Goal: Task Accomplishment & Management: Use online tool/utility

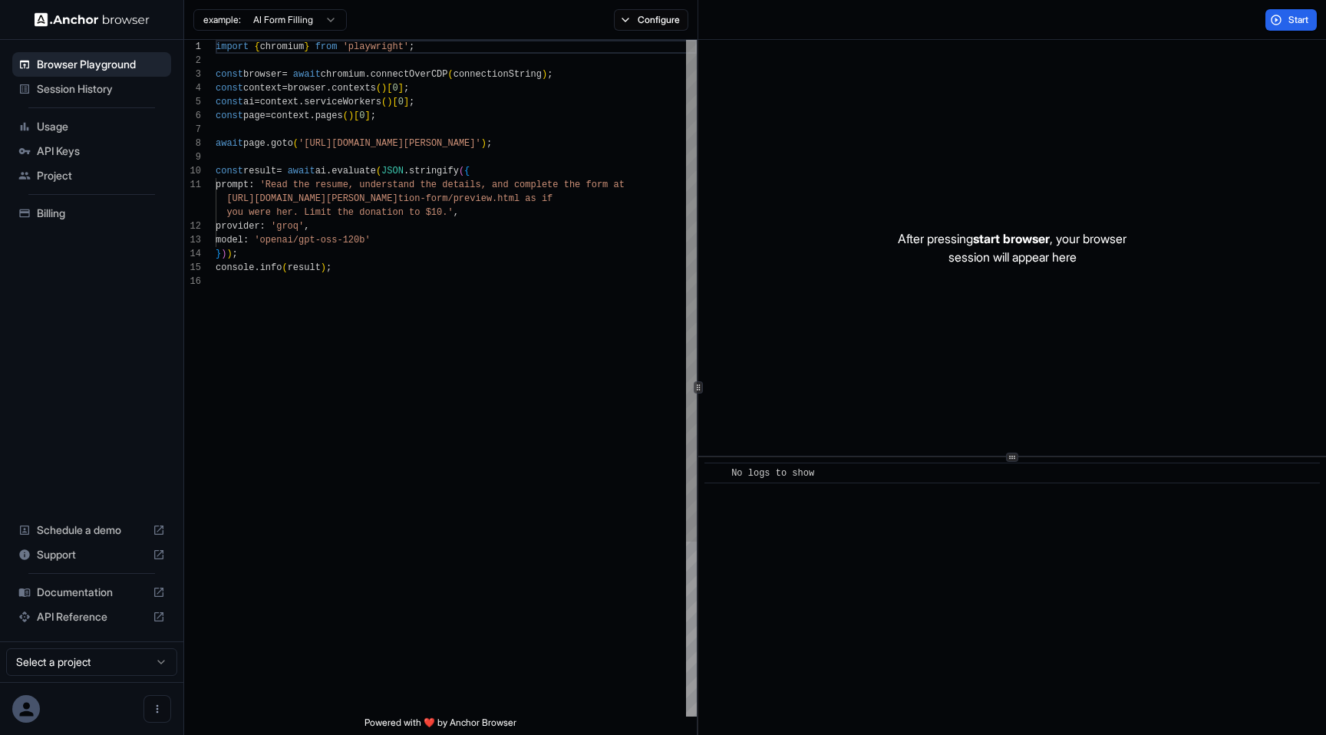
scroll to position [138, 0]
click at [642, 20] on button "Configure" at bounding box center [651, 19] width 74 height 21
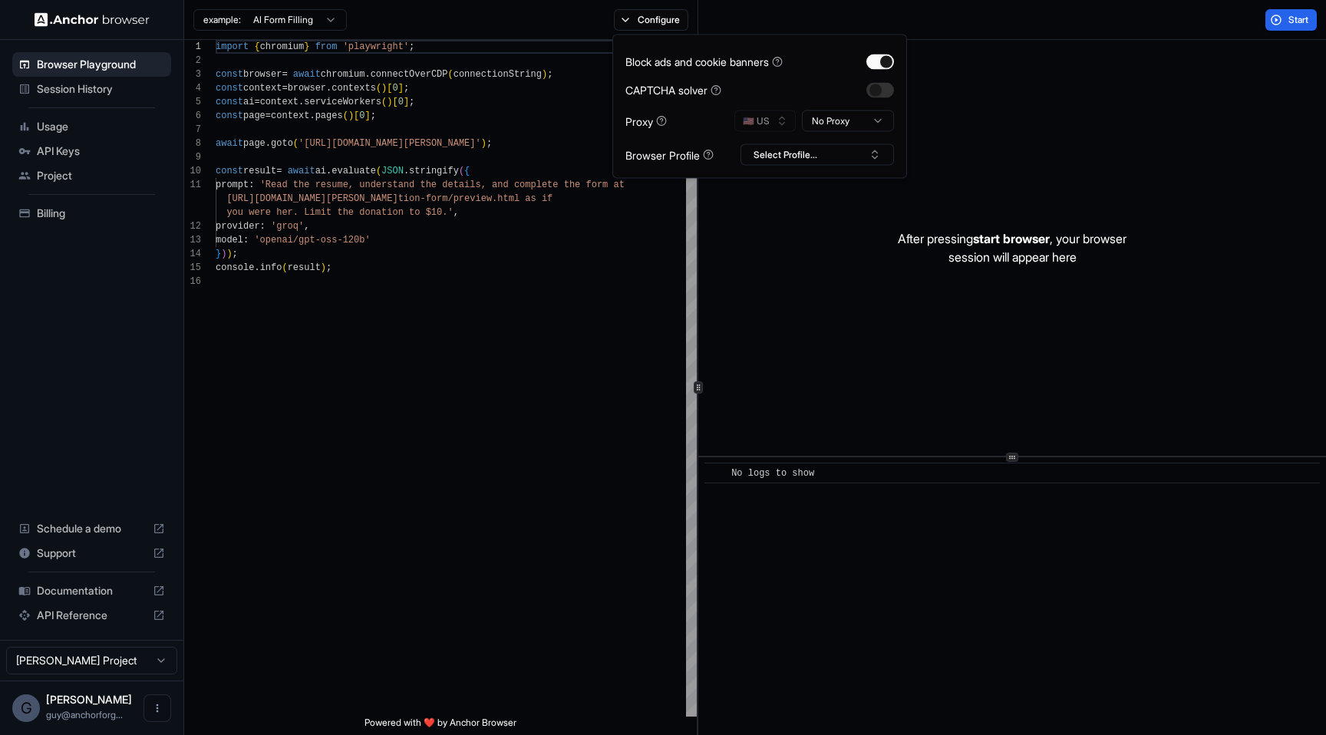
click at [518, 15] on div "example: AI Form Filling Configure" at bounding box center [441, 20] width 514 height 40
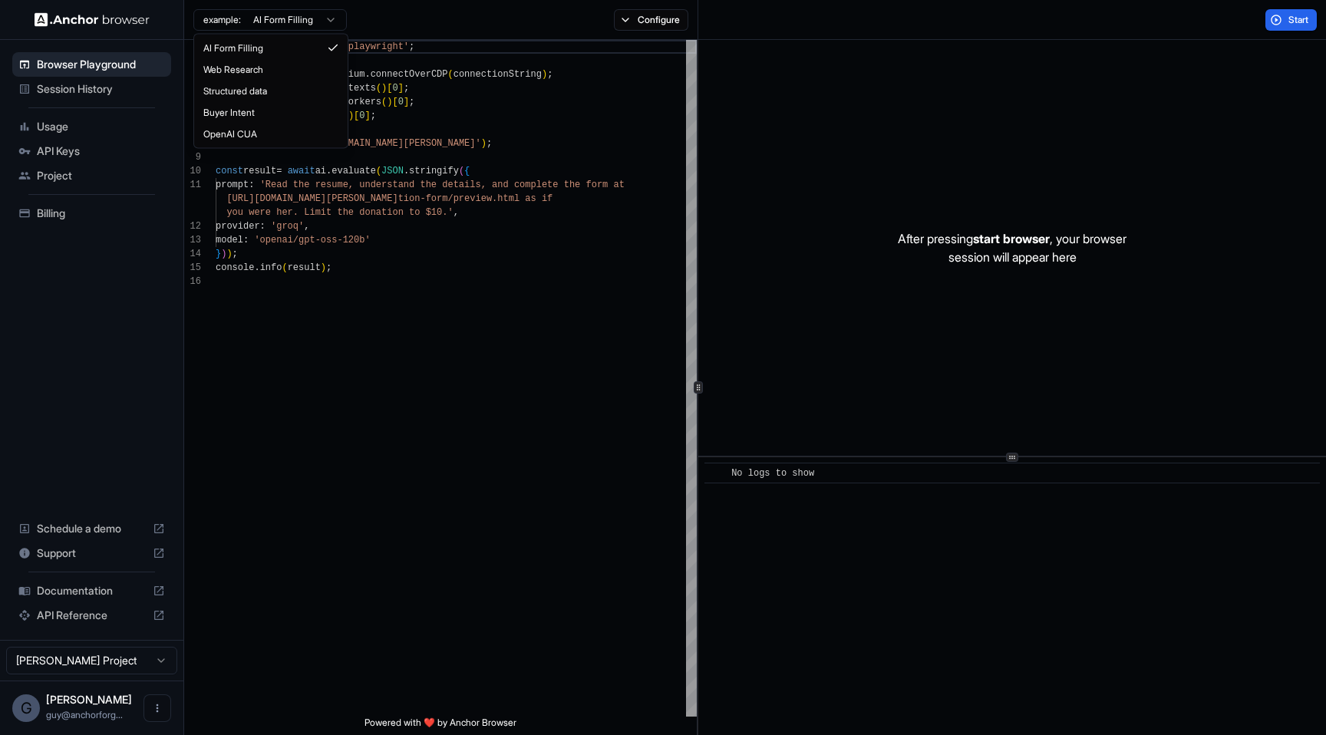
click at [299, 20] on html "Browser Playground Session History Usage API Keys Project Billing Schedule a de…" at bounding box center [663, 367] width 1326 height 735
click at [483, 26] on html "Browser Playground Session History Usage API Keys Project Billing Schedule a de…" at bounding box center [663, 367] width 1326 height 735
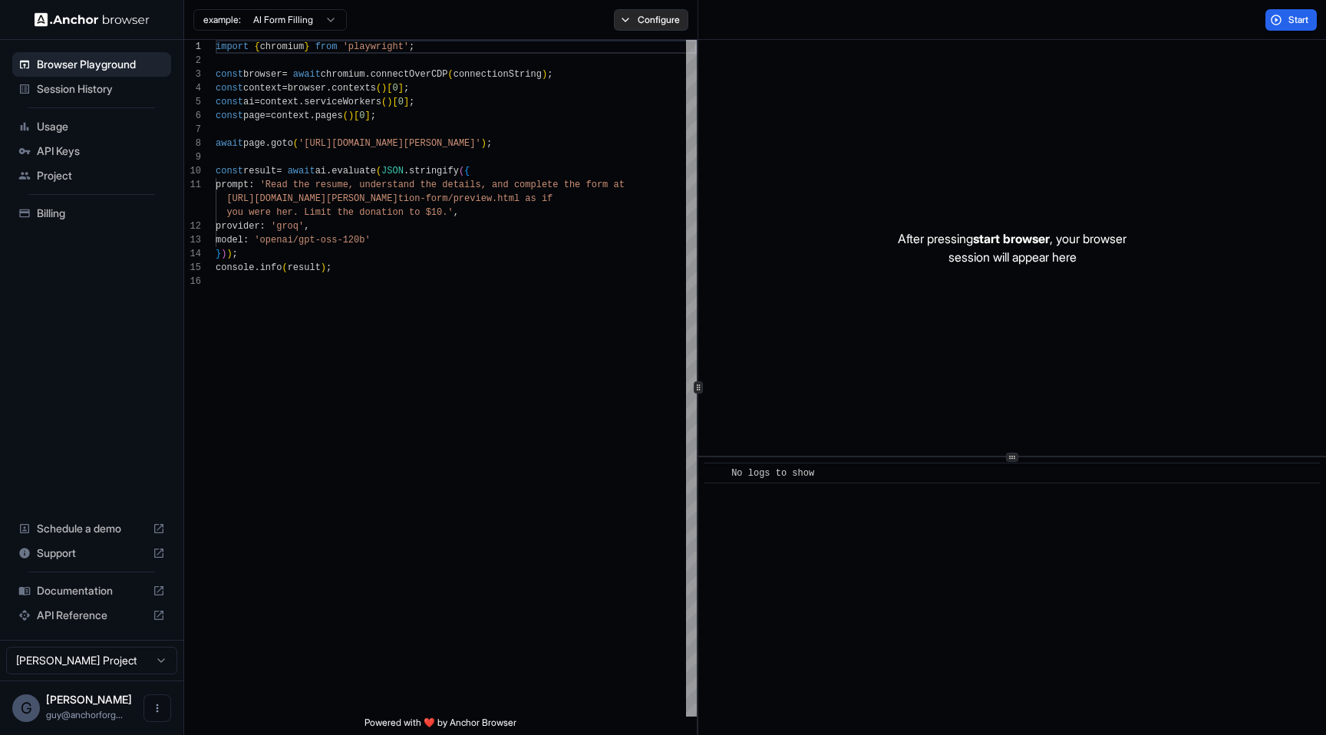
click at [635, 26] on button "Configure" at bounding box center [651, 19] width 74 height 21
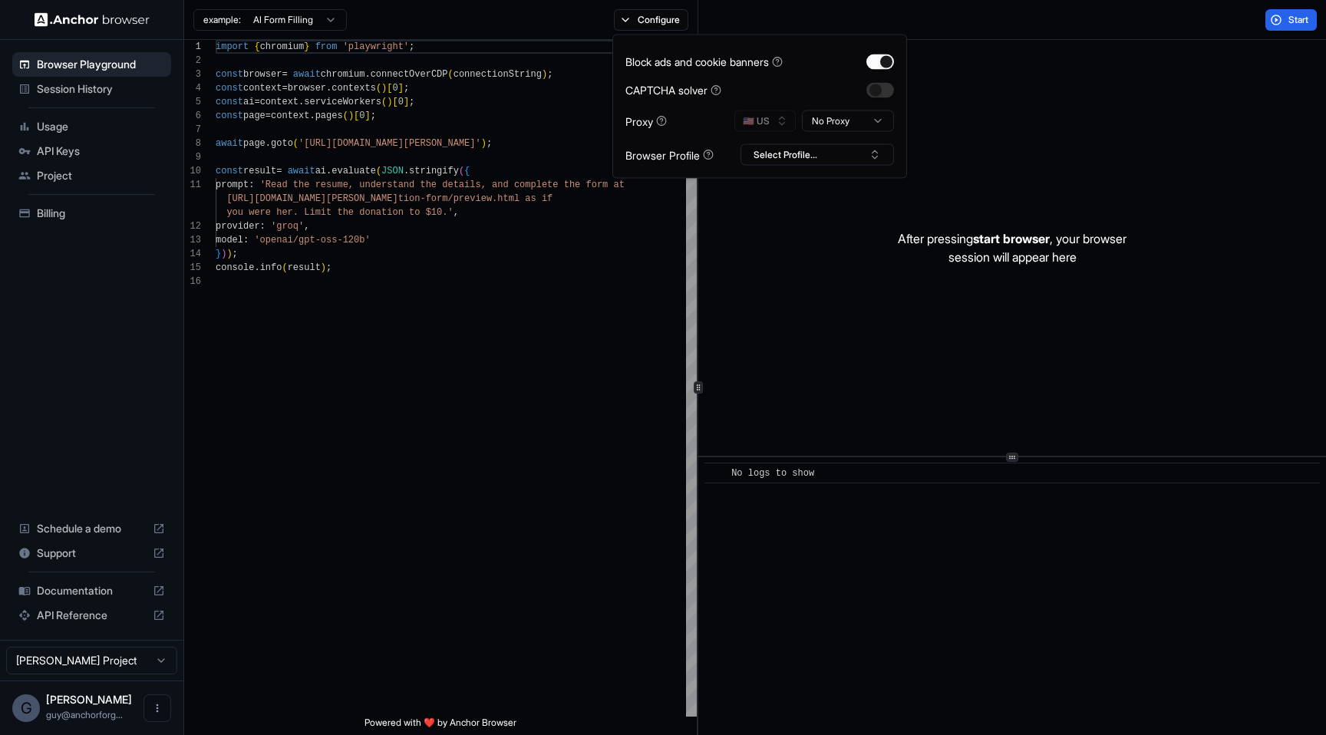
click at [778, 165] on div "Block ads and cookie banners CAPTCHA solver Proxy 🇺🇸 US No Proxy Browser Profil…" at bounding box center [759, 107] width 295 height 144
click at [780, 160] on button "Select Profile..." at bounding box center [817, 154] width 153 height 21
click at [781, 250] on div "test2" at bounding box center [817, 254] width 146 height 21
type textarea "**********"
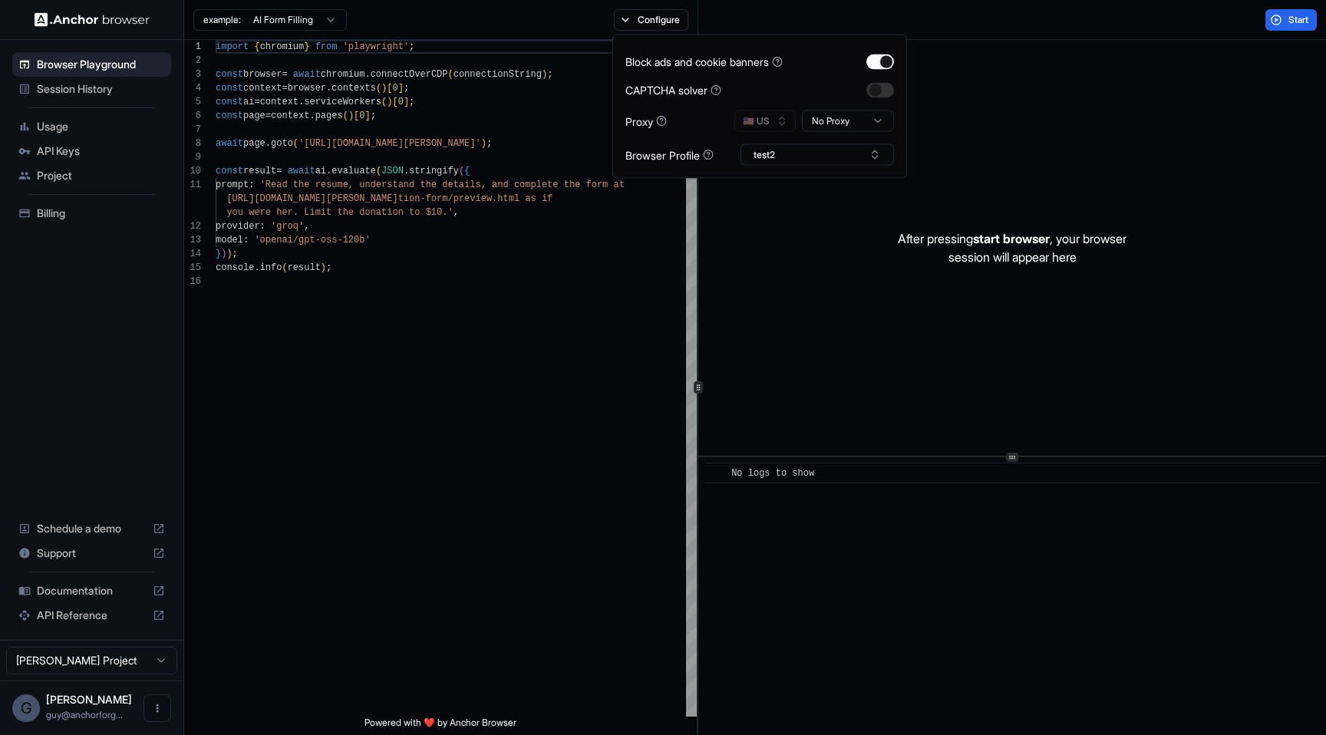
click at [565, 341] on div "import { chromium } from 'playwright' ; const browser = await chromium . connec…" at bounding box center [456, 496] width 481 height 912
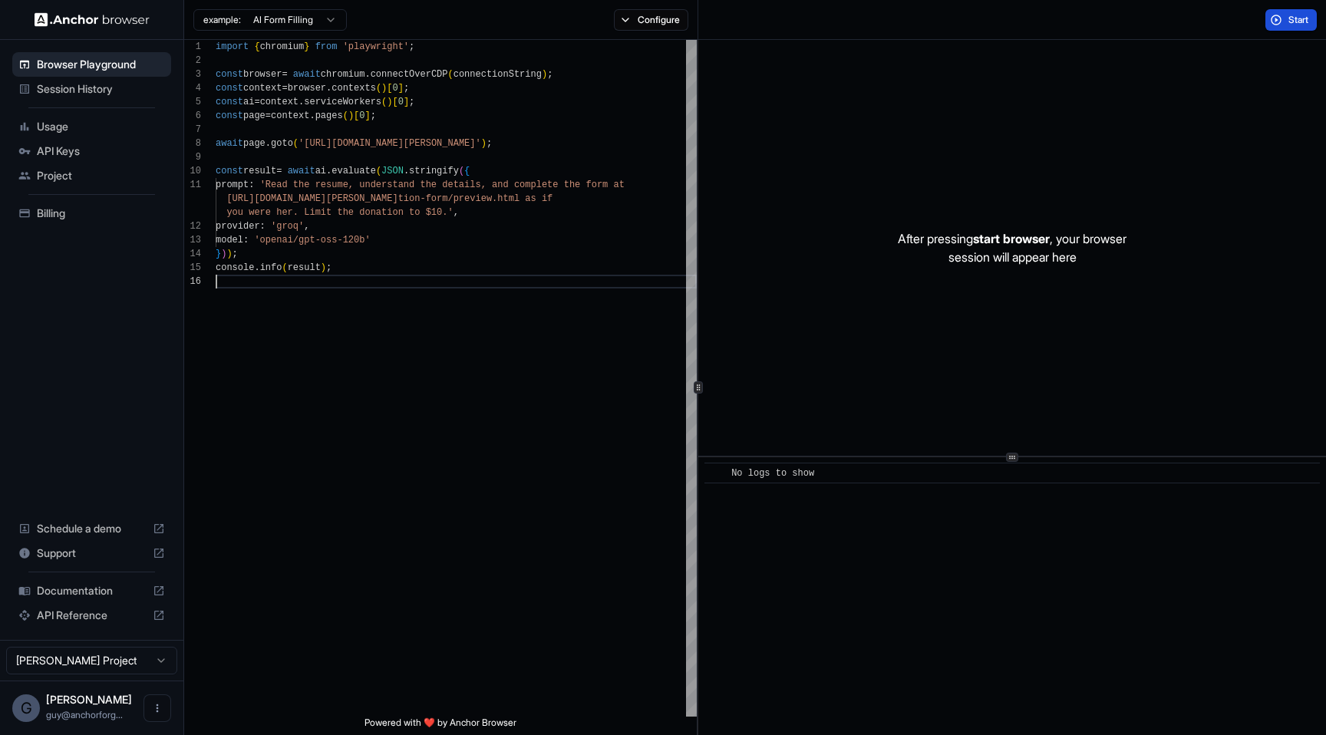
click at [1293, 25] on span "Start" at bounding box center [1298, 20] width 21 height 12
click at [947, 239] on div at bounding box center [1012, 248] width 628 height 416
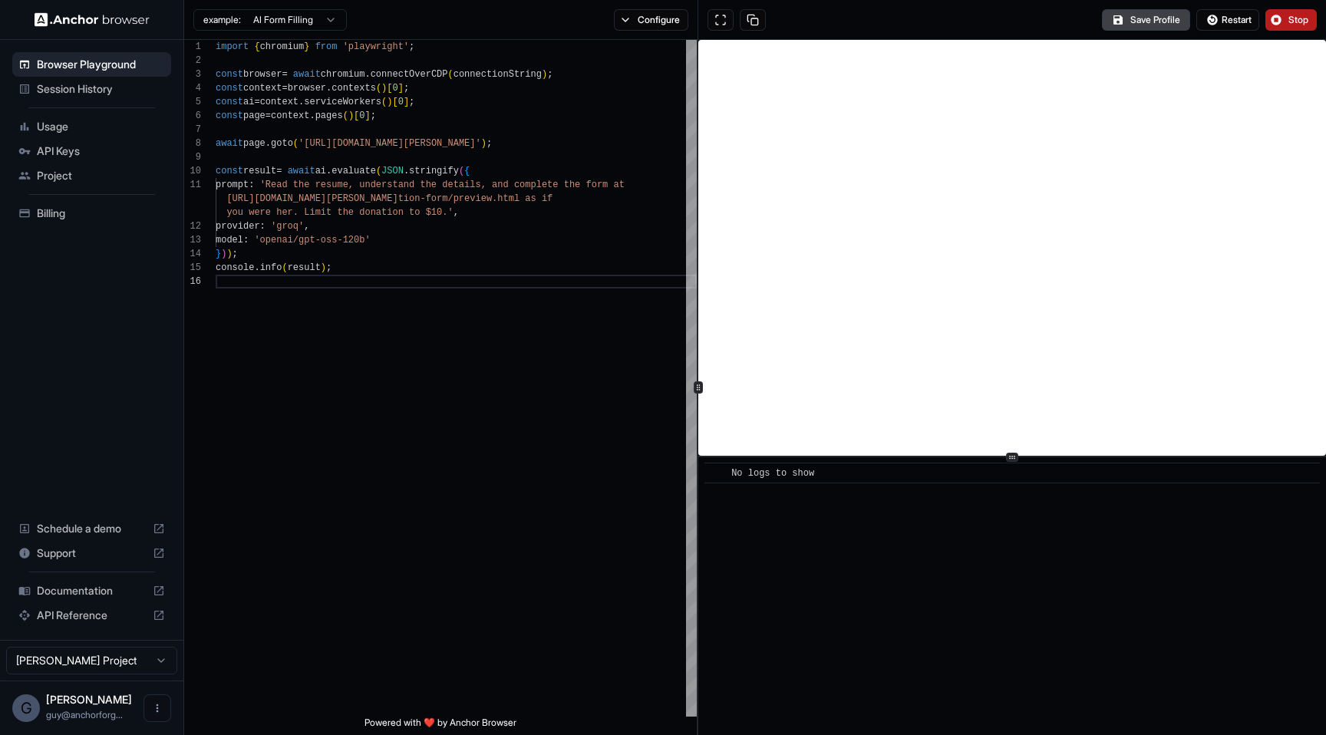
click at [790, 602] on div "​ No logs to show" at bounding box center [1012, 596] width 628 height 278
click at [795, 675] on div "​ No logs to show" at bounding box center [1012, 596] width 628 height 278
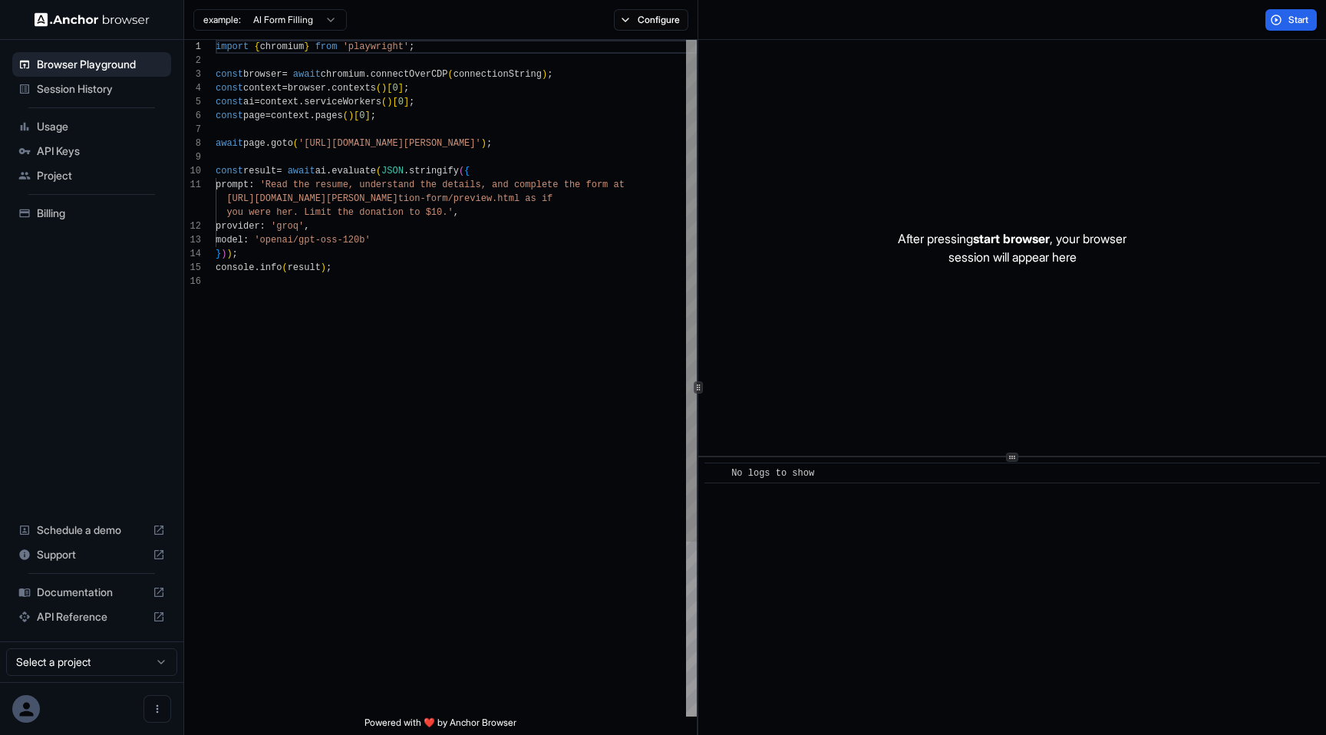
scroll to position [138, 0]
click at [625, 31] on div "example: AI Form Filling Configure" at bounding box center [441, 20] width 514 height 40
click at [635, 21] on button "Configure" at bounding box center [651, 19] width 74 height 21
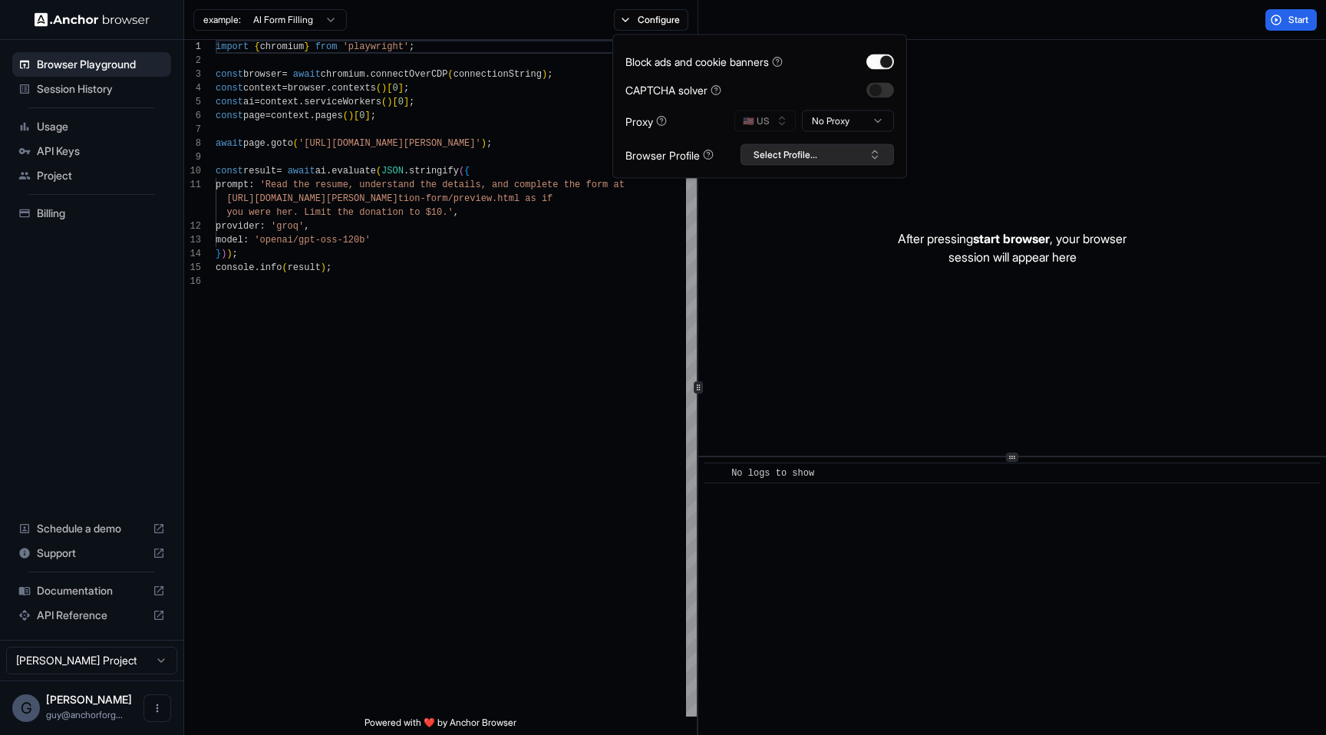
click at [790, 147] on button "Select Profile..." at bounding box center [817, 154] width 153 height 21
click at [782, 258] on div "test2" at bounding box center [817, 254] width 146 height 21
click at [1110, 202] on div "After pressing start browser , your browser session will appear here" at bounding box center [1012, 248] width 628 height 416
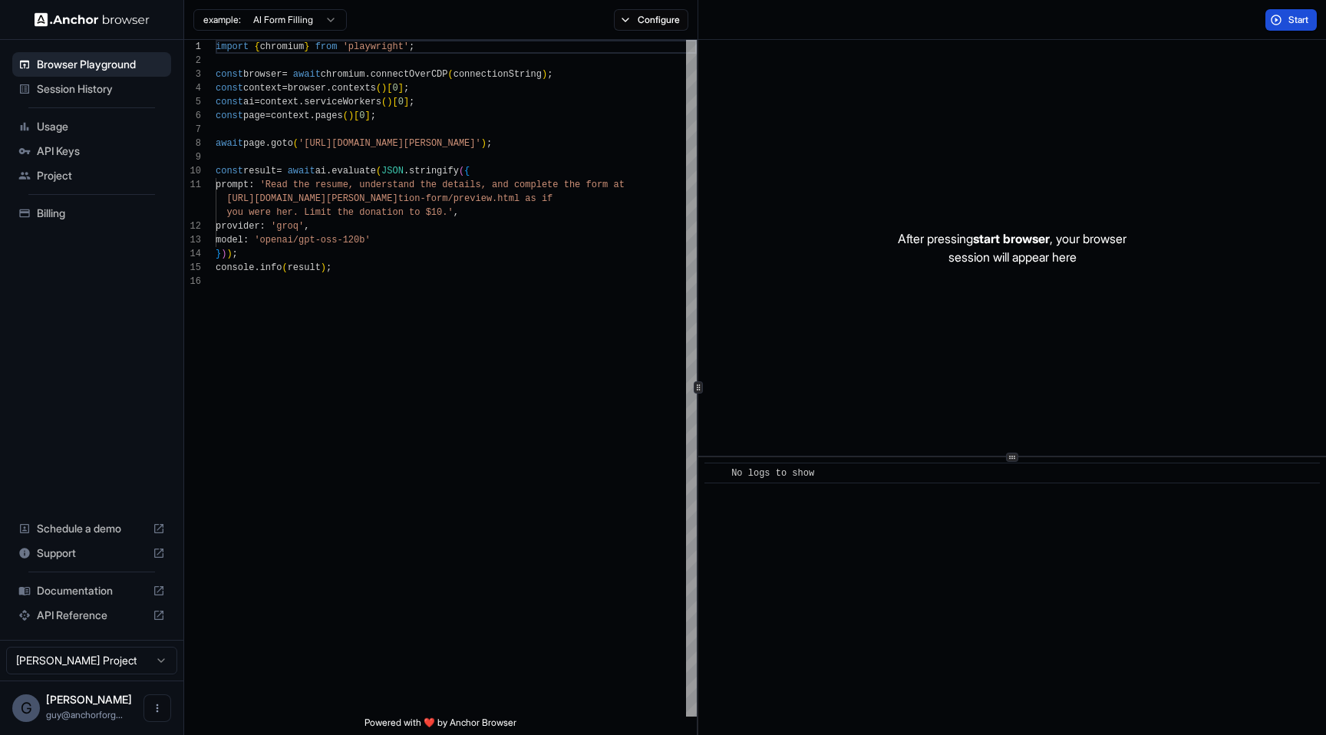
click at [1297, 12] on button "Start" at bounding box center [1290, 19] width 51 height 21
click at [1094, 467] on div "No logs to show" at bounding box center [1017, 473] width 572 height 15
click at [1077, 553] on div "​ No logs to show" at bounding box center [1012, 596] width 628 height 278
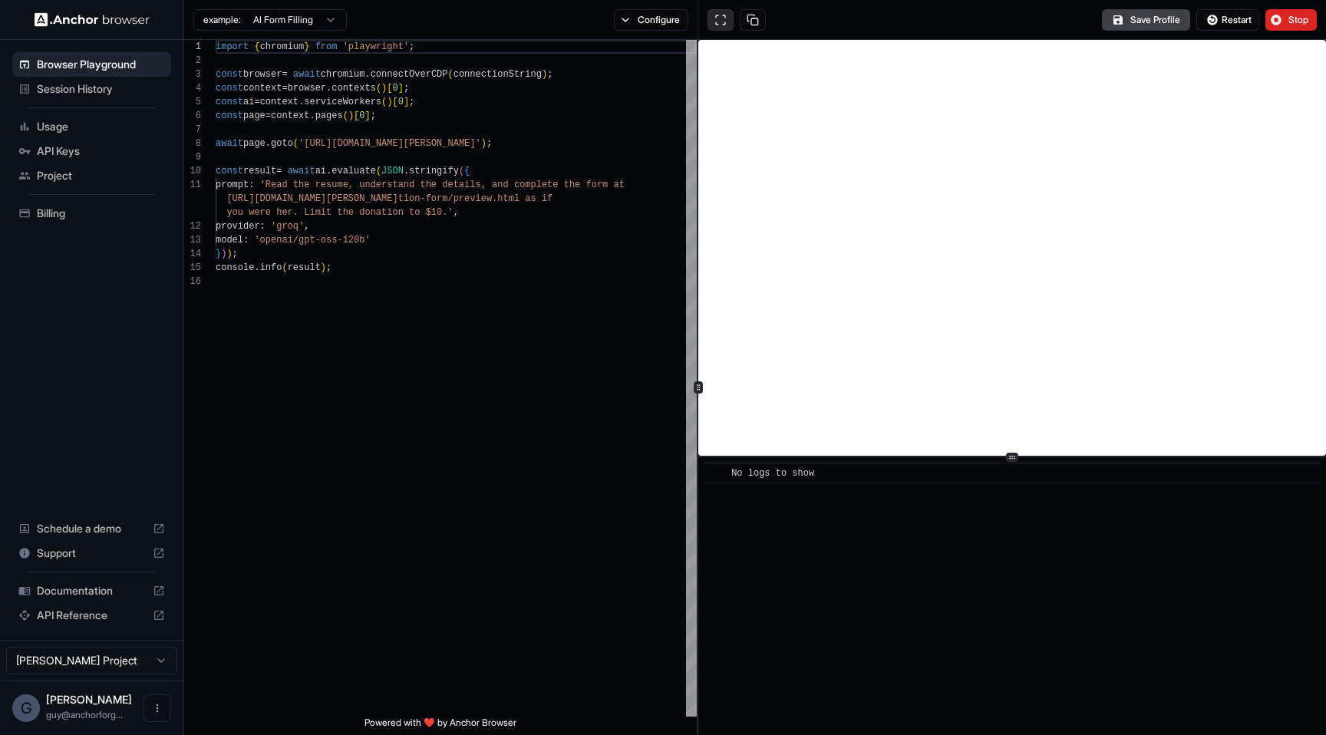
click at [714, 18] on button at bounding box center [721, 19] width 26 height 21
type textarea "**********"
click at [532, 566] on div "import { chromium } from 'playwright' ; const browser = await chromium . connec…" at bounding box center [456, 496] width 481 height 912
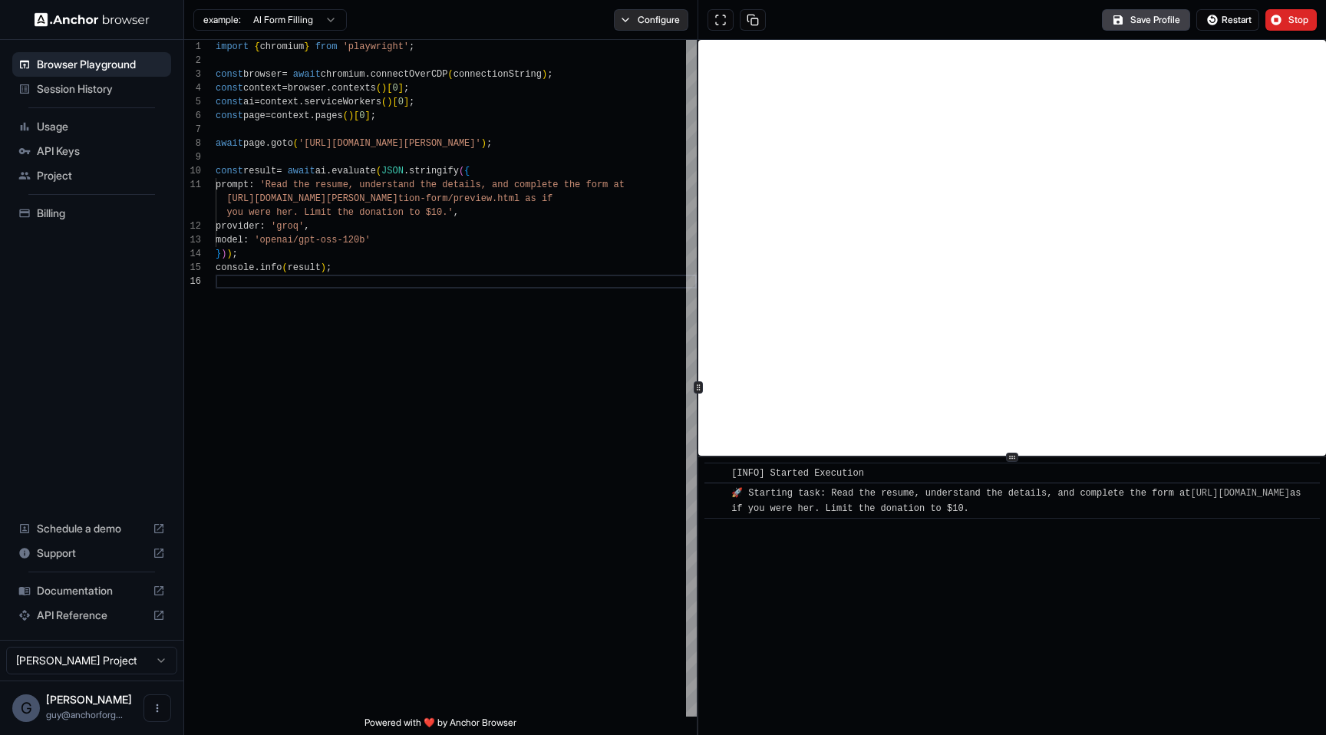
click at [634, 21] on button "Configure" at bounding box center [651, 19] width 74 height 21
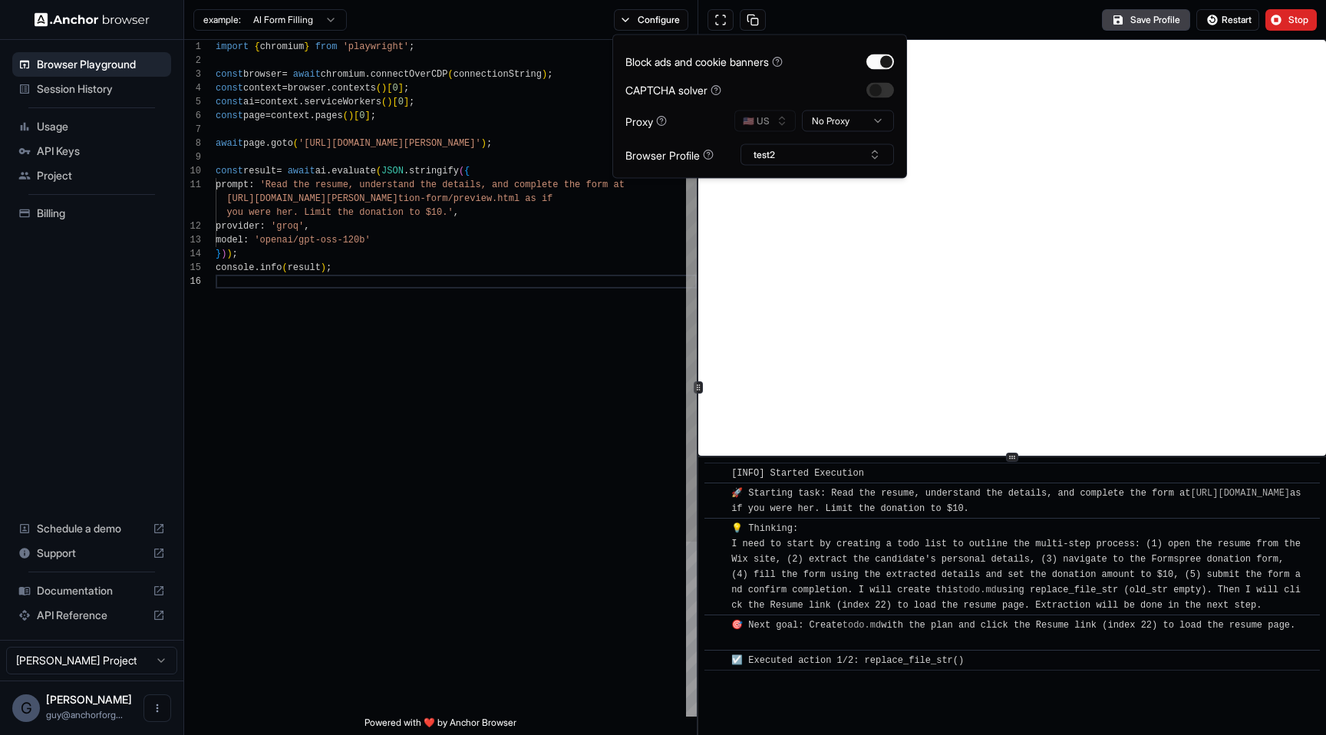
click at [415, 479] on div "import { chromium } from 'playwright' ; const browser = await chromium . connec…" at bounding box center [456, 496] width 481 height 912
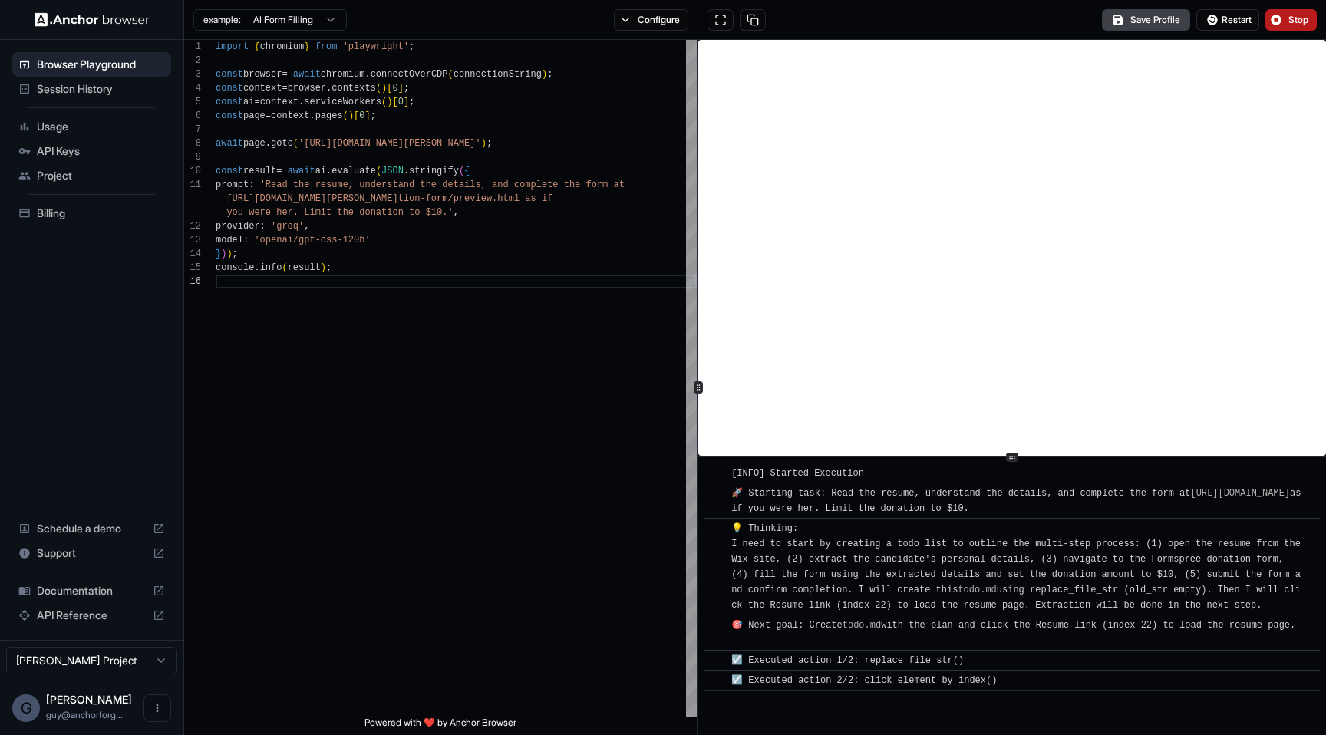
click at [1305, 20] on span "Stop" at bounding box center [1298, 20] width 21 height 12
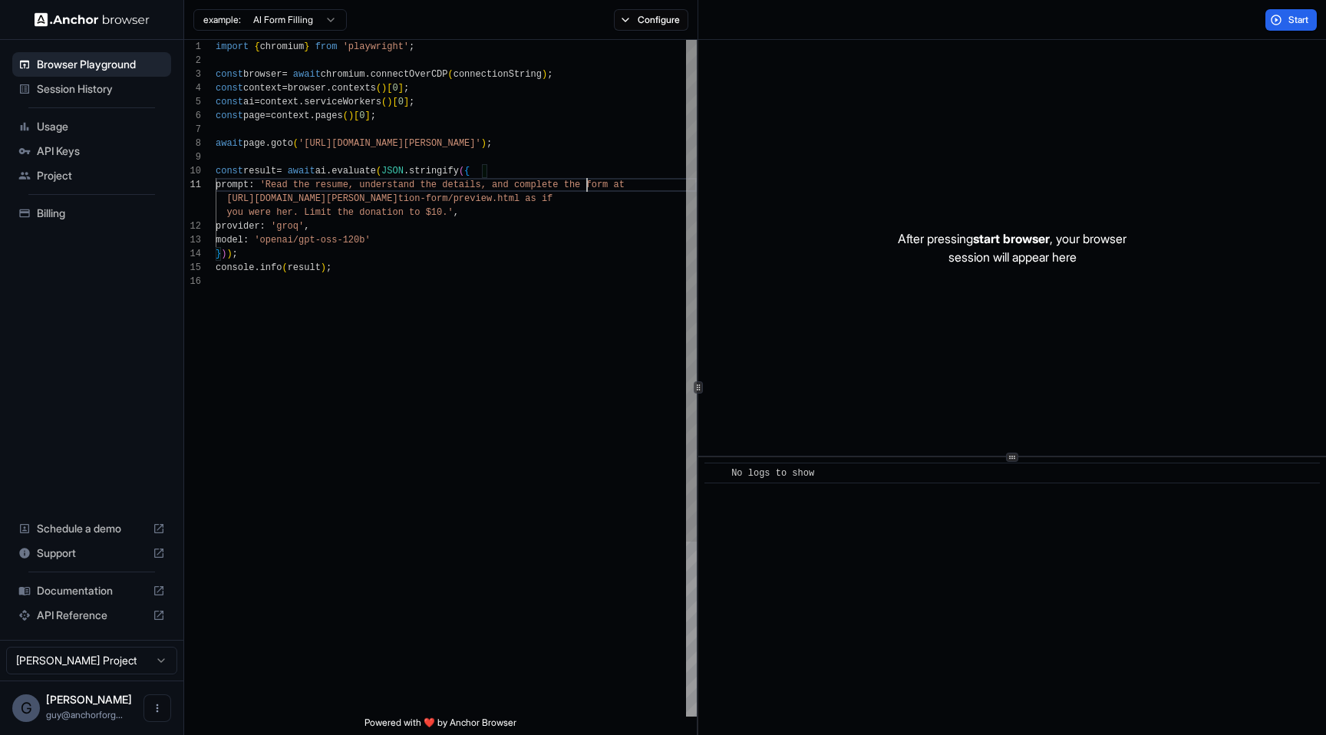
click at [586, 181] on div "import { chromium } from 'playwright' ; const browser = await chromium . connec…" at bounding box center [456, 496] width 481 height 912
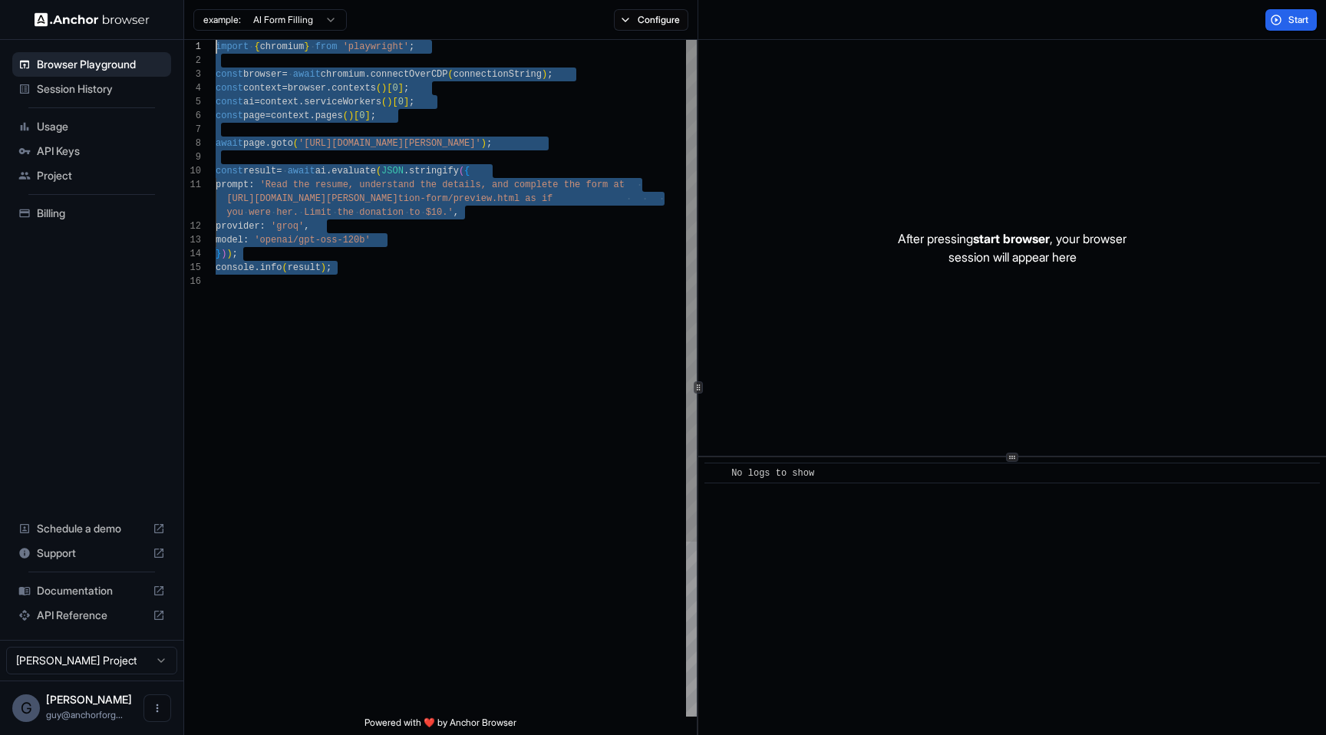
drag, startPoint x: 576, startPoint y: 391, endPoint x: 249, endPoint y: -122, distance: 607.6
click at [249, 40] on div "import { chromium } from 'playwright' ; const browser = await chromium . connec…" at bounding box center [456, 496] width 481 height 912
click at [407, 268] on div "import { chromium } from 'playwright' ; const browser = await chromium . connec…" at bounding box center [456, 496] width 481 height 912
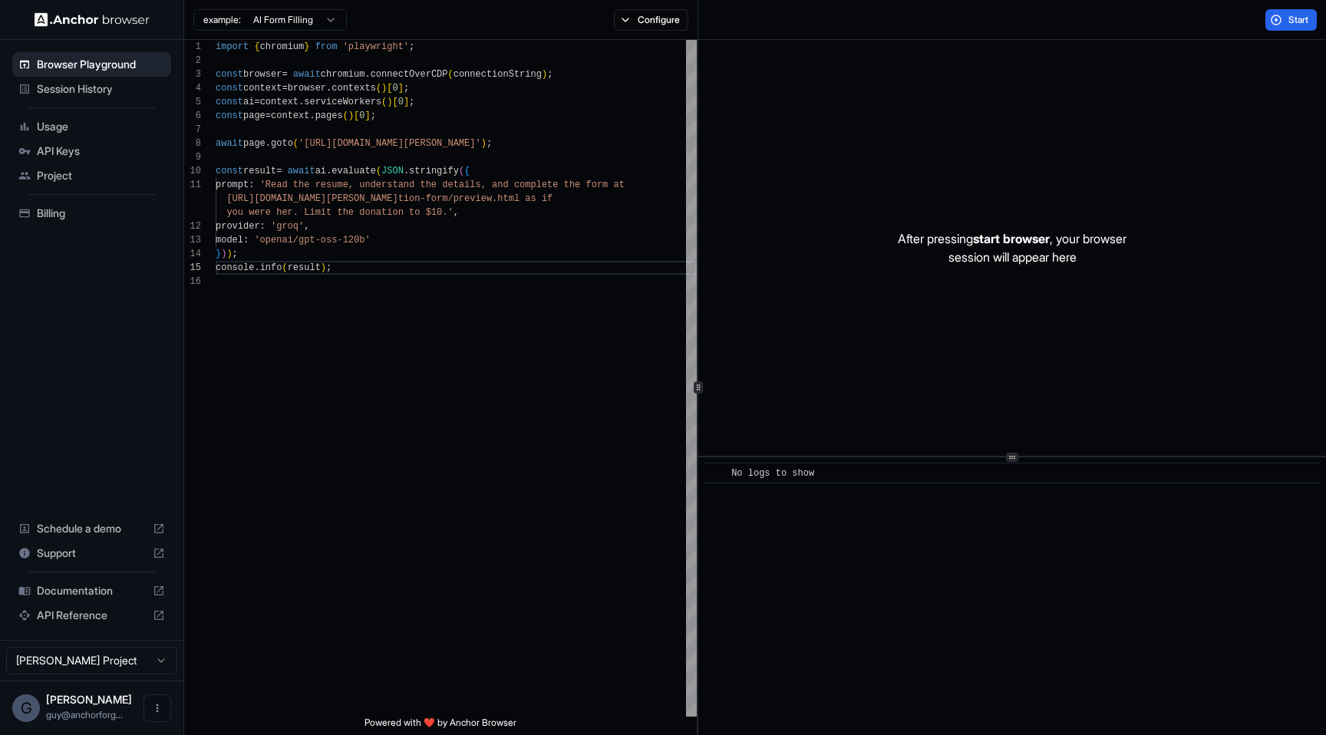
click at [623, 33] on div "example: AI Form Filling Configure" at bounding box center [441, 20] width 514 height 40
click at [628, 28] on button "Configure" at bounding box center [651, 19] width 74 height 21
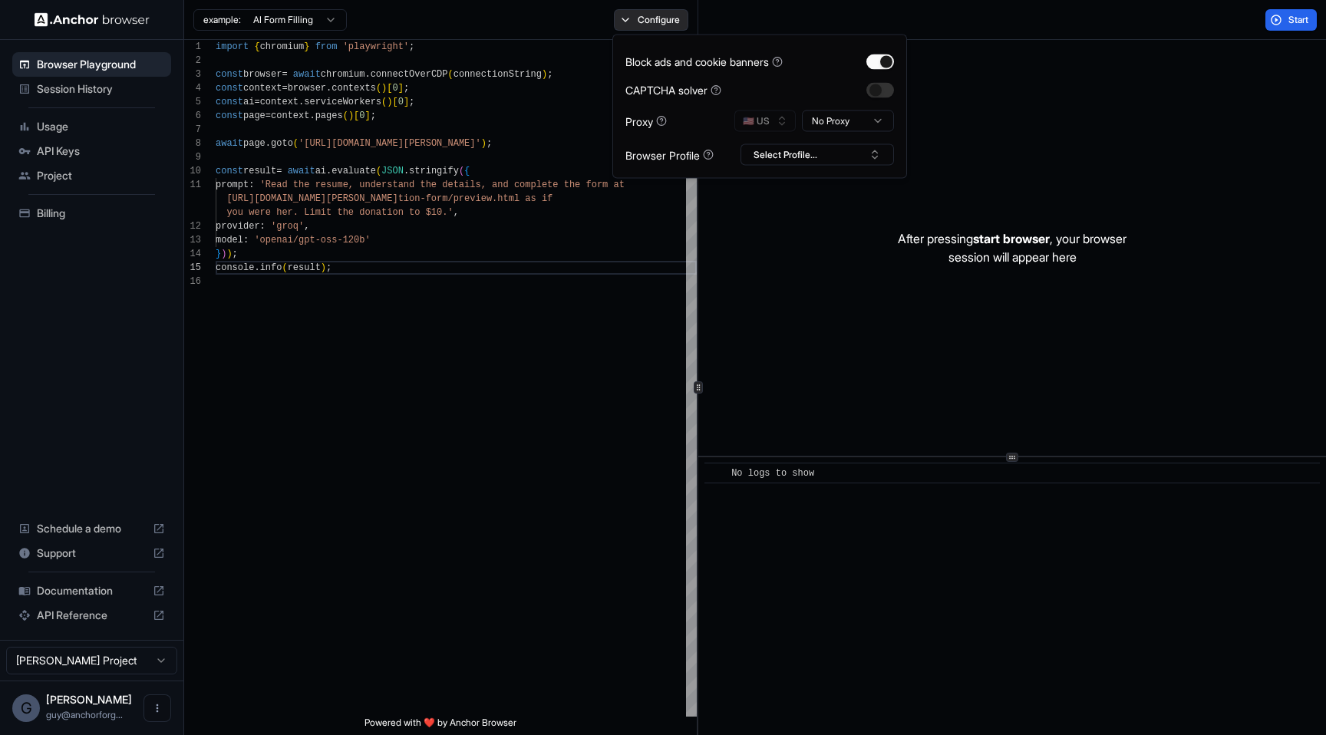
click at [628, 28] on button "Configure" at bounding box center [651, 19] width 74 height 21
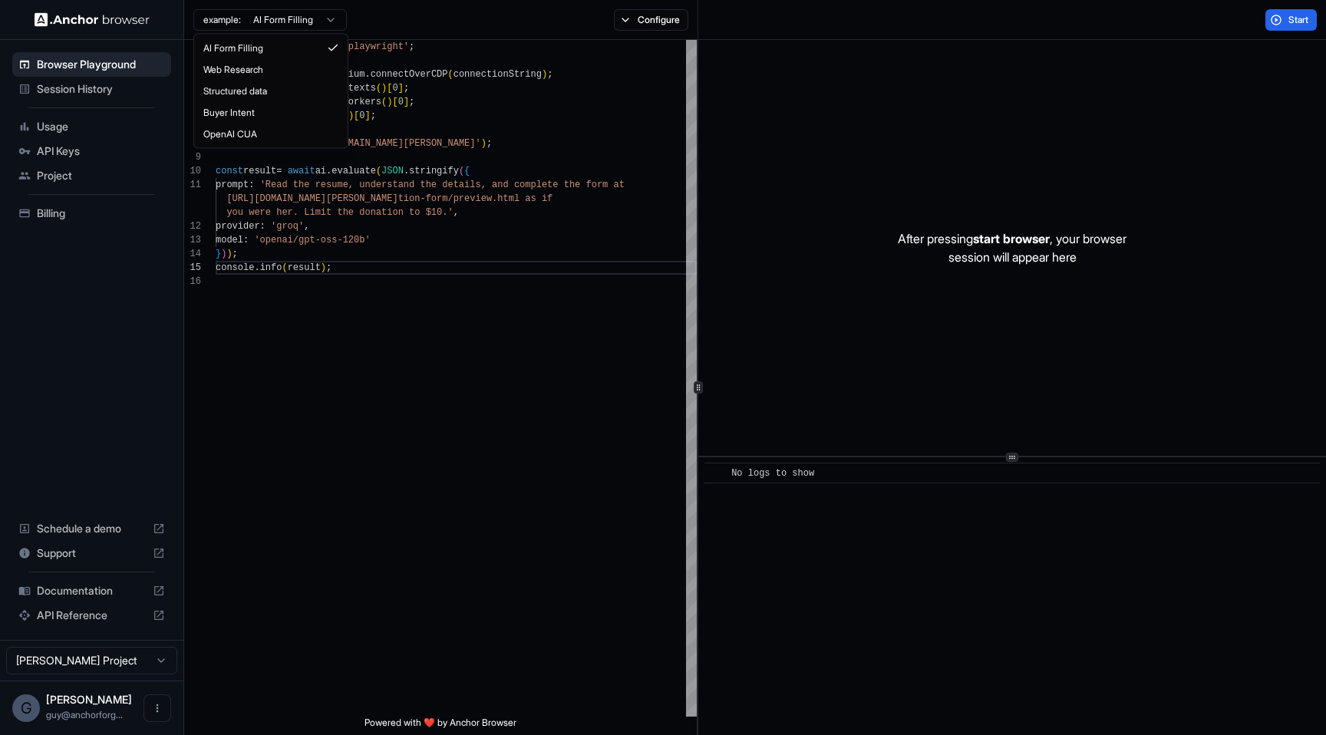
click at [283, 15] on html "Browser Playground Session History Usage API Keys Project Billing Schedule a de…" at bounding box center [663, 367] width 1326 height 735
click at [537, 141] on div "import { chromium } from 'playwright' ; const browser = await chromium . connec…" at bounding box center [456, 496] width 481 height 912
drag, startPoint x: 462, startPoint y: 156, endPoint x: 820, endPoint y: 628, distance: 592.1
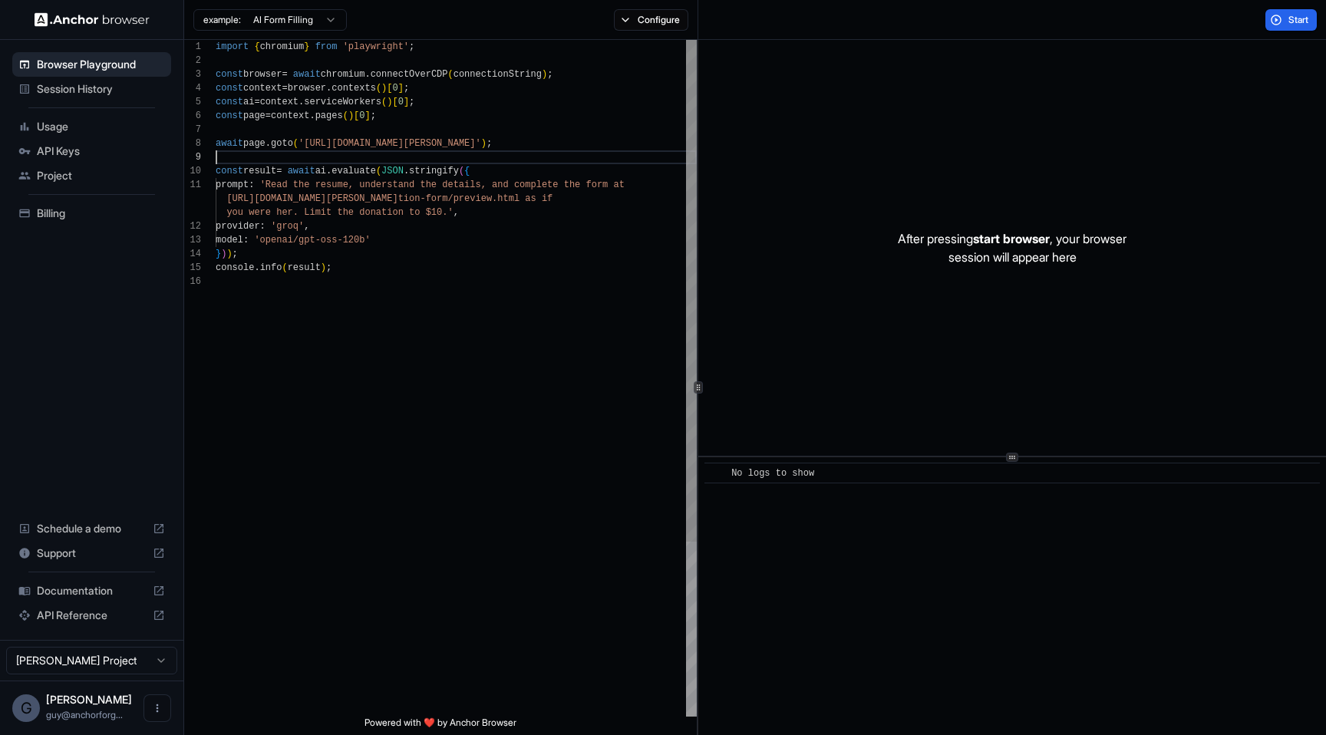
click at [697, 628] on div "import { chromium } from 'playwright' ; const browser = await chromium . connec…" at bounding box center [456, 496] width 481 height 912
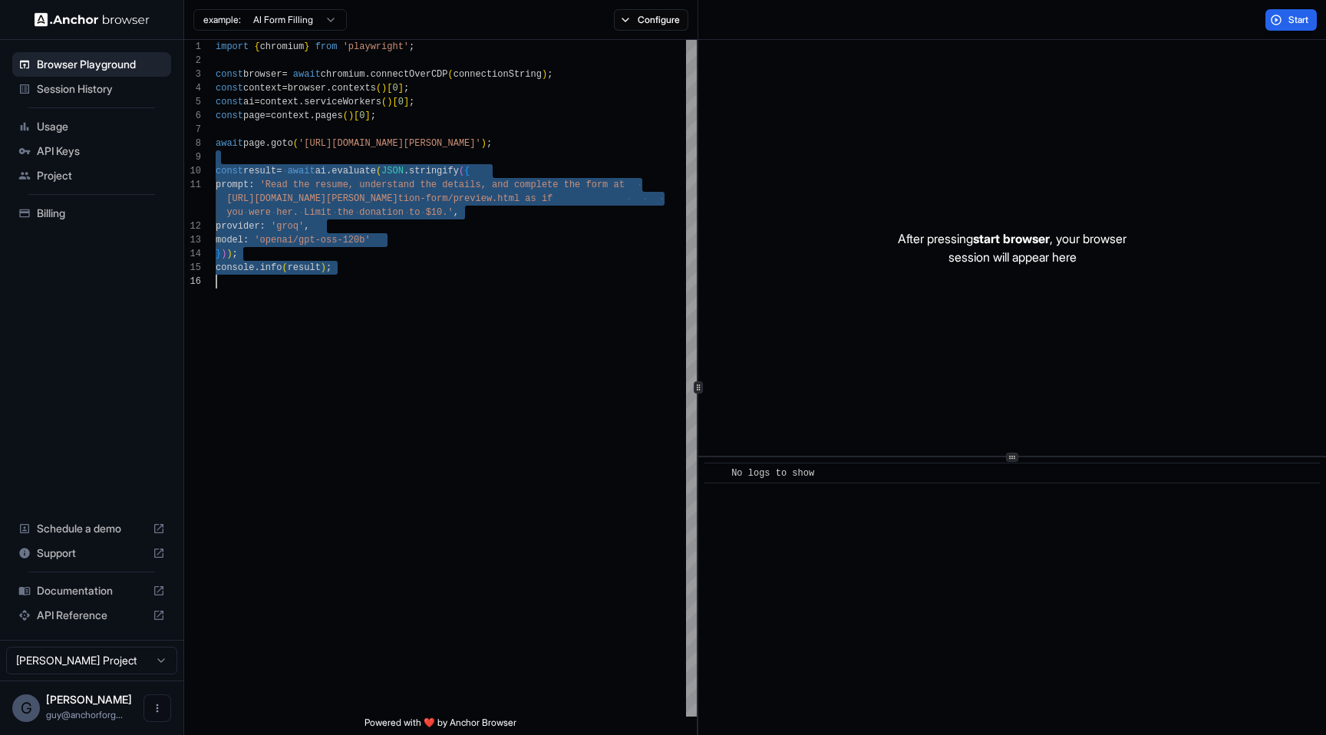
type textarea "**********"
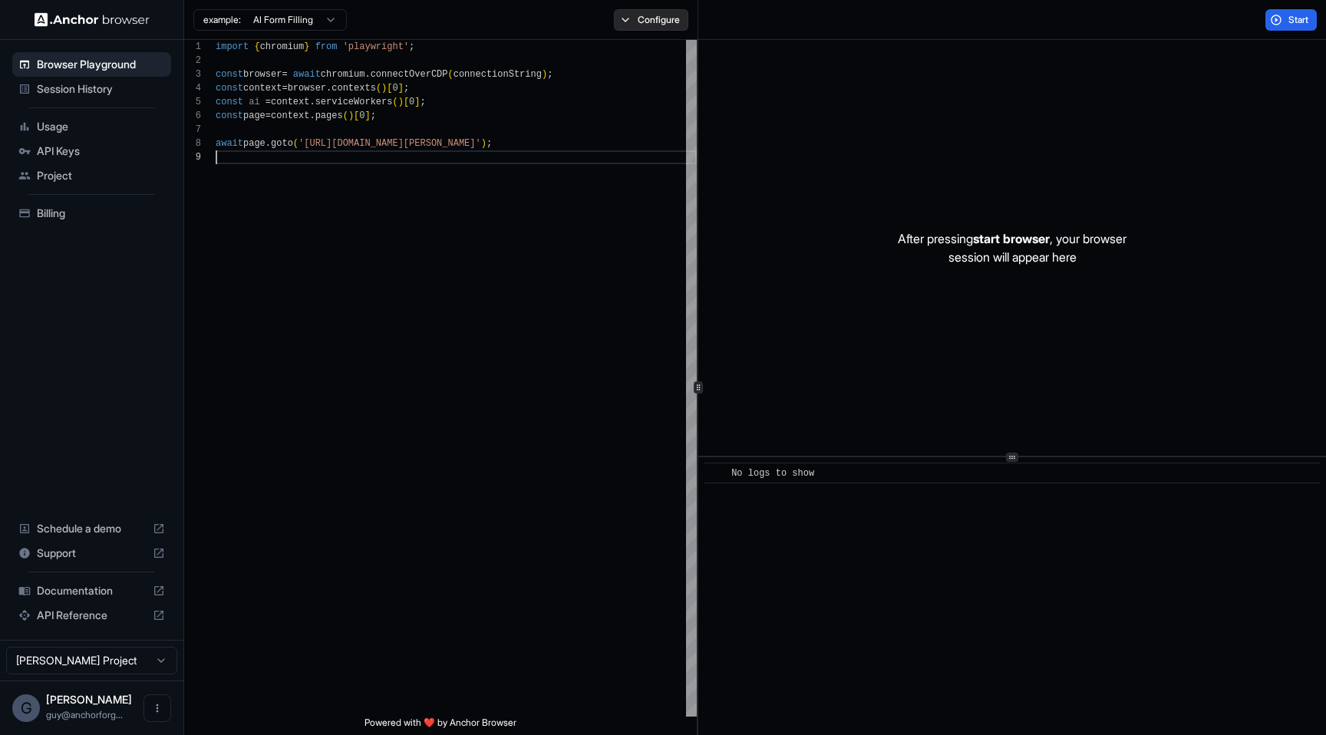
click at [627, 26] on button "Configure" at bounding box center [651, 19] width 74 height 21
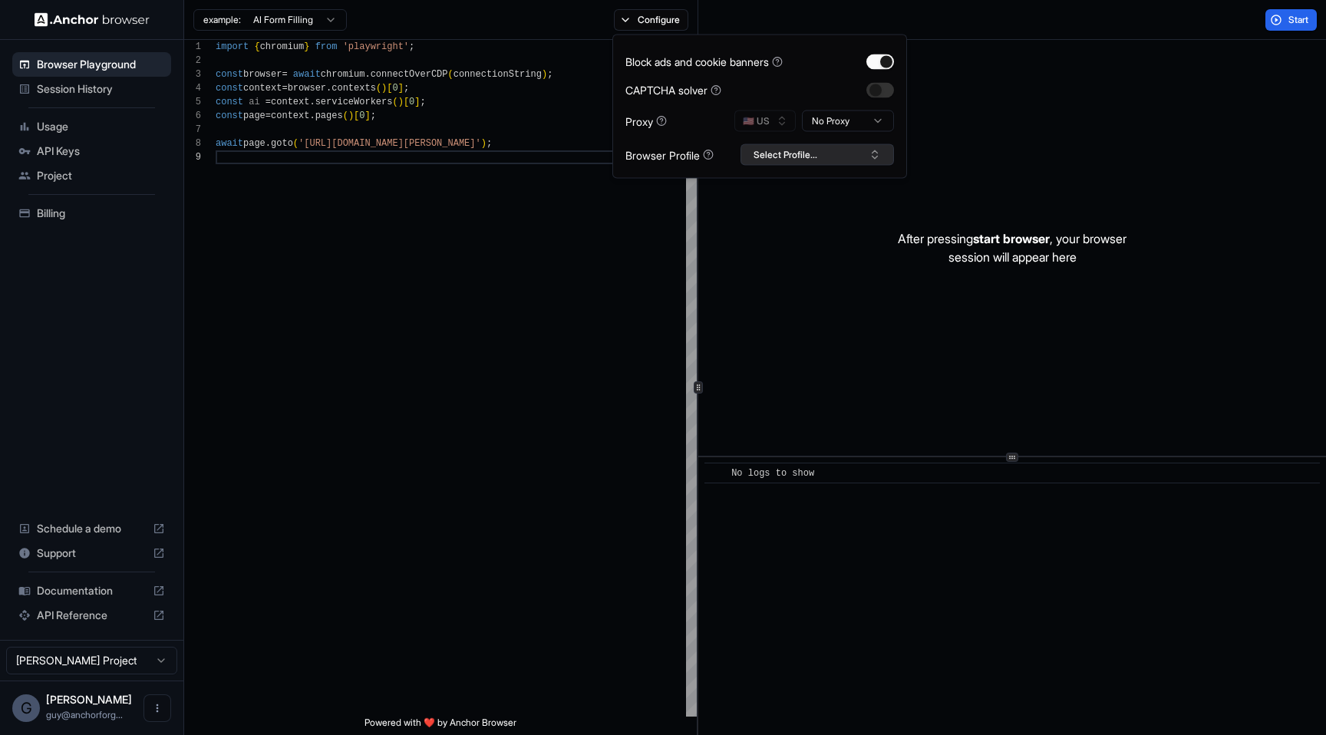
click at [769, 147] on button "Select Profile..." at bounding box center [817, 154] width 153 height 21
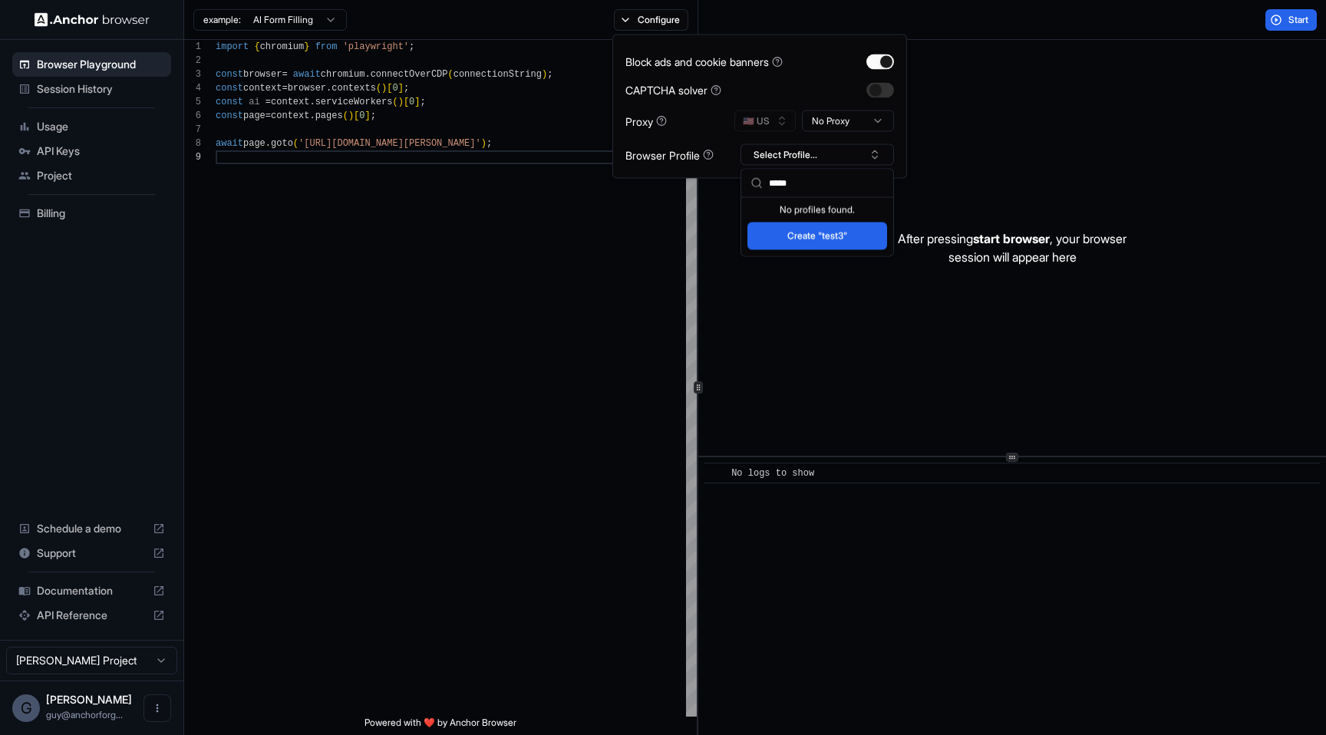
type input "*****"
click at [821, 234] on button "Create "test3"" at bounding box center [817, 237] width 140 height 28
click at [1286, 17] on button "Start" at bounding box center [1290, 19] width 51 height 21
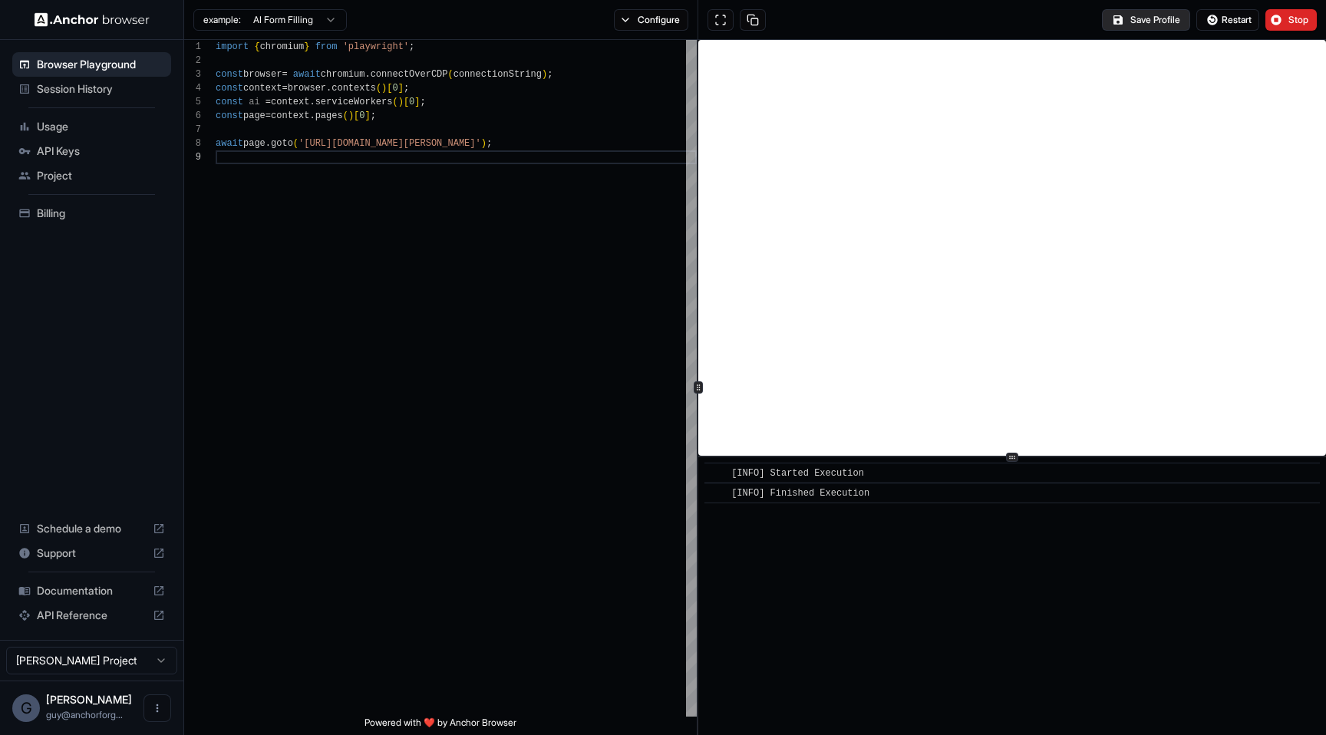
click at [1154, 16] on button "Save Profile" at bounding box center [1146, 19] width 88 height 21
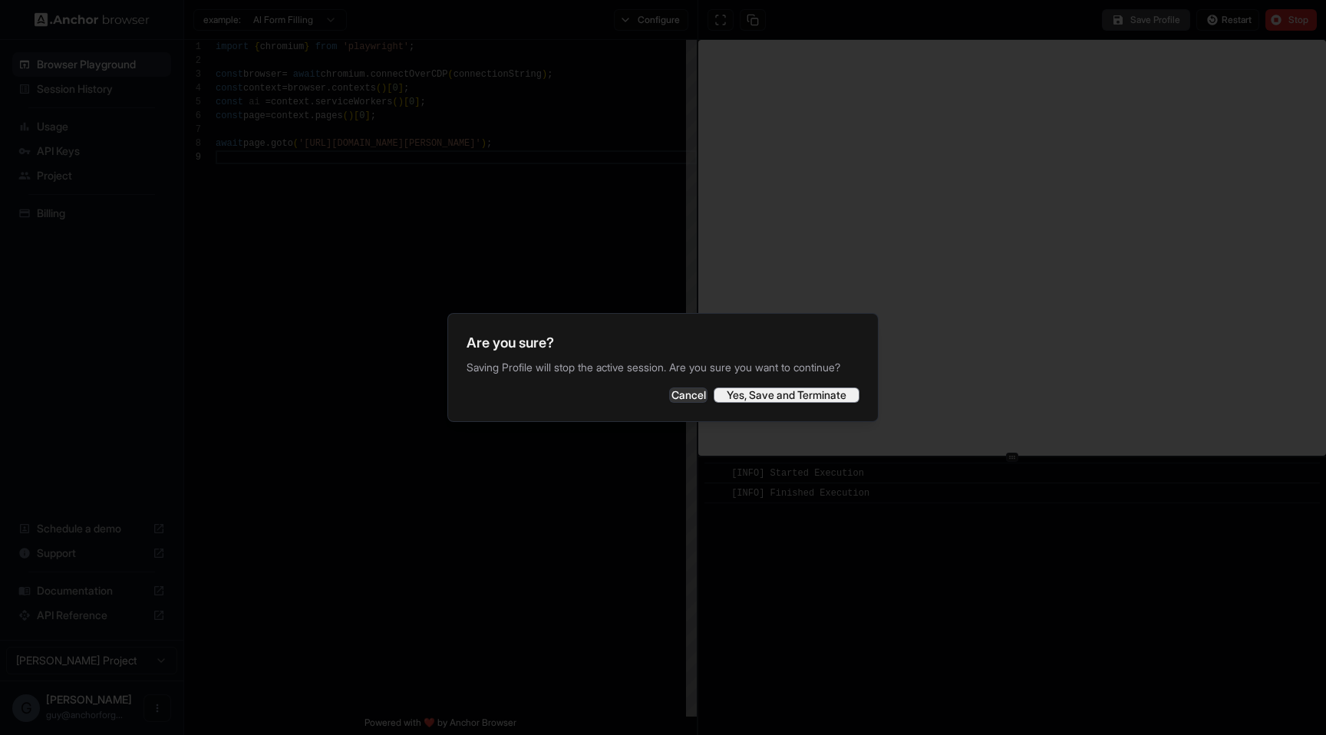
click at [840, 403] on button "Yes, Save and Terminate" at bounding box center [787, 395] width 146 height 15
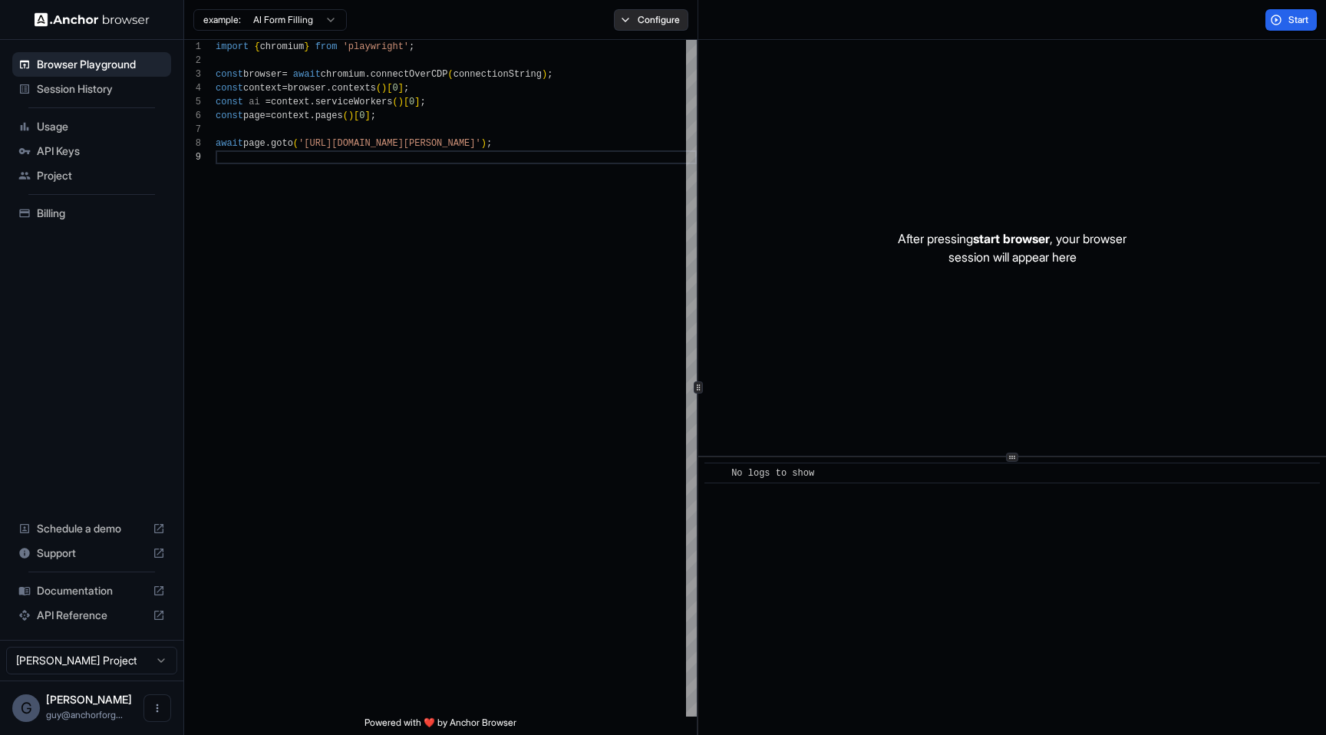
click at [655, 28] on button "Configure" at bounding box center [651, 19] width 74 height 21
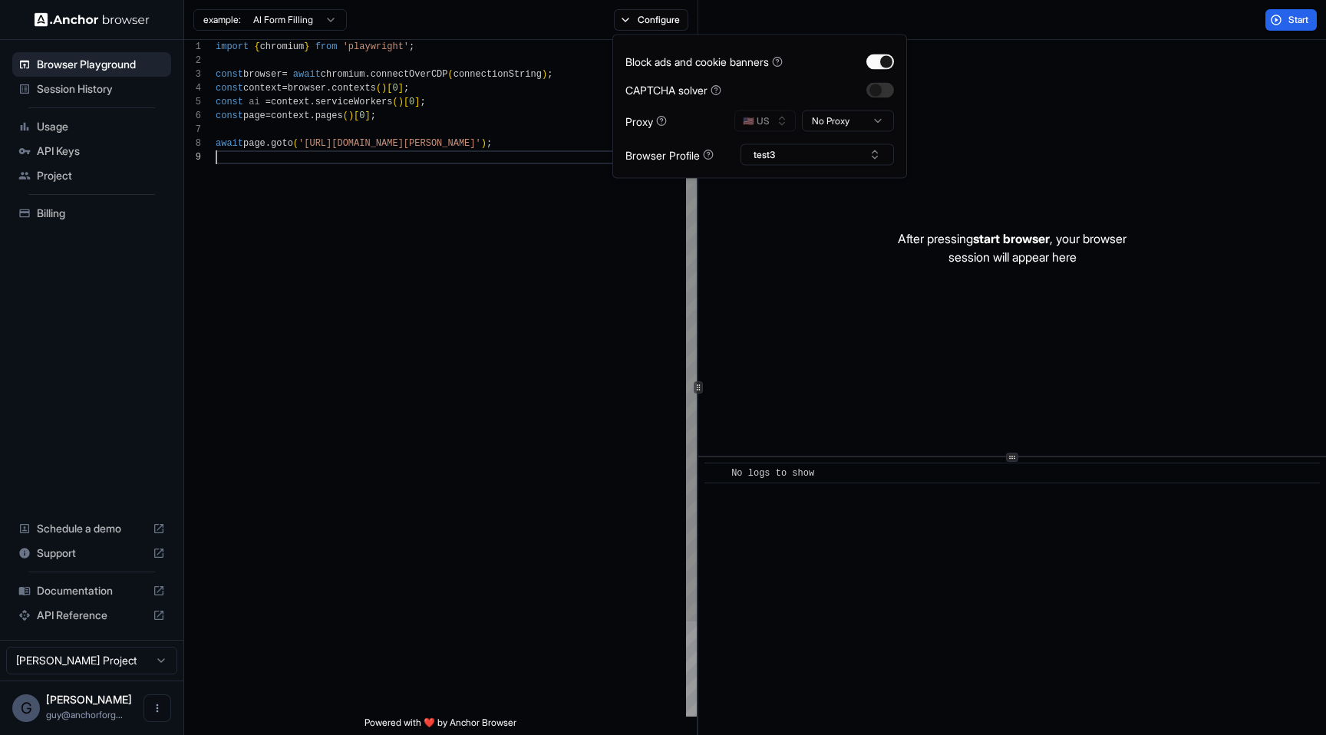
click at [540, 261] on div "import { chromium } from 'playwright' ; const browser = await chromium . connec…" at bounding box center [456, 433] width 481 height 787
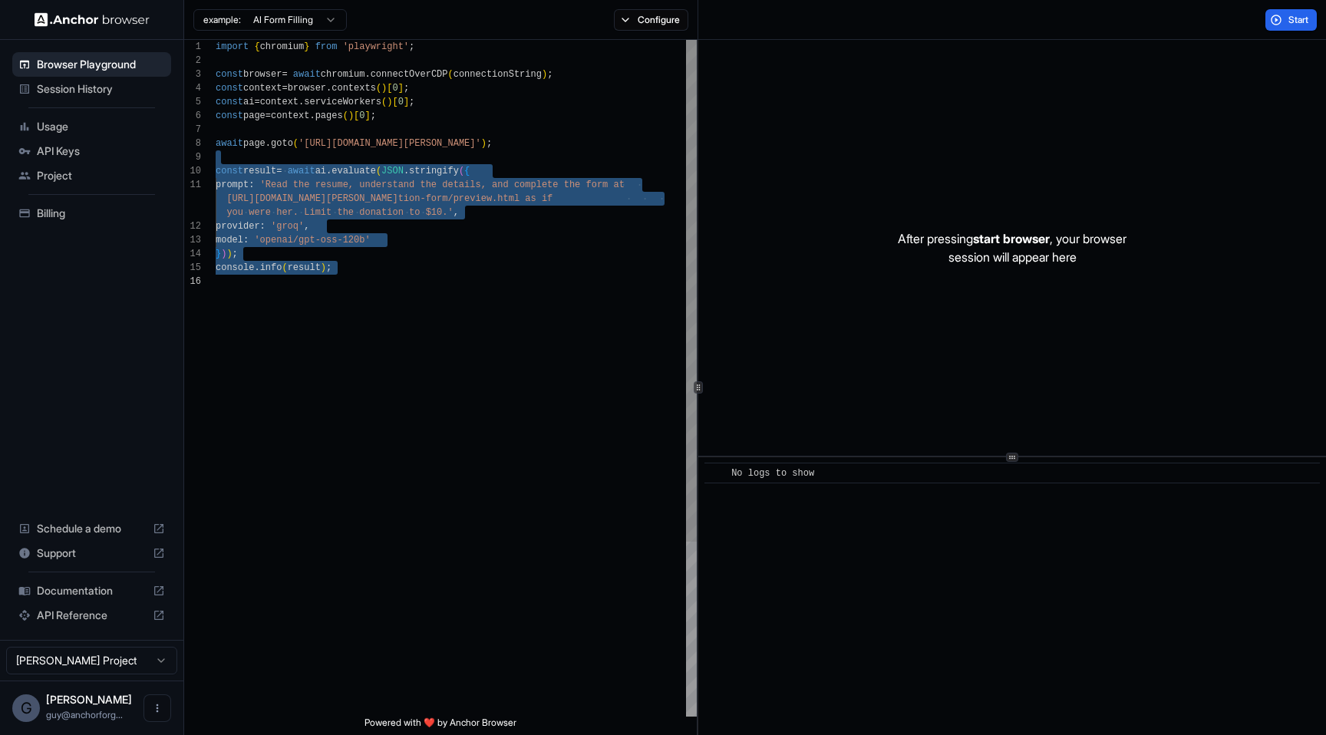
click at [525, 289] on div "import { chromium } from 'playwright' ; const browser = await chromium . connec…" at bounding box center [456, 496] width 481 height 912
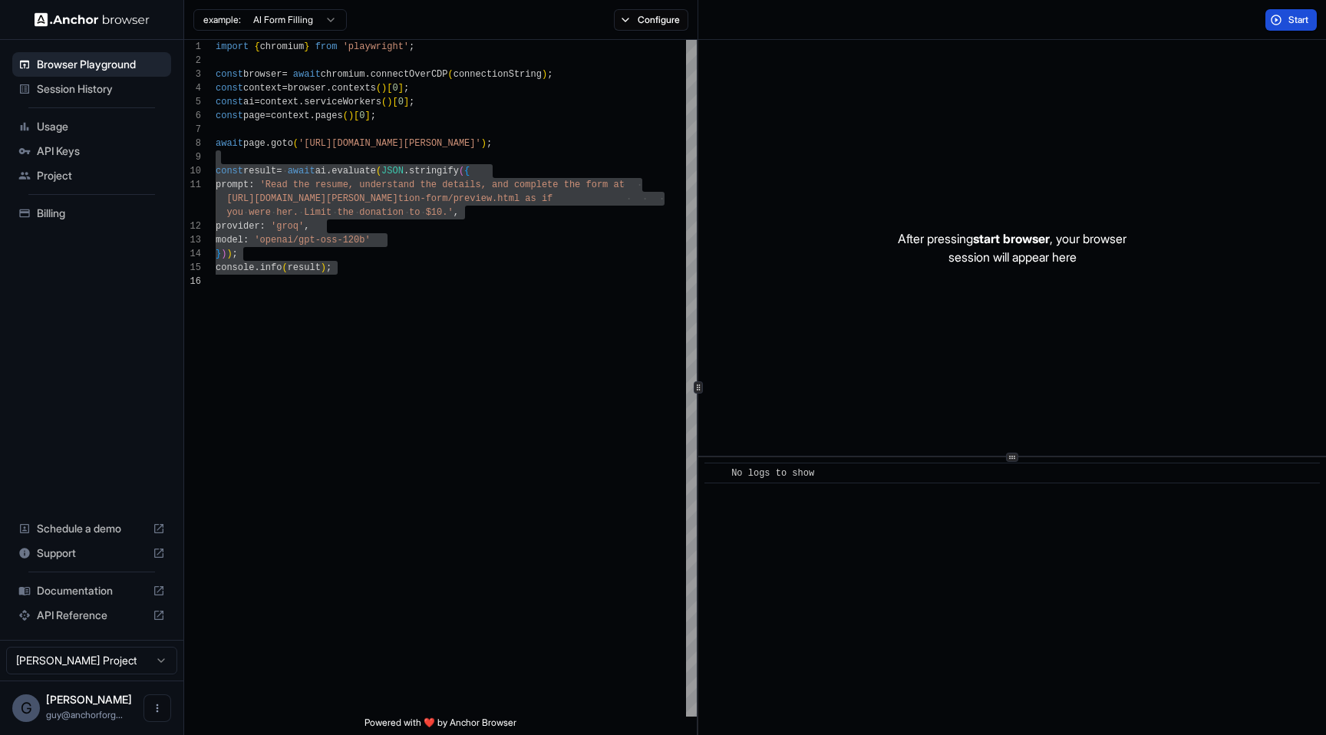
click at [1285, 18] on button "Start" at bounding box center [1290, 19] width 51 height 21
click at [1213, 551] on div "​ No logs to show" at bounding box center [1012, 596] width 628 height 278
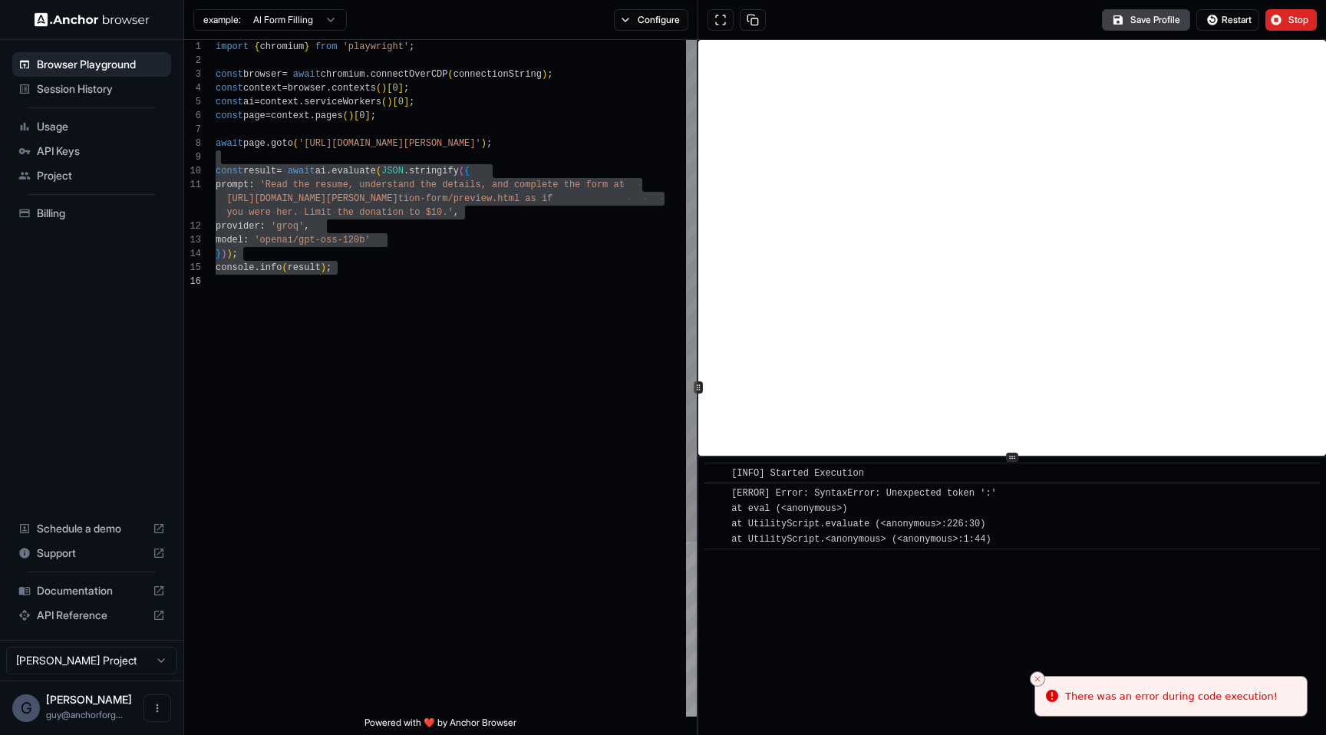
scroll to position [97, 0]
click at [560, 369] on div "import { chromium } from 'playwright' ; const browser = await chromium . connec…" at bounding box center [456, 496] width 481 height 912
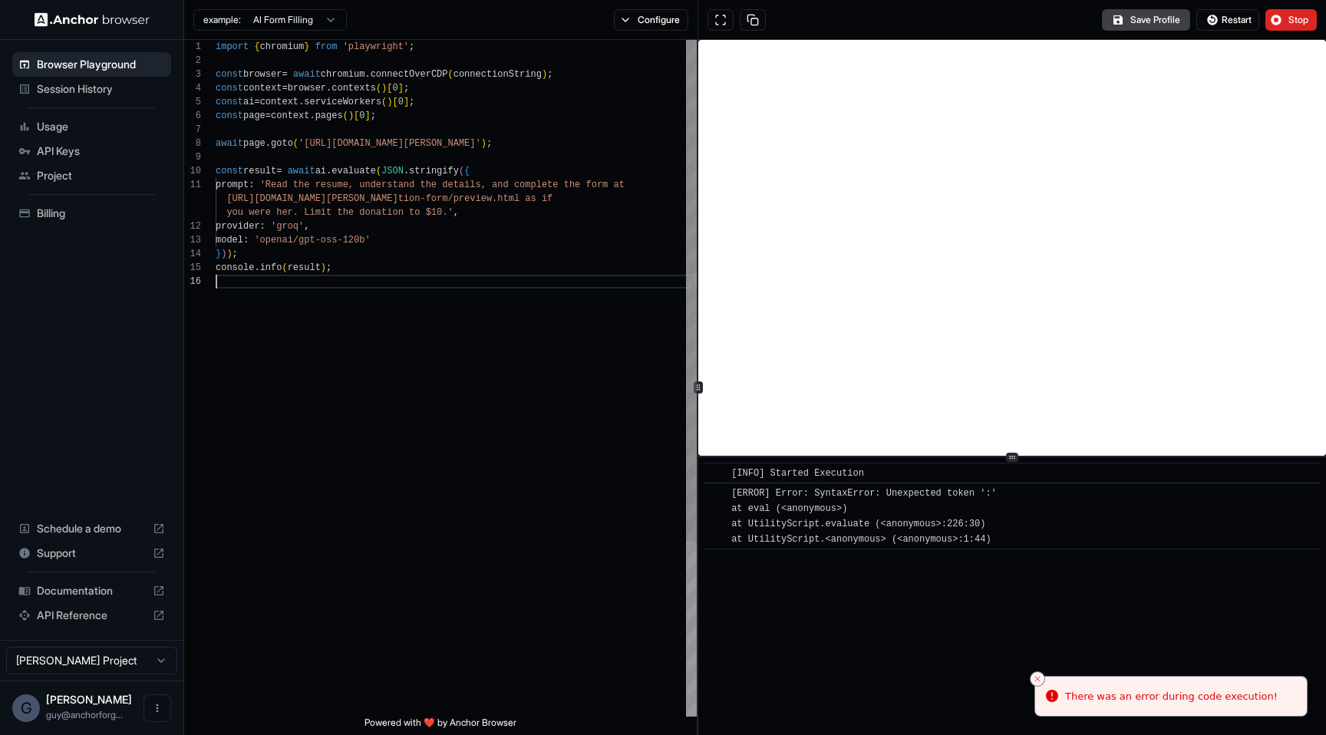
type textarea "**********"
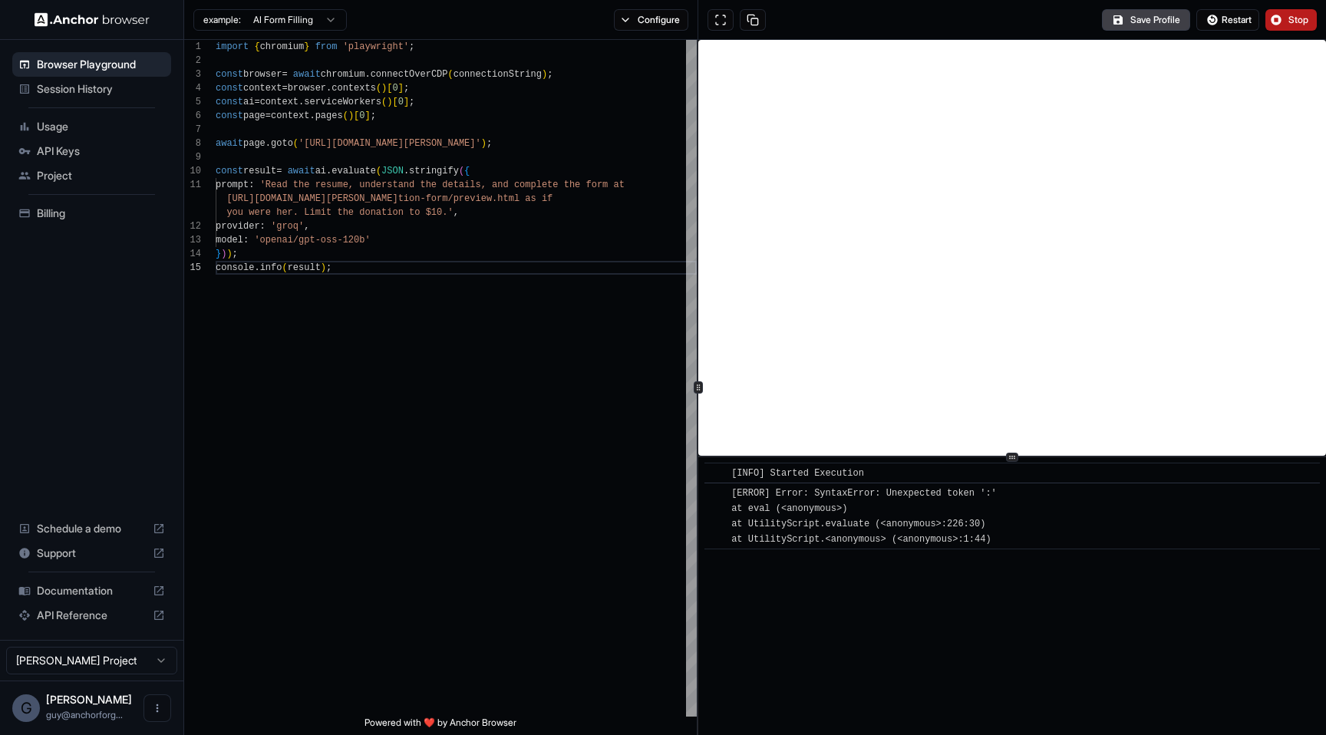
click at [1290, 17] on span "Stop" at bounding box center [1298, 20] width 21 height 12
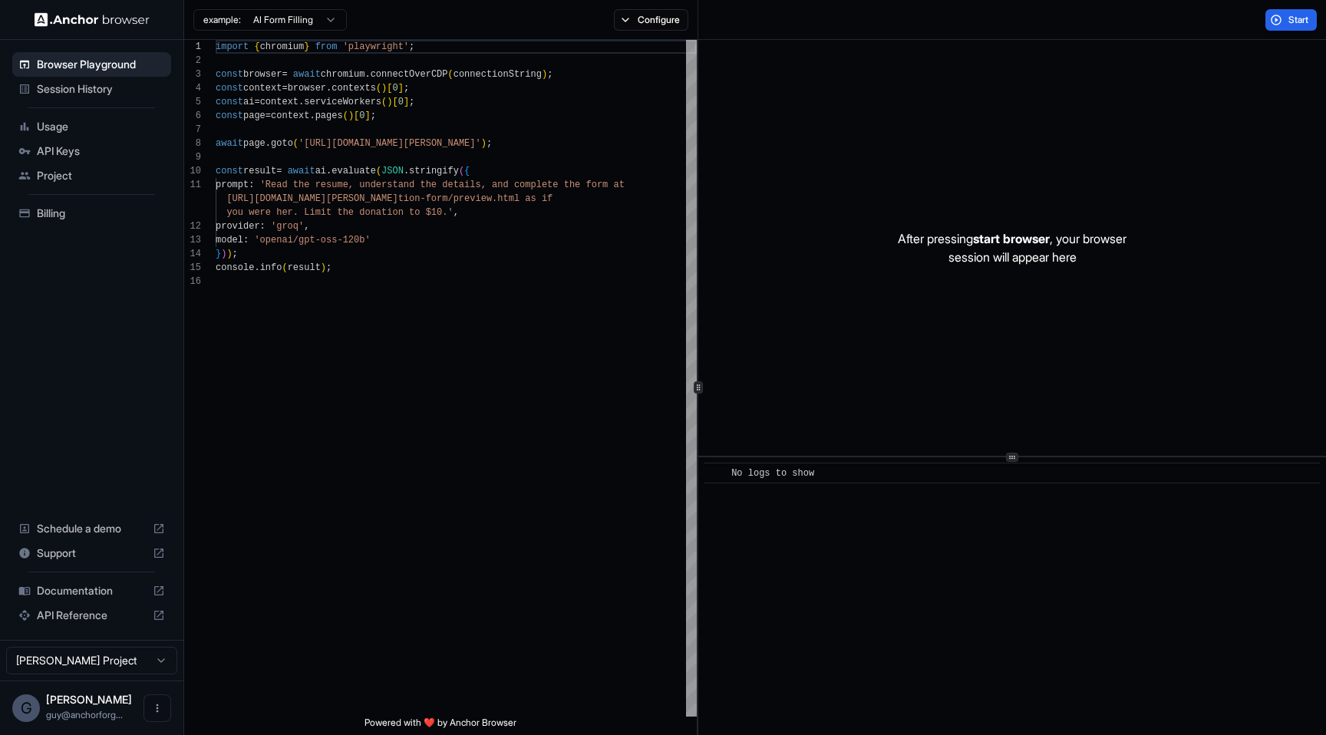
scroll to position [138, 0]
click at [627, 234] on div "import { chromium } from 'playwright' ; const browser = await chromium . connec…" at bounding box center [456, 496] width 481 height 912
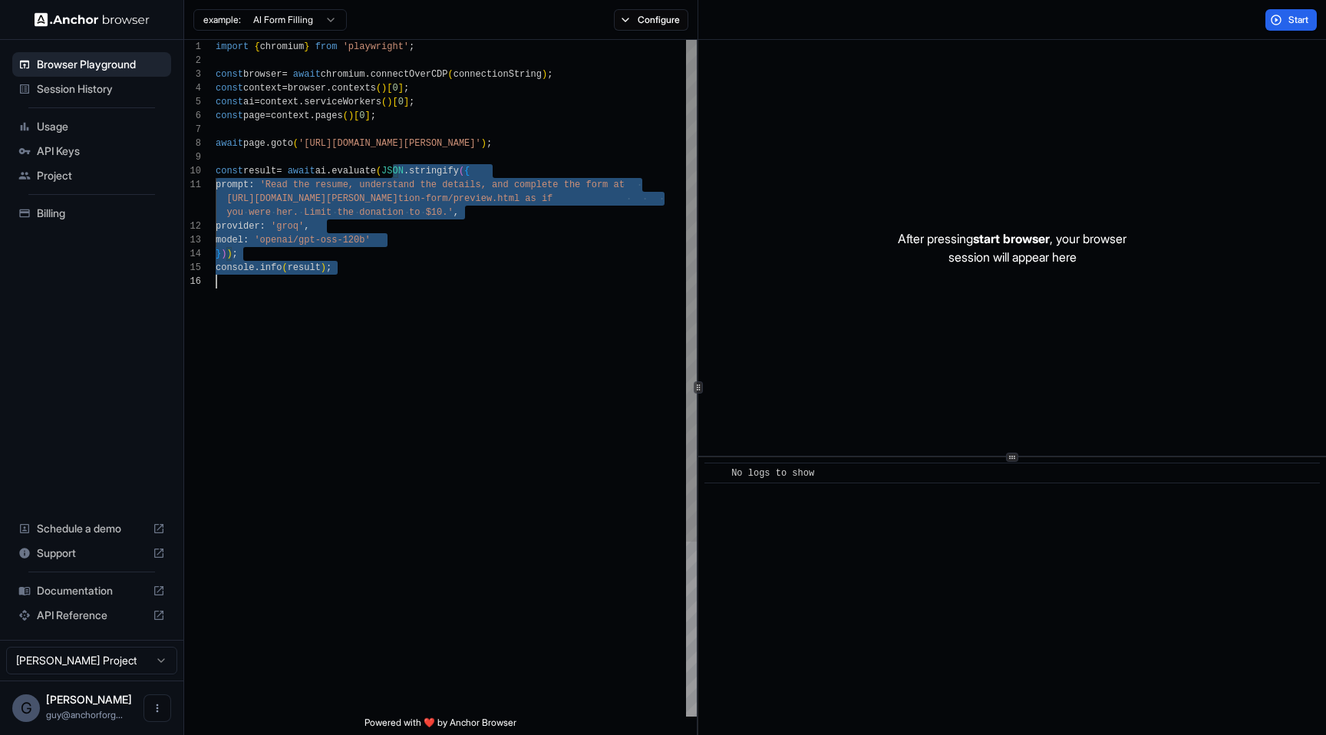
drag, startPoint x: 394, startPoint y: 164, endPoint x: 622, endPoint y: 411, distance: 335.6
click at [622, 411] on div "import { chromium } from 'playwright' ; const browser = await chromium . connec…" at bounding box center [456, 496] width 481 height 912
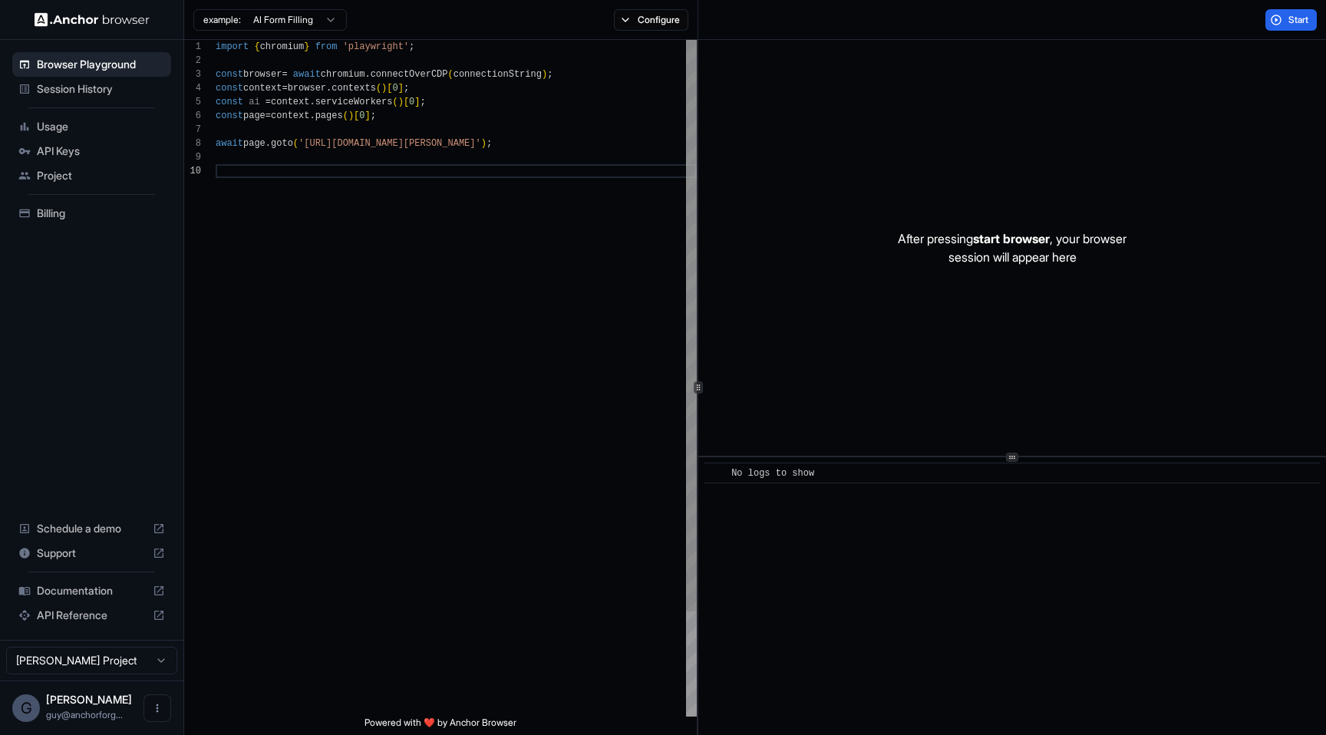
scroll to position [111, 0]
click at [698, 601] on div at bounding box center [698, 387] width 1 height 695
click at [505, 460] on div "import { chromium } from 'playwright' ; const browser = await chromium . connec…" at bounding box center [456, 433] width 481 height 787
click at [486, 108] on div "import { chromium } from 'playwright' ; const browser = await chromium . connec…" at bounding box center [456, 433] width 481 height 787
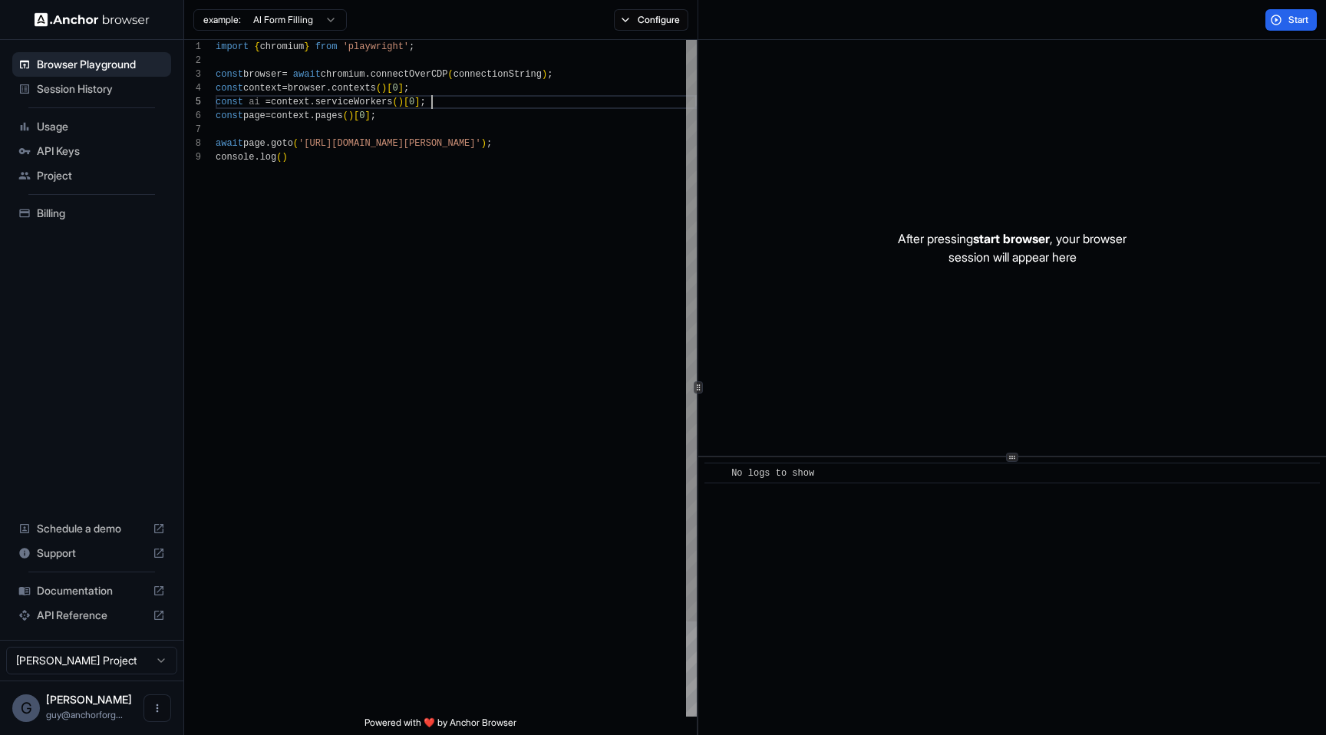
click at [315, 107] on div "import { chromium } from 'playwright' ; const browser = await chromium . connec…" at bounding box center [456, 433] width 481 height 787
click at [293, 104] on div "import { chromium } from 'playwright' ; const browser = await chromium . connec…" at bounding box center [456, 433] width 481 height 787
drag, startPoint x: 293, startPoint y: 104, endPoint x: 414, endPoint y: 104, distance: 120.5
click at [414, 104] on div "import { chromium } from 'playwright' ; const browser = await chromium . connec…" at bounding box center [456, 433] width 481 height 787
click at [477, 107] on div "import { chromium } from 'playwright' ; const browser = await chromium . connec…" at bounding box center [456, 433] width 481 height 787
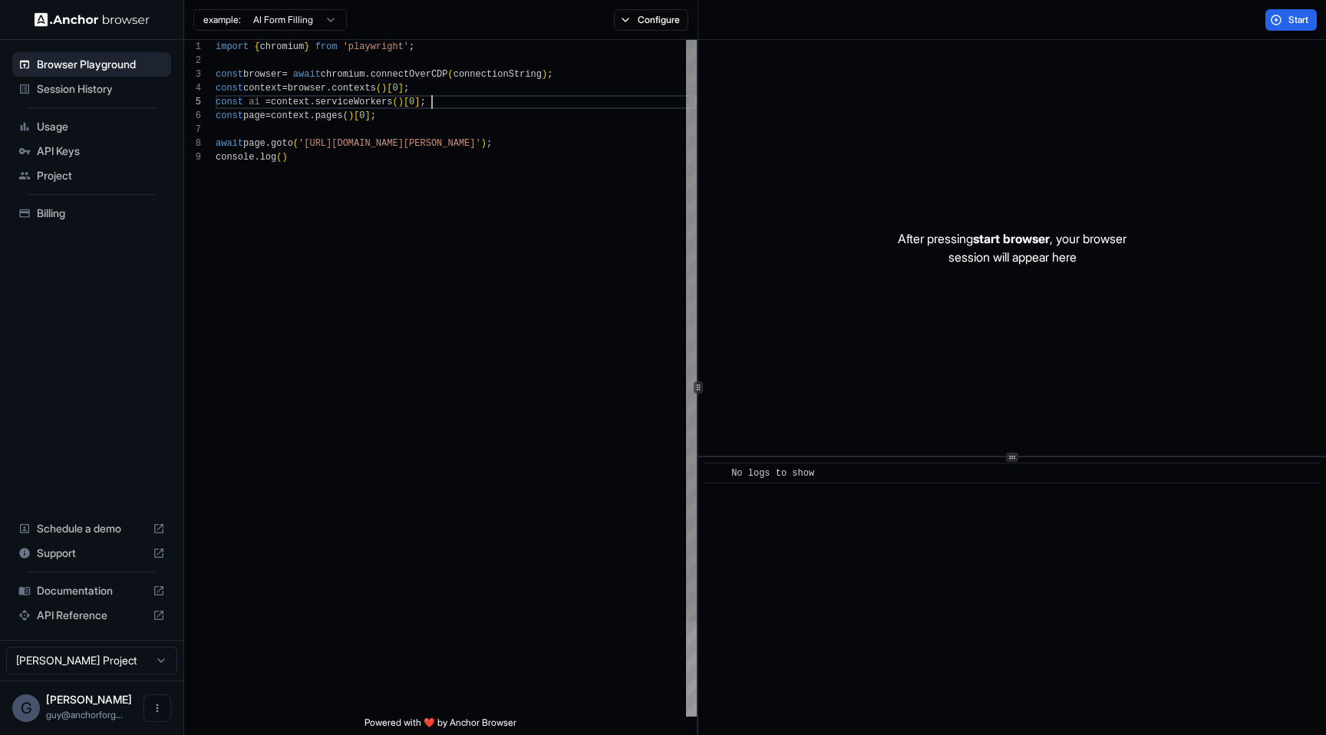
click at [460, 120] on div "import { chromium } from 'playwright' ; const browser = await chromium . connec…" at bounding box center [456, 433] width 481 height 787
click at [457, 127] on div "import { chromium } from 'playwright' ; const browser = await chromium . connec…" at bounding box center [456, 433] width 481 height 787
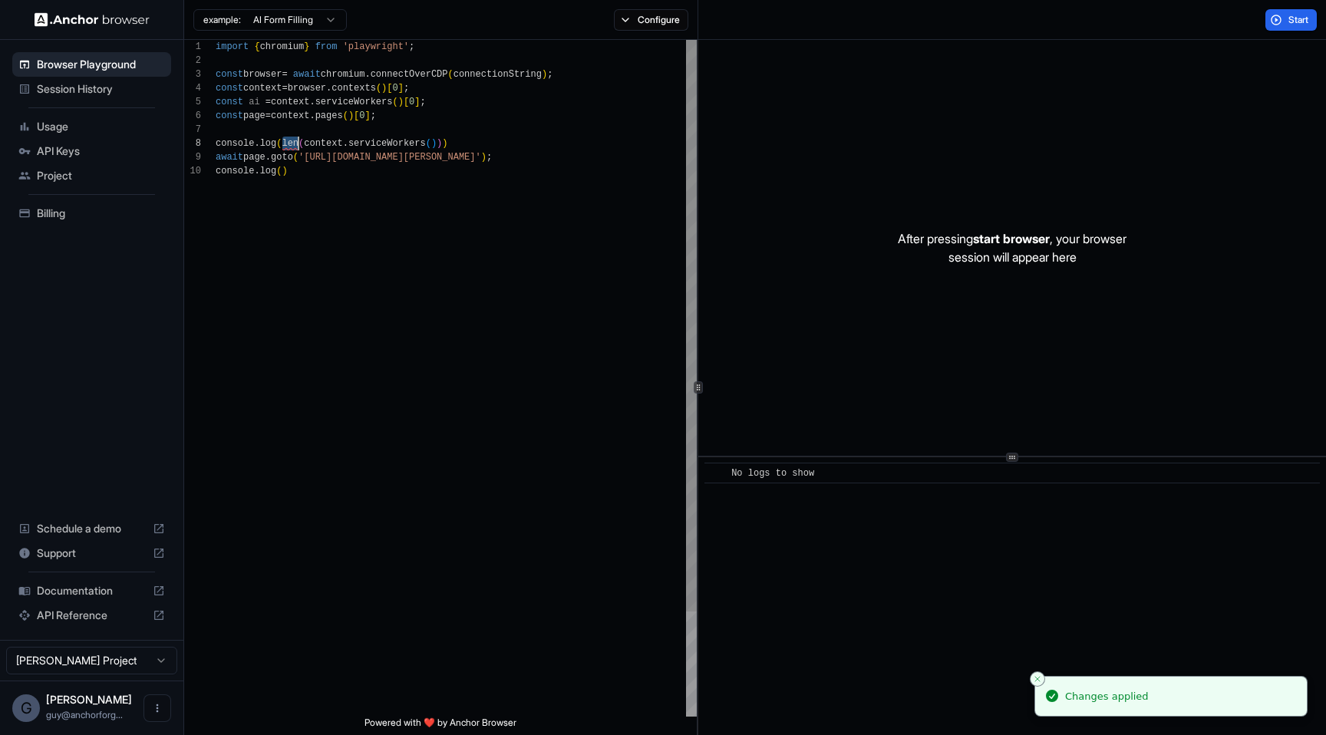
click at [287, 143] on div "import { chromium } from 'playwright' ; const browser = await chromium . connec…" at bounding box center [456, 440] width 481 height 801
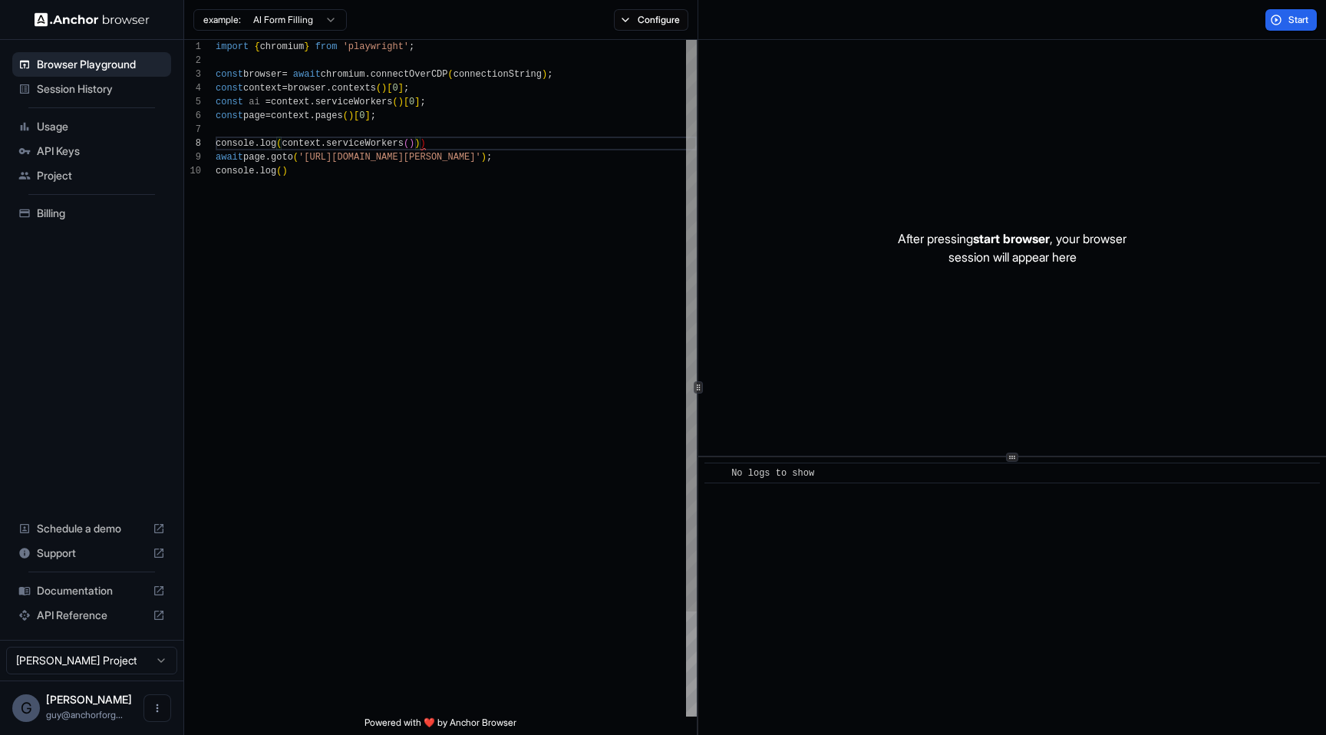
click at [422, 138] on div "import { chromium } from 'playwright' ; const browser = await chromium . connec…" at bounding box center [456, 440] width 481 height 801
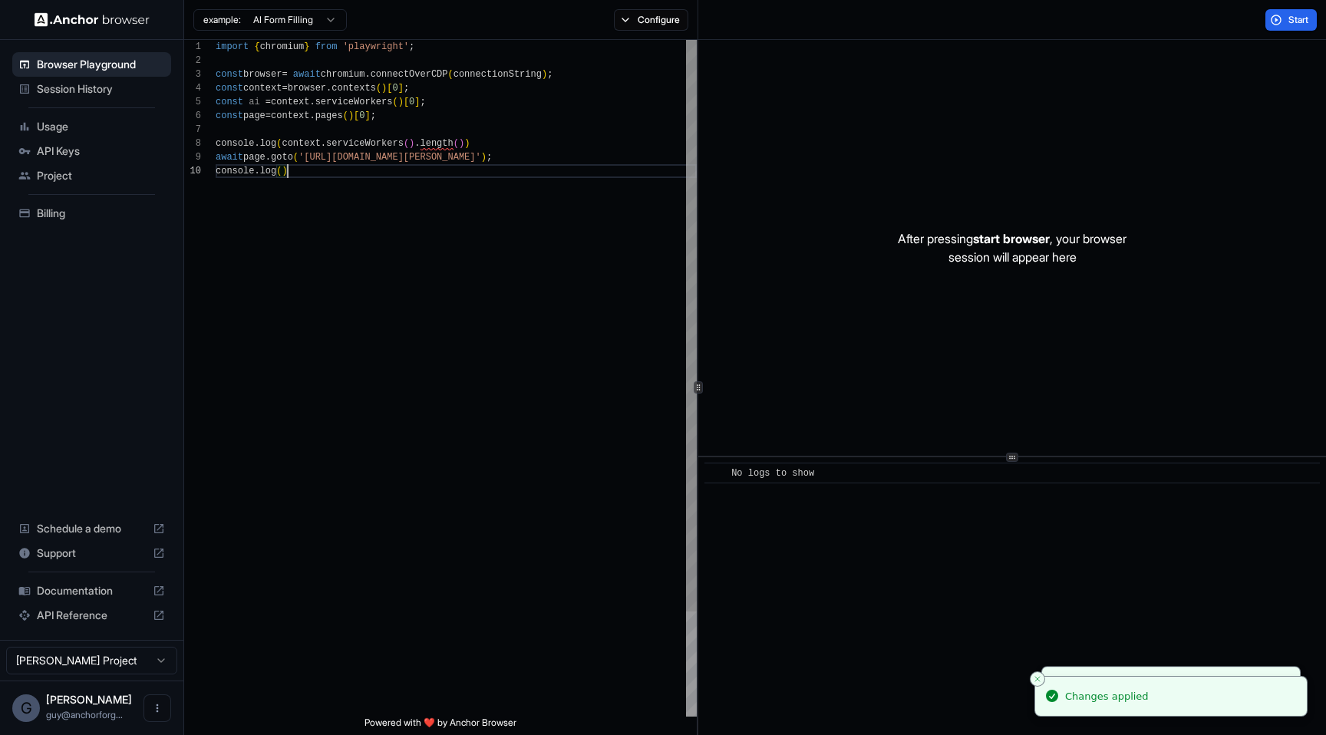
scroll to position [124, 0]
click at [615, 190] on div "import { chromium } from 'playwright' ; const browser = await chromium . connec…" at bounding box center [456, 440] width 481 height 801
click at [466, 138] on div "import { chromium } from 'playwright' ; const browser = await chromium . connec…" at bounding box center [456, 440] width 481 height 801
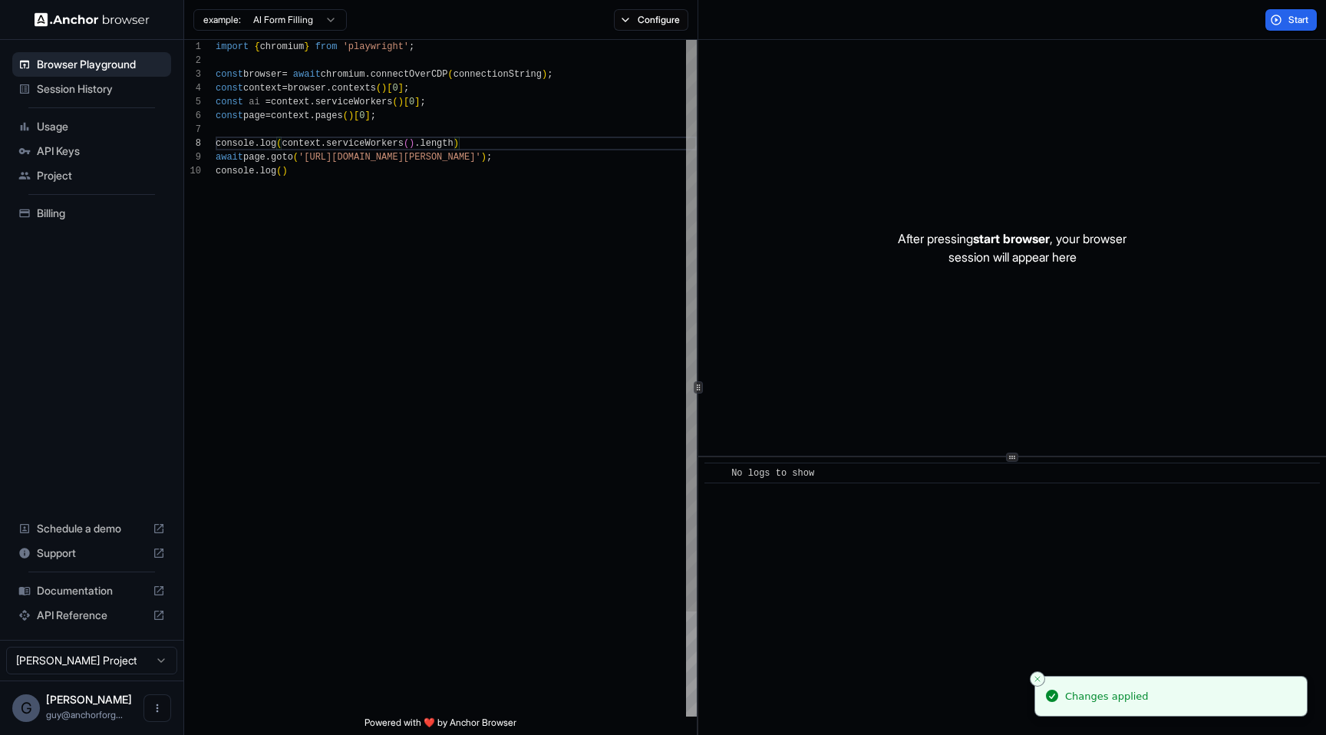
click at [484, 159] on div "import { chromium } from 'playwright' ; const browser = await chromium . connec…" at bounding box center [456, 440] width 481 height 801
type textarea "**********"
click at [634, 18] on button "Configure" at bounding box center [651, 19] width 74 height 21
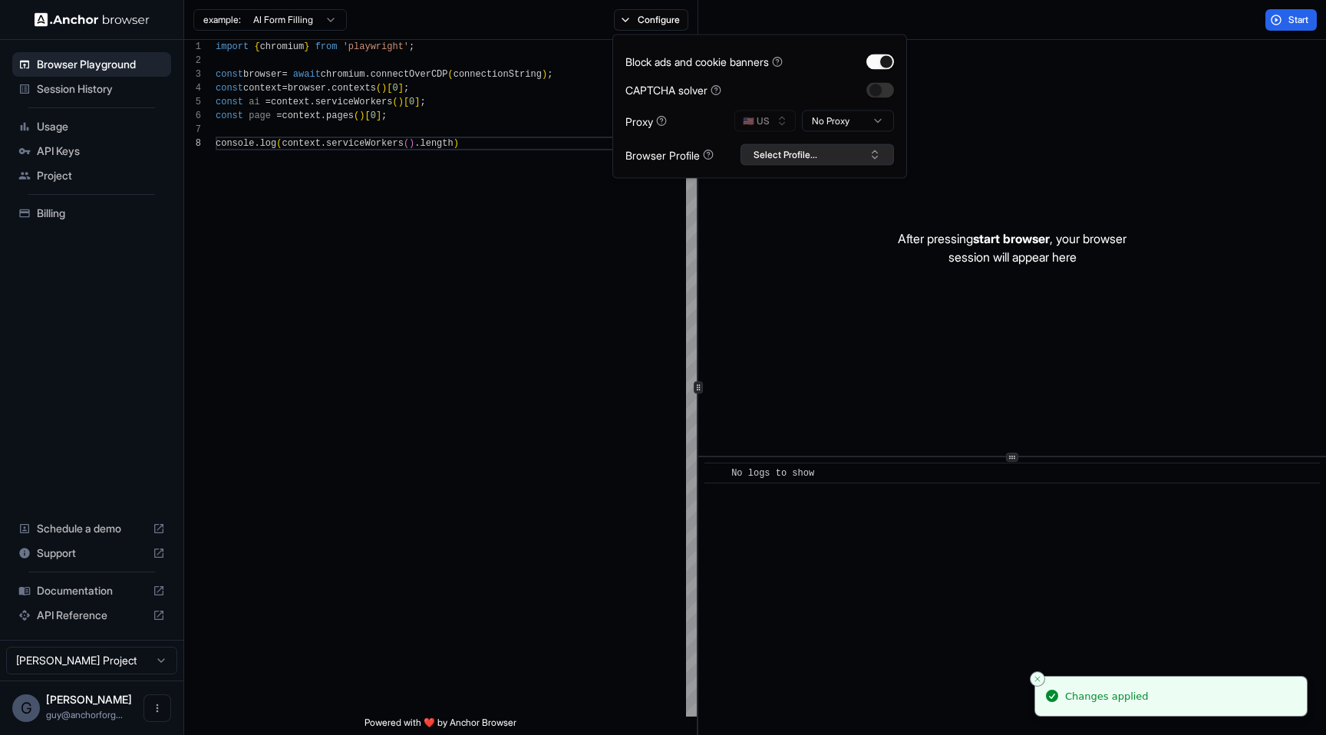
click at [796, 152] on button "Select Profile..." at bounding box center [817, 154] width 153 height 21
click at [819, 158] on button "Select Profile..." at bounding box center [817, 154] width 153 height 21
click at [394, 413] on div "import { chromium } from 'playwright' ; const browser = await chromium . connec…" at bounding box center [456, 427] width 481 height 774
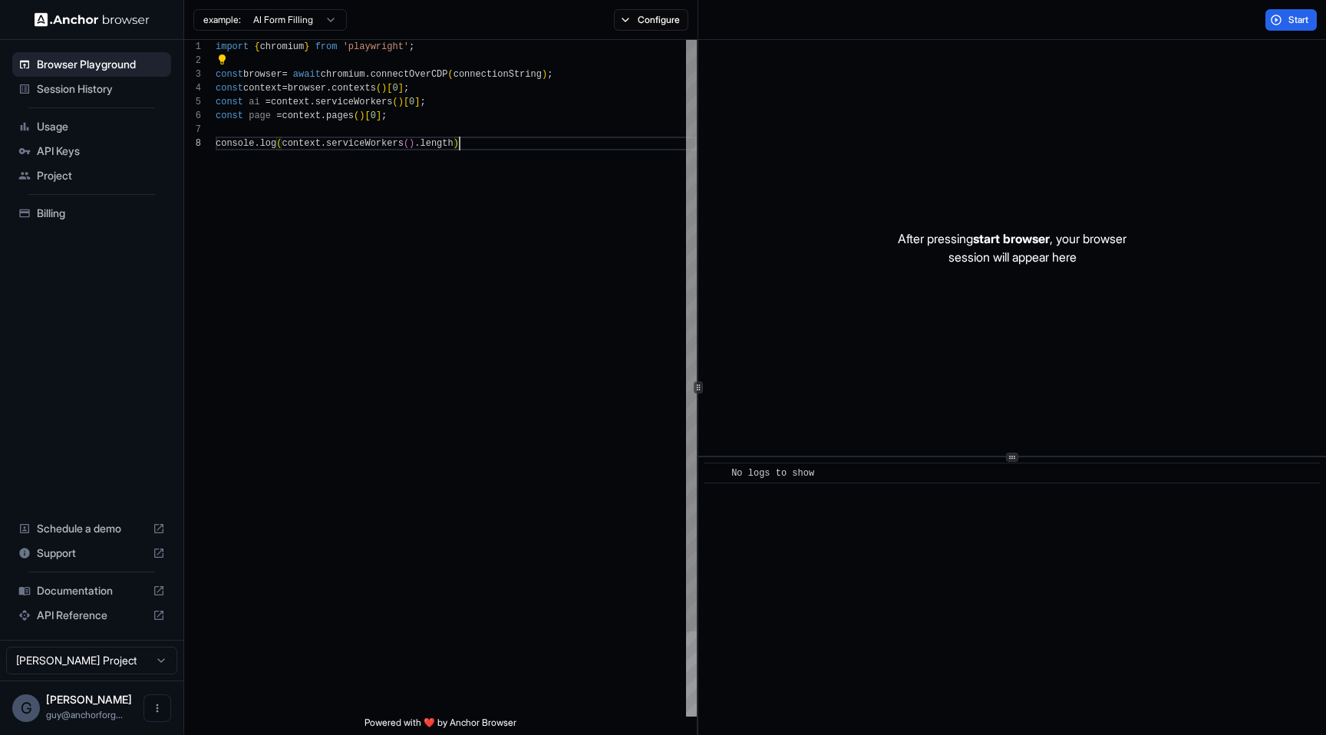
click at [550, 312] on div "import { chromium } from 'playwright' ; const browser = await chromium . connec…" at bounding box center [456, 427] width 481 height 774
click at [616, 163] on div "import { chromium } from 'playwright' ; const browser = await chromium . connec…" at bounding box center [456, 427] width 481 height 774
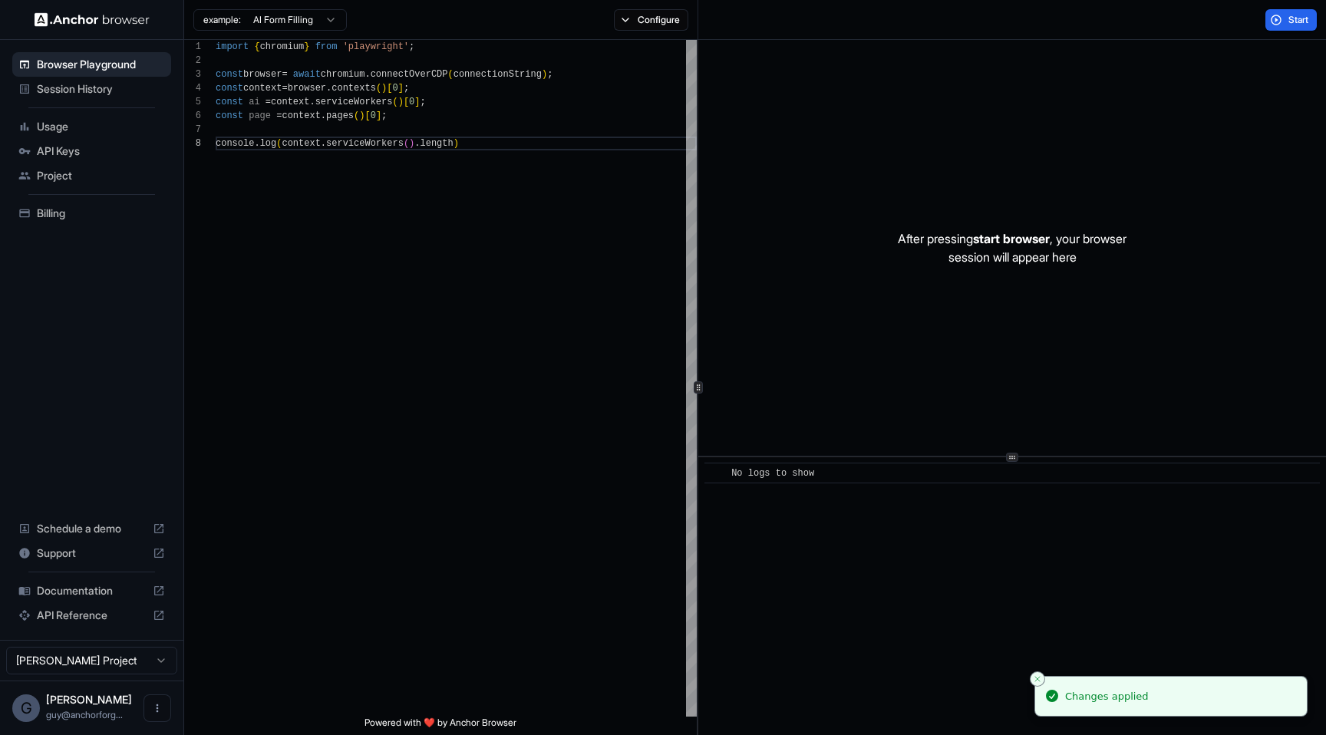
click at [664, 34] on div "example: AI Form Filling Configure" at bounding box center [441, 20] width 514 height 40
click at [664, 20] on button "Configure" at bounding box center [651, 19] width 74 height 21
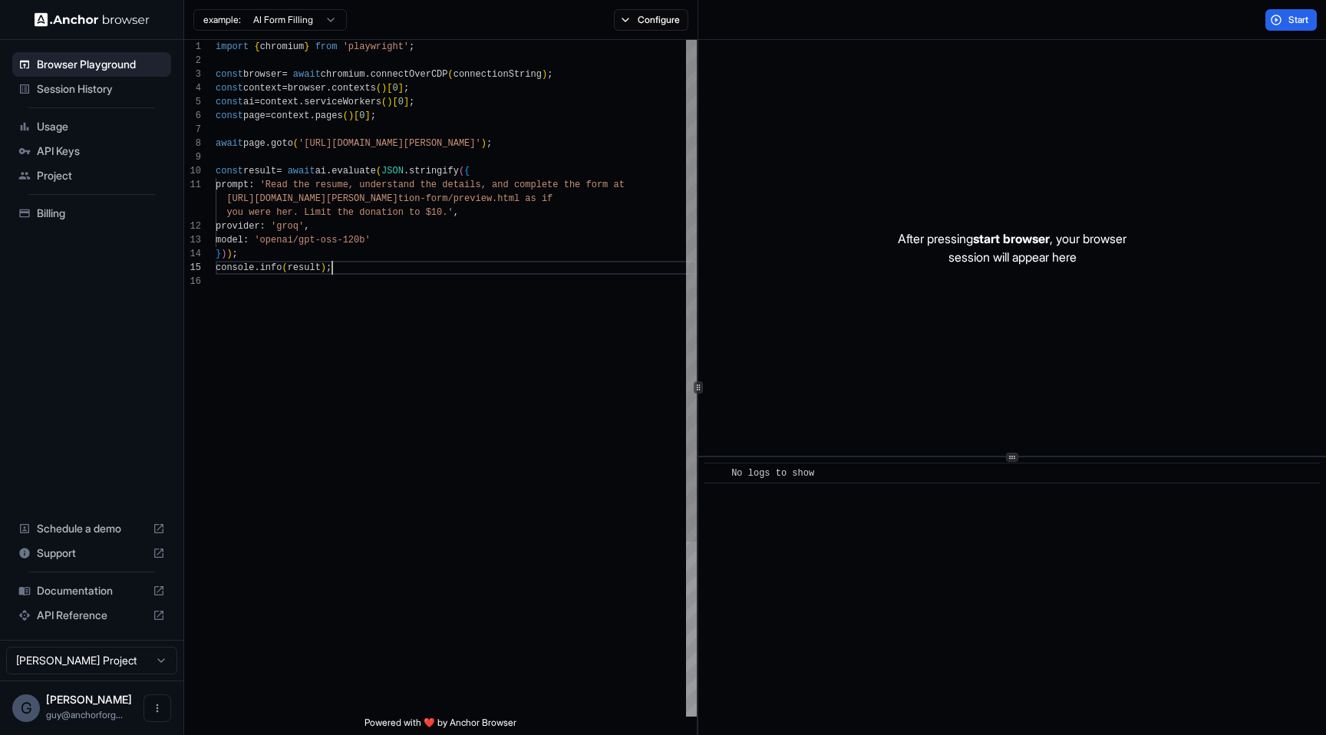
click at [541, 268] on div "import { chromium } from 'playwright' ; const browser = await chromium . connec…" at bounding box center [456, 496] width 481 height 912
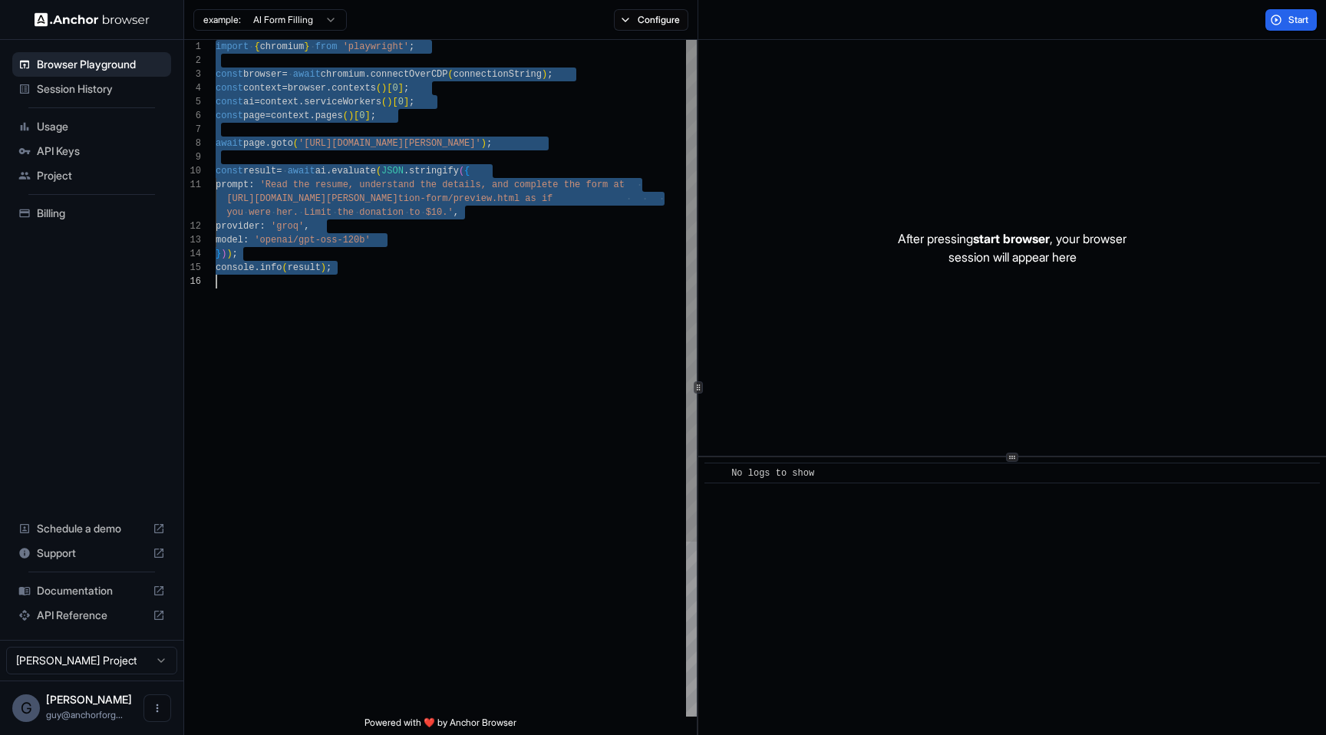
scroll to position [97, 0]
type textarea "**********"
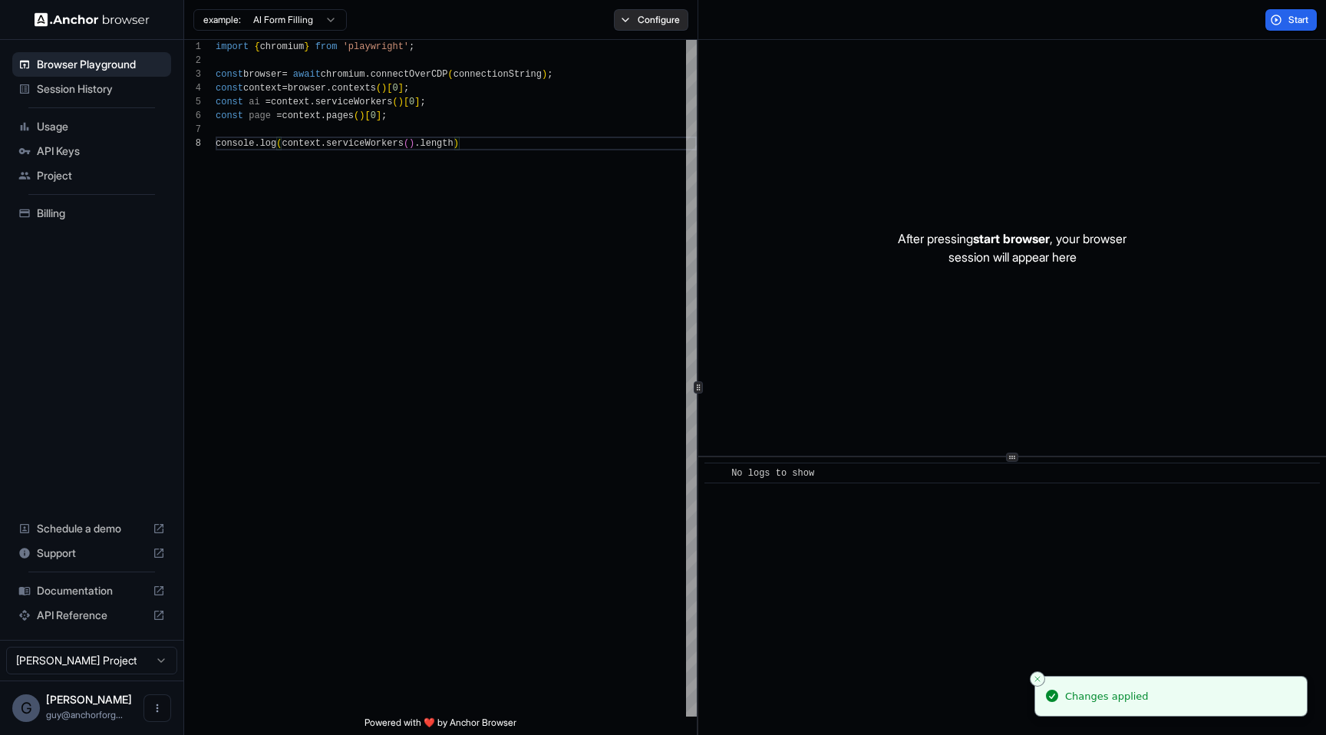
click at [650, 10] on button "Configure" at bounding box center [651, 19] width 74 height 21
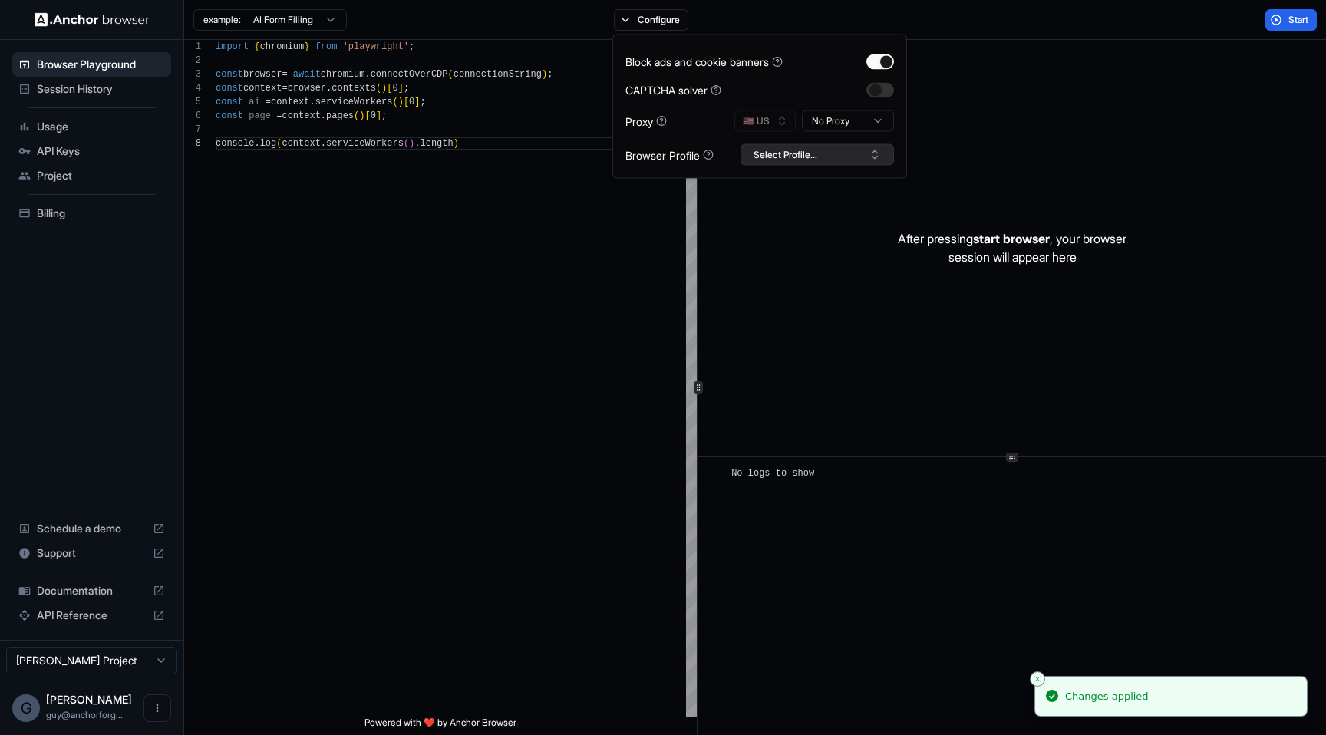
click at [809, 155] on button "Select Profile..." at bounding box center [817, 154] width 153 height 21
click at [797, 273] on div "test3" at bounding box center [817, 276] width 146 height 21
click at [603, 257] on div "import { chromium } from 'playwright' ; const browser = await chromium . connec…" at bounding box center [456, 427] width 481 height 774
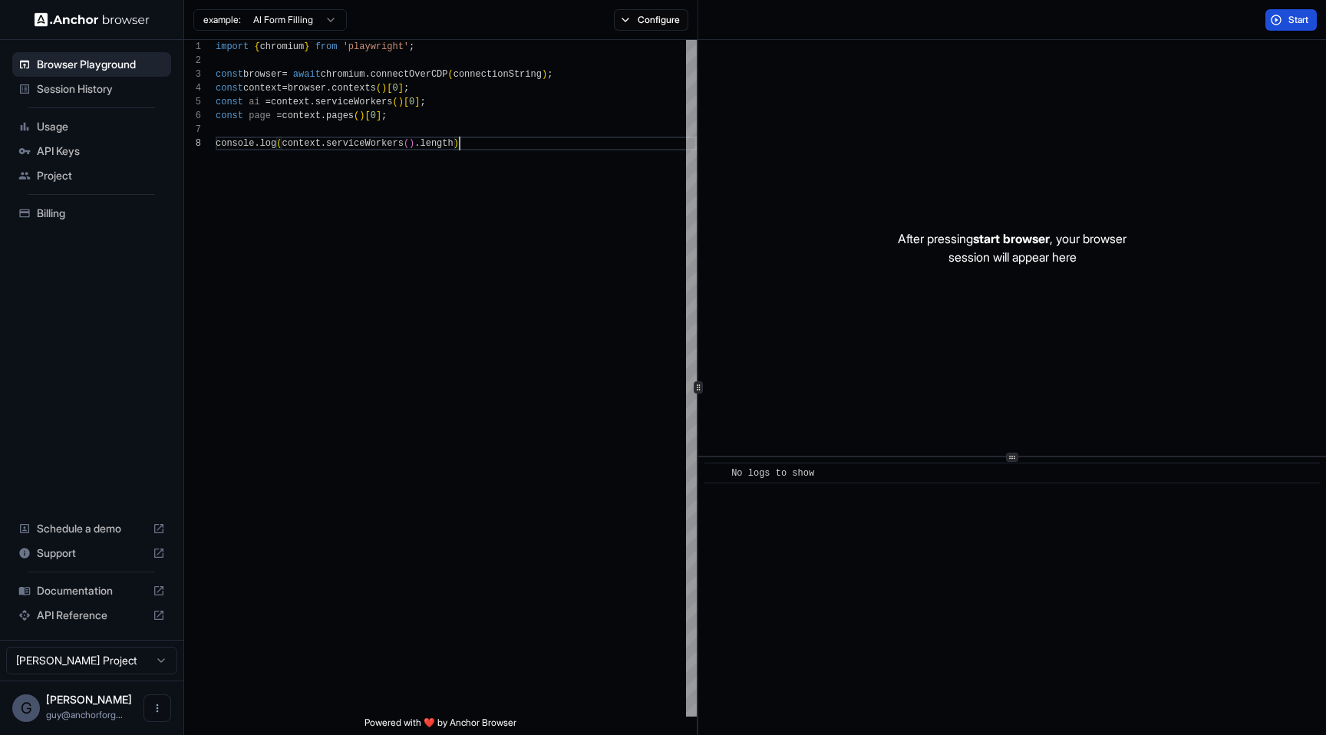
click at [1280, 21] on button "Start" at bounding box center [1290, 19] width 51 height 21
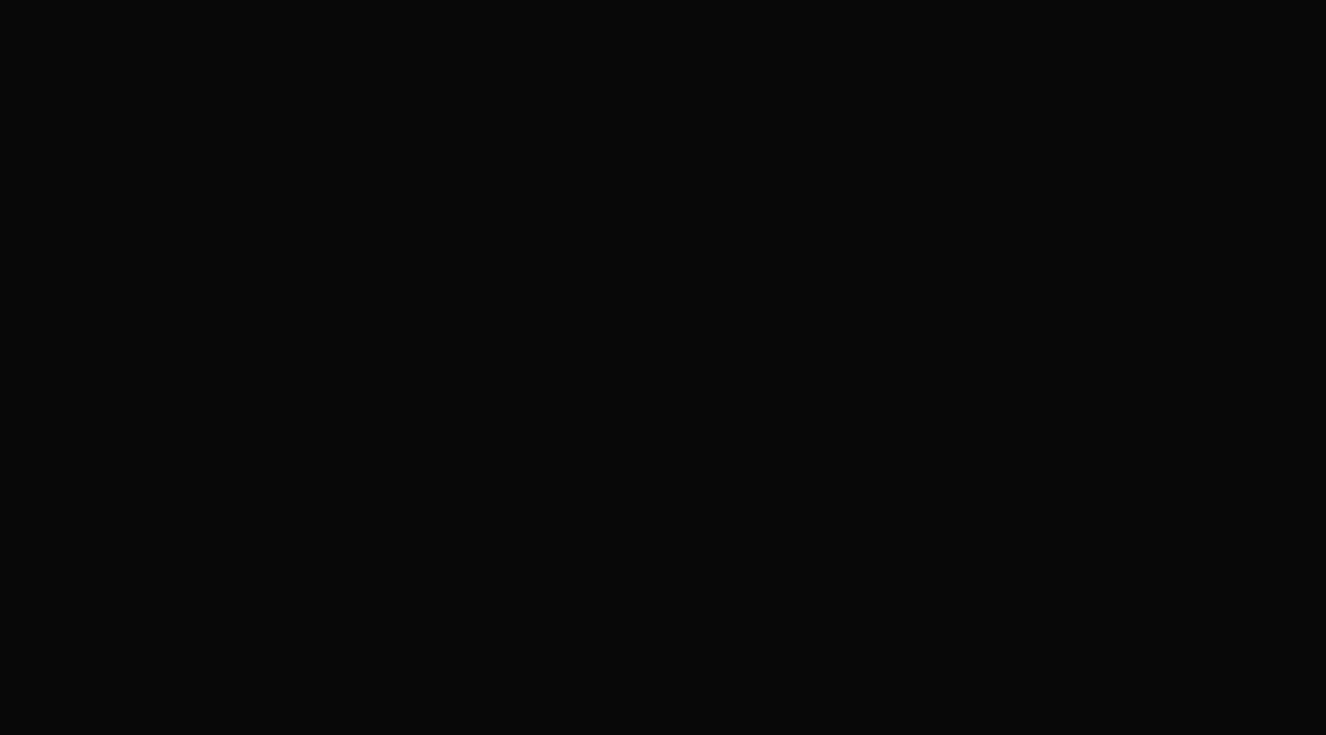
click at [496, 293] on body at bounding box center [663, 367] width 1326 height 735
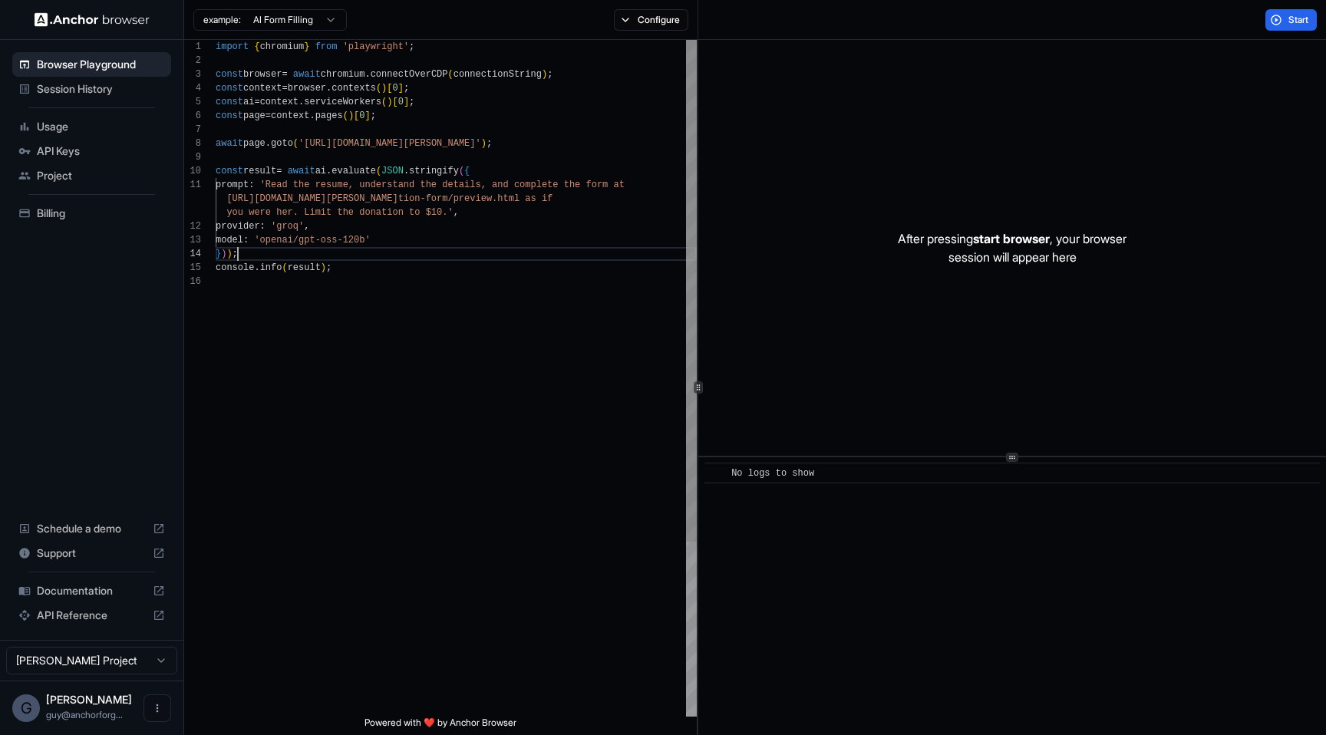
click at [492, 247] on div "import { chromium } from 'playwright' ; const browser = await chromium . connec…" at bounding box center [456, 496] width 481 height 912
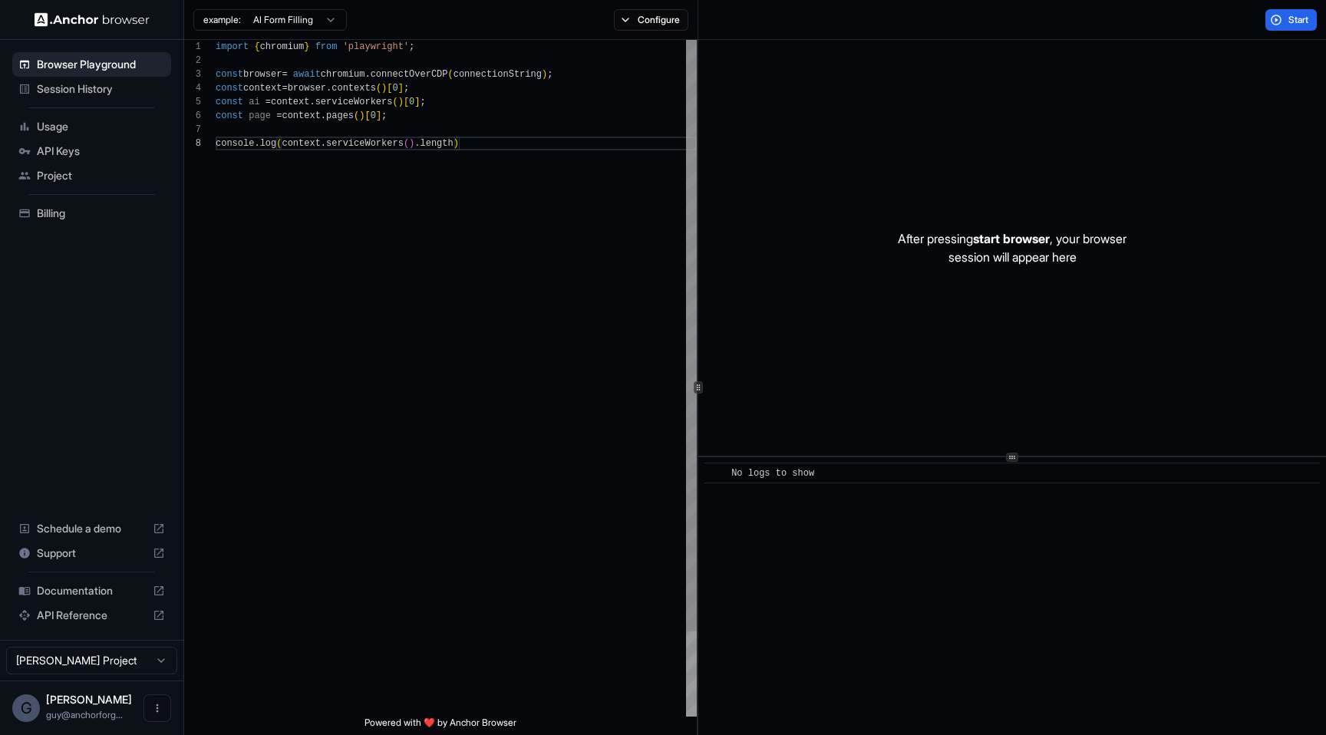
click at [476, 183] on div "import { chromium } from 'playwright' ; const browser = await chromium . connec…" at bounding box center [456, 427] width 481 height 774
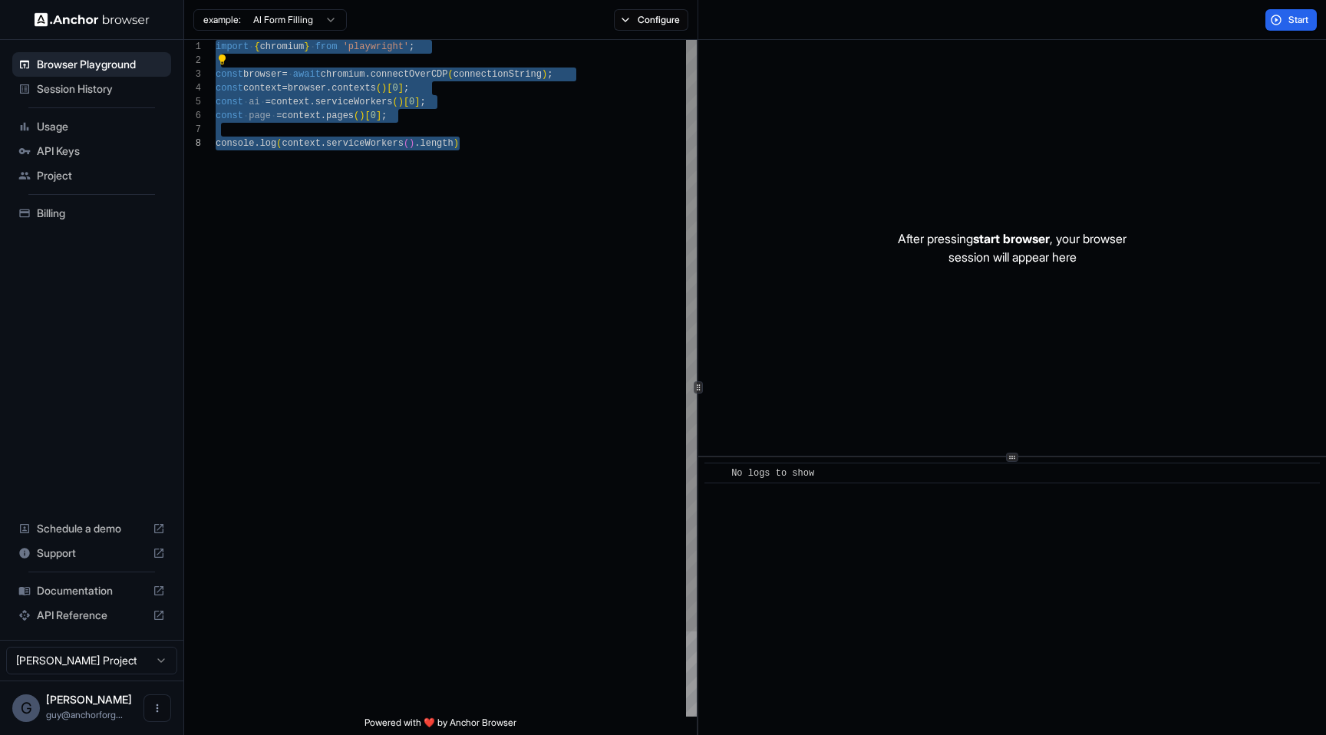
click at [398, 188] on div "import { chromium } from 'playwright' ; const browser = await chromium . connec…" at bounding box center [456, 427] width 481 height 774
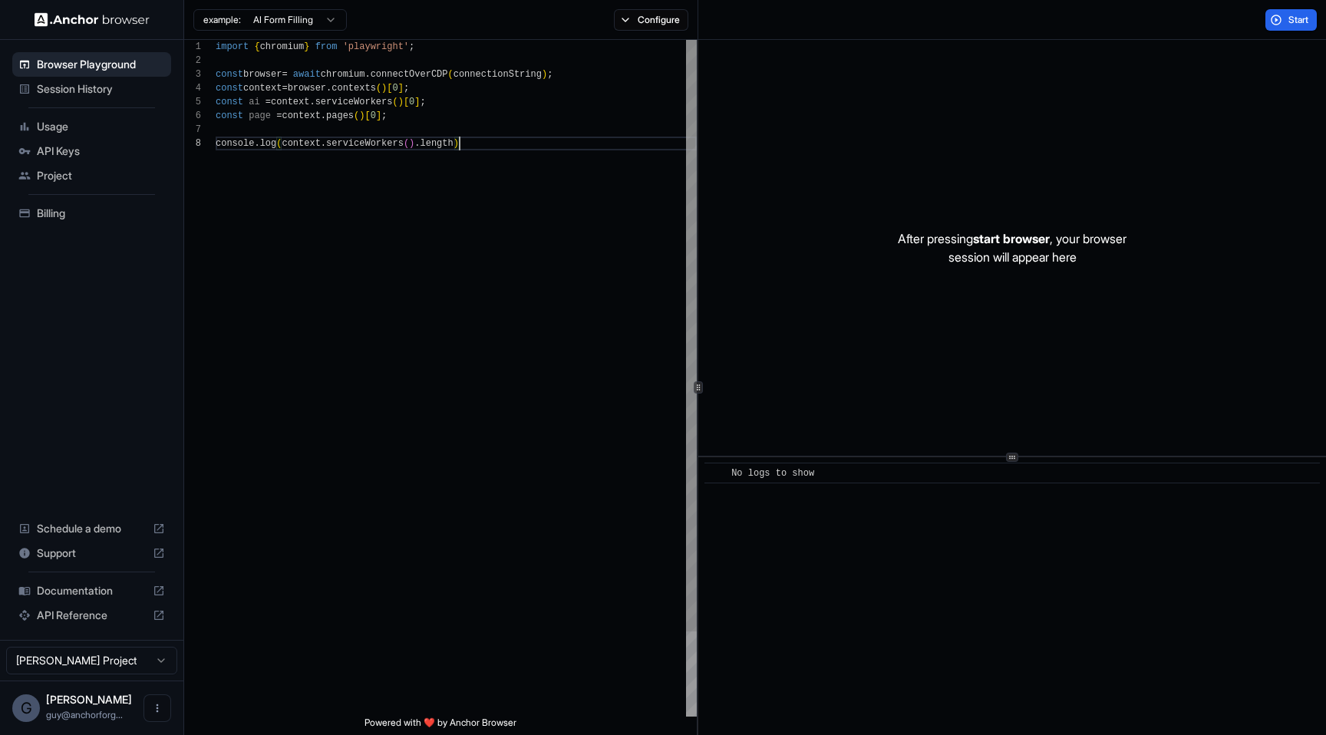
click at [482, 120] on div "import { chromium } from 'playwright' ; const browser = await chromium . connec…" at bounding box center [456, 427] width 481 height 774
click at [474, 134] on div "import { chromium } from 'playwright' ; const browser = await chromium . connec…" at bounding box center [456, 427] width 481 height 774
click at [534, 156] on div "import { chromium } from 'playwright' ; const browser = await chromium . connec…" at bounding box center [456, 440] width 481 height 801
click at [557, 147] on div "import { chromium } from 'playwright' ; const browser = await chromium . connec…" at bounding box center [456, 440] width 481 height 801
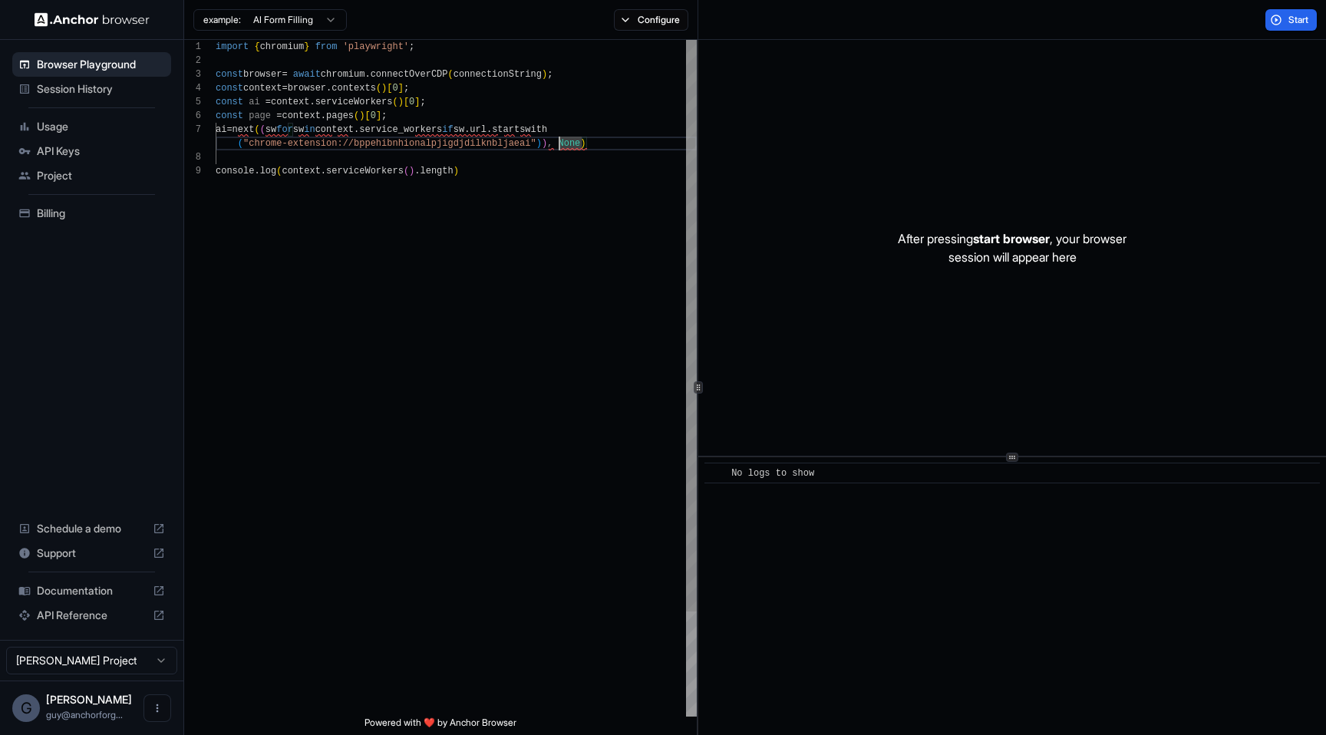
scroll to position [83, 0]
click at [407, 199] on div "import { chromium } from 'playwright' ; const browser = await chromium . connec…" at bounding box center [456, 427] width 481 height 774
click at [388, 156] on div "import { chromium } from 'playwright' ; const browser = await chromium . connec…" at bounding box center [456, 427] width 481 height 774
click at [397, 130] on div "import { chromium } from 'playwright' ; const browser = await chromium . connec…" at bounding box center [456, 427] width 481 height 774
click at [484, 87] on div "import { chromium } from 'playwright' ; const browser = await chromium . connec…" at bounding box center [456, 427] width 481 height 774
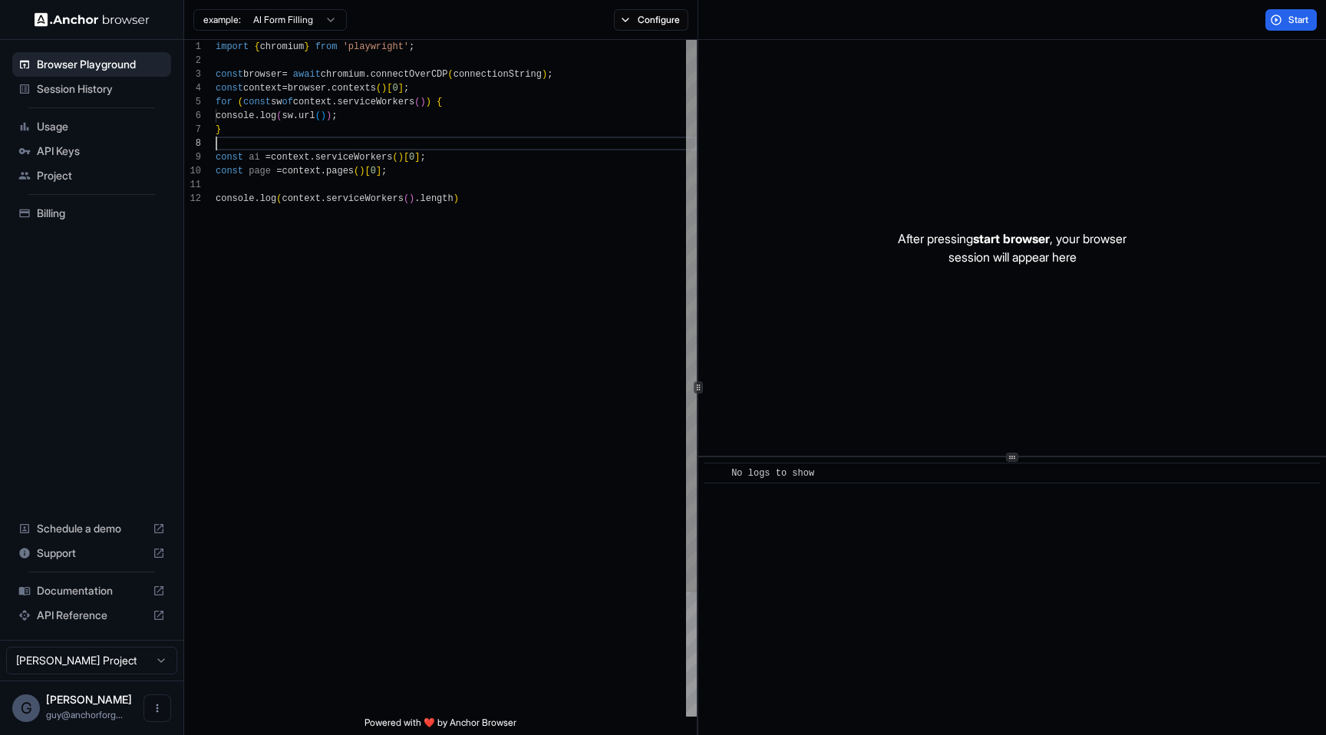
scroll to position [111, 0]
click at [309, 157] on div "import { chromium } from 'playwright' ; const browser = await chromium . connec…" at bounding box center [456, 454] width 481 height 829
click at [378, 157] on div "import { chromium } from 'playwright' ; const browser = await chromium . connec…" at bounding box center [456, 454] width 481 height 829
click at [297, 154] on div "import { chromium } from 'playwright' ; const browser = await chromium . connec…" at bounding box center [456, 454] width 481 height 829
drag, startPoint x: 297, startPoint y: 154, endPoint x: 340, endPoint y: 154, distance: 43.0
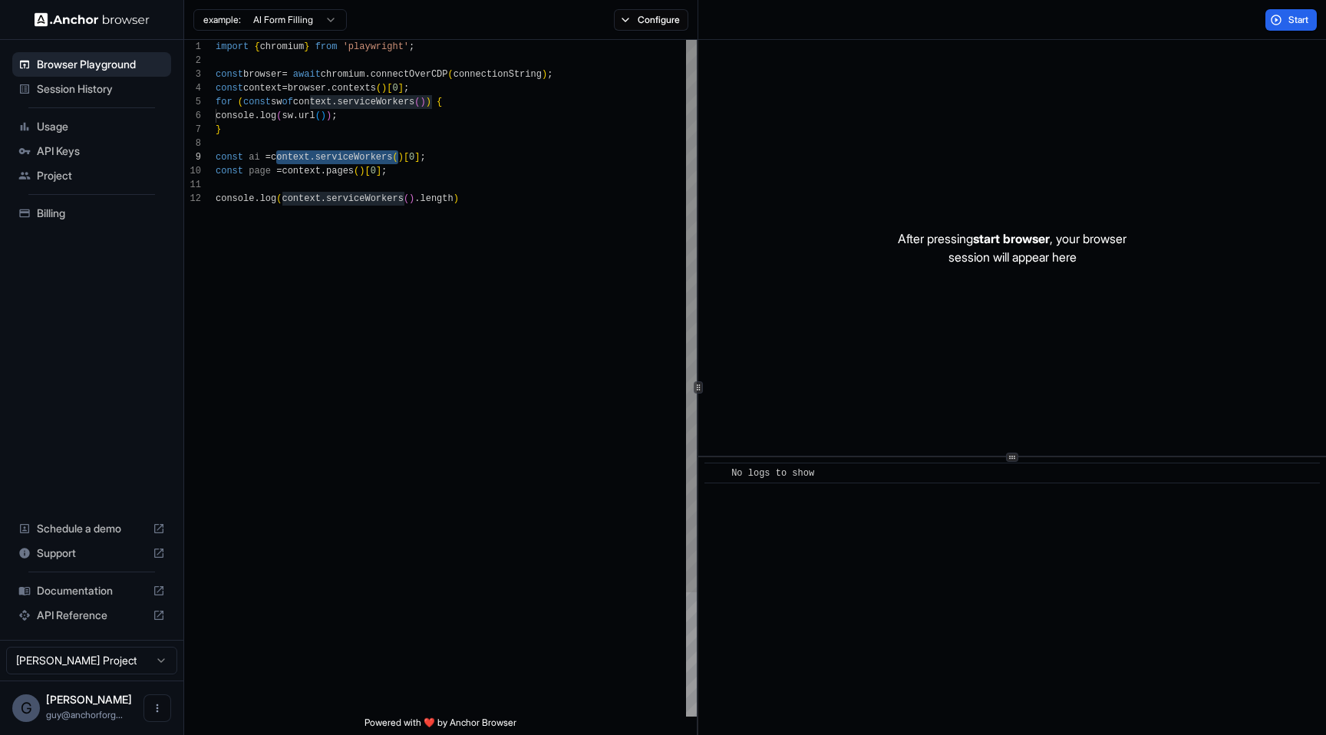
click at [340, 154] on div "import { chromium } from 'playwright' ; const browser = await chromium . connec…" at bounding box center [456, 454] width 481 height 829
click at [373, 143] on div "import { chromium } from 'playwright' ; const browser = await chromium . connec…" at bounding box center [456, 454] width 481 height 829
click at [497, 173] on div "import { chromium } from 'playwright' ; const browser = await chromium . connec…" at bounding box center [456, 454] width 481 height 829
type textarea "**********"
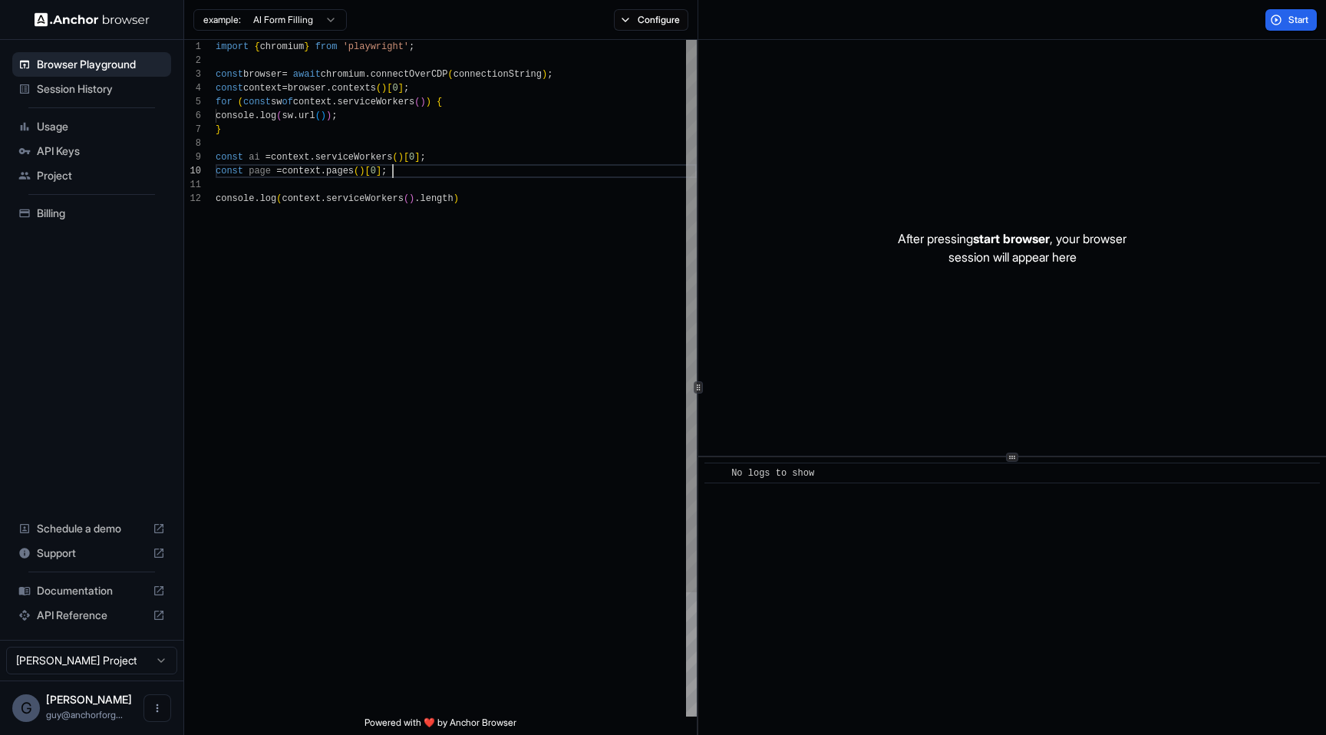
scroll to position [14, 0]
click at [493, 192] on div "import { chromium } from 'playwright' ; const browser = await chromium . connec…" at bounding box center [456, 454] width 481 height 829
click at [1267, 21] on button "Start" at bounding box center [1290, 19] width 51 height 21
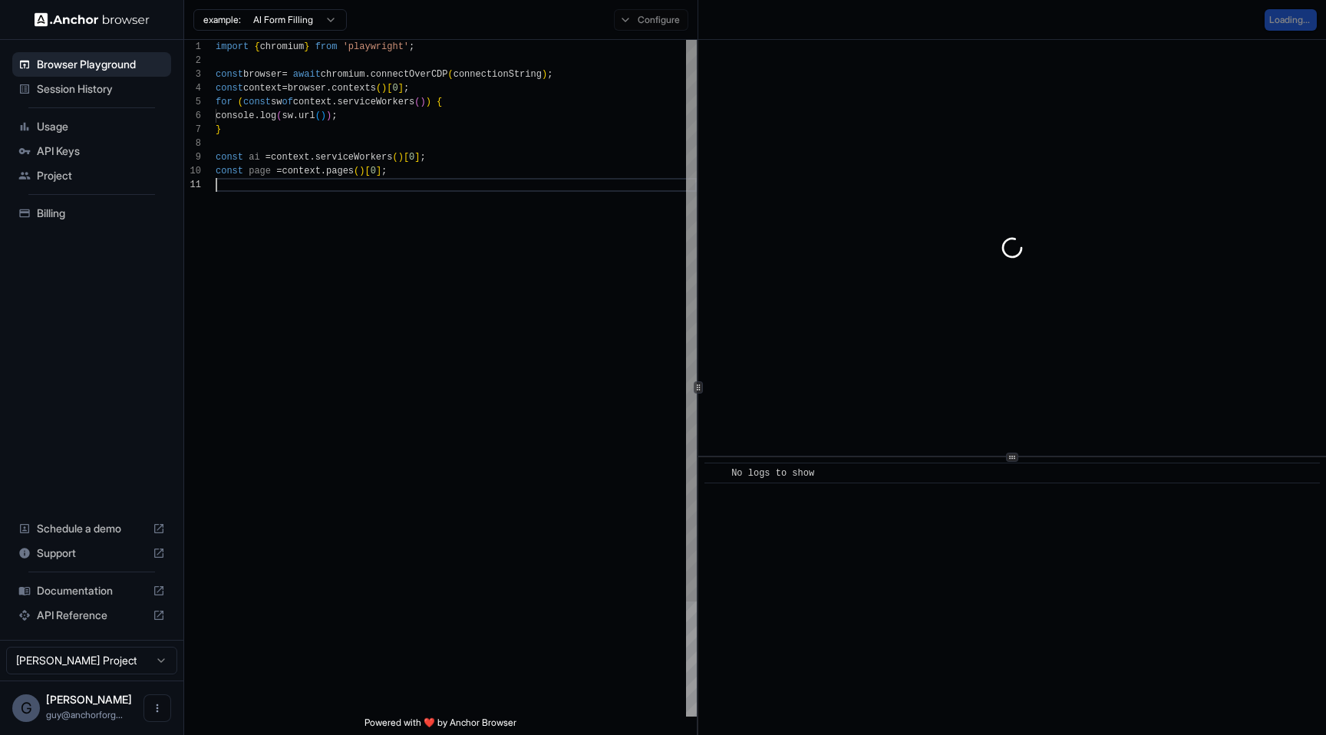
click at [637, 326] on div "import { chromium } from 'playwright' ; const browser = await chromium . connec…" at bounding box center [456, 447] width 481 height 815
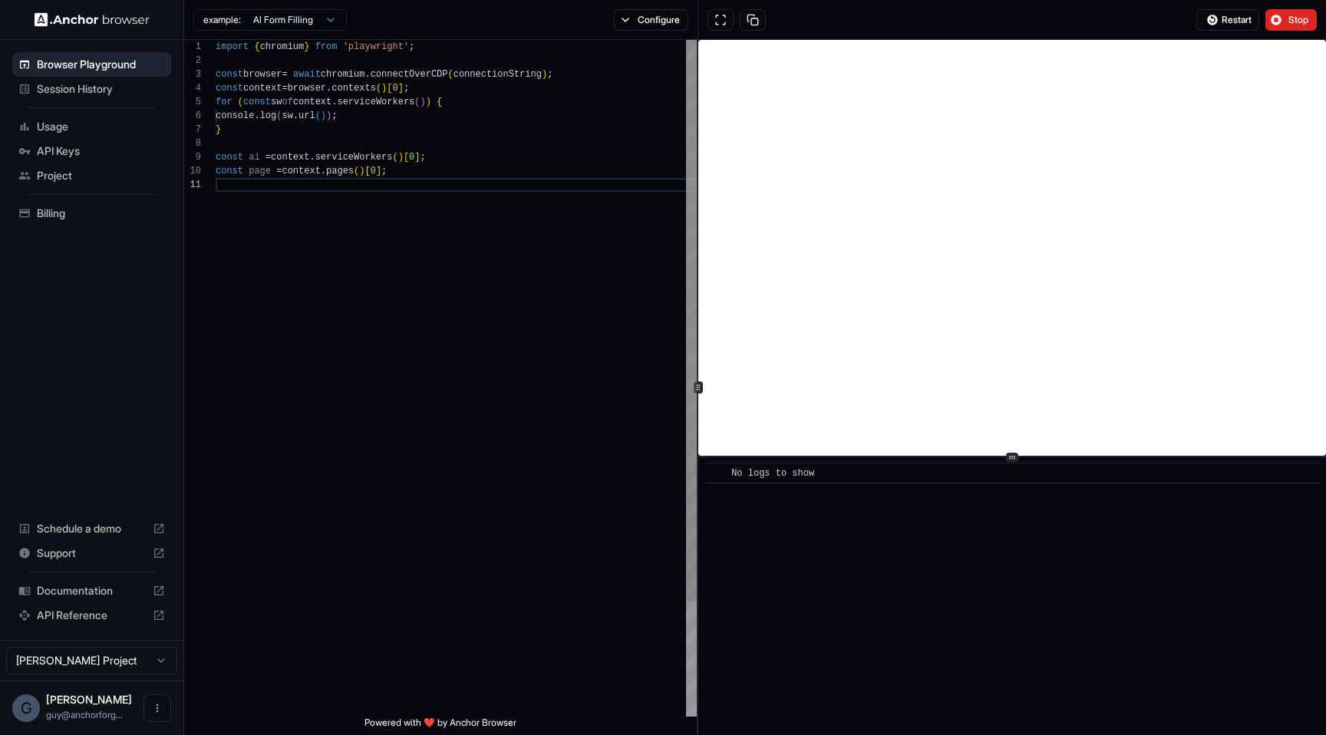
click at [540, 317] on div "import { chromium } from 'playwright' ; const browser = await chromium . connec…" at bounding box center [456, 447] width 481 height 815
type textarea "**********"
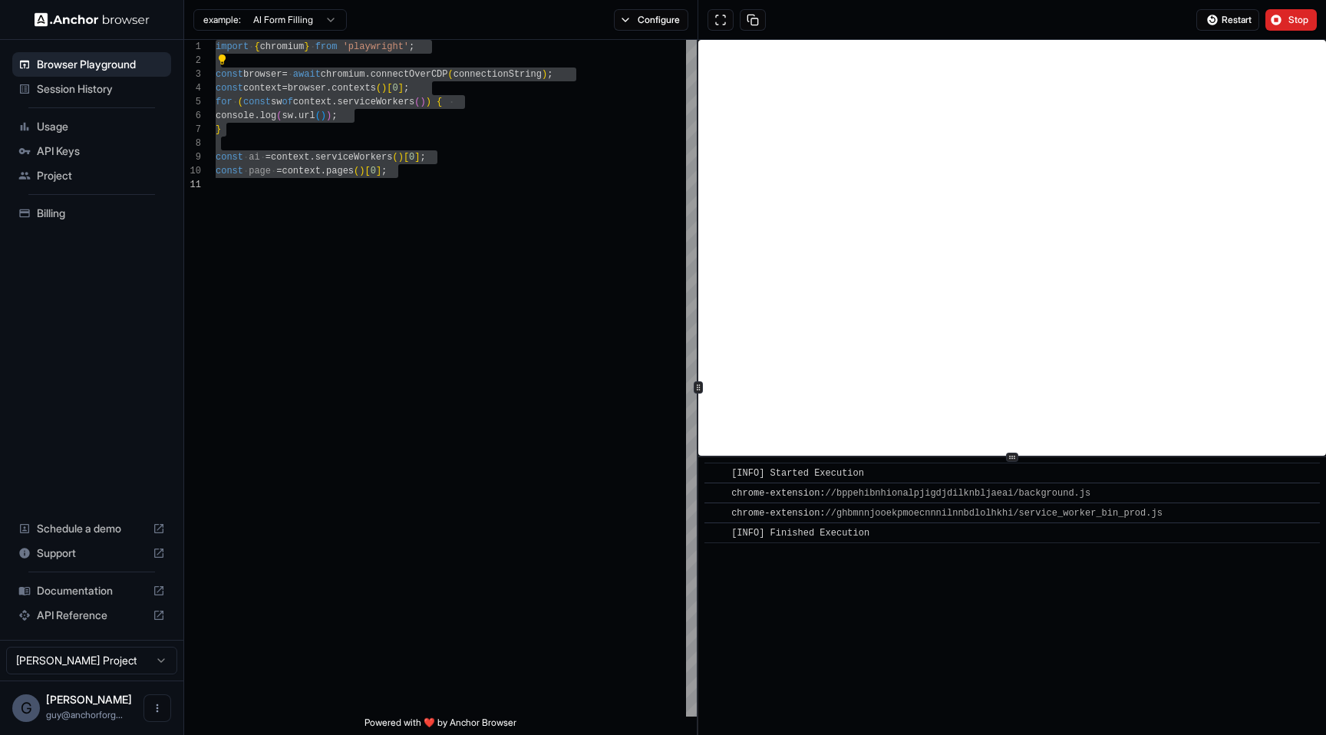
click at [916, 493] on link "//bppehibnhionalpjigdjdilknbljaeai/background.js" at bounding box center [959, 493] width 266 height 11
click at [1145, 493] on div "chrome-extension: //bppehibnhionalpjigdjdilknbljaeai/background.js" at bounding box center [1017, 493] width 572 height 15
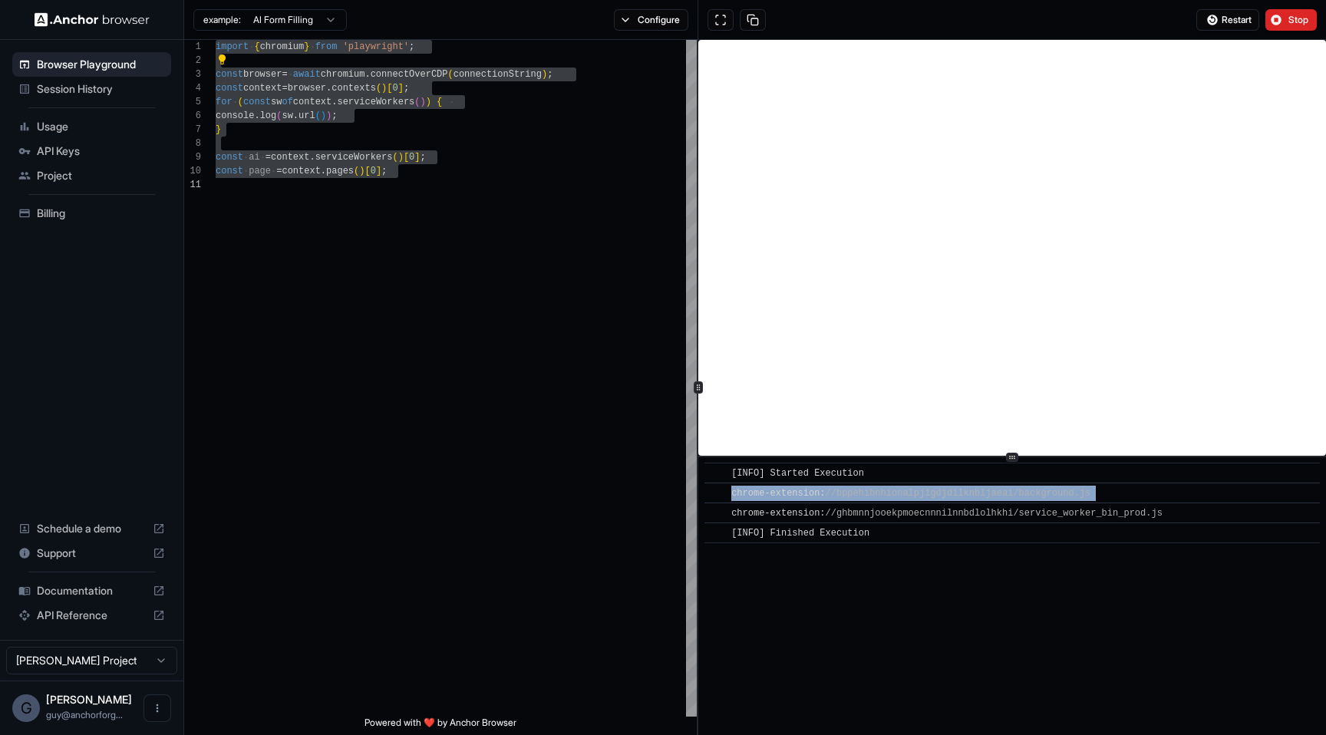
click at [1145, 493] on div "chrome-extension: //bppehibnhionalpjigdjdilknbljaeai/background.js" at bounding box center [1017, 493] width 572 height 15
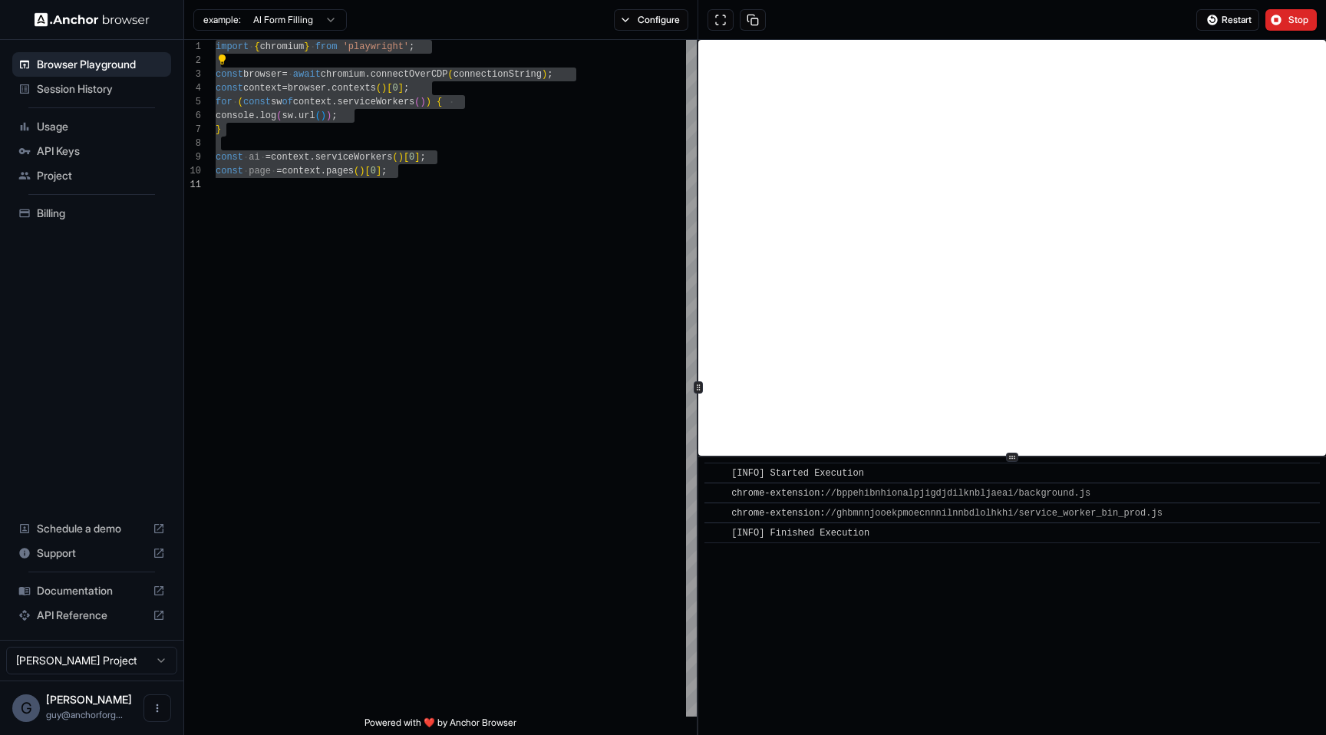
click at [1115, 614] on div "​ [INFO] Started Execution ​ chrome-extension: //bppehibnhionalpjigdjdilknbljae…" at bounding box center [1012, 596] width 628 height 278
click at [569, 224] on div "import { chromium } from 'playwright' ; const browser = await chromium . connec…" at bounding box center [456, 447] width 481 height 815
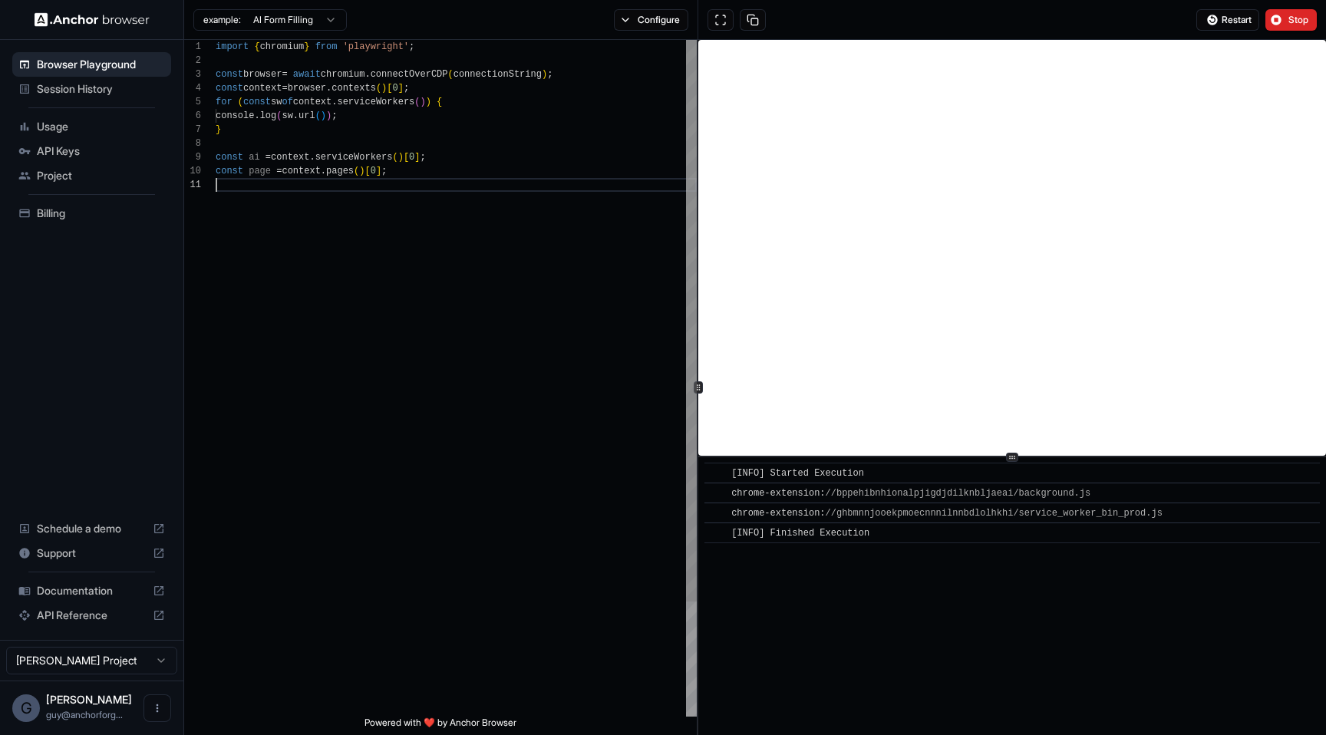
type textarea "**********"
click at [376, 124] on div "import { chromium } from 'playwright' ; const browser = await chromium . connec…" at bounding box center [456, 447] width 481 height 815
click at [644, 7] on div "example: AI Form Filling Configure" at bounding box center [441, 20] width 514 height 40
click at [644, 13] on button "Configure" at bounding box center [651, 19] width 74 height 21
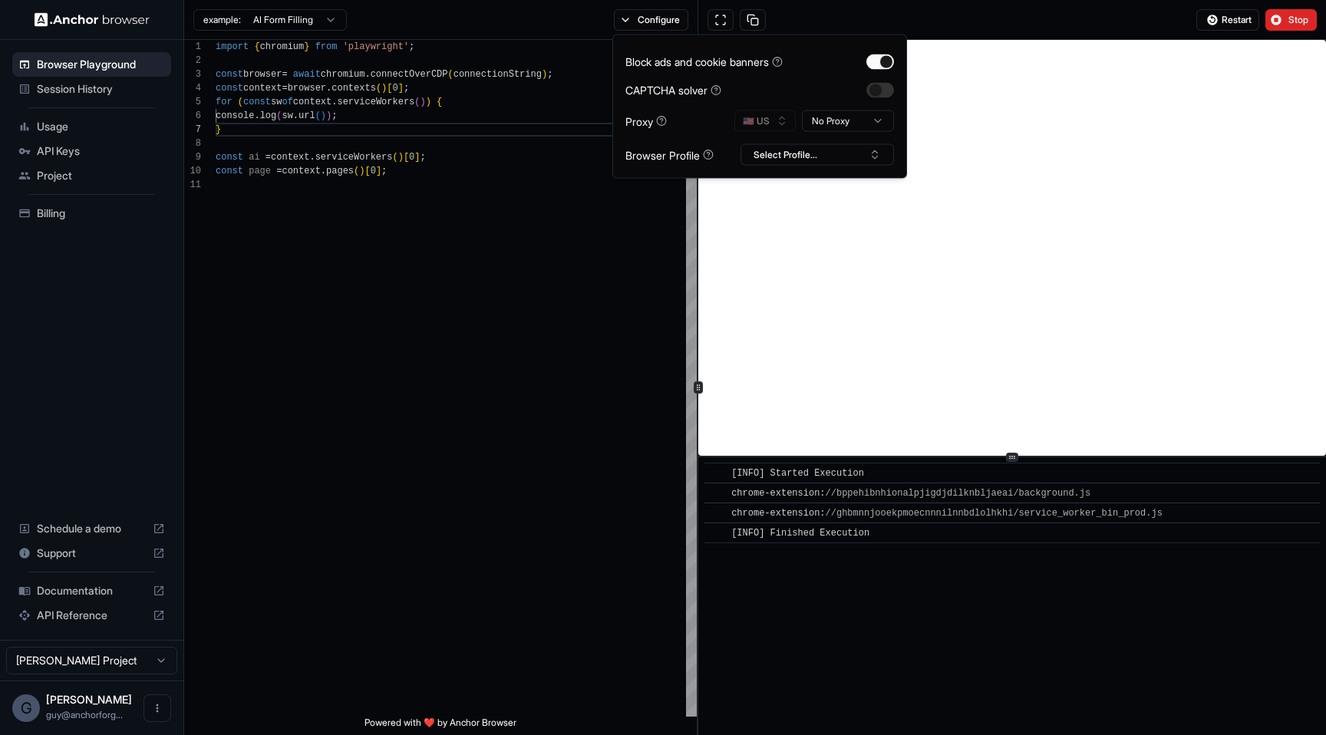
click at [836, 167] on div "Block ads and cookie banners CAPTCHA solver Proxy 🇺🇸 US No Proxy Browser Profil…" at bounding box center [759, 107] width 295 height 144
click at [837, 165] on button "Select Profile..." at bounding box center [817, 154] width 153 height 21
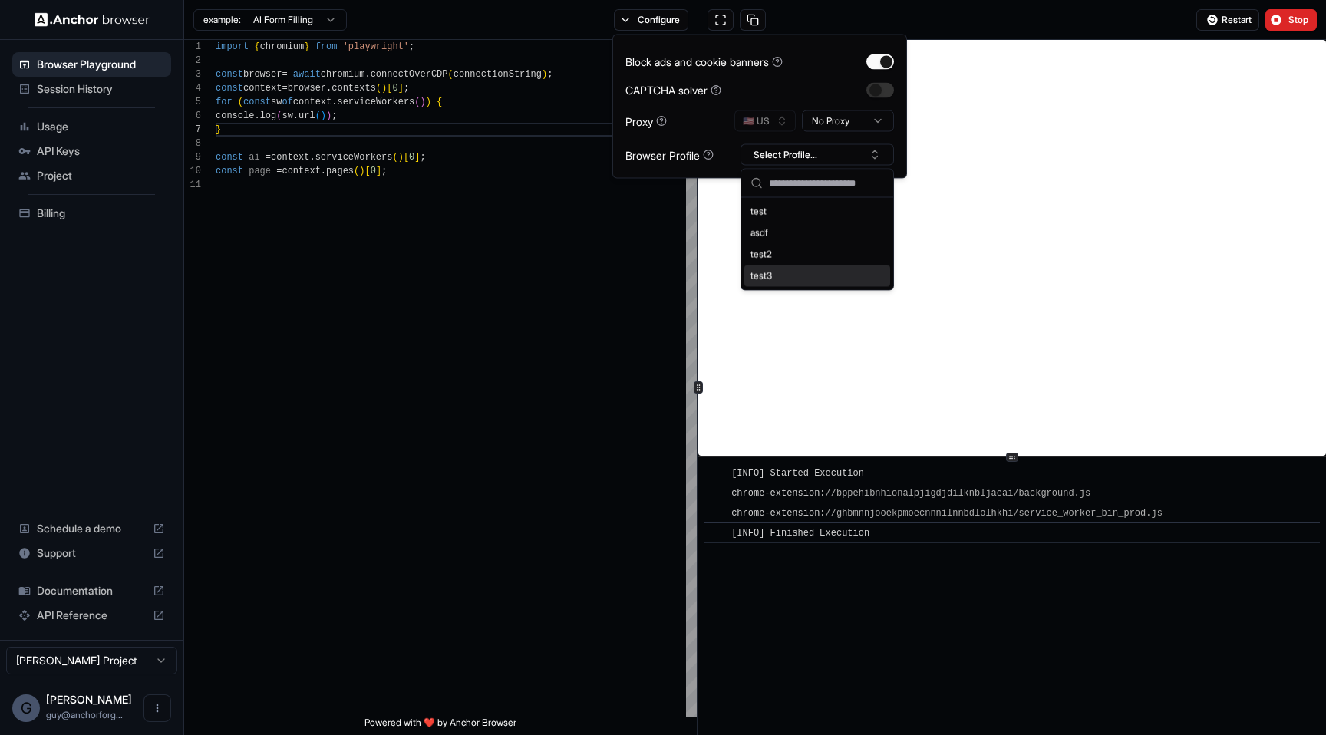
click at [819, 275] on div "test3" at bounding box center [817, 276] width 146 height 21
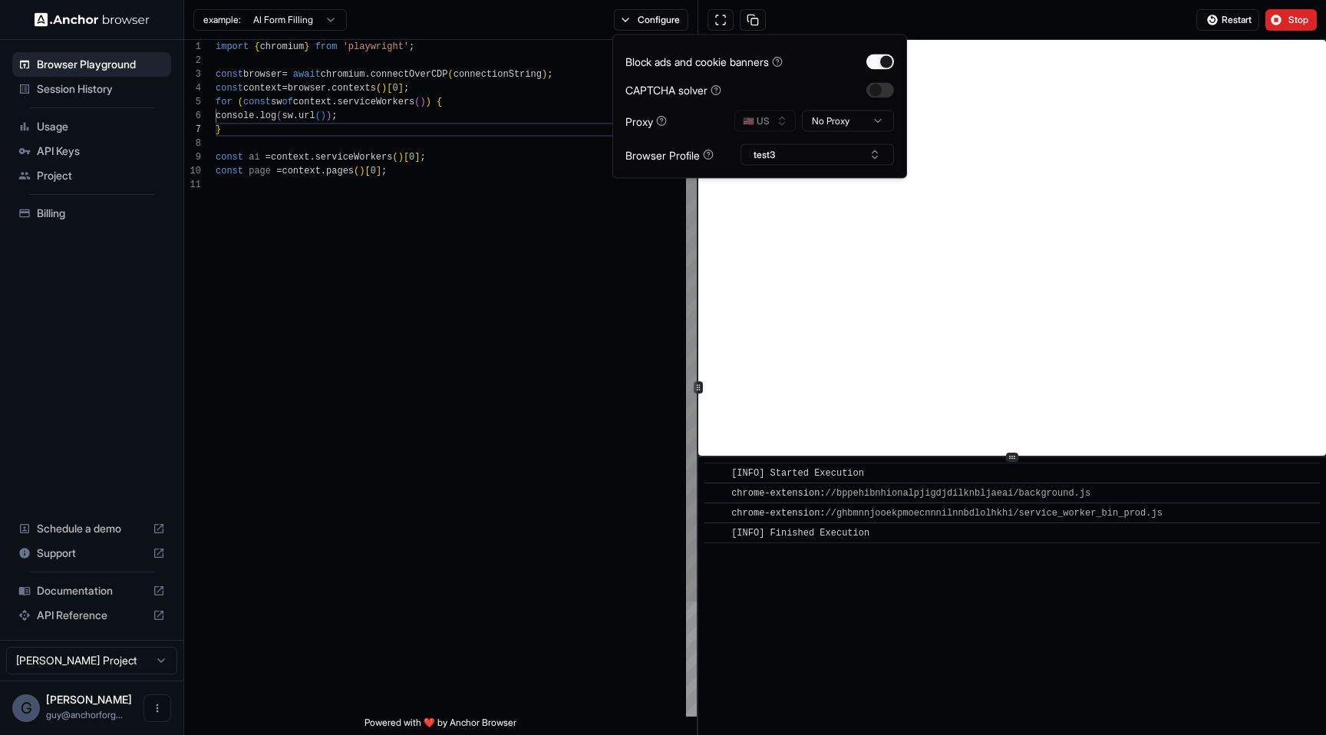
scroll to position [0, 0]
click at [588, 363] on div "import { chromium } from 'playwright' ; const browser = await chromium . connec…" at bounding box center [456, 447] width 481 height 815
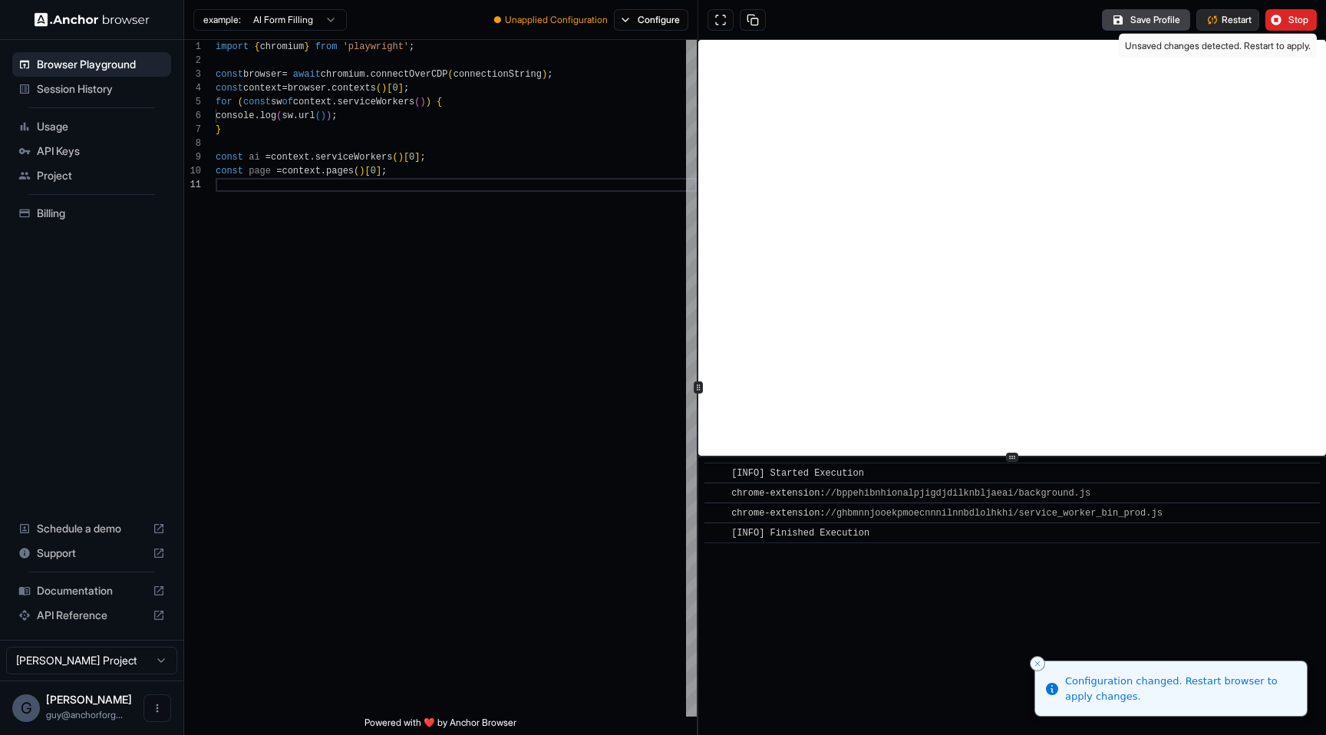
click at [1226, 16] on span "Restart" at bounding box center [1237, 20] width 30 height 12
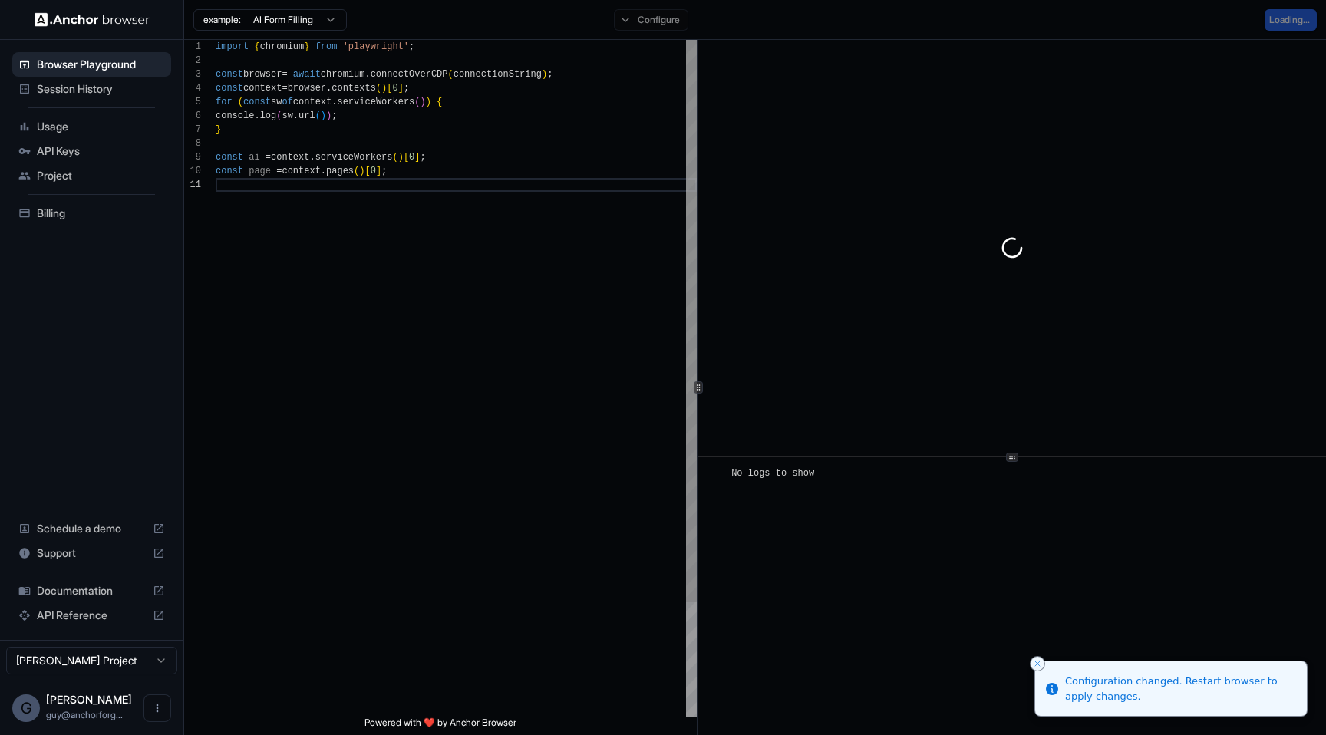
click at [480, 458] on div "import { chromium } from 'playwright' ; const browser = await chromium . connec…" at bounding box center [456, 447] width 481 height 815
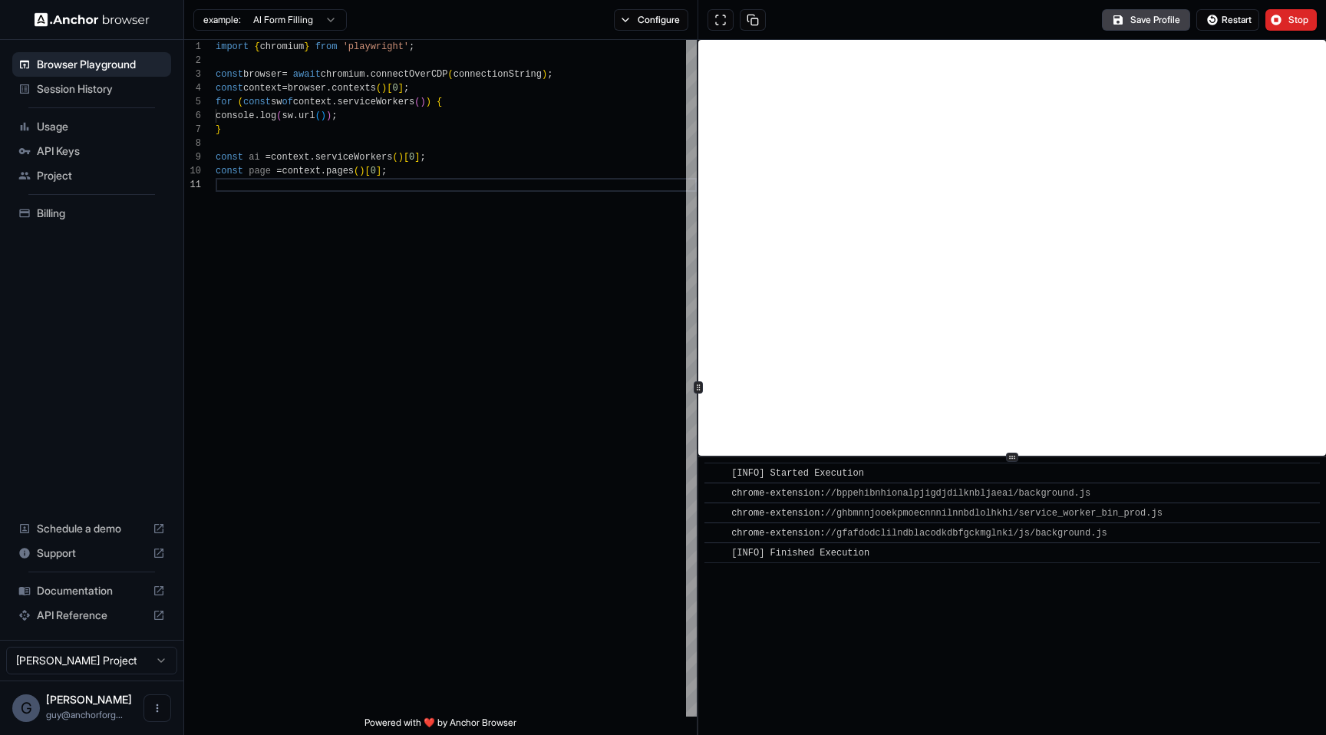
click at [1196, 515] on div "chrome-extension: //ghbmnnjooekpmoecnnnilnnbdlolhkhi/service_worker_bin_prod.js" at bounding box center [1017, 513] width 572 height 15
click at [1050, 582] on div "​ [INFO] Started Execution ​ chrome-extension: //bppehibnhionalpjigdjdilknbljae…" at bounding box center [1012, 596] width 628 height 278
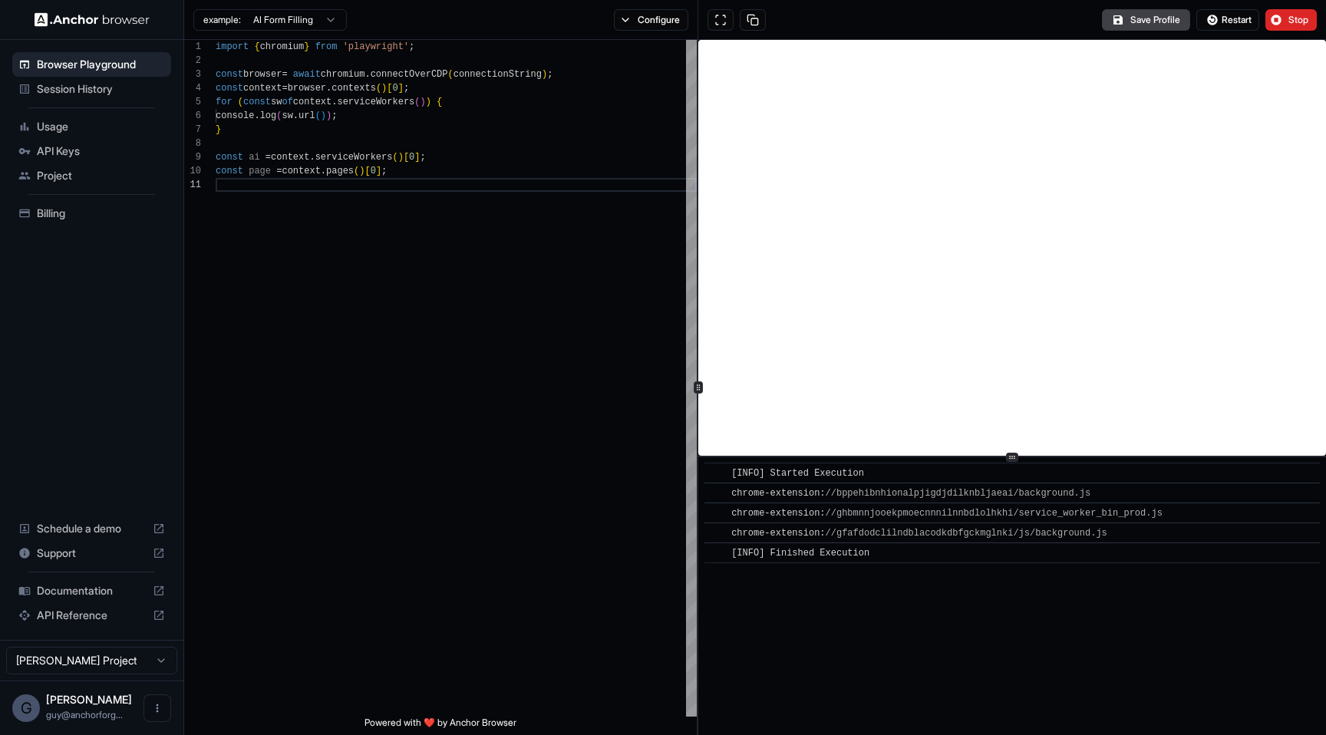
click at [1212, 517] on div "chrome-extension: //ghbmnnjooekpmoecnnnilnnbdlolhkhi/service_worker_bin_prod.js" at bounding box center [1017, 513] width 572 height 15
copy span "chrome-extension: //ghbmnnjooekpmoecnnnilnnbdlolhkhi/service_worker_bin_prod.js"
click at [1160, 666] on div "​ [INFO] Started Execution ​ chrome-extension: //bppehibnhionalpjigdjdilknbljae…" at bounding box center [1012, 596] width 628 height 278
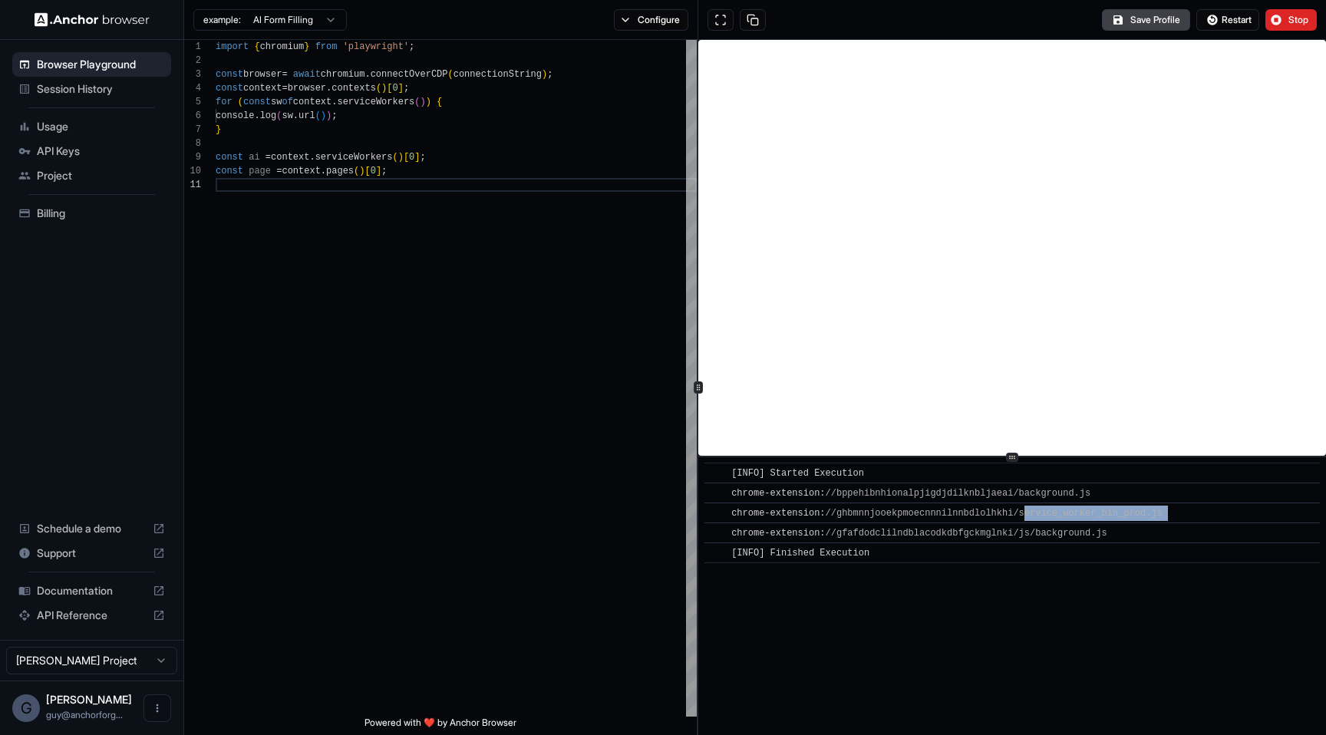
drag, startPoint x: 1206, startPoint y: 510, endPoint x: 1022, endPoint y: 511, distance: 183.4
click at [1022, 511] on div "chrome-extension: //ghbmnnjooekpmoecnnnilnnbdlolhkhi/service_worker_bin_prod.js" at bounding box center [1017, 513] width 572 height 15
copy span "ervice_worker_bin_prod.js"
drag, startPoint x: 1187, startPoint y: 514, endPoint x: 1018, endPoint y: 517, distance: 168.9
click at [1018, 517] on div "chrome-extension: //ghbmnnjooekpmoecnnnilnnbdlolhkhi/service_worker_bin_prod.js" at bounding box center [1017, 513] width 572 height 15
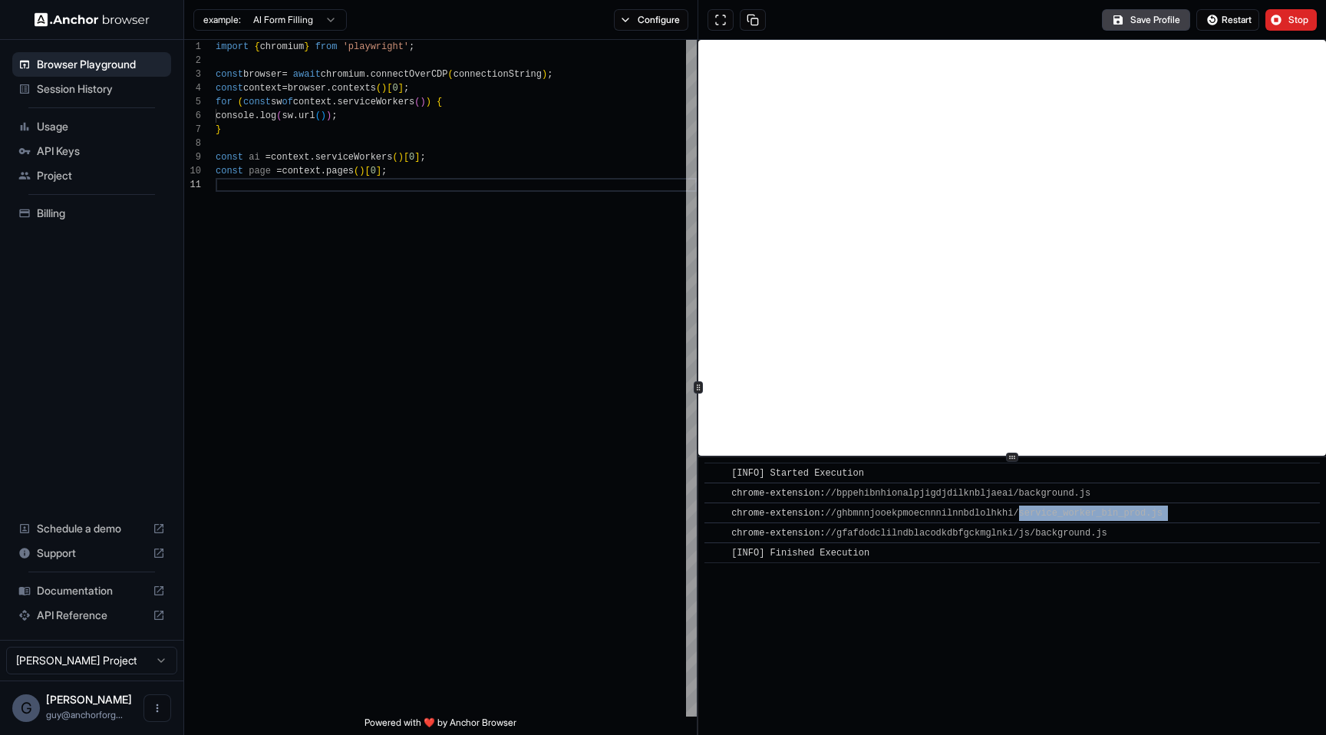
copy span "service_worker_bin_prod.js"
click at [1238, 26] on button "Restart" at bounding box center [1227, 19] width 63 height 21
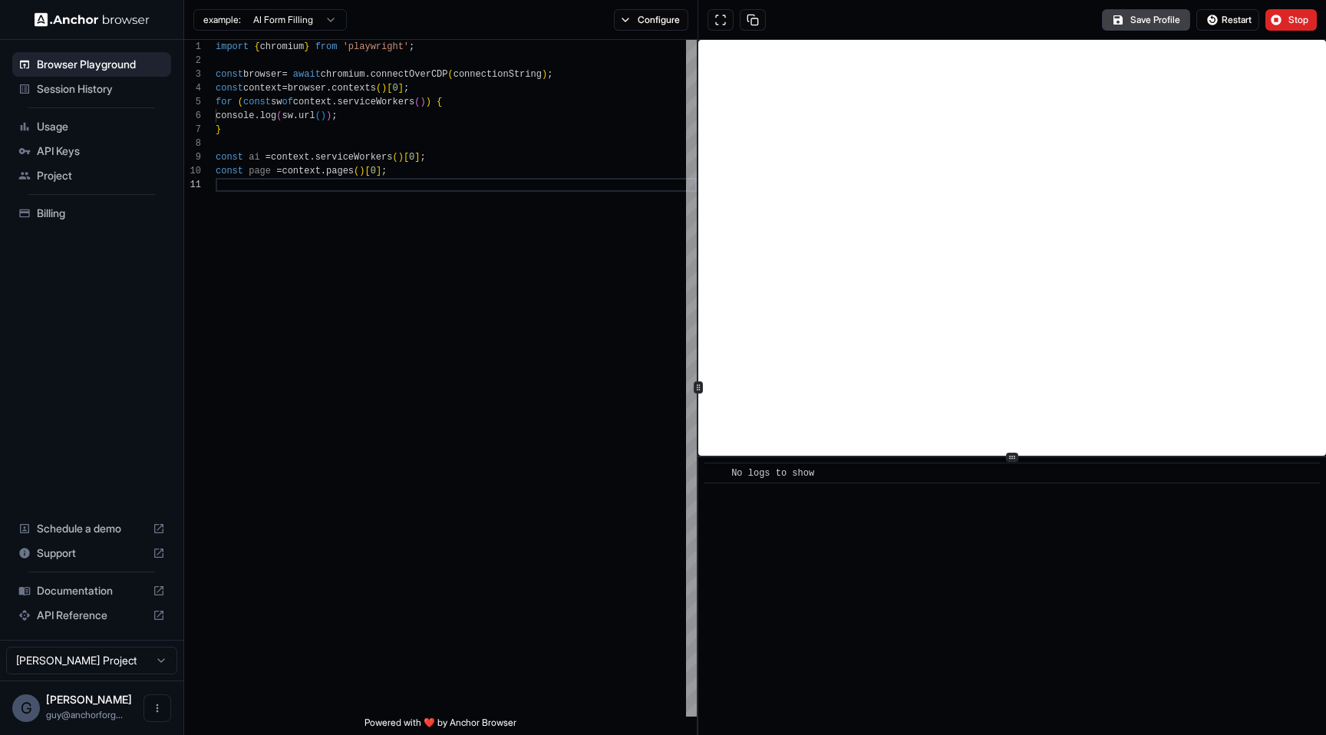
click at [1259, 560] on div "​ No logs to show" at bounding box center [1012, 596] width 628 height 278
type textarea "**********"
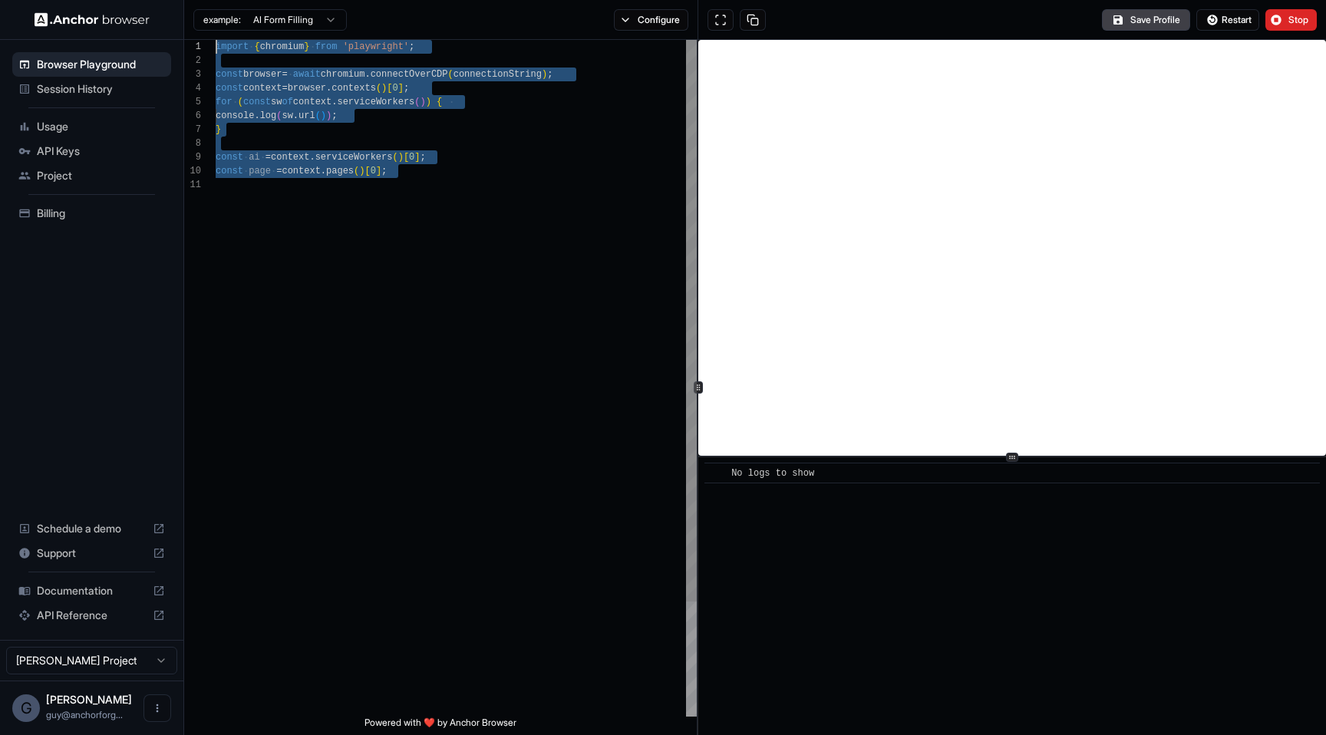
type textarea "**********"
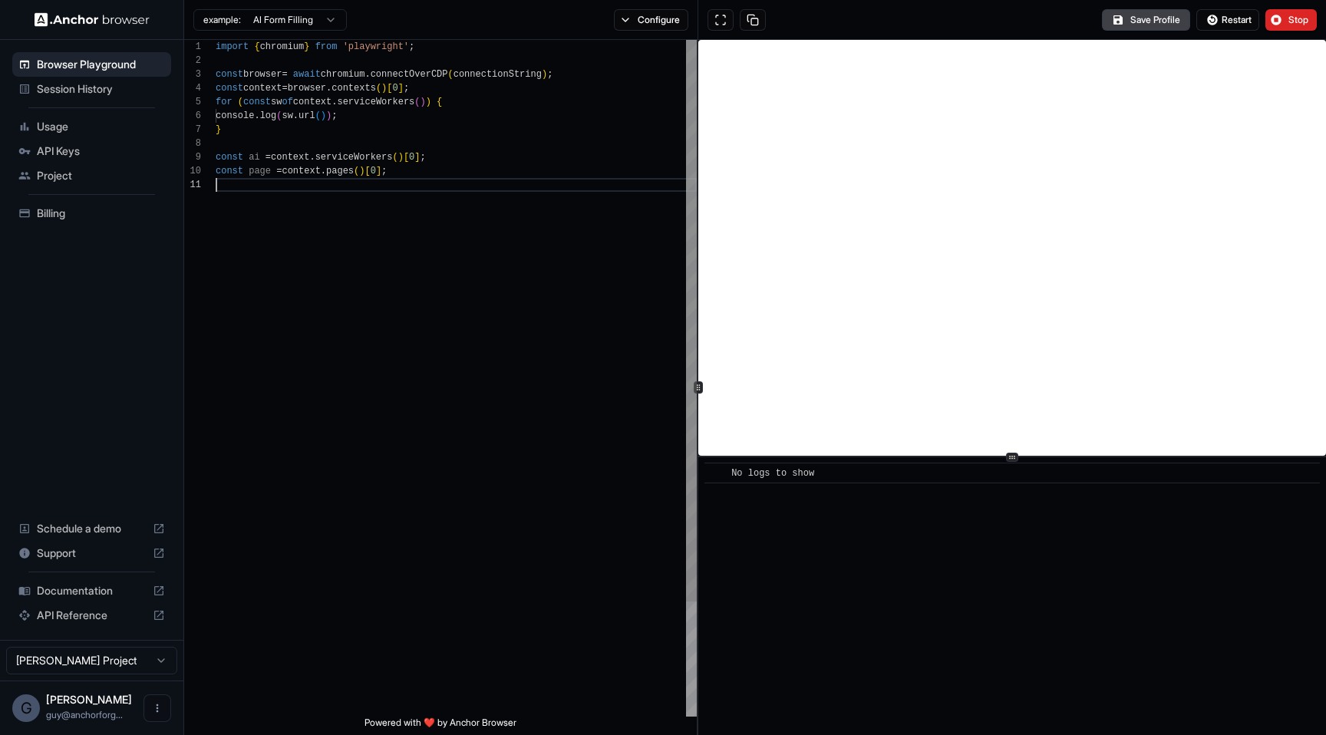
type textarea "**********"
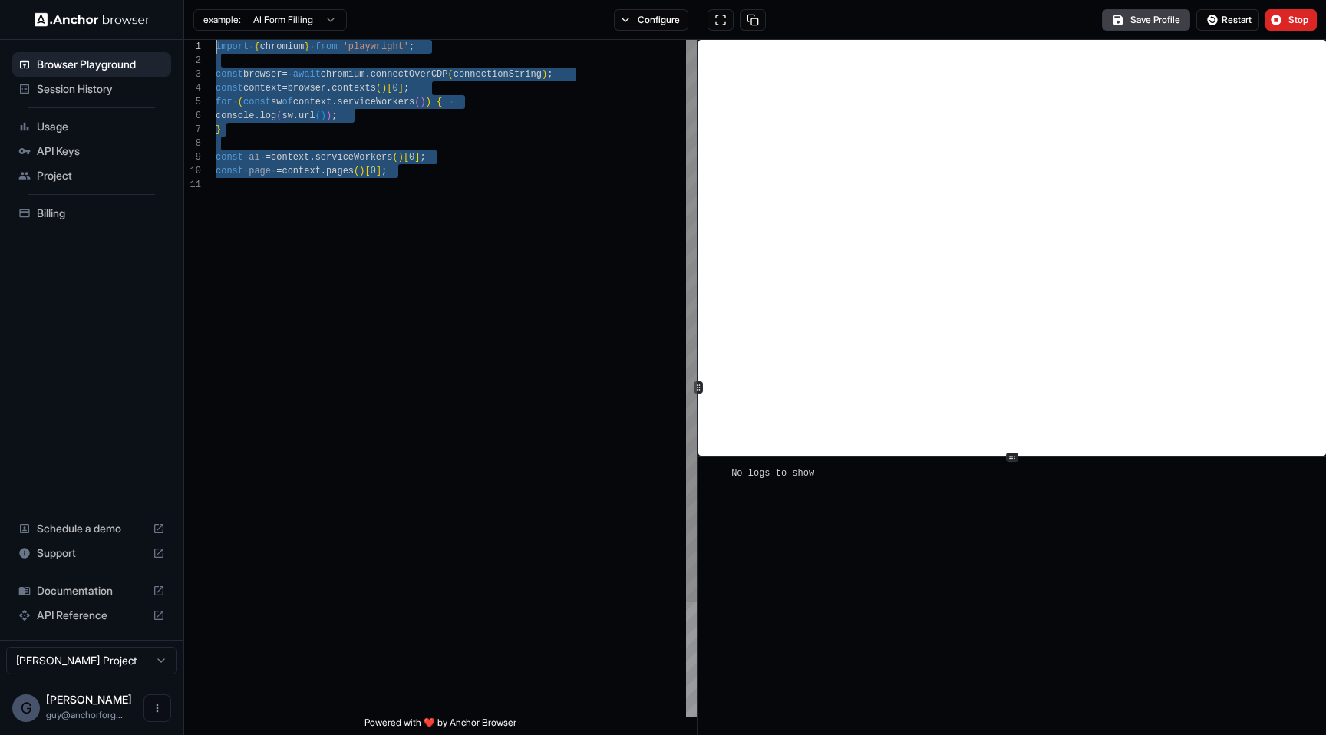
scroll to position [0, 0]
type textarea "**********"
drag, startPoint x: 407, startPoint y: 183, endPoint x: 698, endPoint y: -122, distance: 421.2
click at [697, 40] on div "import { chromium } from 'playwright' ; const browser = await chromium . connec…" at bounding box center [456, 447] width 481 height 815
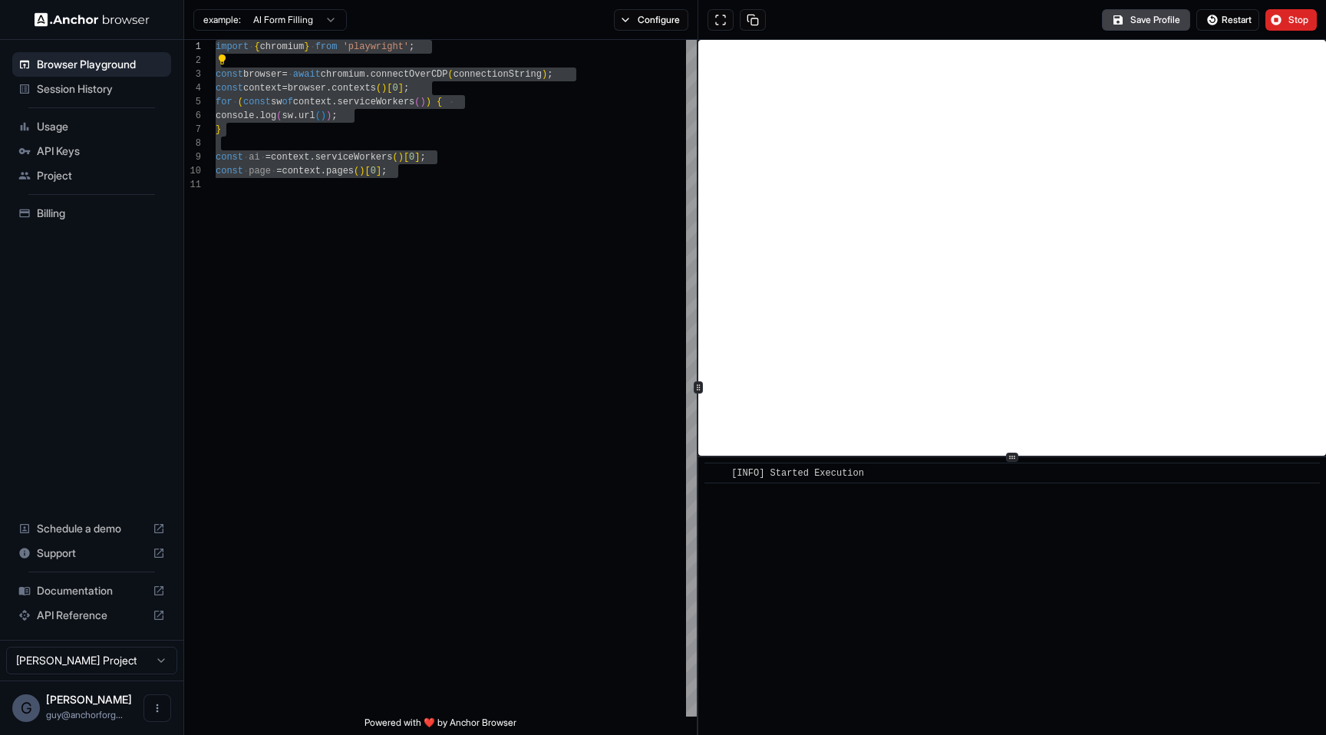
click at [926, 556] on div "​ [INFO] Started Execution" at bounding box center [1012, 596] width 628 height 278
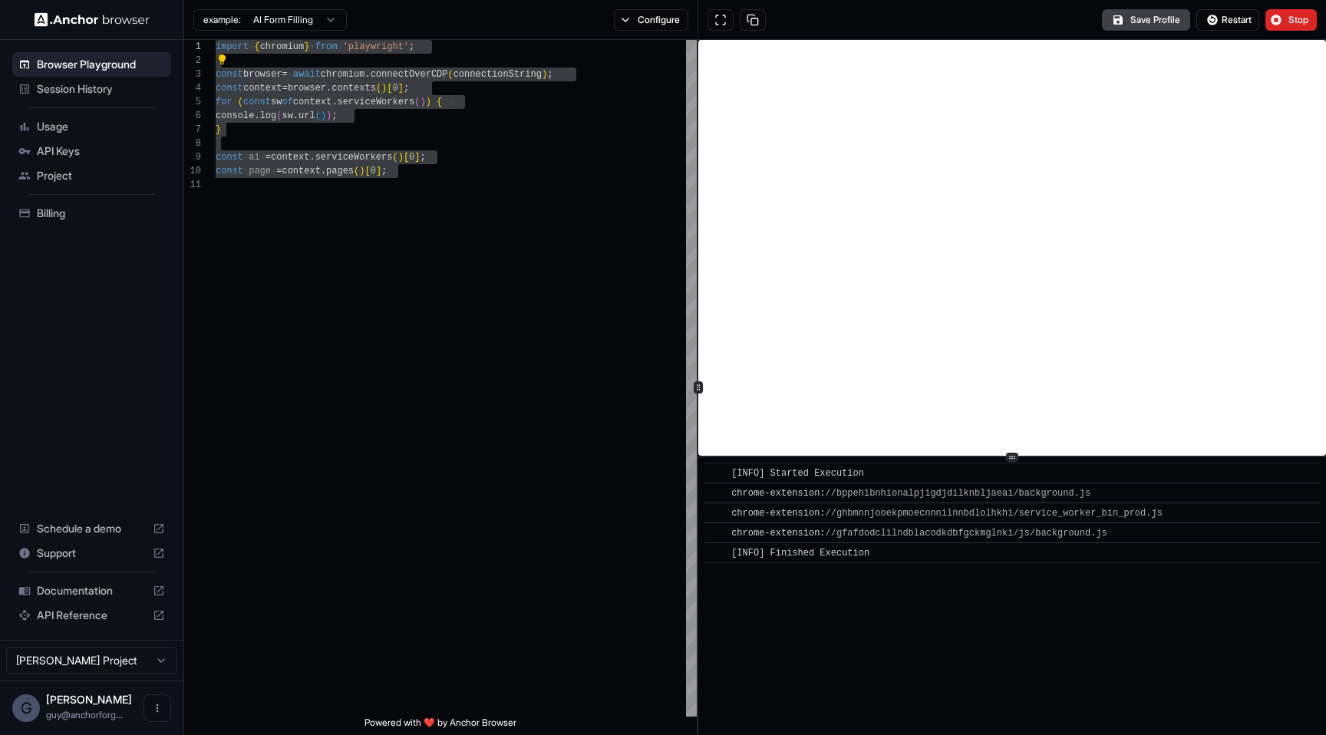
click at [565, 405] on div "import { chromium } from 'playwright' ; const browser = await chromium . connec…" at bounding box center [456, 447] width 481 height 815
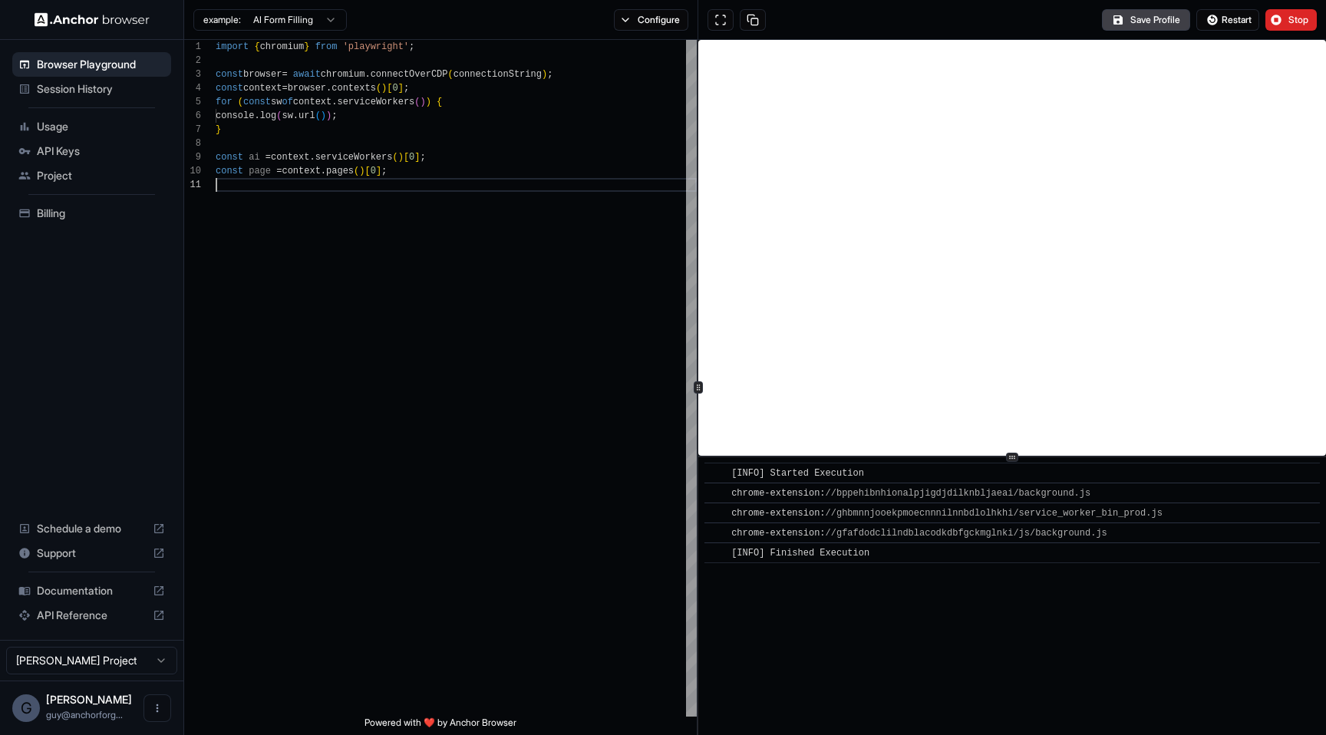
click at [1238, 511] on div "chrome-extension: //ghbmnnjooekpmoecnnnilnnbdlolhkhi/service_worker_bin_prod.js" at bounding box center [1017, 513] width 572 height 15
click at [1232, 529] on div "chrome-extension: //gfafdodclilndblacodkdbfgckmglnki/js/background.js" at bounding box center [1017, 533] width 572 height 15
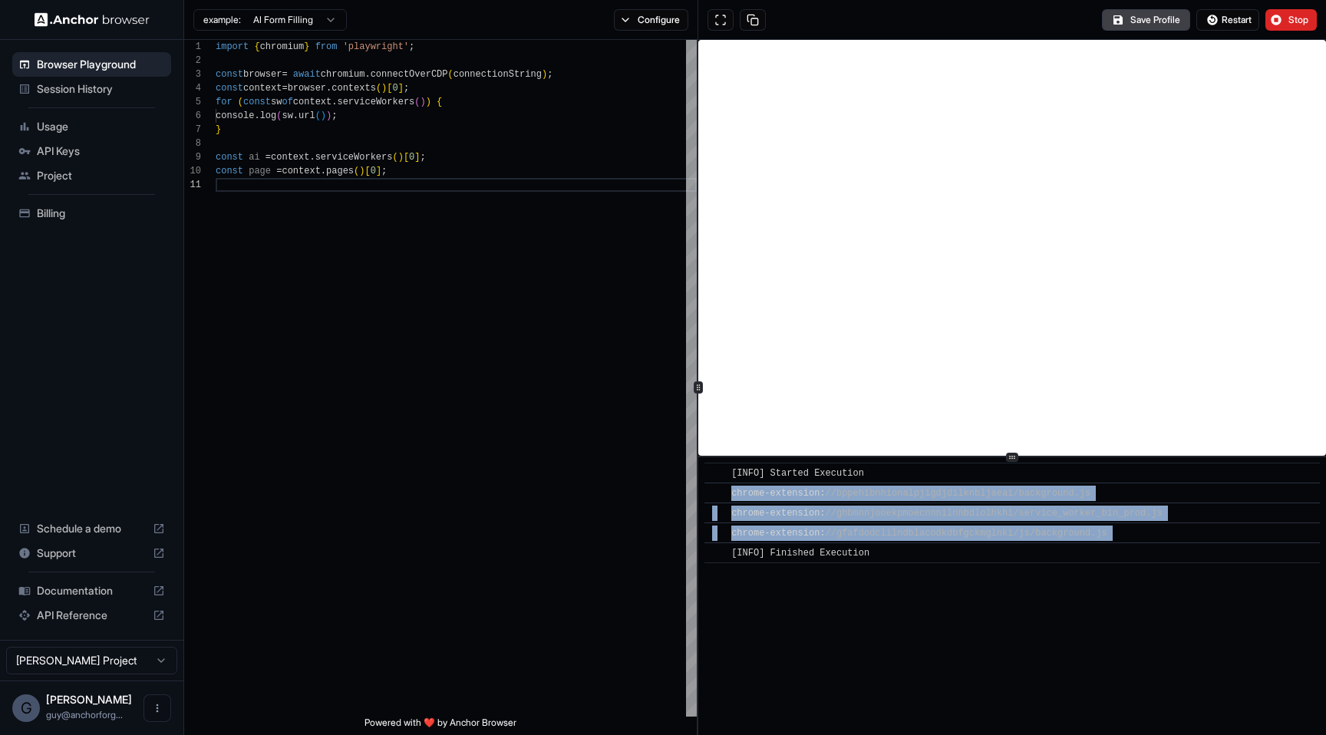
drag, startPoint x: 1232, startPoint y: 529, endPoint x: 1211, endPoint y: 489, distance: 45.0
click at [1211, 488] on div "​ [INFO] Started Execution ​ chrome-extension: //bppehibnhionalpjigdjdilknbljae…" at bounding box center [1011, 513] width 615 height 101
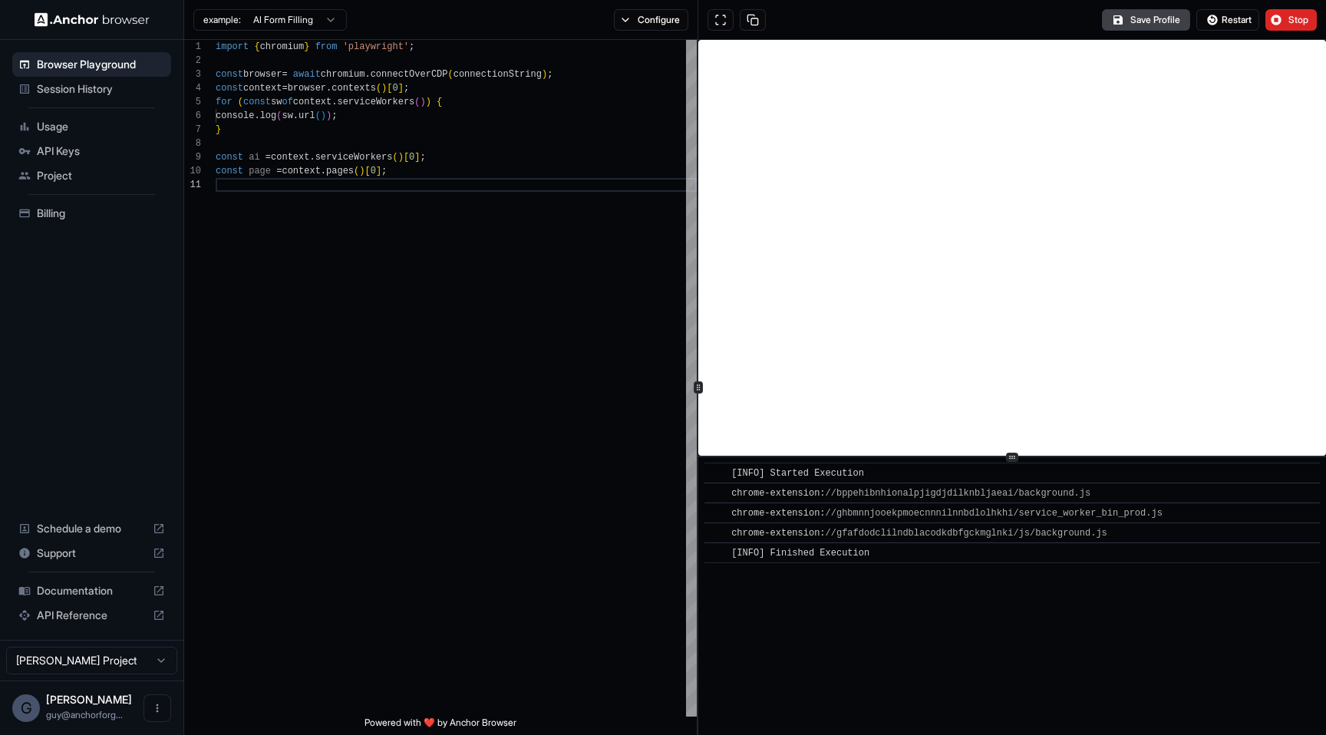
click at [1206, 503] on div "​ chrome-extension: //ghbmnnjooekpmoecnnnilnnbdlolhkhi/service_worker_bin_prod.…" at bounding box center [1011, 513] width 615 height 21
click at [1023, 515] on link "//ghbmnnjooekpmoecnnnilnnbdlolhkhi/service_worker_bin_prod.js" at bounding box center [994, 513] width 337 height 11
drag, startPoint x: 1186, startPoint y: 512, endPoint x: 1018, endPoint y: 509, distance: 168.1
click at [1018, 509] on div "chrome-extension: //ghbmnnjooekpmoecnnnilnnbdlolhkhi/service_worker_bin_prod.js" at bounding box center [1017, 513] width 572 height 15
copy span "service_worker_bin_prod.js"
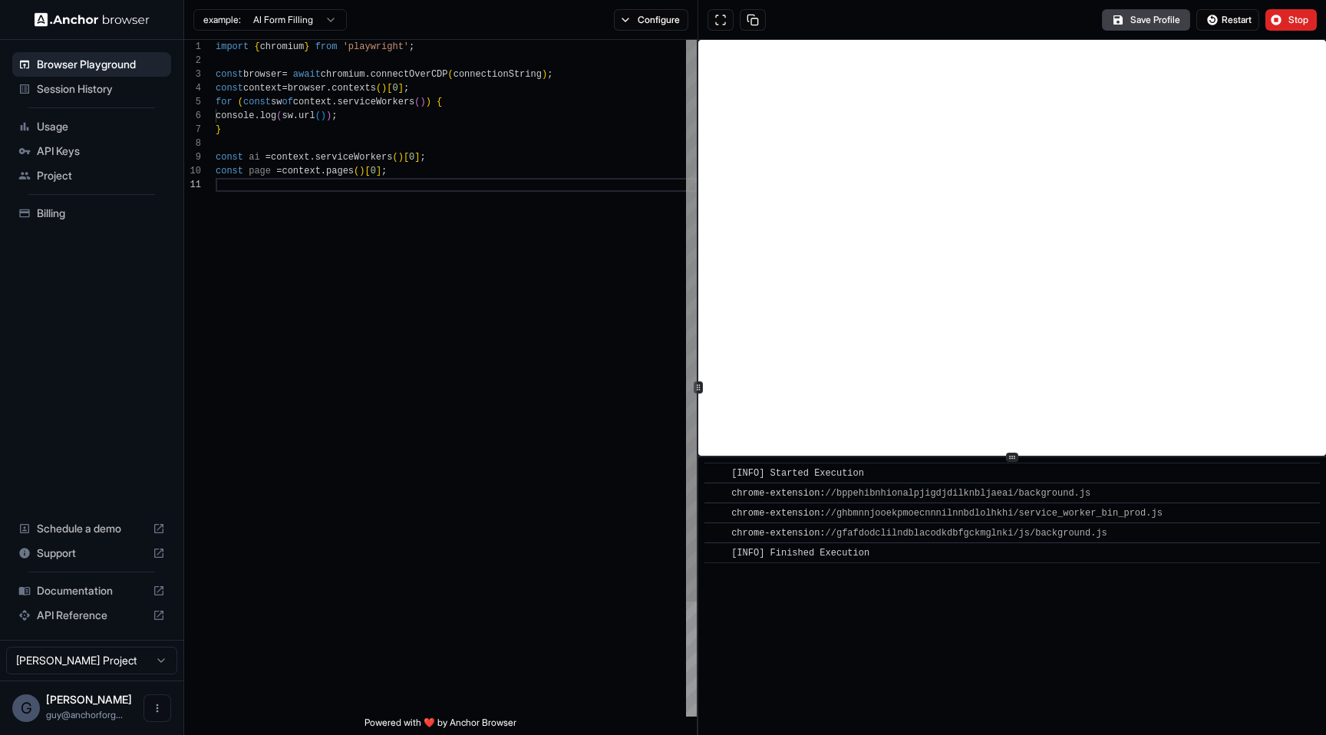
click at [396, 244] on div "import { chromium } from 'playwright' ; const browser = await chromium . connec…" at bounding box center [456, 447] width 481 height 815
type textarea "**********"
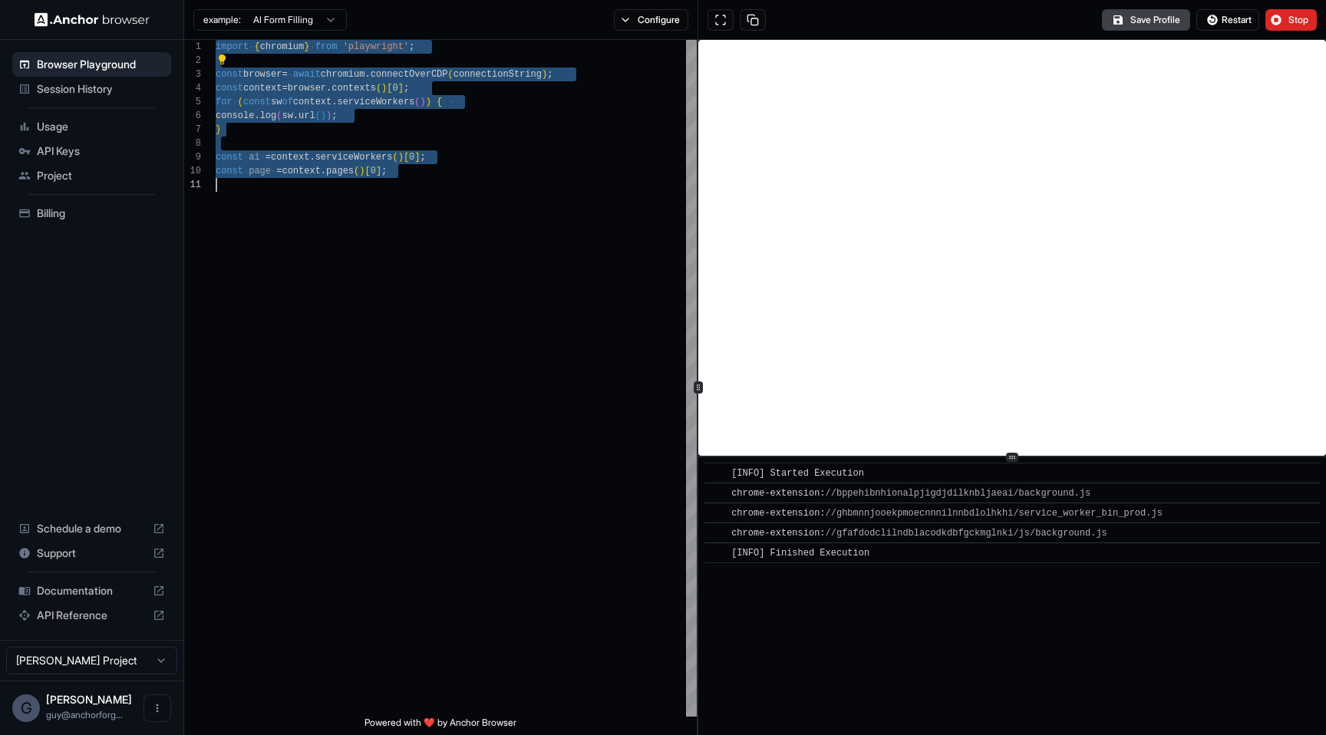
click at [1134, 536] on div "chrome-extension: //gfafdodclilndblacodkdbfgckmglnki/js/background.js" at bounding box center [1017, 533] width 572 height 15
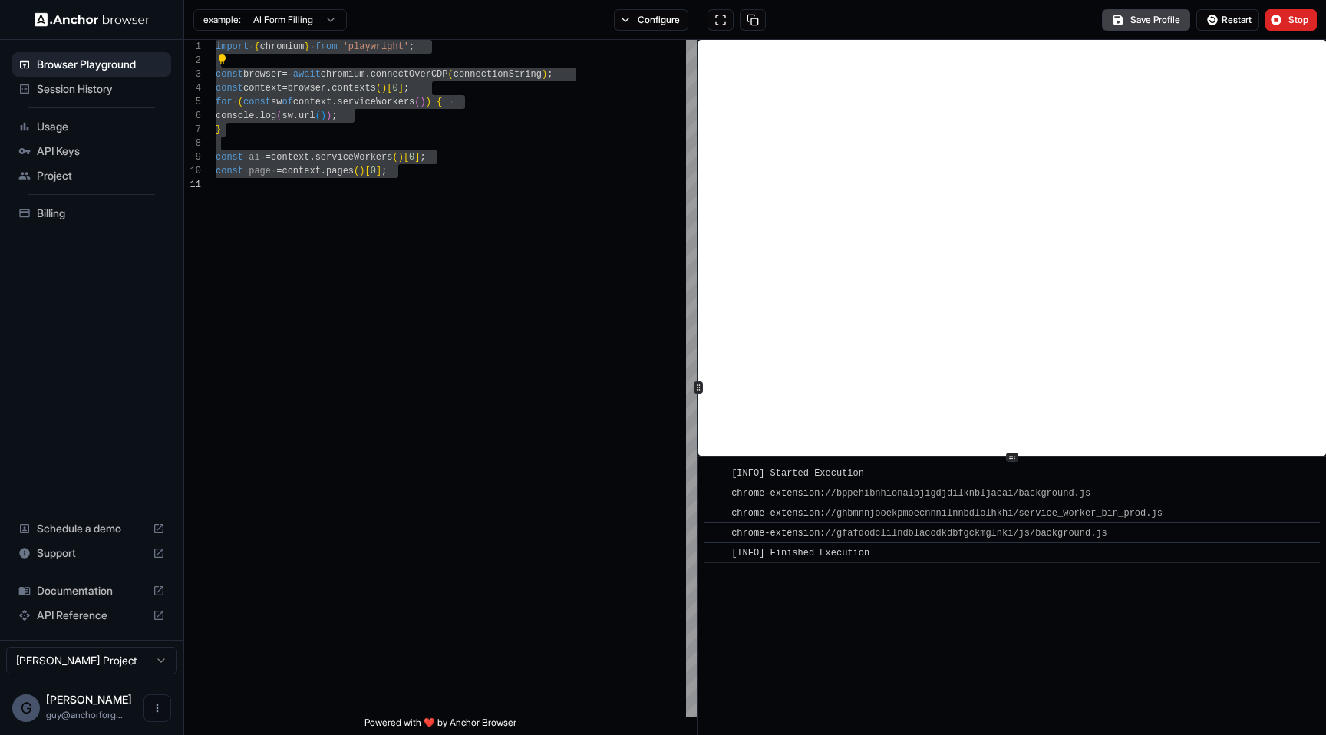
click at [1134, 536] on div "chrome-extension: //gfafdodclilndblacodkdbfgckmglnki/js/background.js" at bounding box center [1017, 533] width 572 height 15
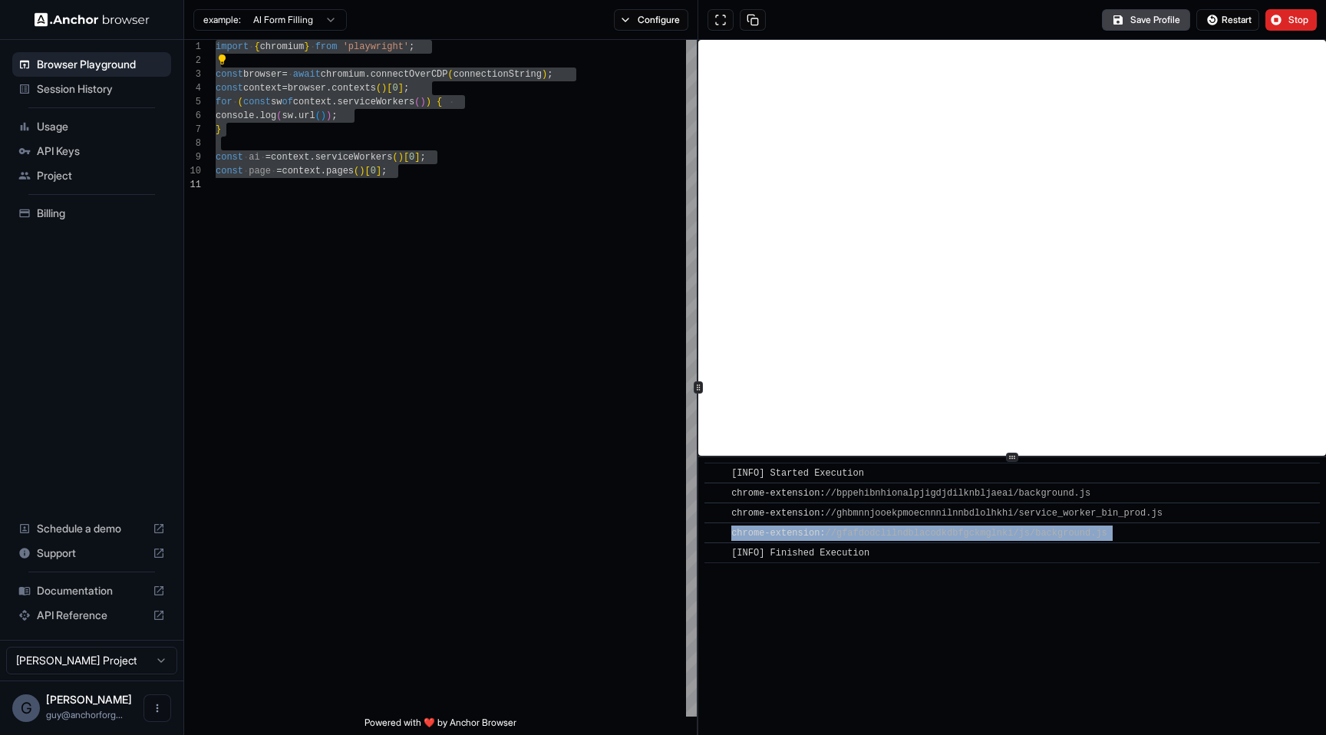
click at [1135, 535] on div "chrome-extension: //gfafdodclilndblacodkdbfgckmglnki/js/background.js" at bounding box center [1017, 533] width 572 height 15
drag, startPoint x: 1146, startPoint y: 535, endPoint x: 1038, endPoint y: 536, distance: 107.4
click at [1038, 536] on div "chrome-extension: //gfafdodclilndblacodkdbfgckmglnki/js/background.js" at bounding box center [1017, 533] width 572 height 15
copy span "background.js"
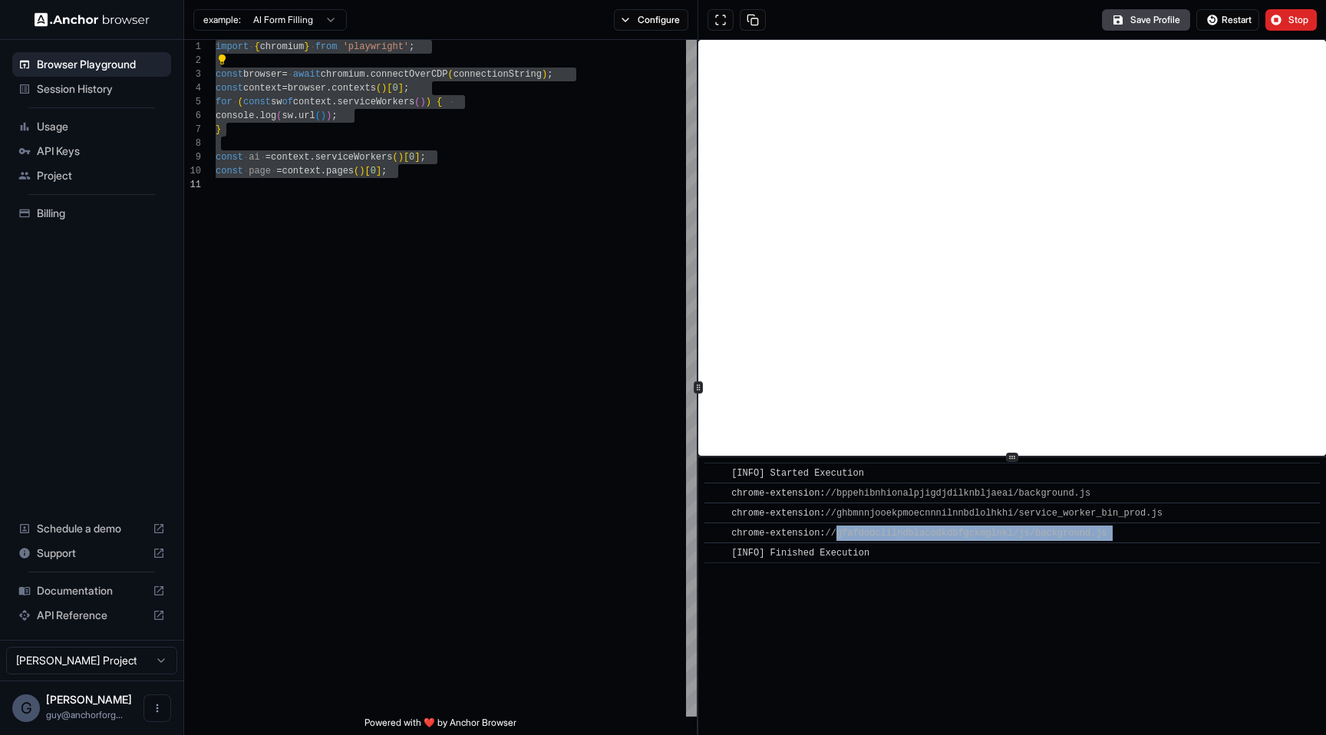
drag, startPoint x: 1156, startPoint y: 533, endPoint x: 835, endPoint y: 537, distance: 320.8
click at [835, 537] on div "chrome-extension: //gfafdodclilndblacodkdbfgckmglnki/js/background.js" at bounding box center [1017, 533] width 572 height 15
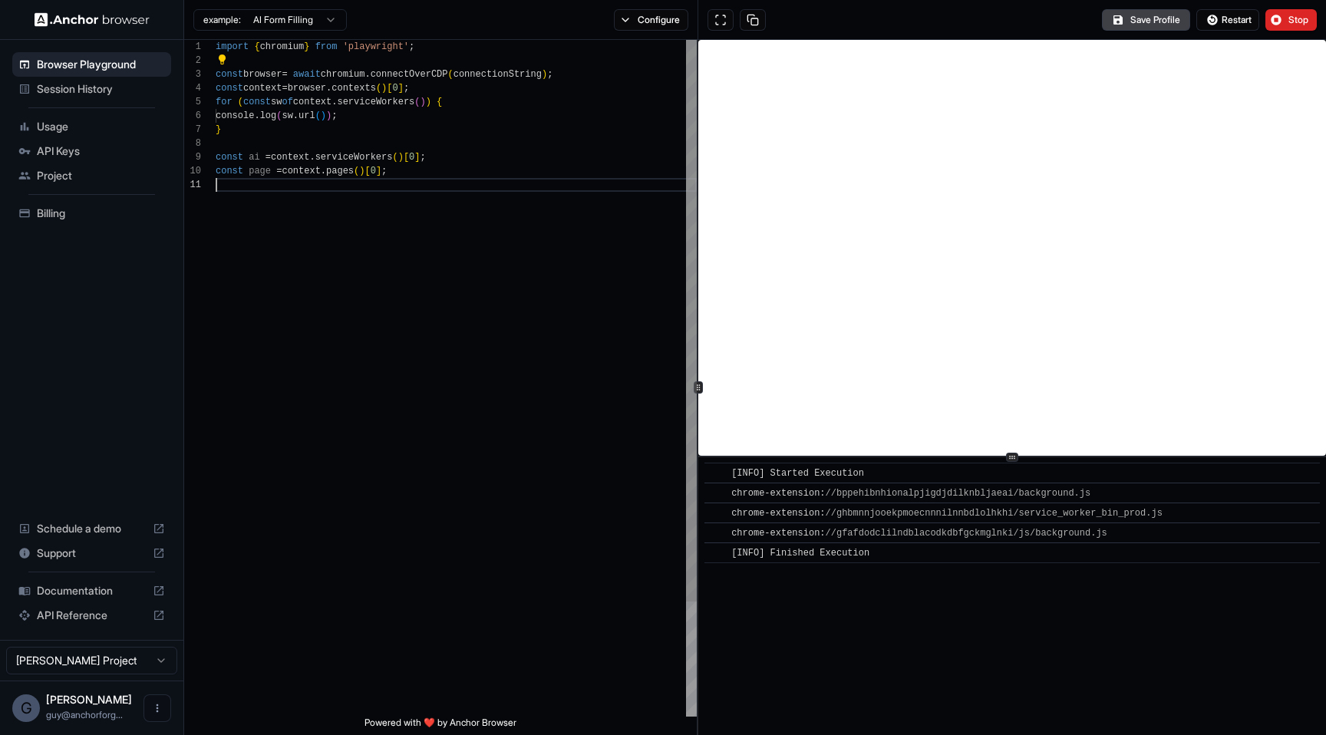
click at [589, 352] on div "import { chromium } from 'playwright' ; const browser = await chromium . connec…" at bounding box center [456, 447] width 481 height 815
click at [660, 10] on button "Configure" at bounding box center [651, 19] width 74 height 21
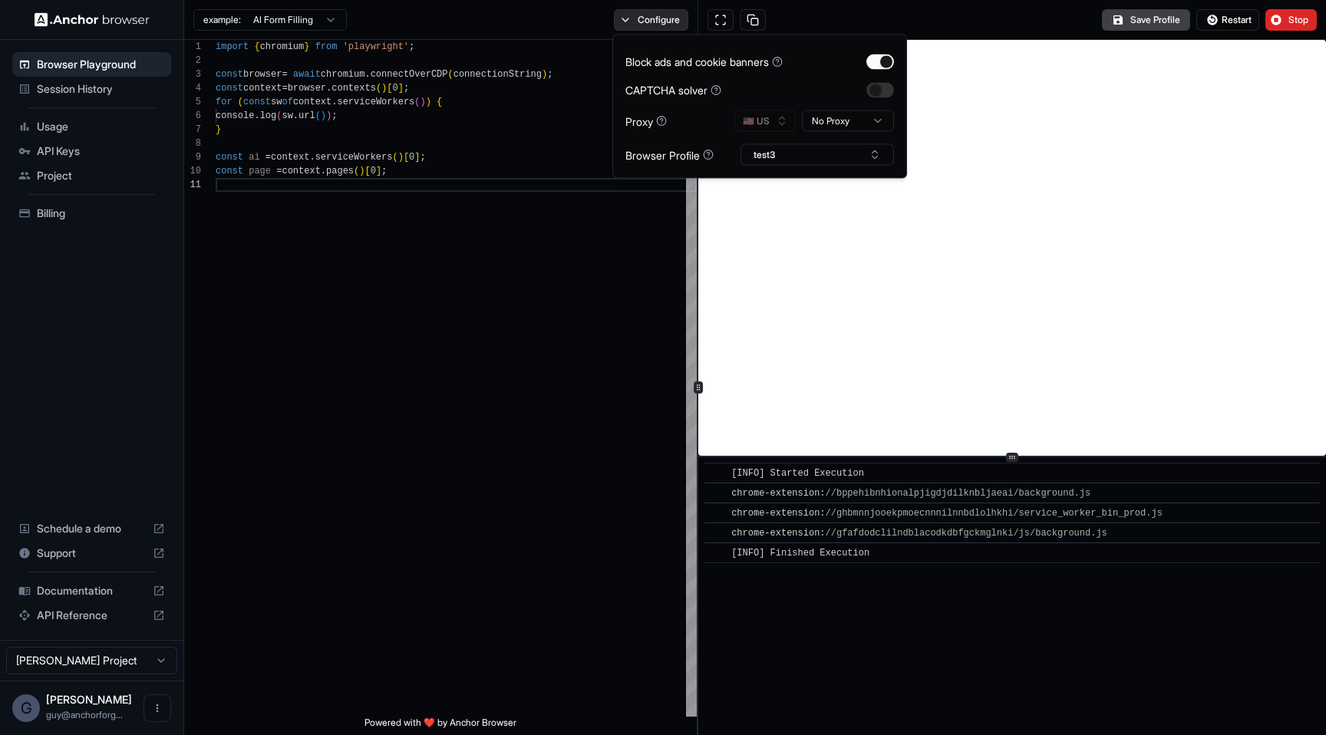
click at [660, 10] on button "Configure" at bounding box center [651, 19] width 74 height 21
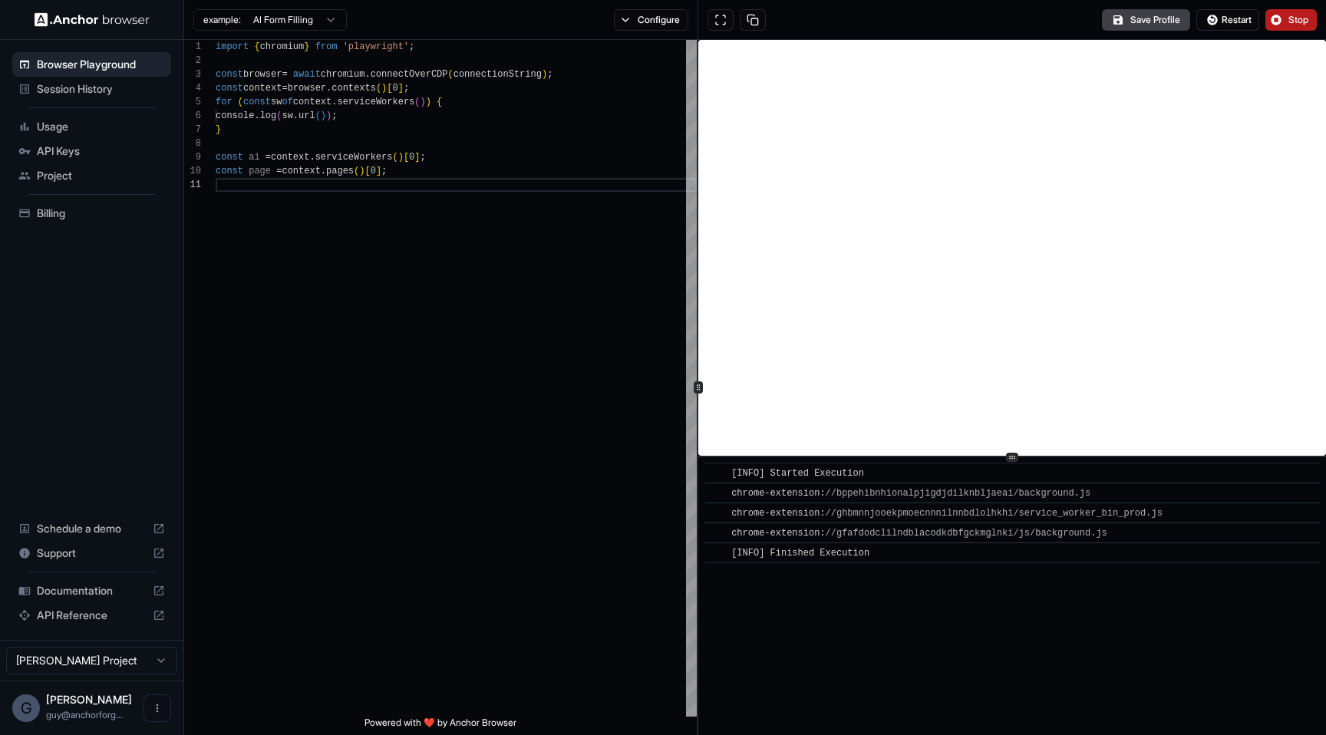
click at [1283, 17] on button "Stop" at bounding box center [1290, 19] width 51 height 21
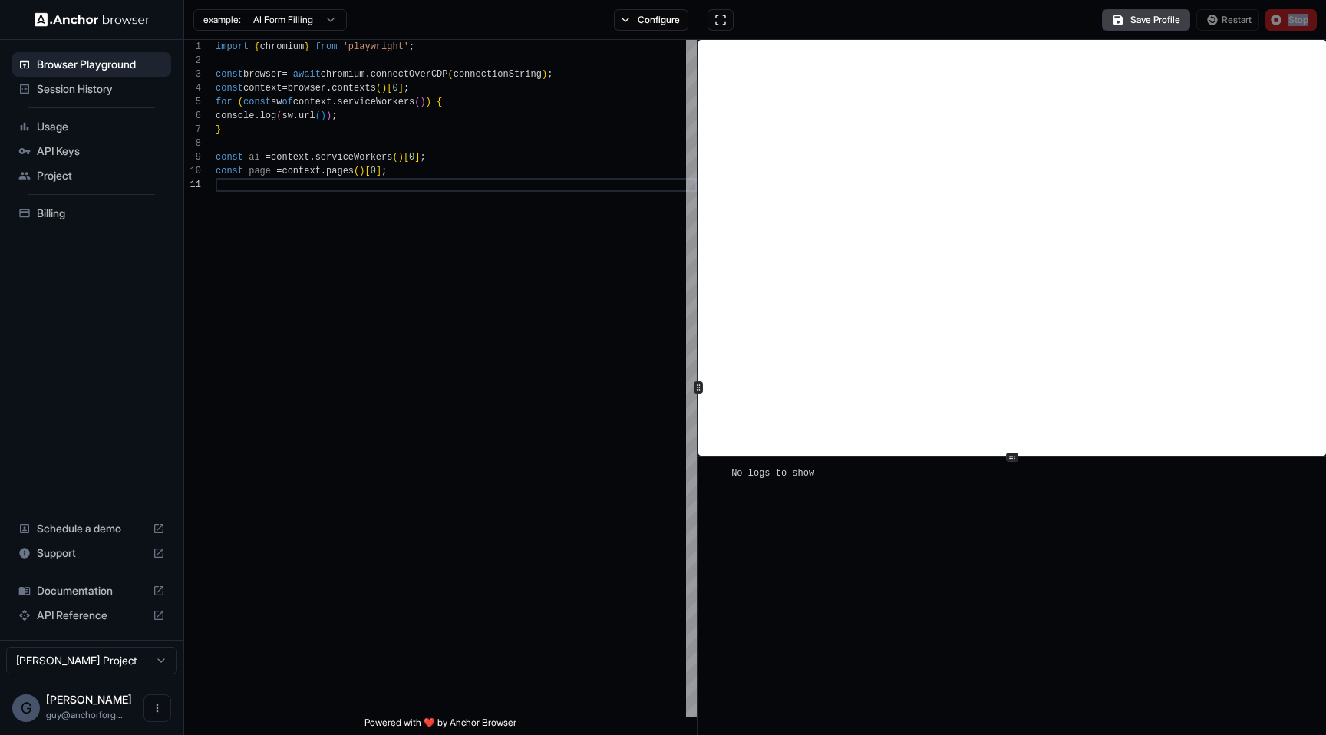
click at [1283, 17] on div "Save Profile Restart Stop" at bounding box center [1209, 19] width 215 height 21
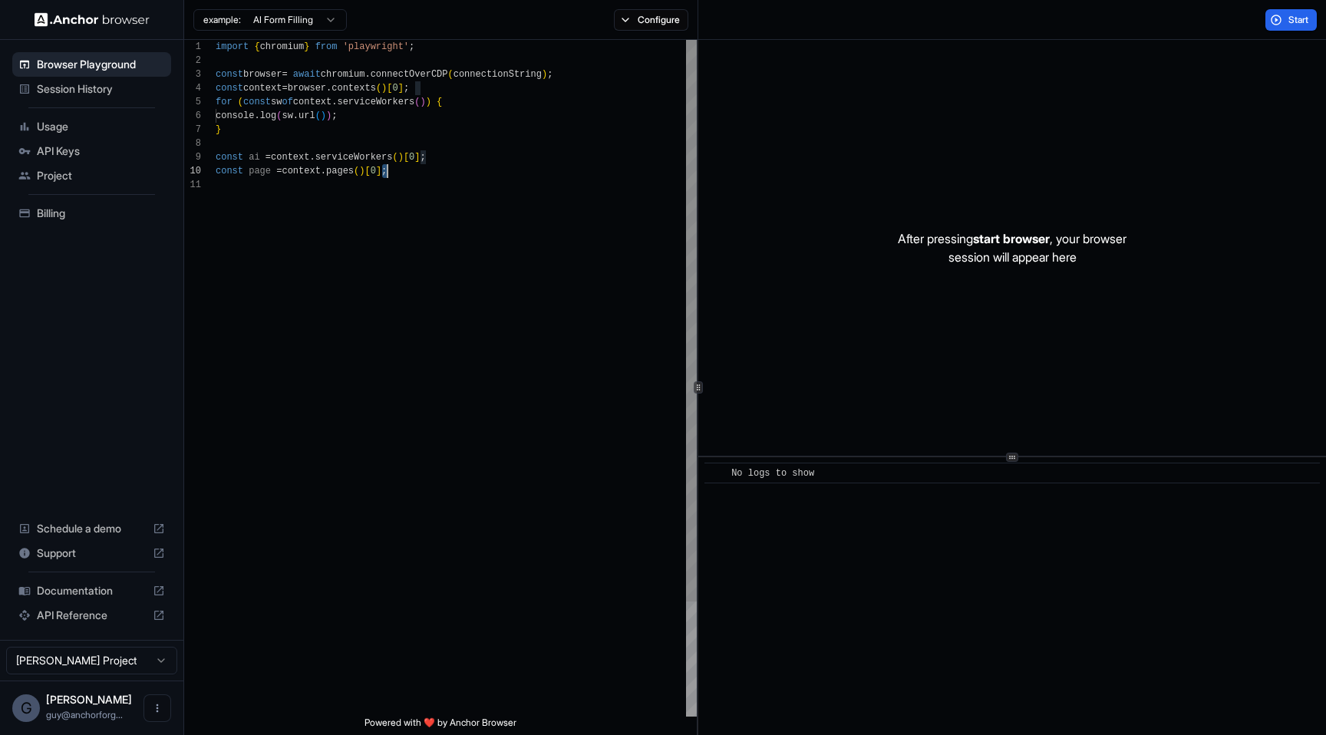
scroll to position [124, 0]
click at [384, 165] on div "import { chromium } from 'playwright' ; const browser = await chromium . connec…" at bounding box center [456, 447] width 481 height 815
click at [397, 286] on div "import { chromium } from 'playwright' ; const browser = await chromium . connec…" at bounding box center [456, 440] width 481 height 801
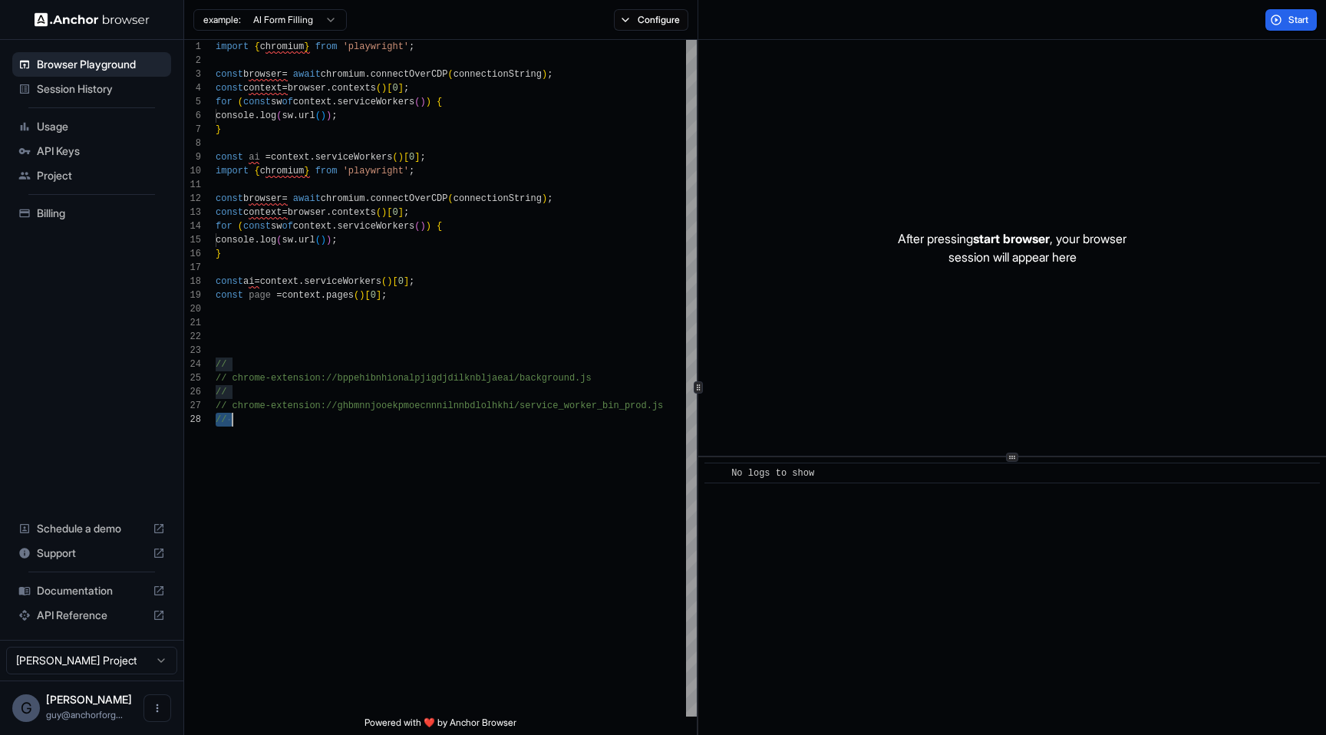
type textarea "**********"
click at [756, 480] on div "No logs to show" at bounding box center [775, 473] width 88 height 15
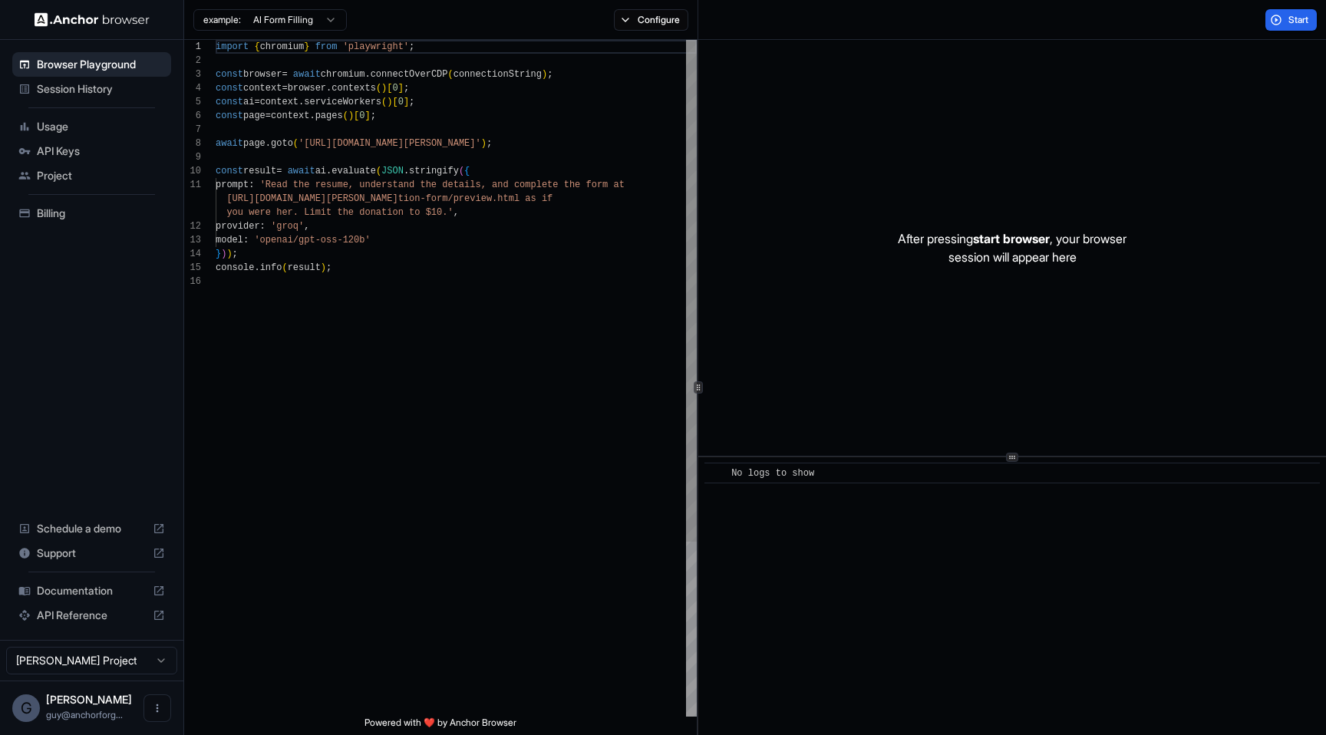
type textarea "**********"
click at [507, 407] on div "import { chromium } from 'playwright' ; const browser = await chromium . connec…" at bounding box center [456, 496] width 481 height 912
click at [649, 39] on div "example: AI Form Filling Configure" at bounding box center [441, 20] width 514 height 40
click at [652, 29] on button "Configure" at bounding box center [651, 19] width 74 height 21
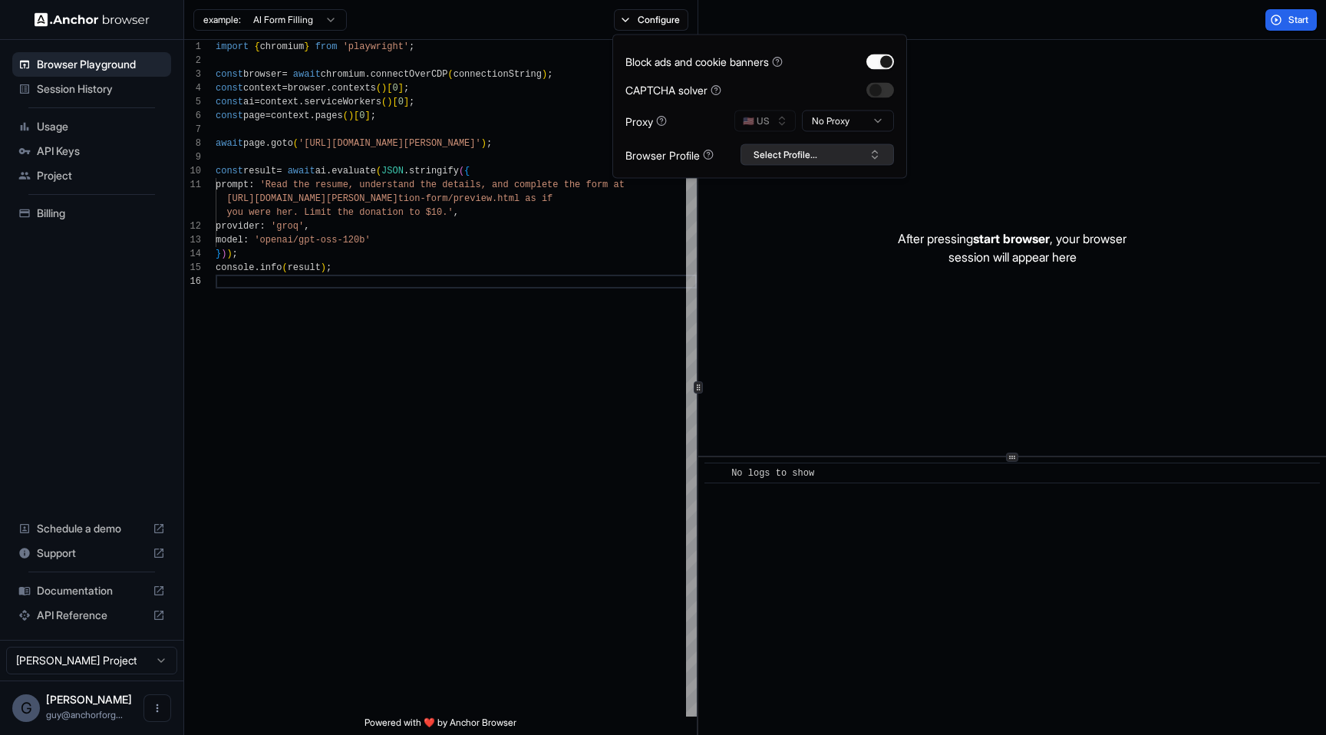
click at [814, 155] on button "Select Profile..." at bounding box center [817, 154] width 153 height 21
click at [853, 120] on html "Browser Playground Session History Usage API Keys Project Billing Schedule a de…" at bounding box center [663, 367] width 1326 height 735
click at [401, 297] on div "import { chromium } from 'playwright' ; const browser = await chromium . connec…" at bounding box center [456, 496] width 481 height 912
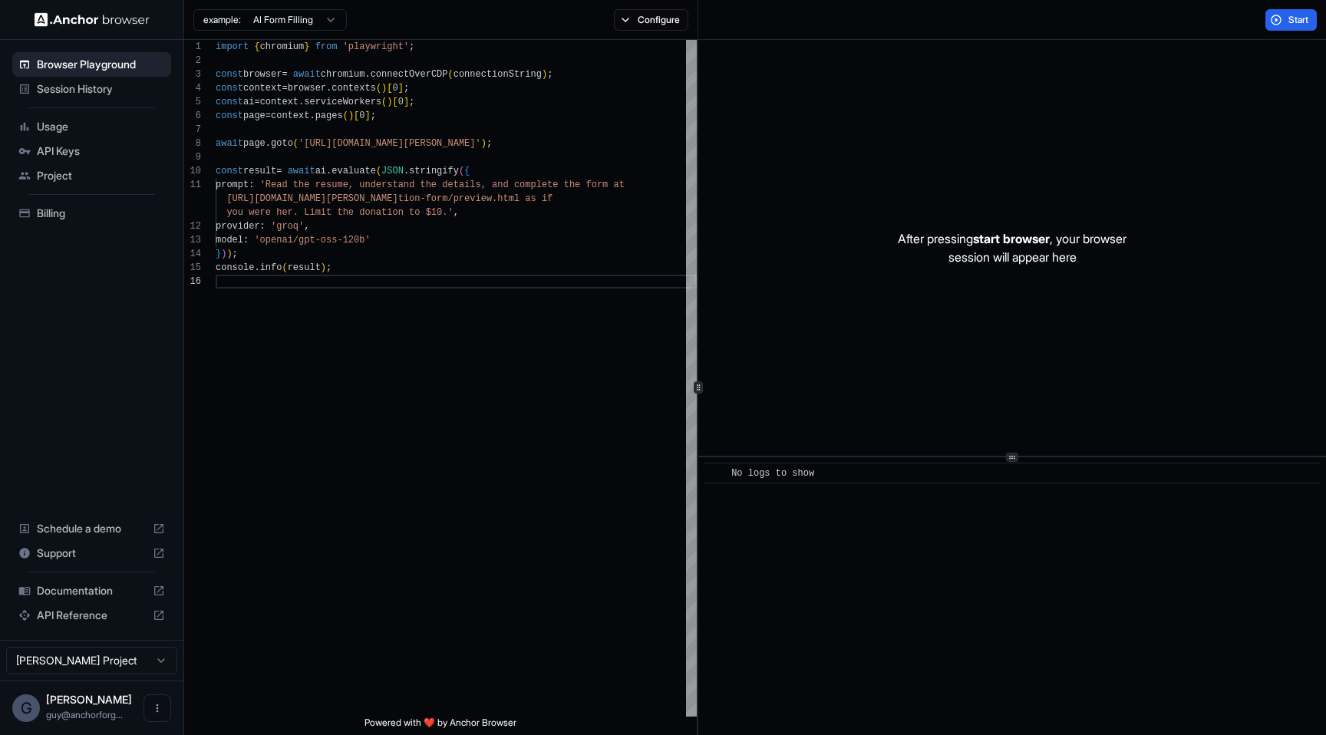
click at [84, 81] on span "Session History" at bounding box center [101, 88] width 128 height 15
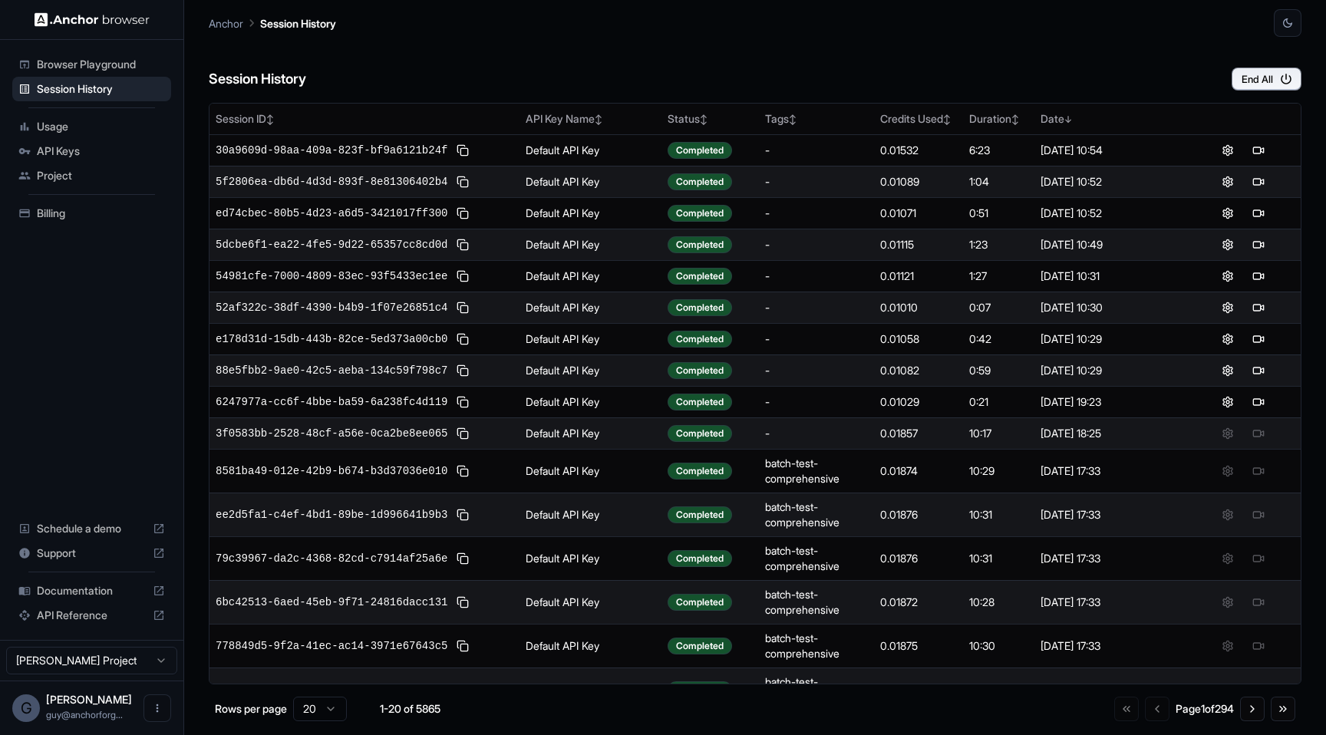
click at [93, 65] on span "Browser Playground" at bounding box center [101, 64] width 128 height 15
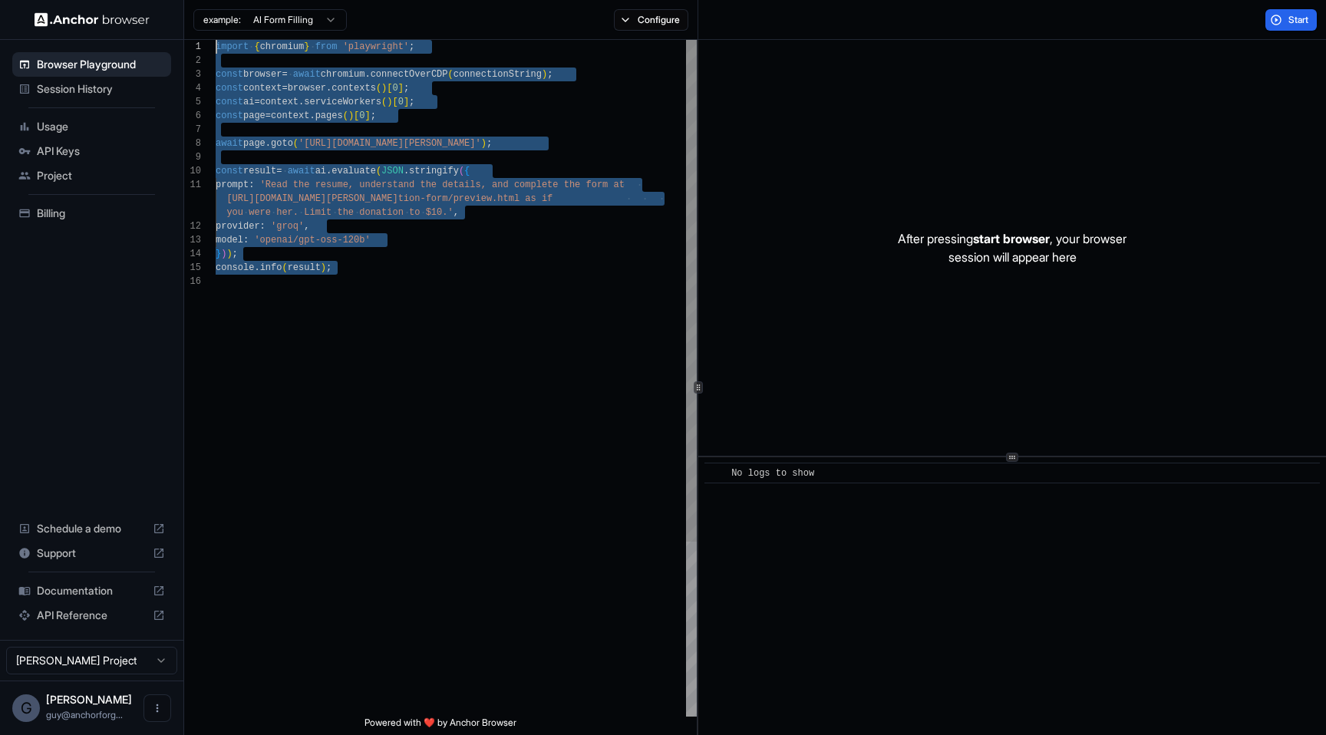
drag, startPoint x: 487, startPoint y: 368, endPoint x: 252, endPoint y: -101, distance: 524.4
click at [252, 40] on div "import { chromium } from 'playwright' ; const browser = await chromium . connec…" at bounding box center [456, 496] width 481 height 912
click at [461, 229] on div "import { chromium } from 'playwright' ; const browser = await chromium . connec…" at bounding box center [456, 496] width 481 height 912
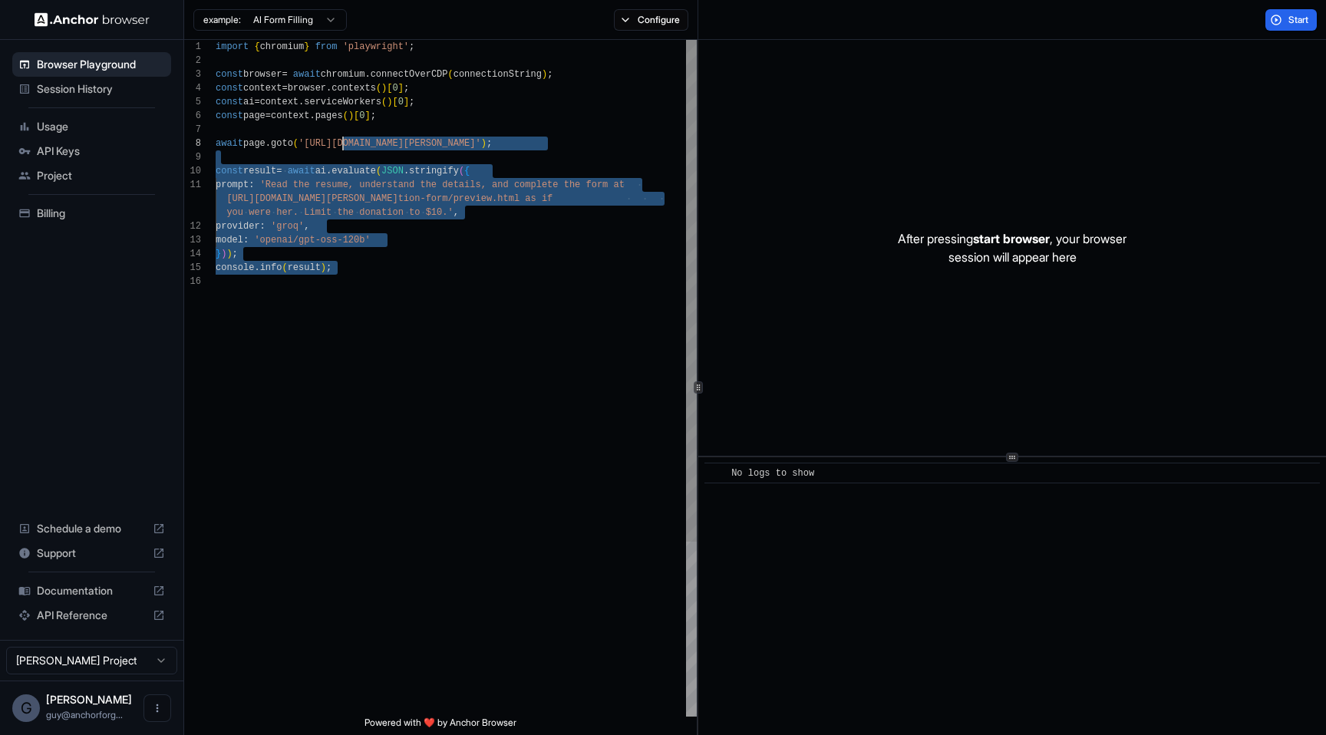
scroll to position [83, 0]
drag, startPoint x: 658, startPoint y: 299, endPoint x: 333, endPoint y: 133, distance: 365.2
click at [333, 133] on div "import { chromium } from 'playwright' ; const browser = await chromium . connec…" at bounding box center [456, 496] width 481 height 912
click at [513, 292] on div "import { chromium } from 'playwright' ; const browser = await chromium . connec…" at bounding box center [456, 496] width 481 height 912
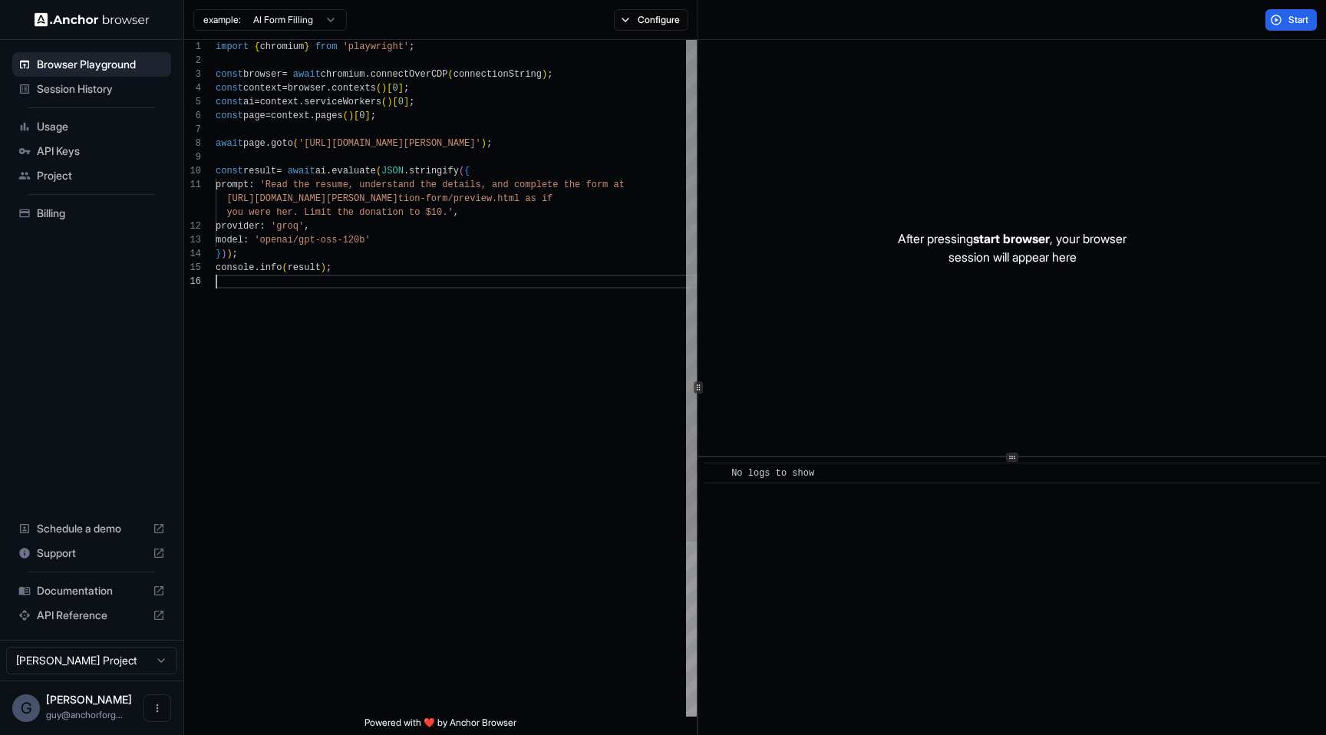
type textarea "**********"
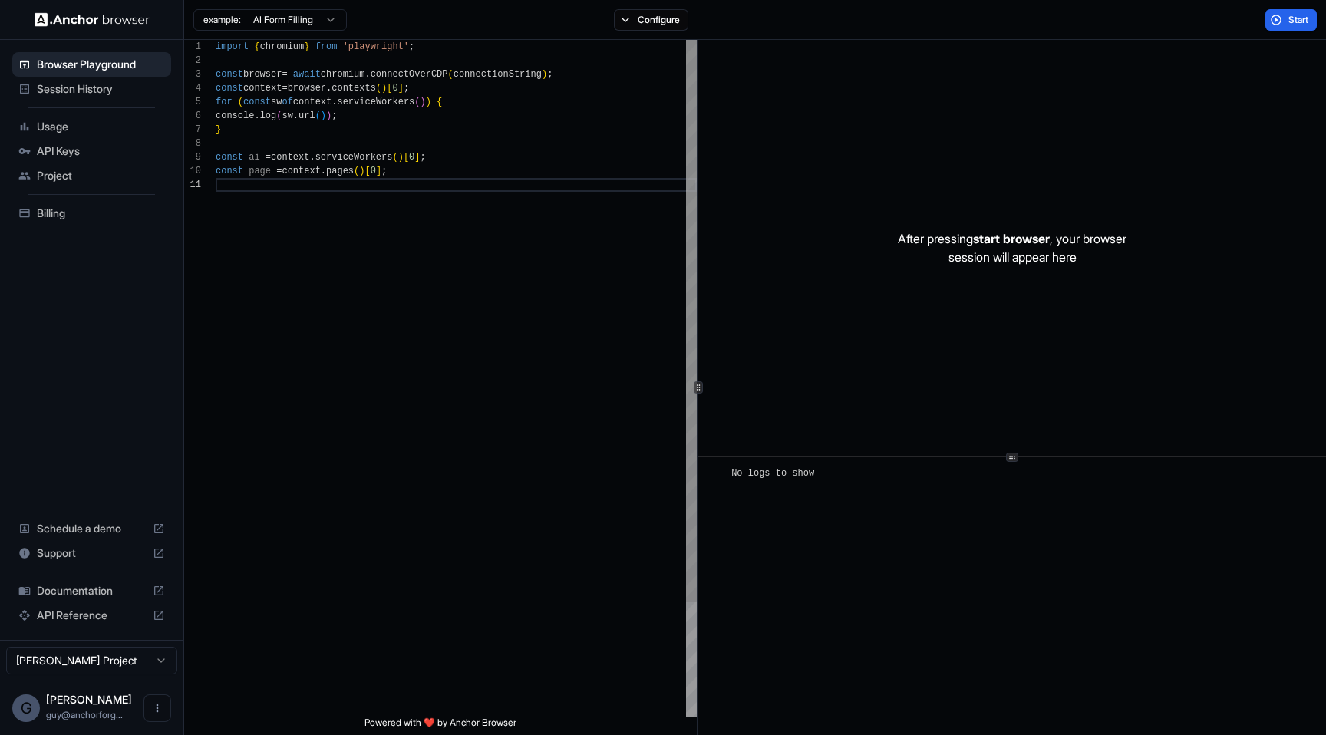
click at [649, 38] on div "example: AI Form Filling Configure" at bounding box center [441, 20] width 514 height 40
click at [651, 28] on button "Configure" at bounding box center [651, 19] width 74 height 21
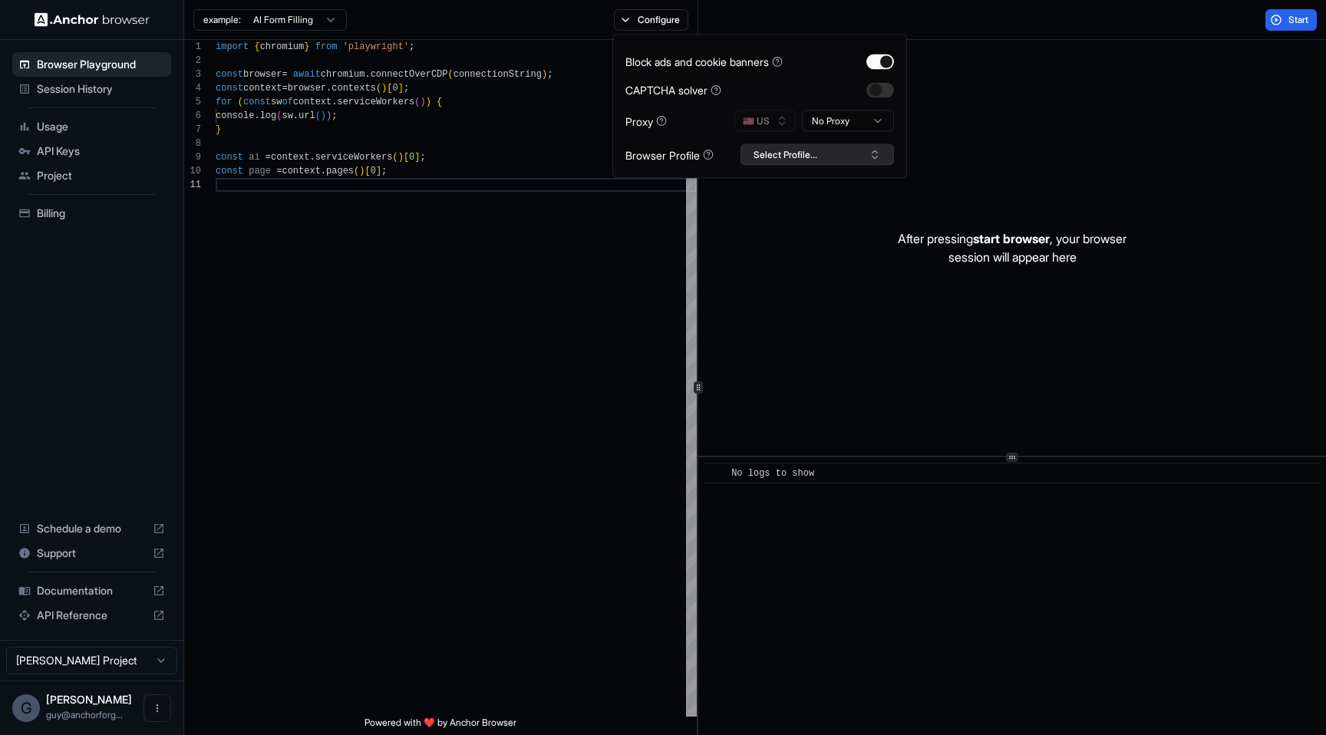
click at [846, 150] on button "Select Profile..." at bounding box center [817, 154] width 153 height 21
click at [815, 278] on div "test3" at bounding box center [817, 276] width 146 height 21
click at [1232, 104] on div "After pressing start browser , your browser session will appear here" at bounding box center [1012, 248] width 628 height 416
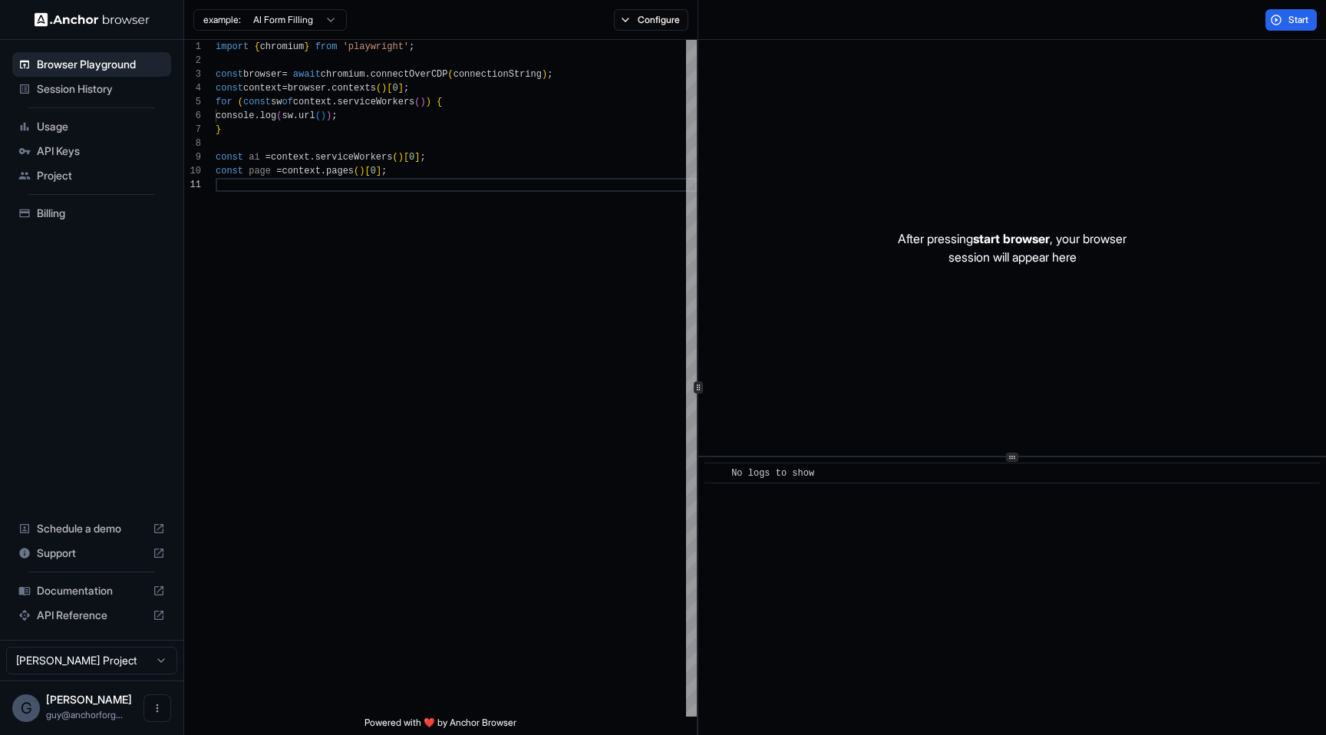
click at [1293, 41] on div "After pressing start browser , your browser session will appear here" at bounding box center [1012, 248] width 628 height 416
click at [646, 18] on button "Configure" at bounding box center [651, 19] width 74 height 21
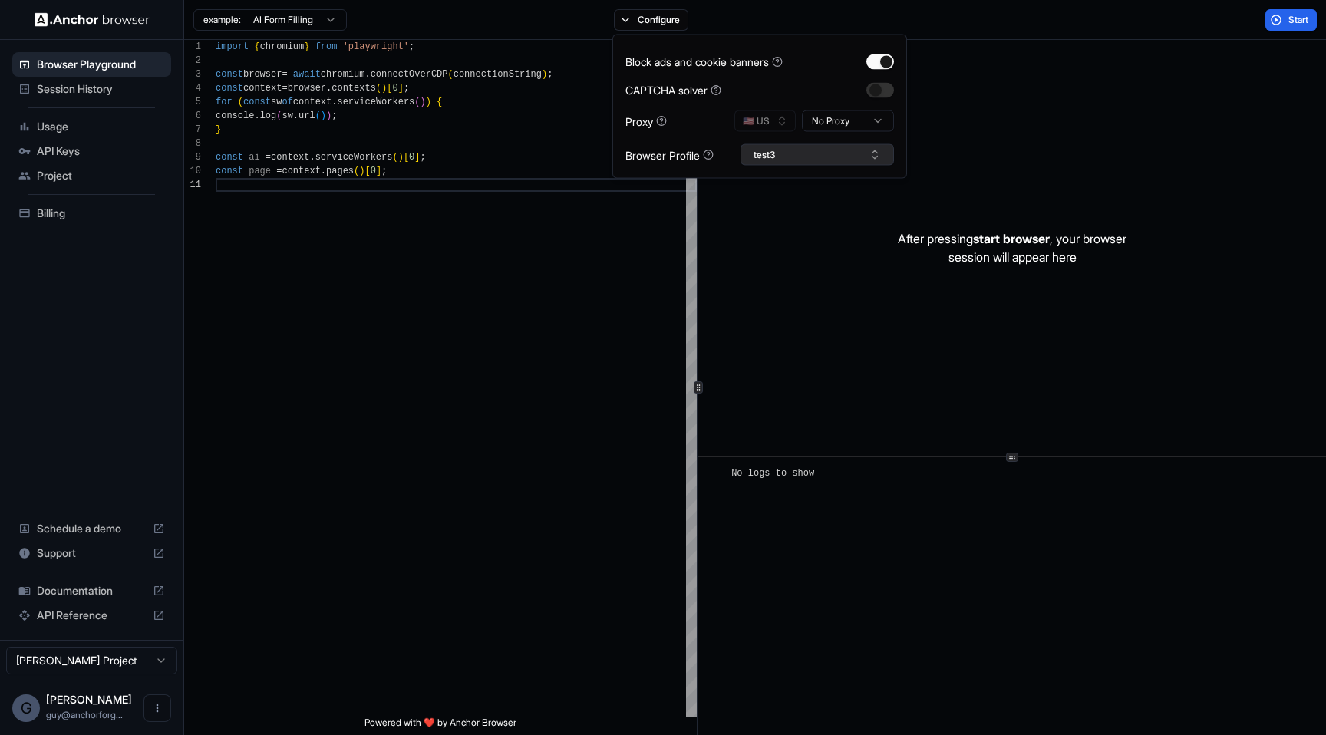
click at [791, 144] on button "test3" at bounding box center [817, 154] width 153 height 21
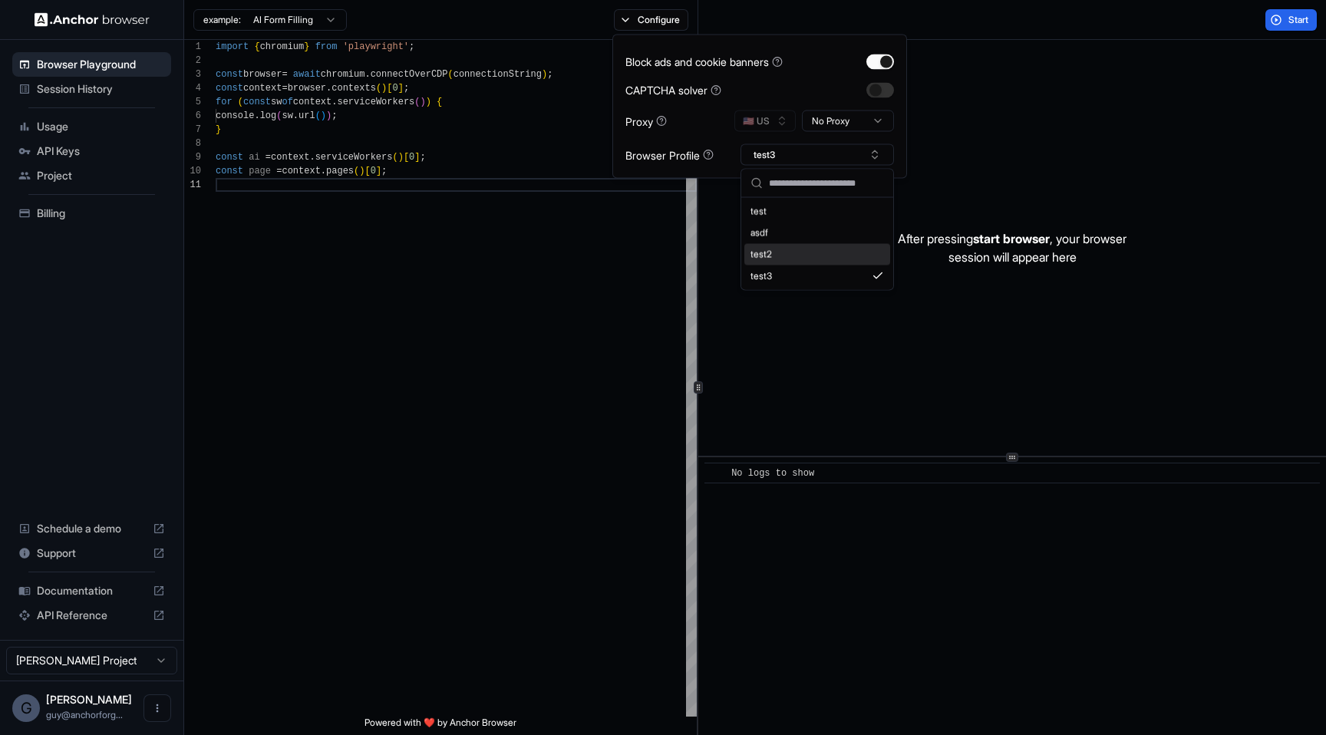
click at [786, 244] on div "test2" at bounding box center [817, 254] width 146 height 21
click at [505, 212] on div "import { chromium } from 'playwright' ; const browser = await chromium . connec…" at bounding box center [456, 447] width 481 height 815
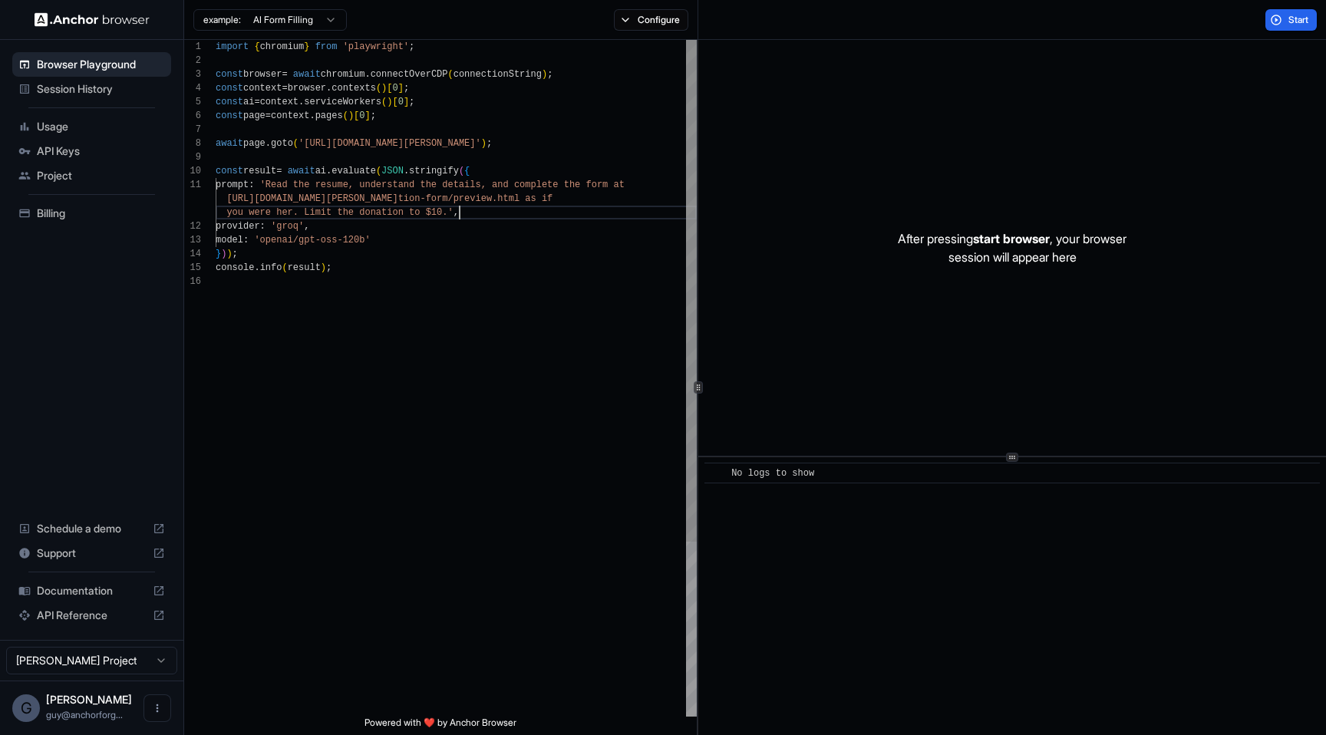
click at [536, 206] on div "import { chromium } from 'playwright' ; const browser = await chromium . connec…" at bounding box center [456, 496] width 481 height 912
click at [1311, 30] on button "Start" at bounding box center [1290, 19] width 51 height 21
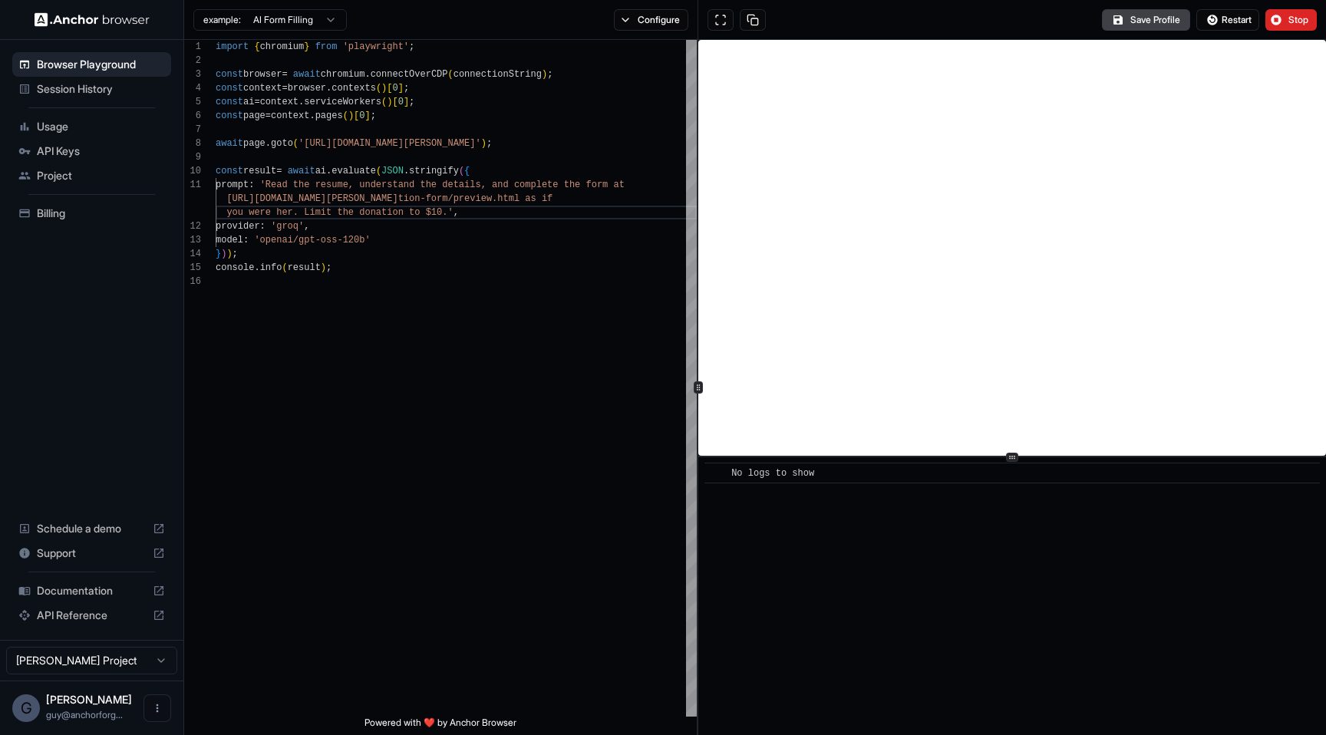
click at [991, 544] on div "​ No logs to show" at bounding box center [1012, 596] width 628 height 278
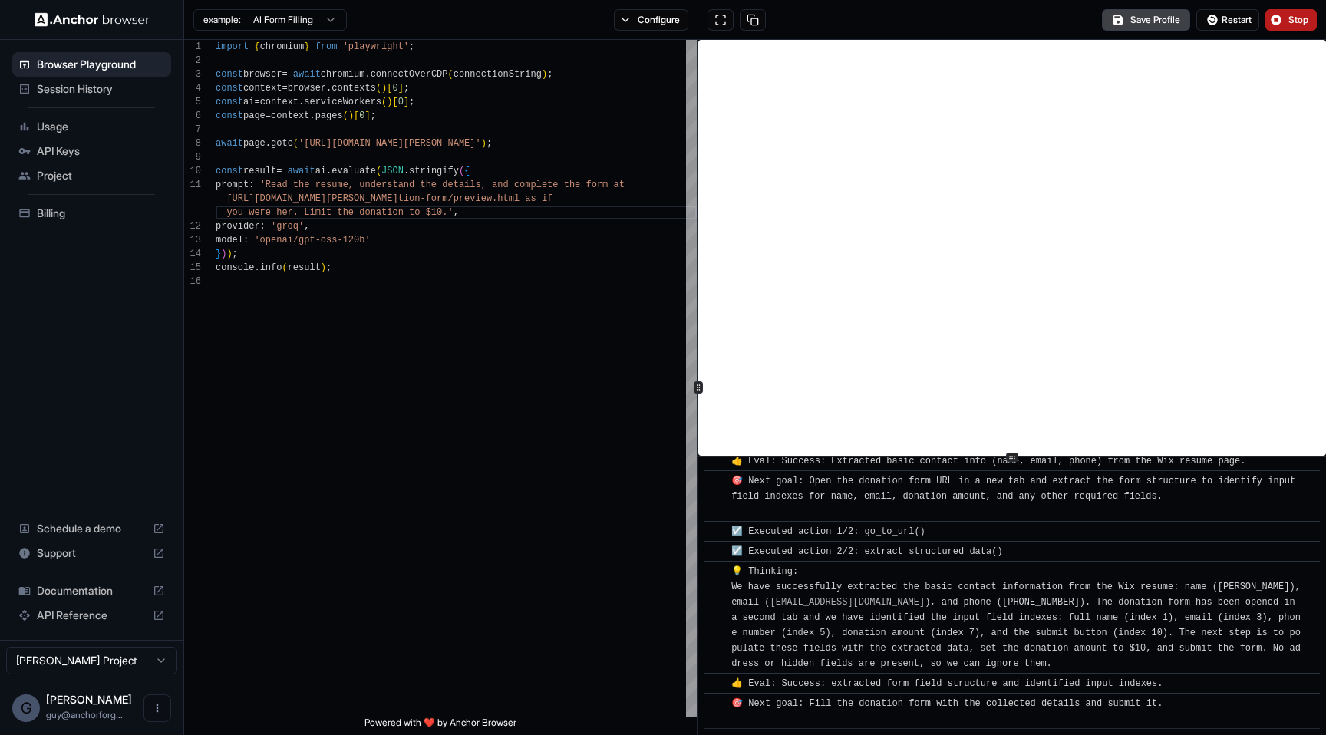
scroll to position [367, 0]
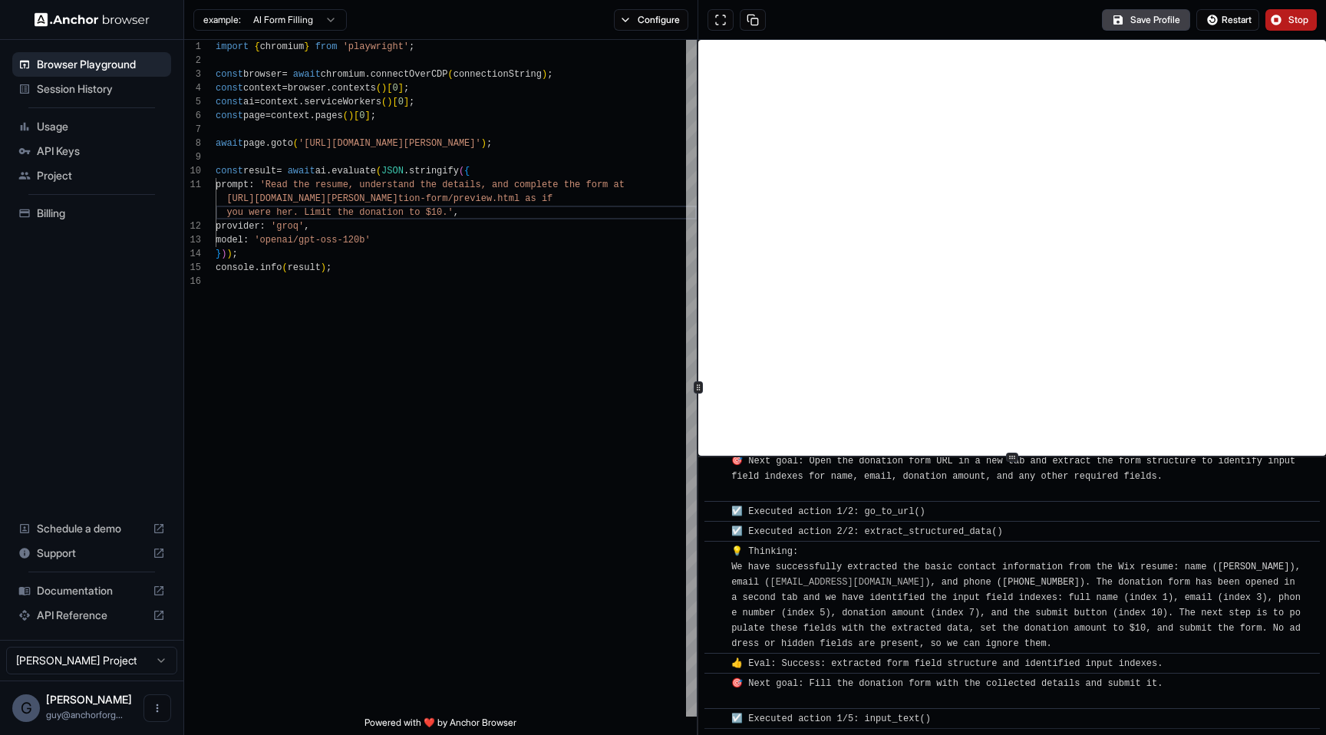
click at [1301, 17] on span "Stop" at bounding box center [1298, 20] width 21 height 12
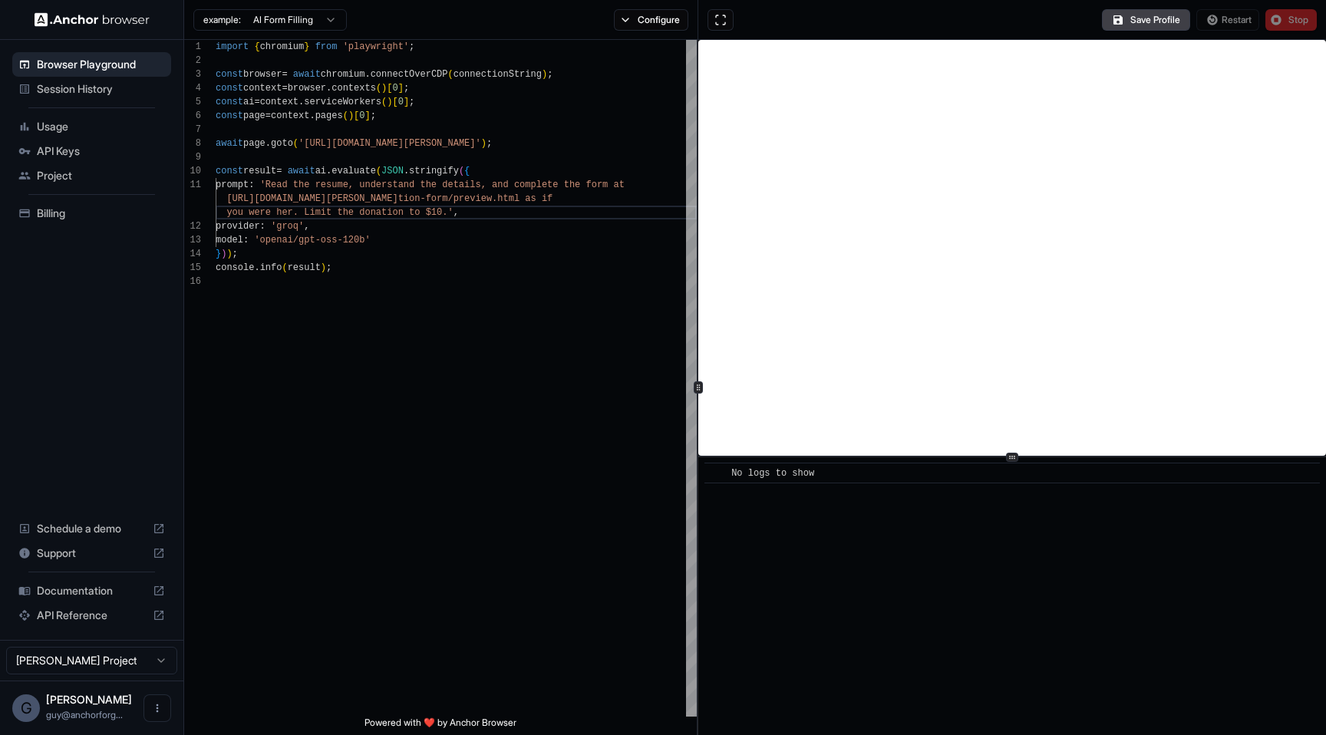
click at [629, 35] on div "example: AI Form Filling Configure" at bounding box center [441, 20] width 514 height 40
click at [641, 18] on button "Configure" at bounding box center [651, 19] width 74 height 21
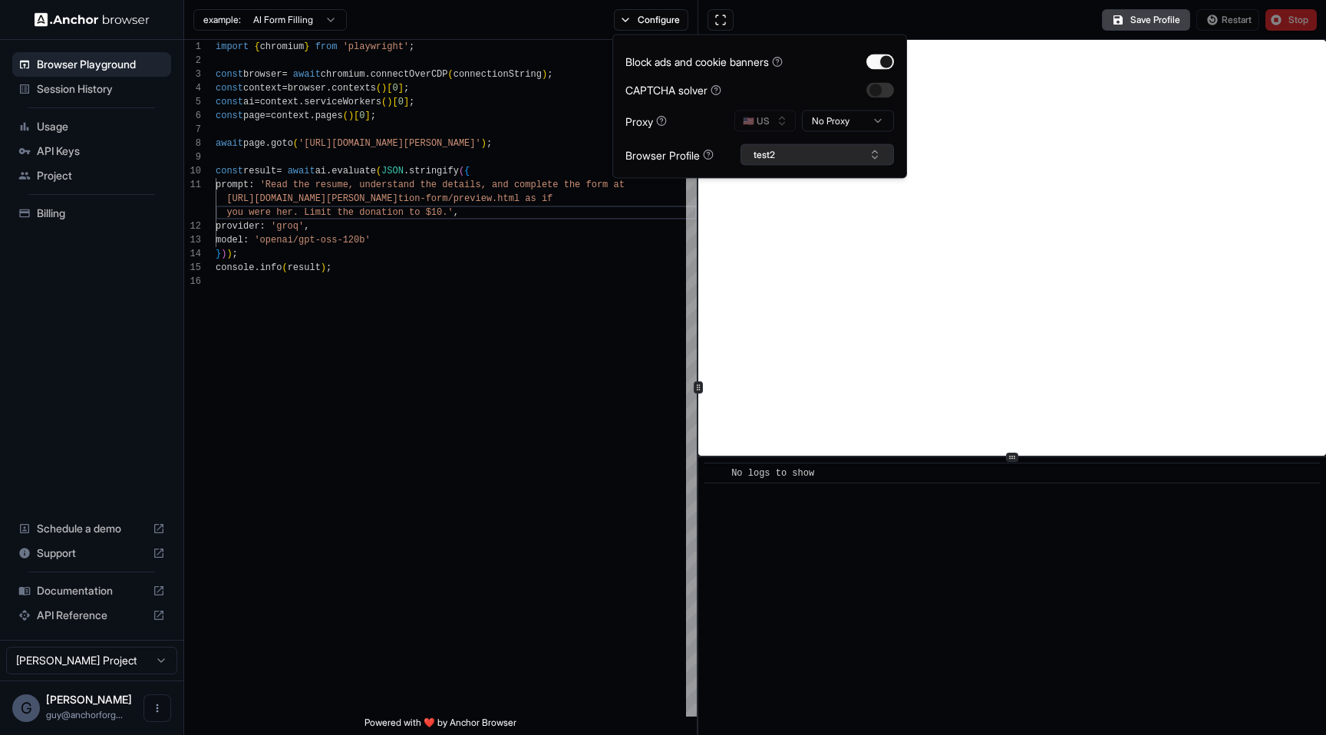
click at [823, 164] on button "test2" at bounding box center [817, 154] width 153 height 21
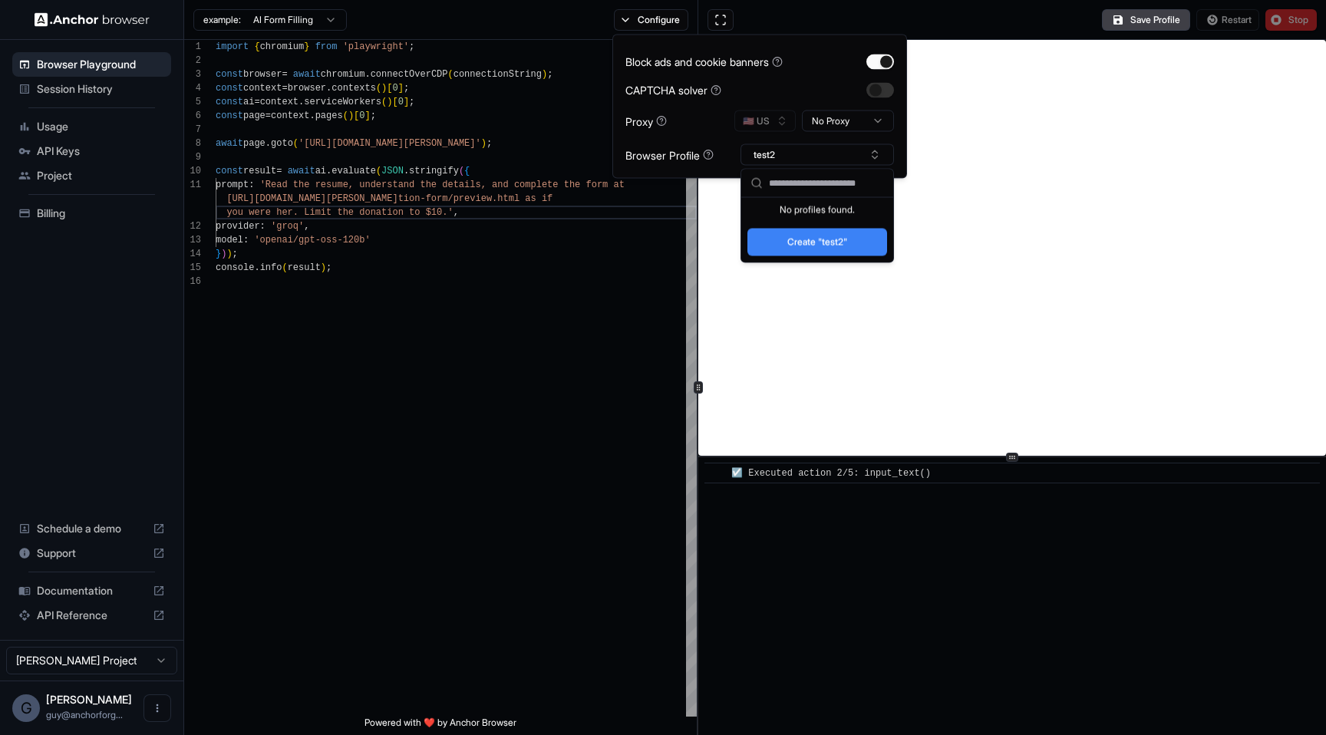
scroll to position [97, 0]
click at [614, 346] on div "import { chromium } from 'playwright' ; const browser = await chromium . connec…" at bounding box center [456, 496] width 481 height 912
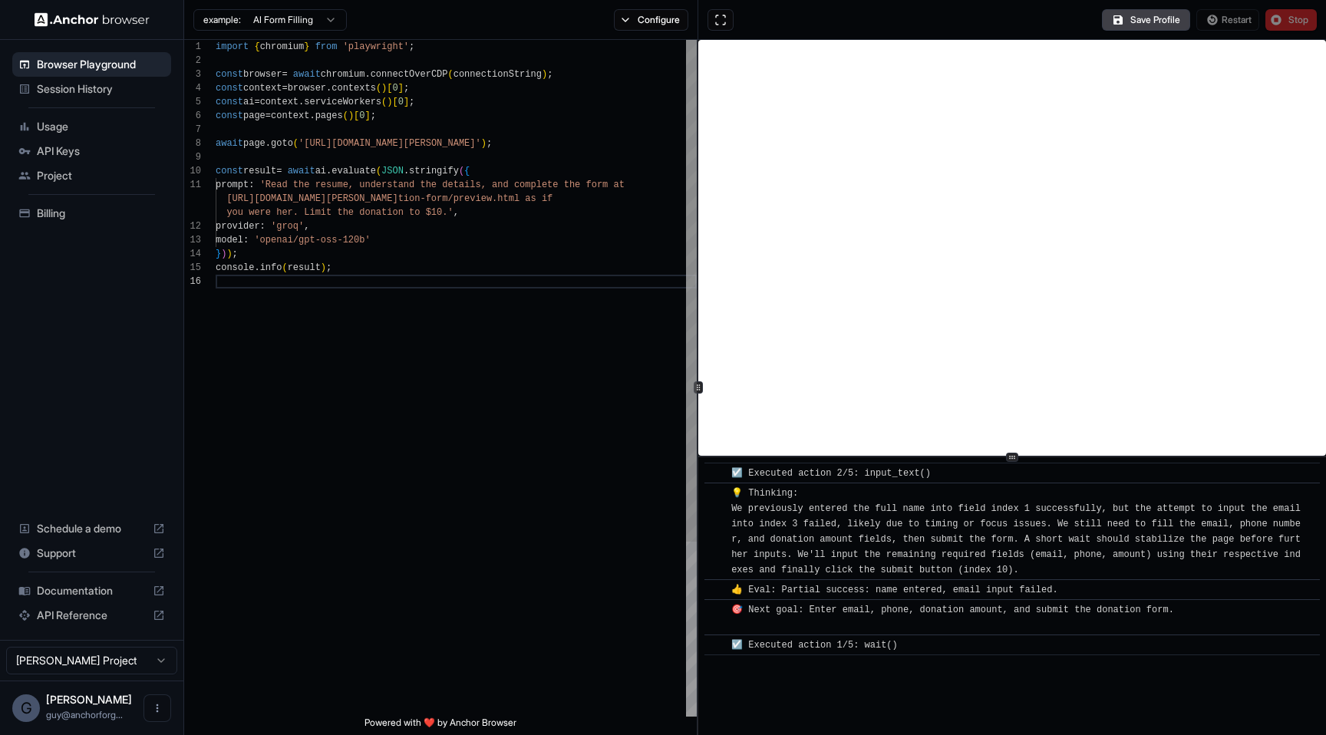
click at [556, 337] on div "import { chromium } from 'playwright' ; const browser = await chromium . connec…" at bounding box center [456, 496] width 481 height 912
type textarea "**********"
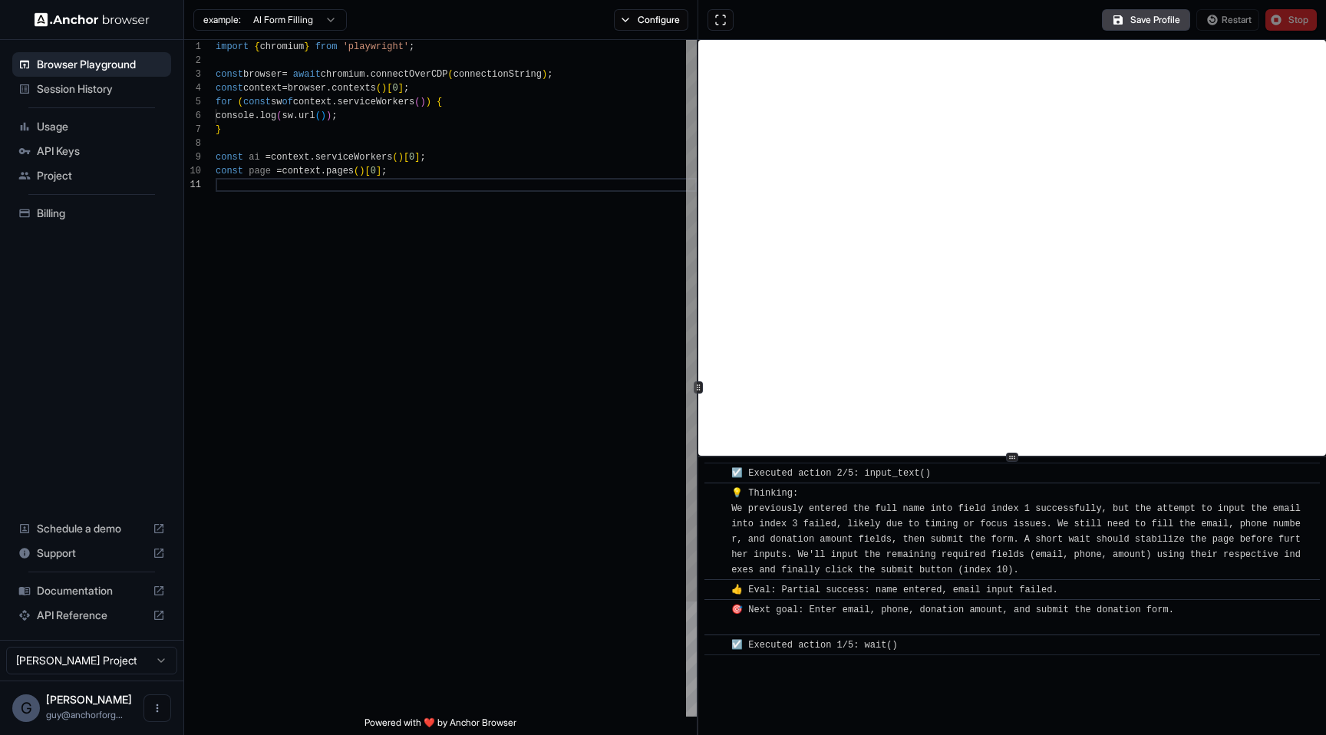
click at [556, 337] on div "import { chromium } from 'playwright' ; const browser = await chromium . connec…" at bounding box center [456, 447] width 481 height 815
type textarea "**********"
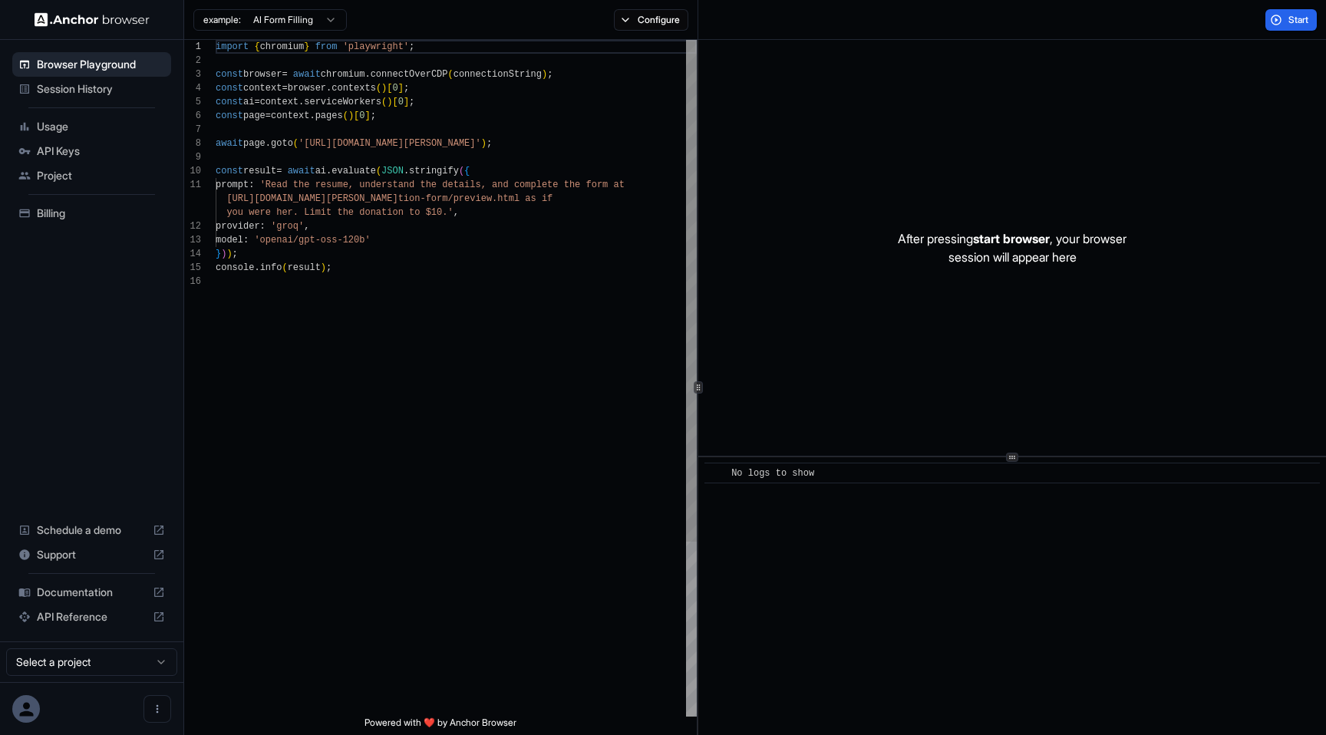
scroll to position [97, 0]
click at [565, 324] on div "import { chromium } from 'playwright' ; const browser = await chromium . connec…" at bounding box center [456, 496] width 481 height 912
type textarea "**********"
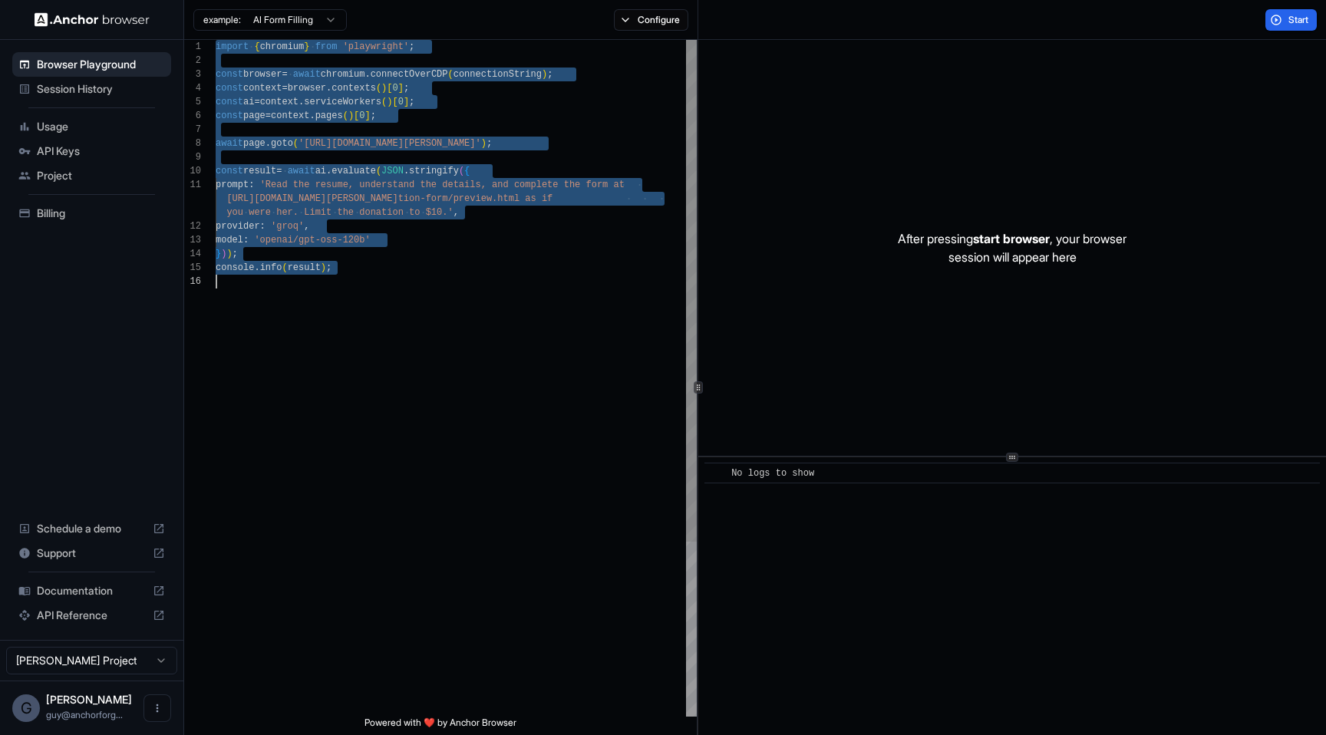
scroll to position [0, 0]
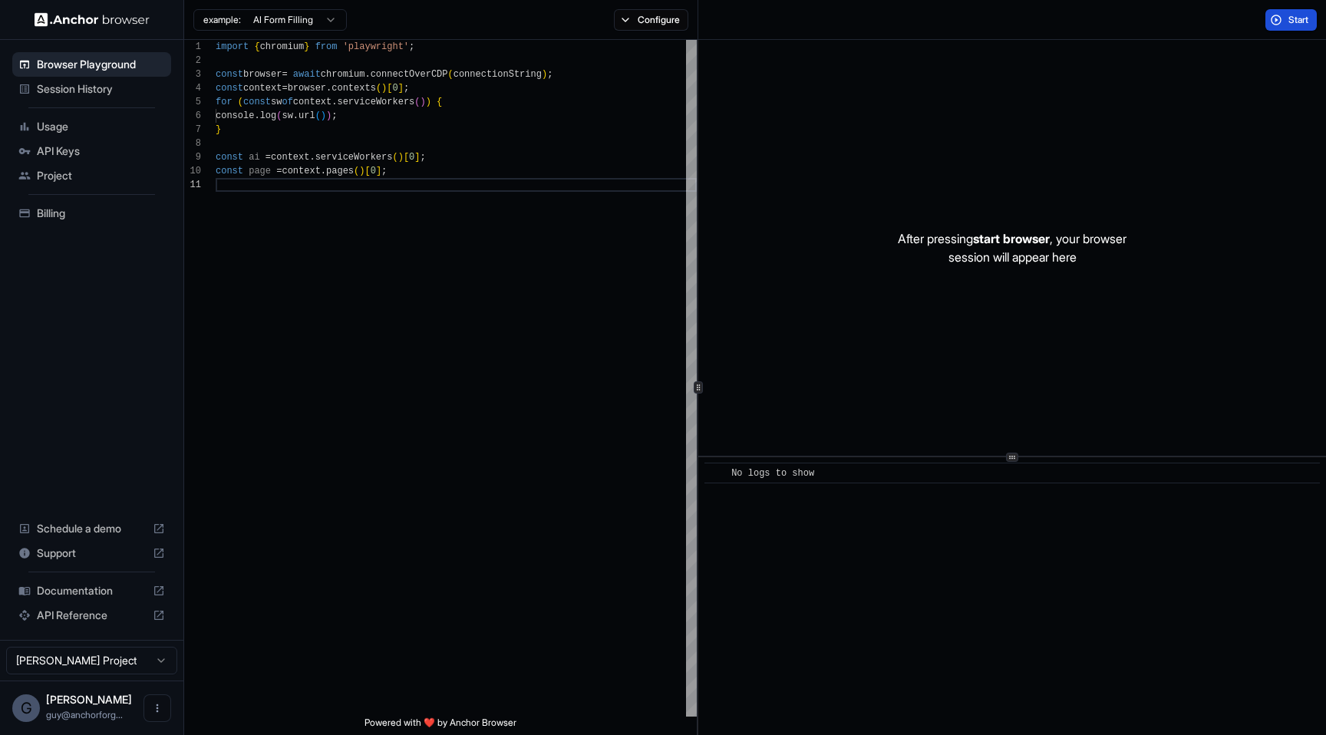
click at [1281, 18] on button "Start" at bounding box center [1290, 19] width 51 height 21
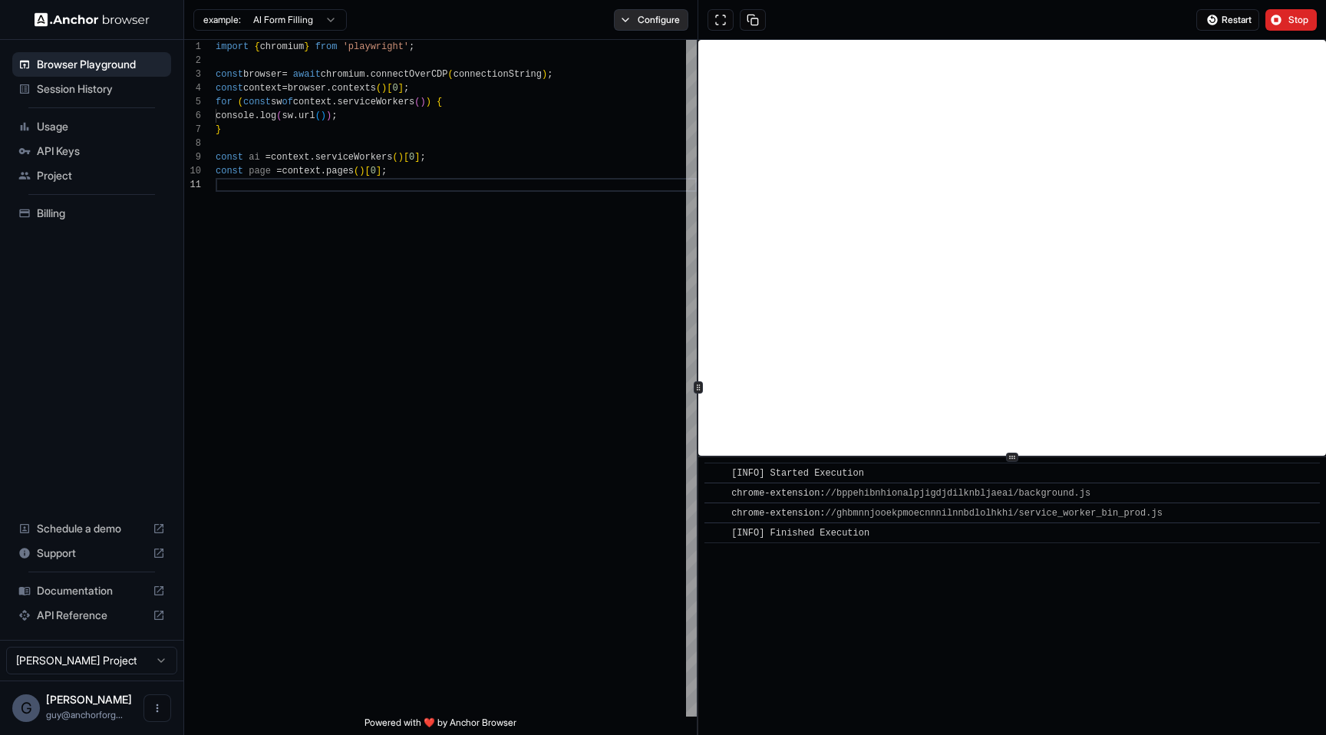
click at [657, 23] on button "Configure" at bounding box center [651, 19] width 74 height 21
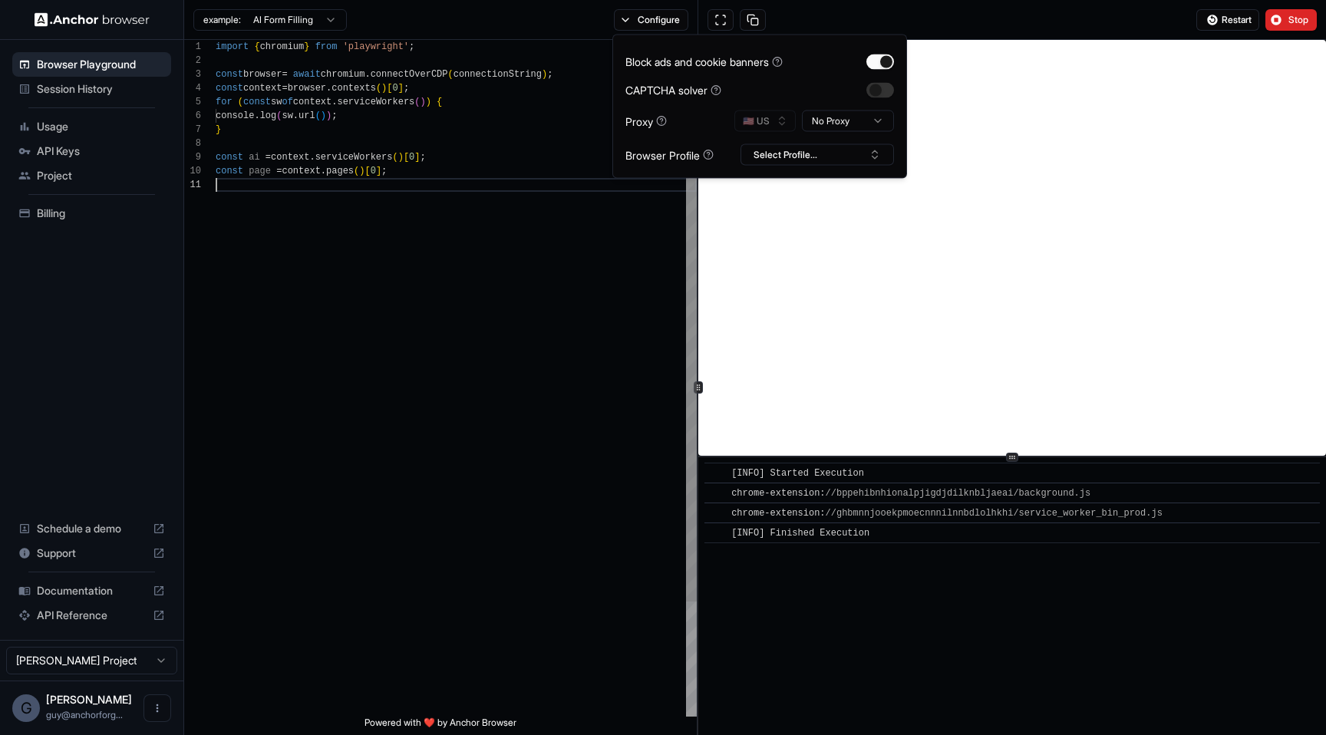
click at [624, 341] on div "import { chromium } from 'playwright' ; const browser = await chromium . connec…" at bounding box center [456, 447] width 481 height 815
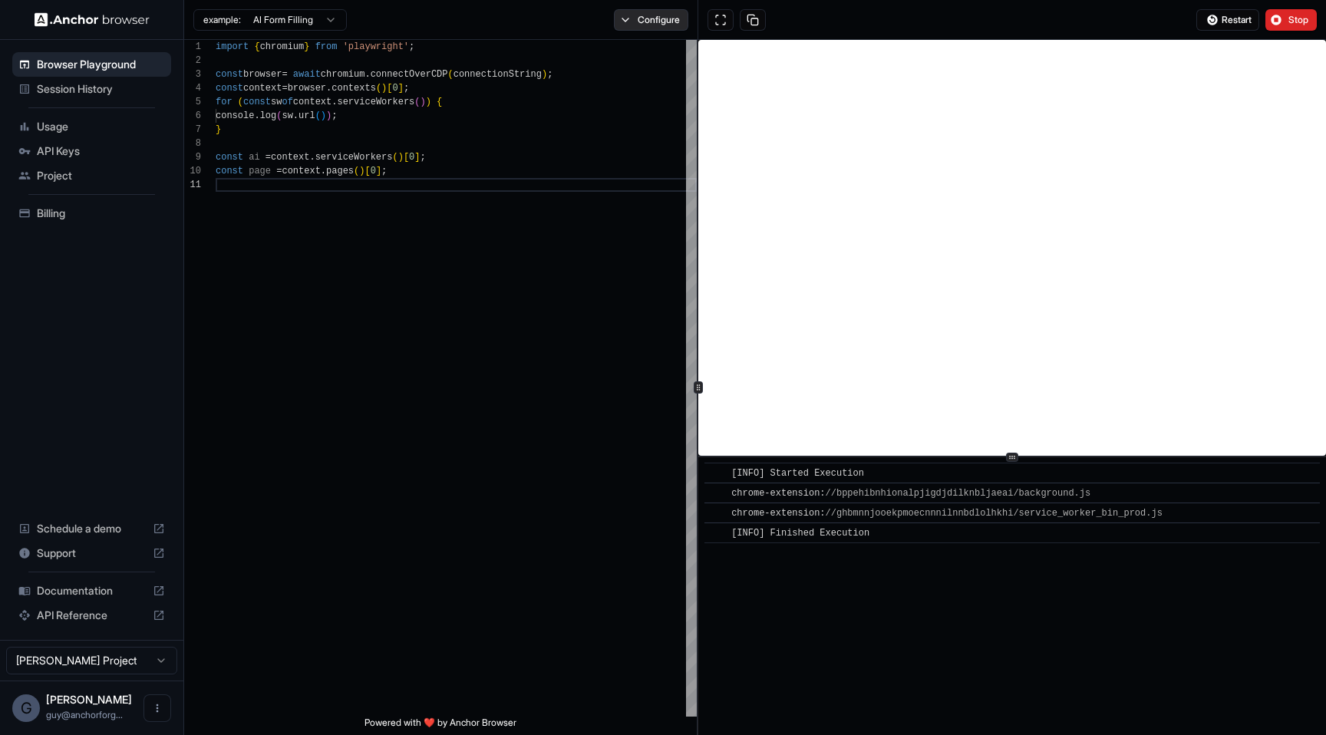
click at [664, 20] on button "Configure" at bounding box center [651, 19] width 74 height 21
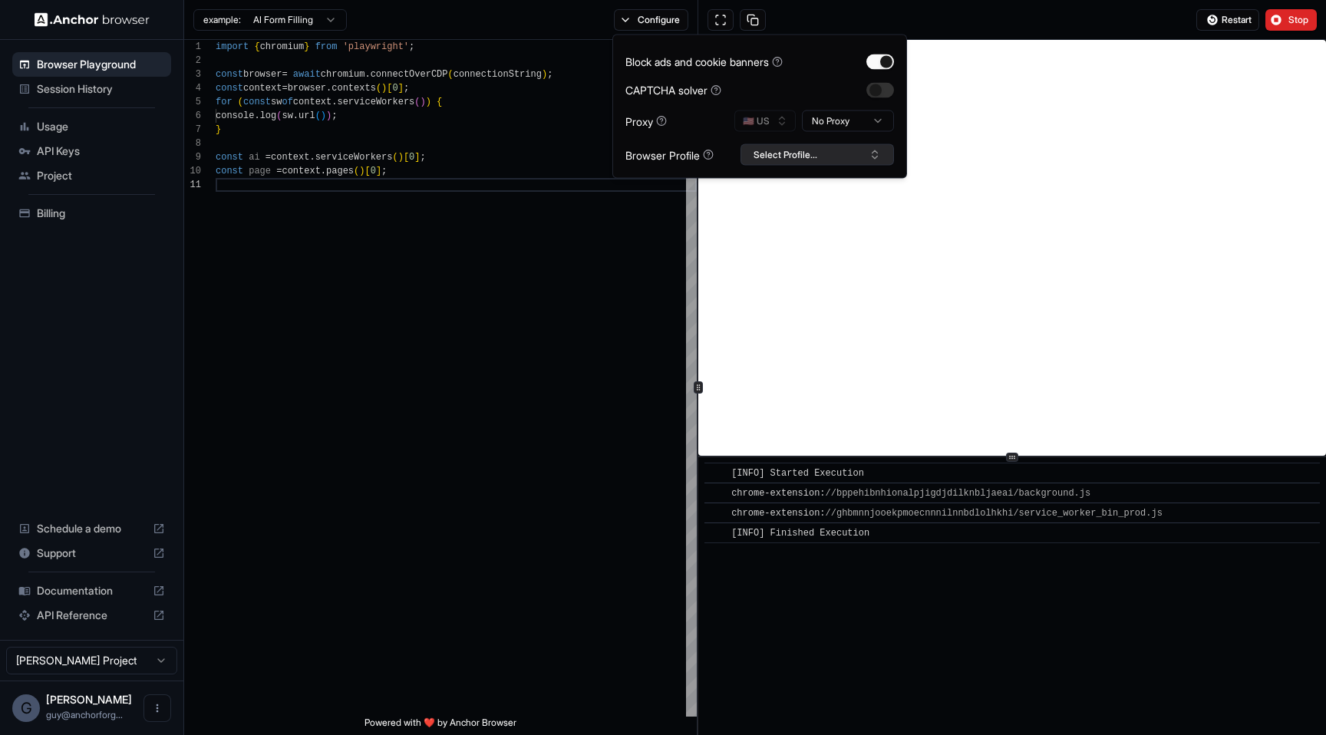
click at [816, 159] on button "Select Profile..." at bounding box center [817, 154] width 153 height 21
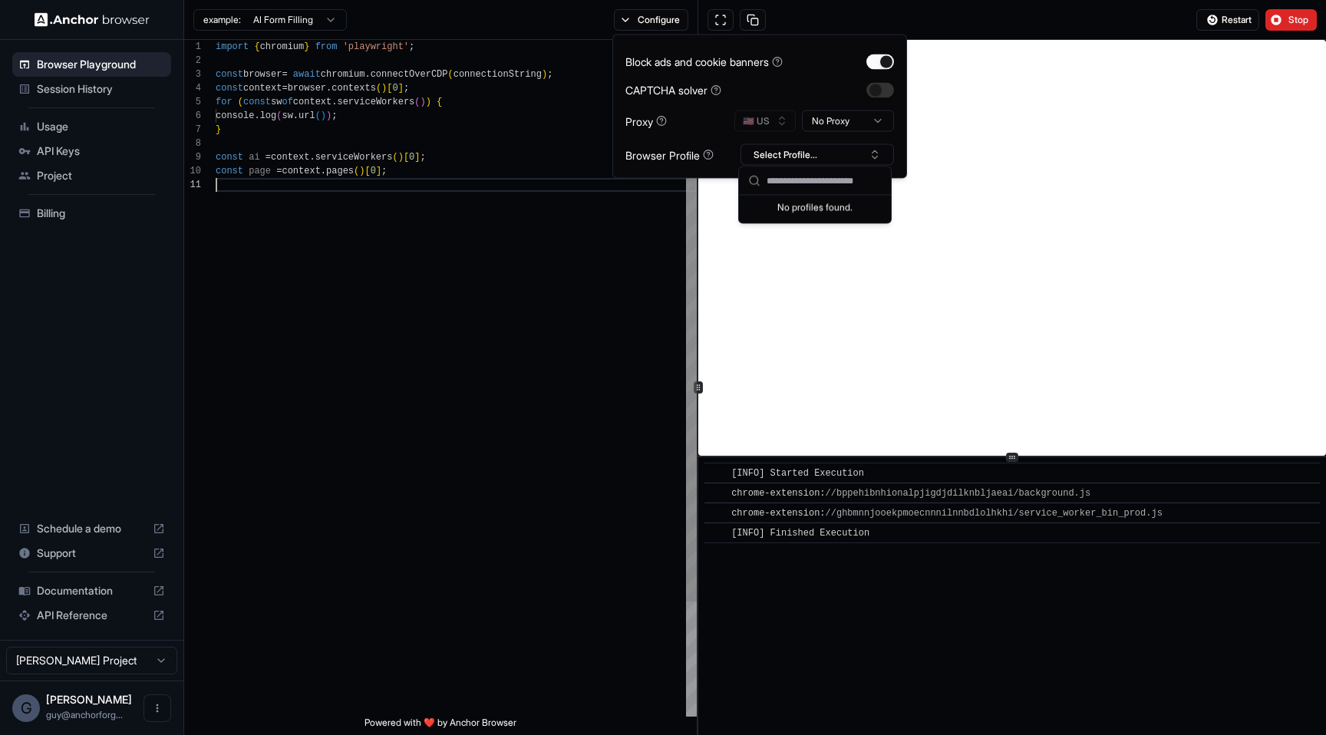
click at [509, 239] on div "import { chromium } from 'playwright' ; const browser = await chromium . connec…" at bounding box center [456, 447] width 481 height 815
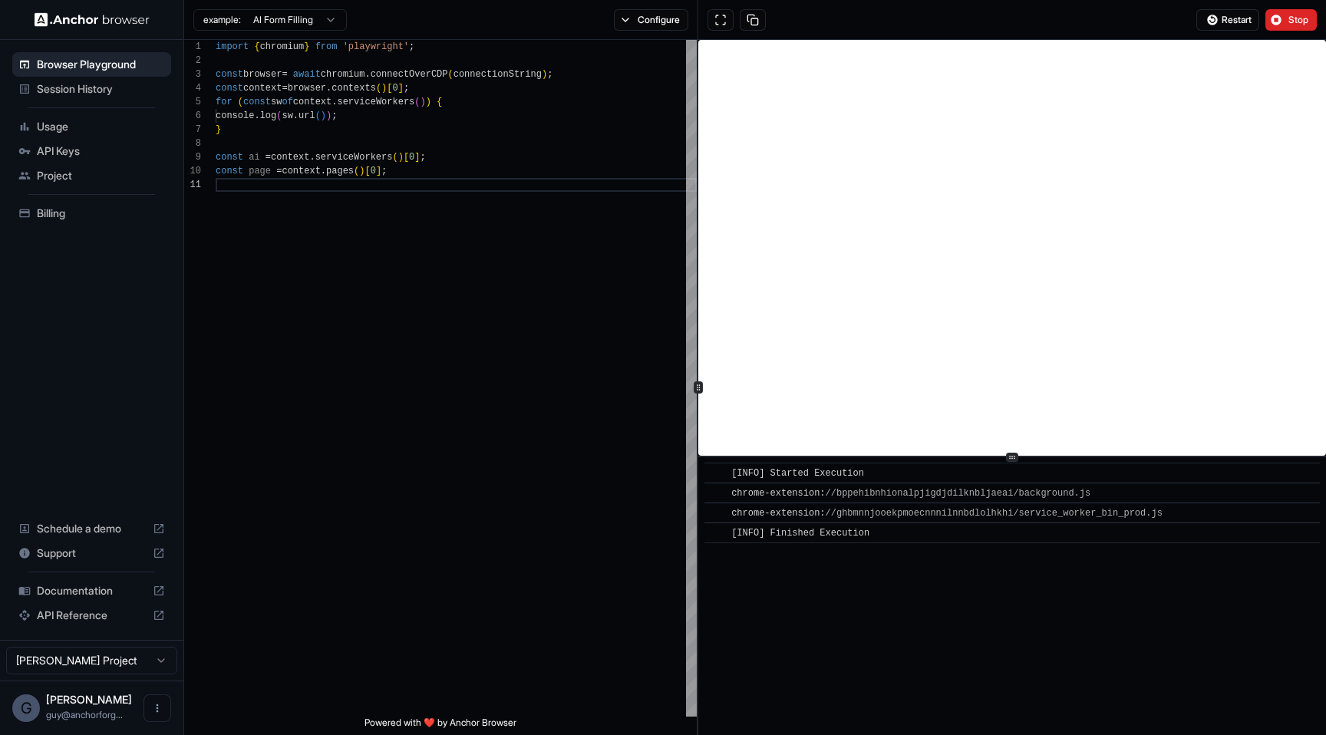
type textarea "**********"
click at [625, 97] on div "import { chromium } from 'playwright' ; const browser = await chromium . connec…" at bounding box center [456, 447] width 481 height 815
type textarea "**********"
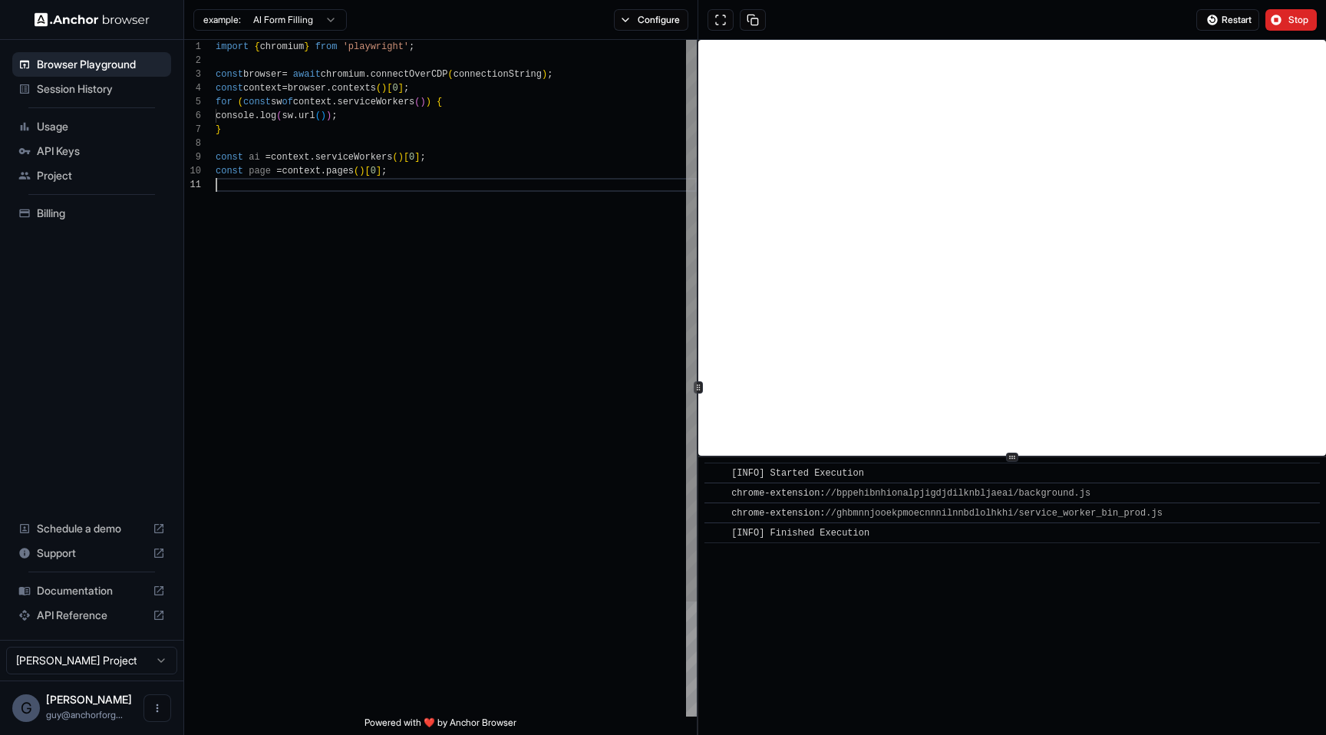
drag, startPoint x: 622, startPoint y: 368, endPoint x: 402, endPoint y: -116, distance: 530.9
click at [402, 40] on div "import { chromium } from 'playwright' ; const browser = await chromium . connec…" at bounding box center [456, 447] width 481 height 815
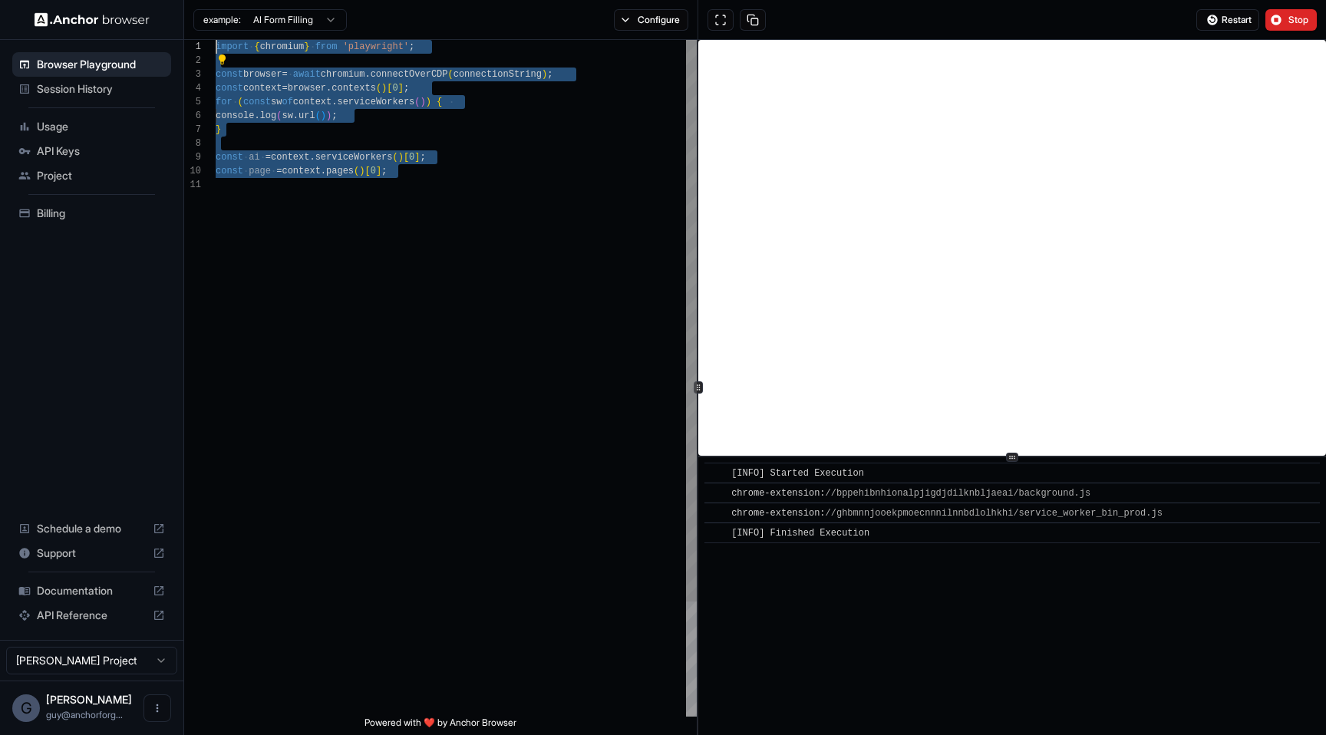
click at [487, 233] on div "import { chromium } from 'playwright' ; const browser = await chromium . connec…" at bounding box center [456, 447] width 481 height 815
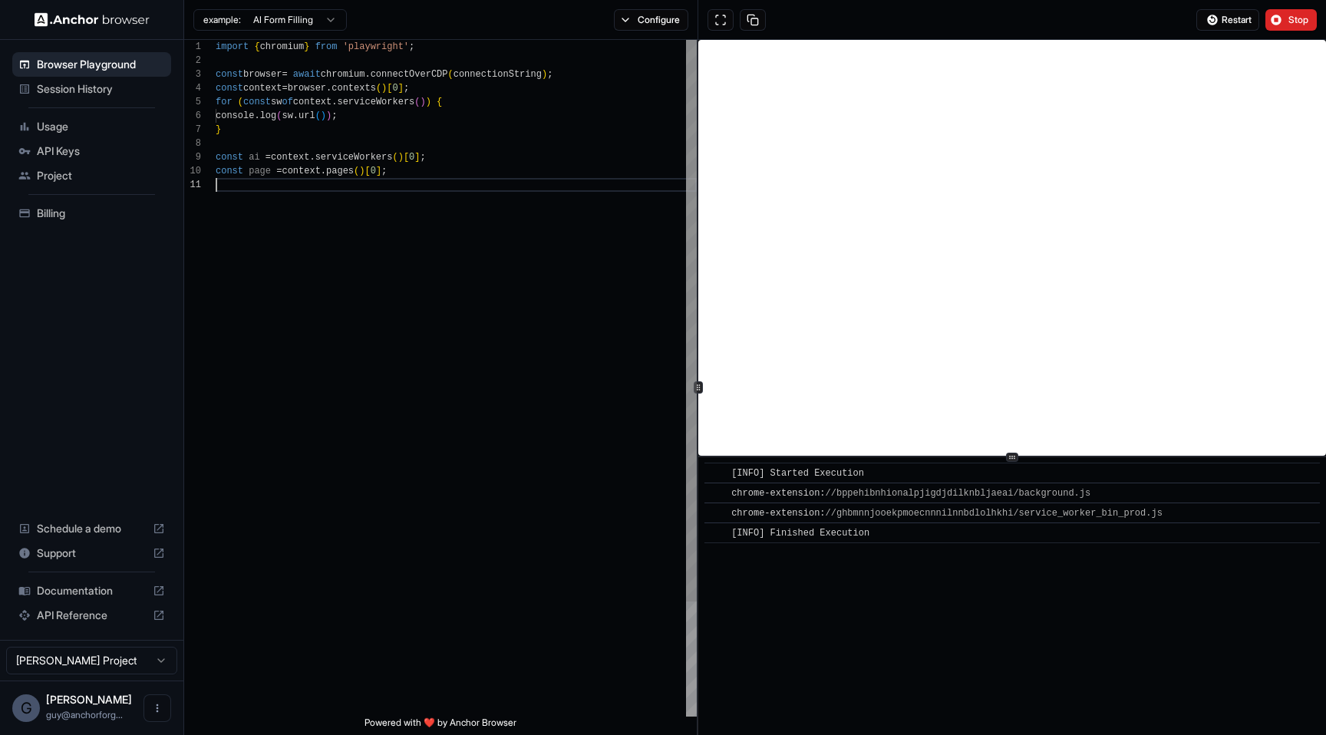
click at [551, 254] on div "import { chromium } from 'playwright' ; const browser = await chromium . connec…" at bounding box center [456, 447] width 481 height 815
type textarea "**********"
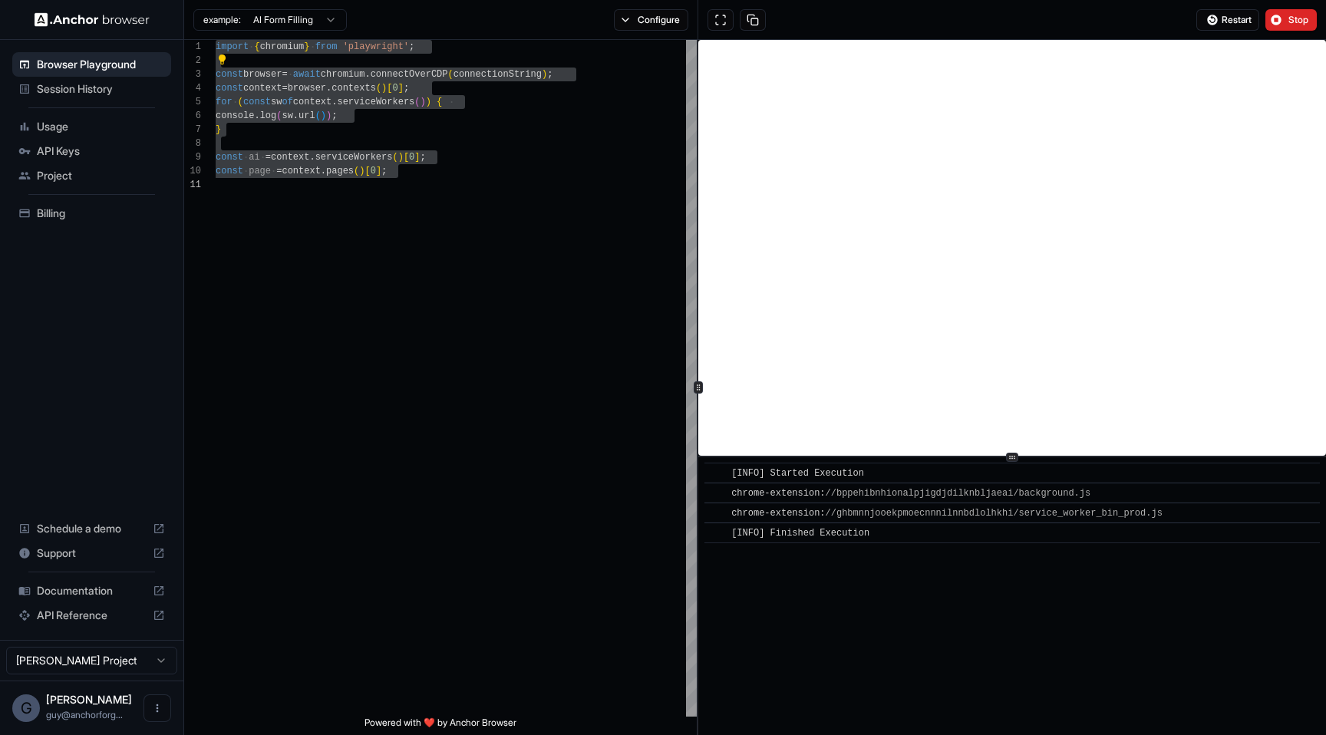
drag, startPoint x: 1070, startPoint y: 592, endPoint x: 708, endPoint y: 464, distance: 384.9
click at [708, 464] on div "​ [INFO] Started Execution ​ chrome-extension: //bppehibnhionalpjigdjdilknbljae…" at bounding box center [1012, 596] width 628 height 278
copy div "​ [INFO] Started Execution ​ chrome-extension: //bppehibnhionalpjigdjdilknbljae…"
click at [467, 454] on div "import { chromium } from 'playwright' ; const browser = await chromium . connec…" at bounding box center [456, 447] width 481 height 815
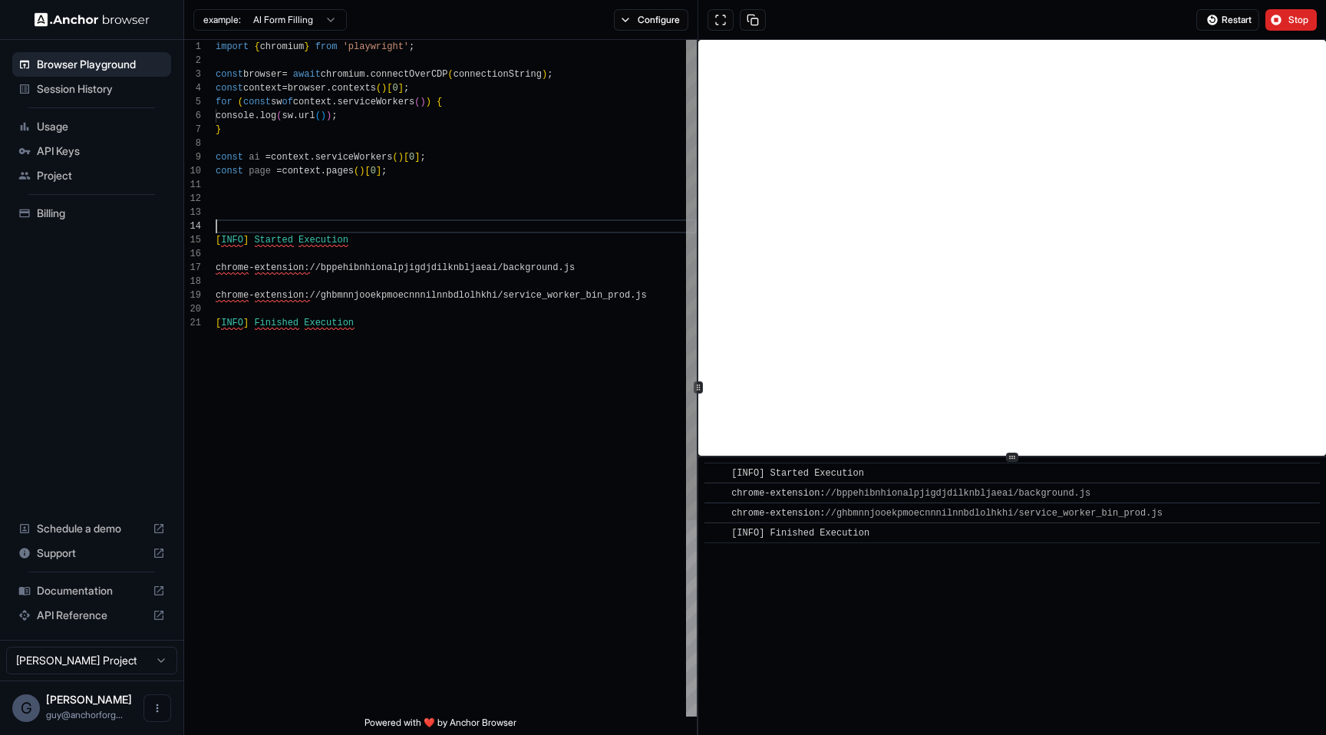
scroll to position [41, 0]
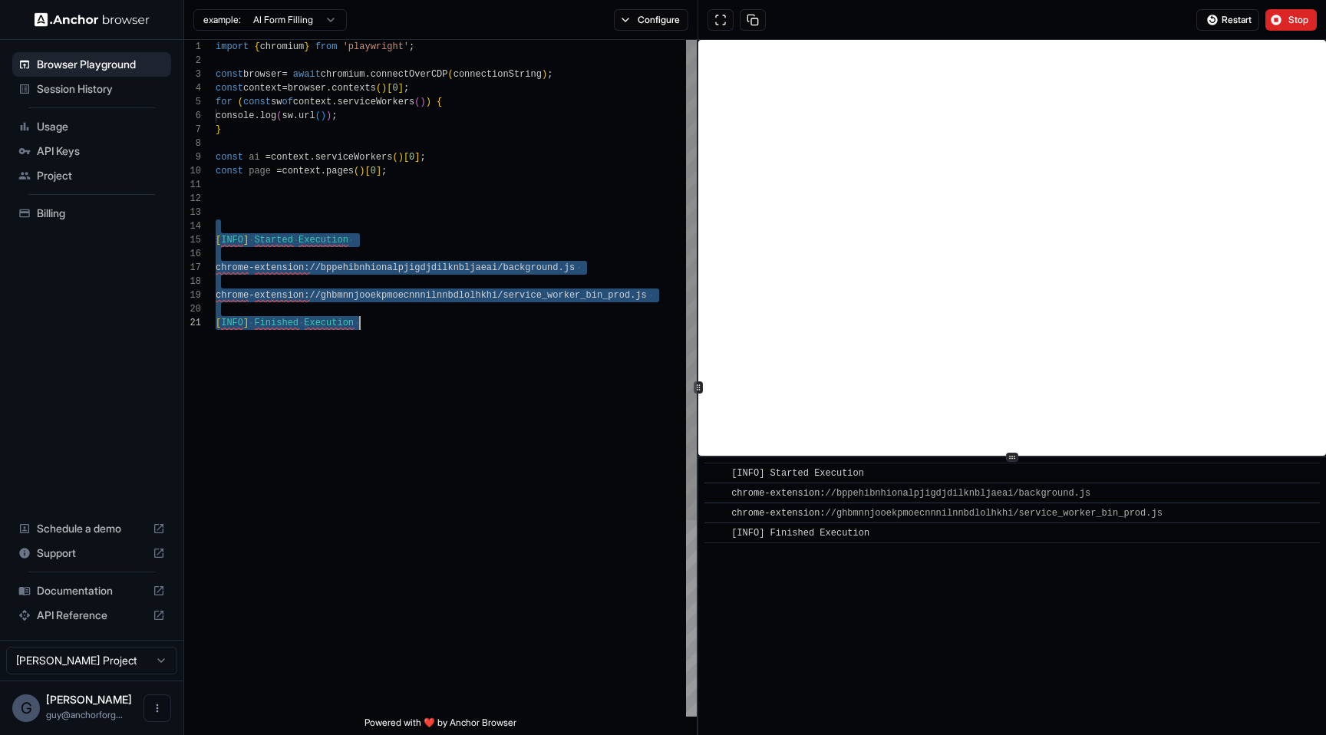
drag, startPoint x: 282, startPoint y: 226, endPoint x: 479, endPoint y: 434, distance: 286.6
click at [479, 434] on div "import { chromium } from 'playwright' ; const browser = await chromium . connec…" at bounding box center [456, 516] width 481 height 953
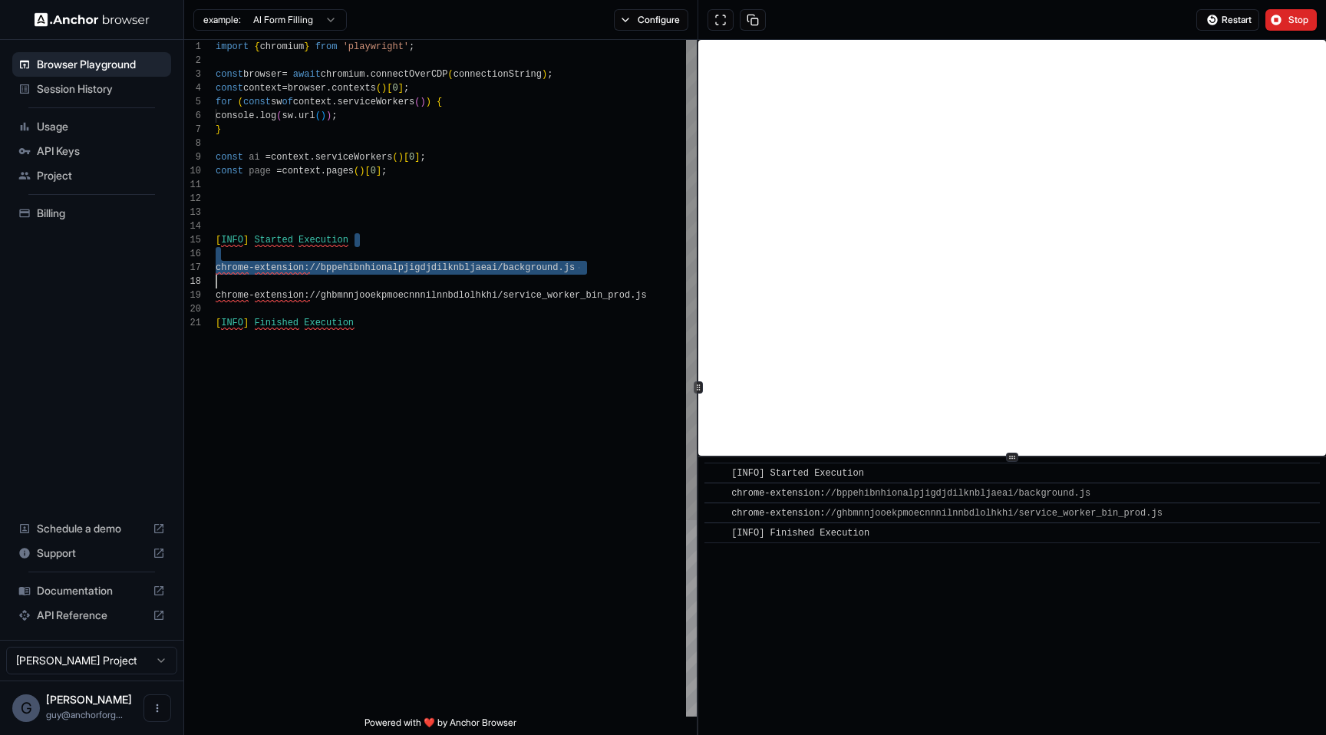
drag, startPoint x: 356, startPoint y: 246, endPoint x: 393, endPoint y: 285, distance: 54.3
click at [393, 285] on div "import { chromium } from 'playwright' ; const browser = await chromium . connec…" at bounding box center [456, 516] width 481 height 953
click at [392, 308] on div "import { chromium } from 'playwright' ; const browser = await chromium . connec…" at bounding box center [456, 516] width 481 height 953
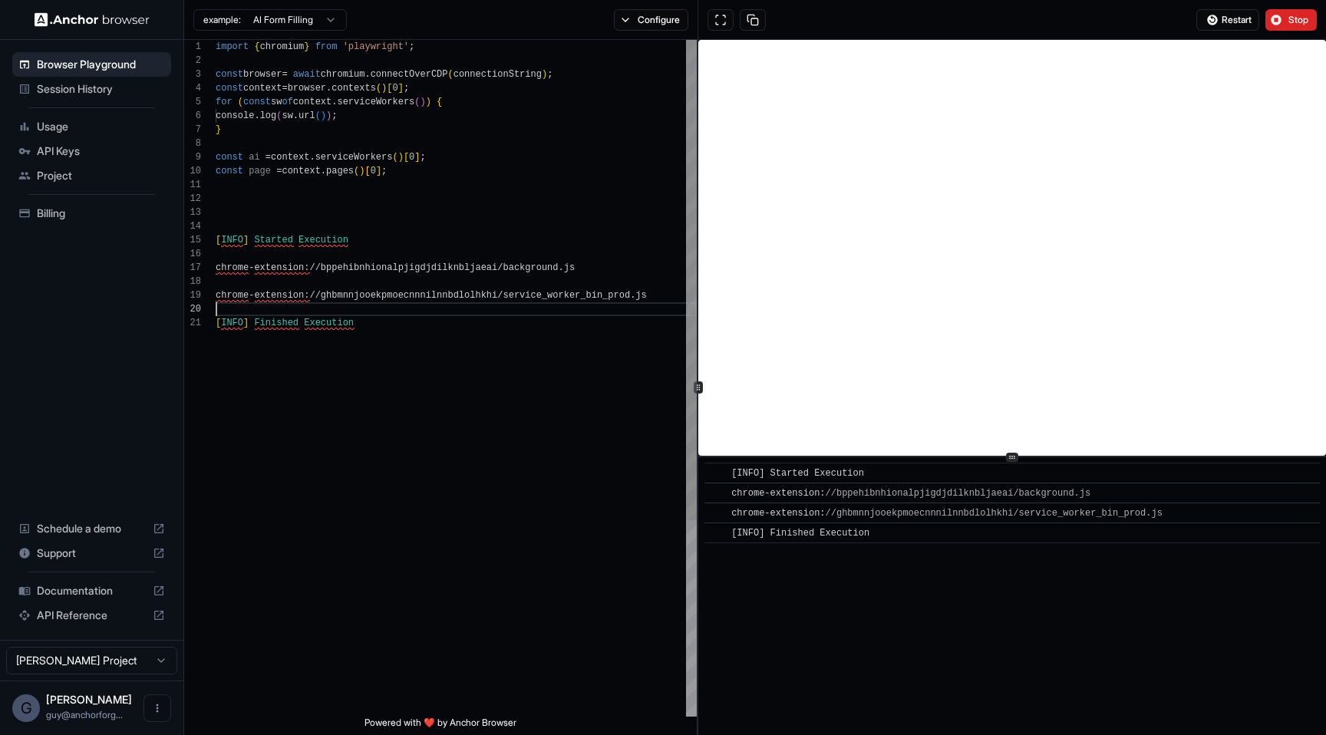
click at [393, 325] on div "import { chromium } from 'playwright' ; const browser = await chromium . connec…" at bounding box center [456, 516] width 481 height 953
click at [368, 230] on div "import { chromium } from 'playwright' ; const browser = await chromium . connec…" at bounding box center [456, 509] width 481 height 939
click at [368, 242] on div "import { chromium } from 'playwright' ; const browser = await chromium . connec…" at bounding box center [456, 509] width 481 height 939
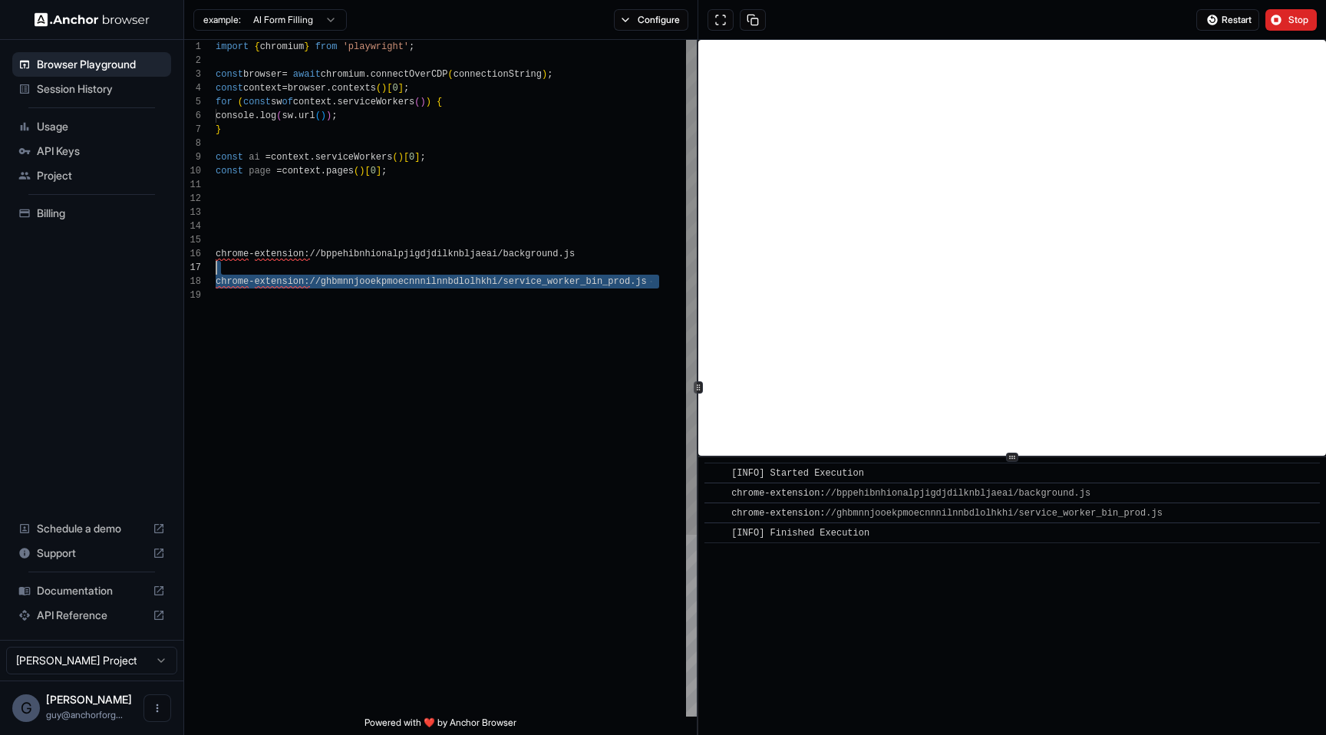
drag, startPoint x: 375, startPoint y: 304, endPoint x: 321, endPoint y: 265, distance: 67.1
click at [320, 265] on div "import { chromium } from 'playwright' ; const browser = await chromium . connec…" at bounding box center [456, 502] width 481 height 925
click at [321, 265] on div "import { chromium } from 'playwright' ; const browser = await chromium . connec…" at bounding box center [456, 502] width 481 height 925
drag, startPoint x: 321, startPoint y: 242, endPoint x: 411, endPoint y: 323, distance: 121.7
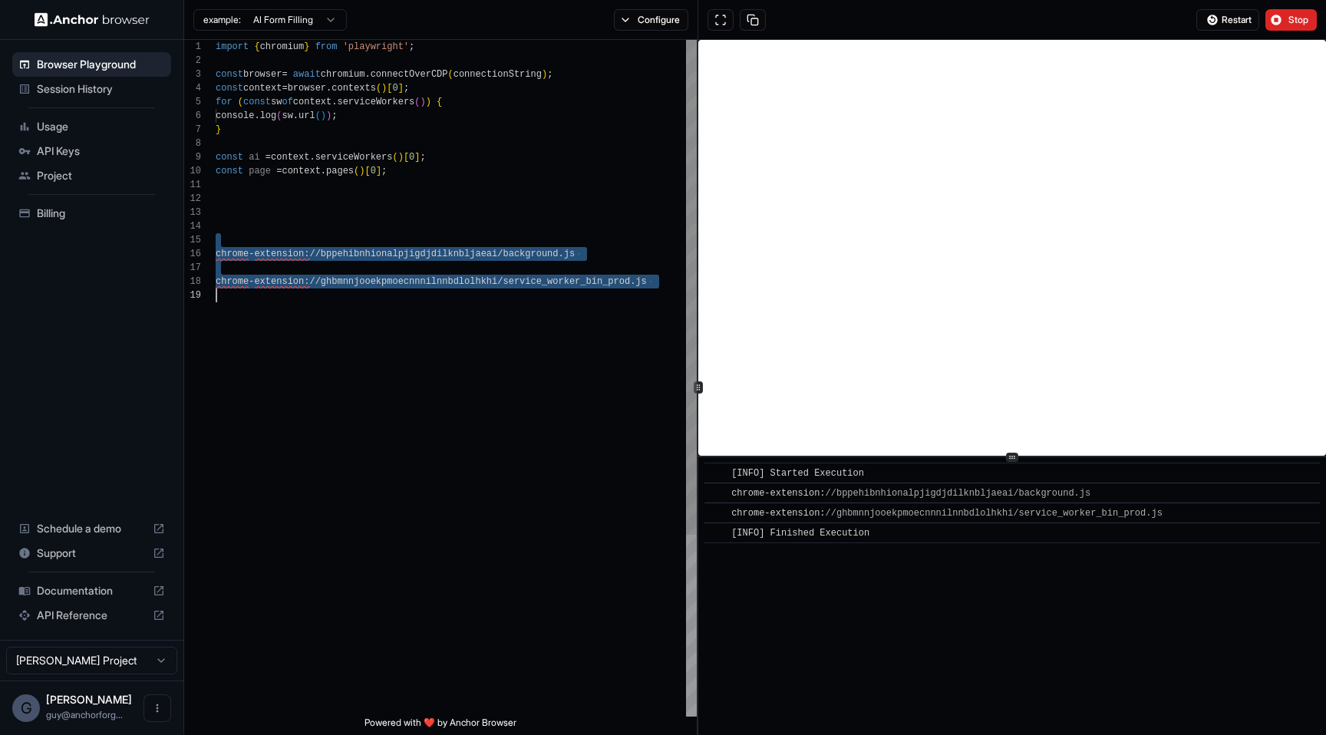
click at [411, 323] on div "import { chromium } from 'playwright' ; const browser = await chromium . connec…" at bounding box center [456, 502] width 481 height 925
click at [663, 31] on div "example: AI Form Filling Configure" at bounding box center [441, 20] width 514 height 40
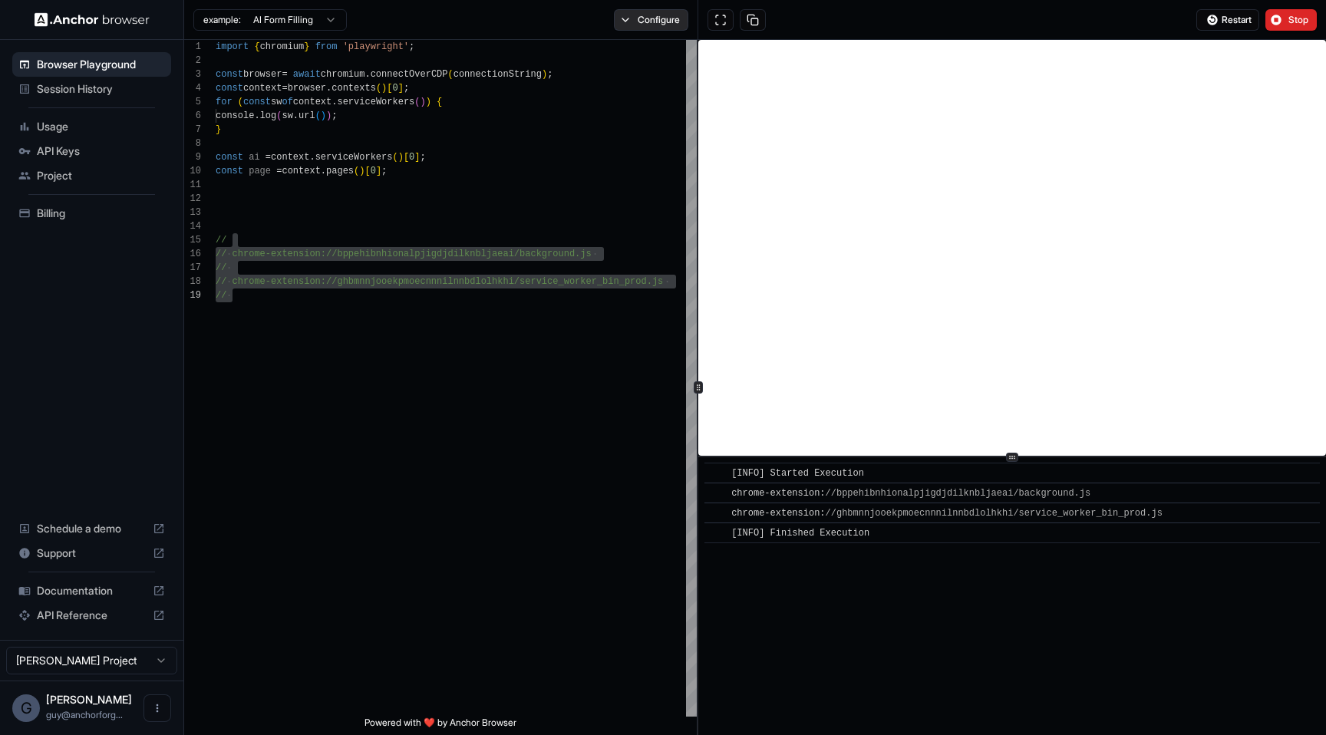
click at [666, 27] on button "Configure" at bounding box center [651, 19] width 74 height 21
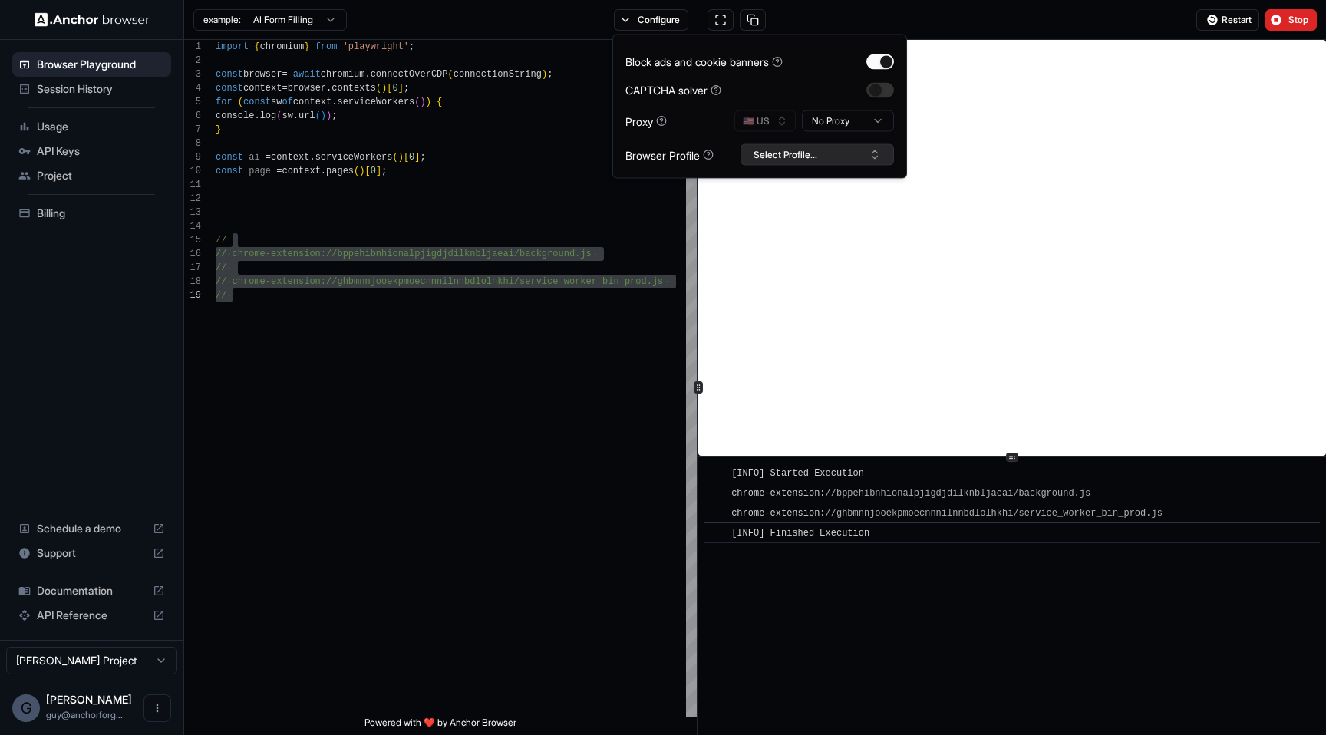
click at [872, 153] on button "Select Profile..." at bounding box center [817, 154] width 153 height 21
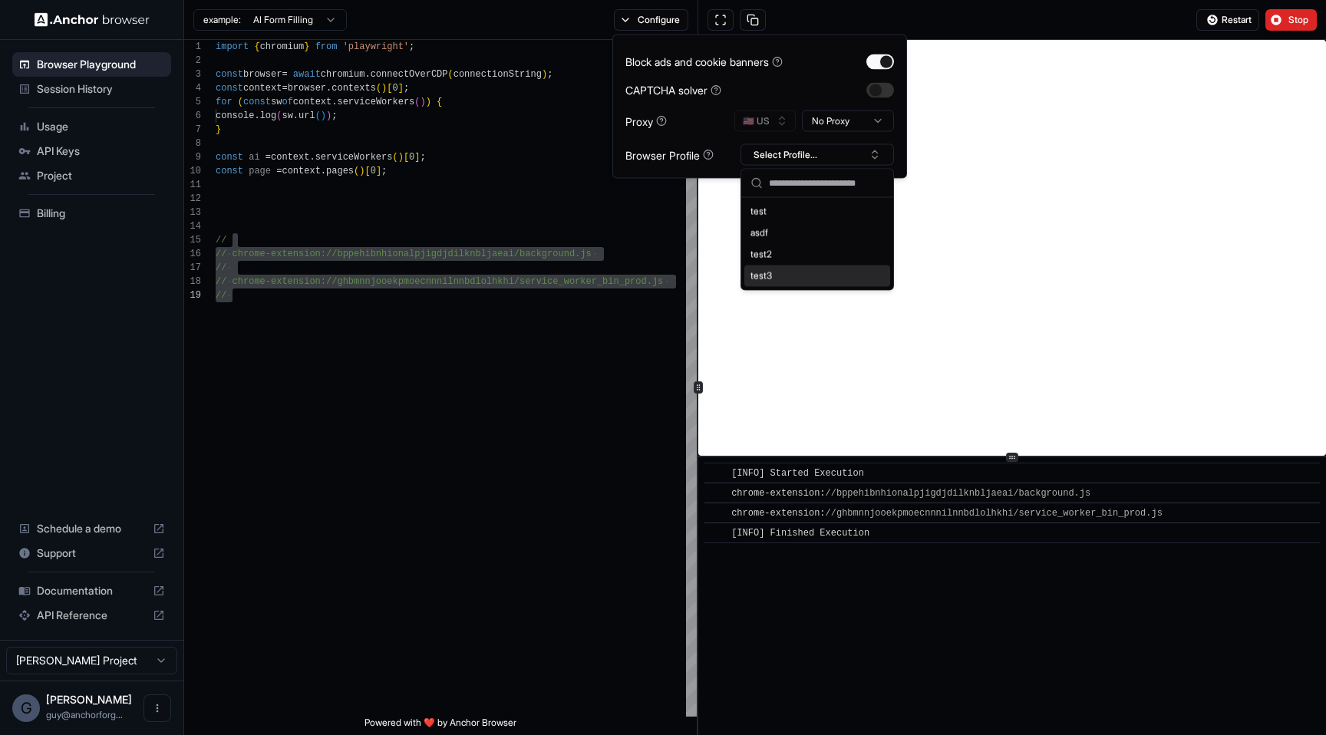
click at [790, 276] on div "test3" at bounding box center [817, 276] width 146 height 21
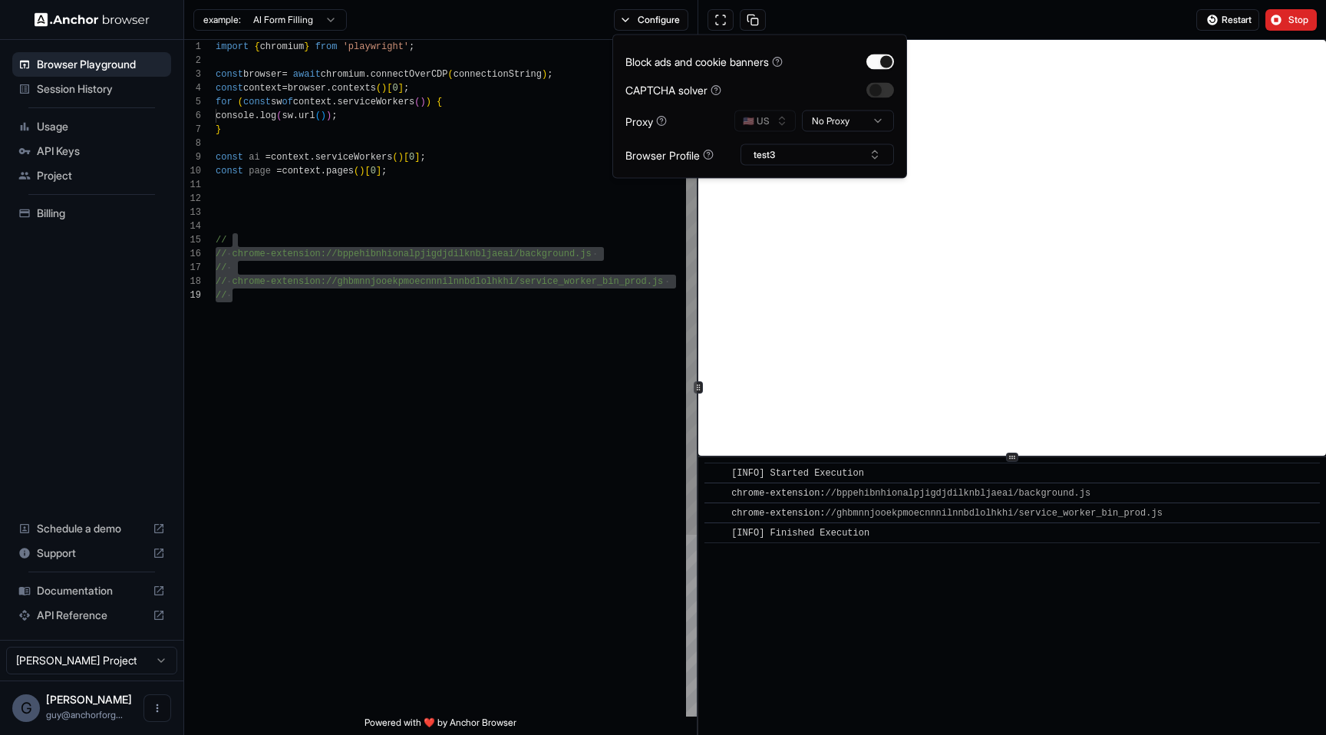
scroll to position [111, 0]
click at [479, 375] on div "import { chromium } from 'playwright' ; const browser = await chromium . connec…" at bounding box center [456, 502] width 481 height 925
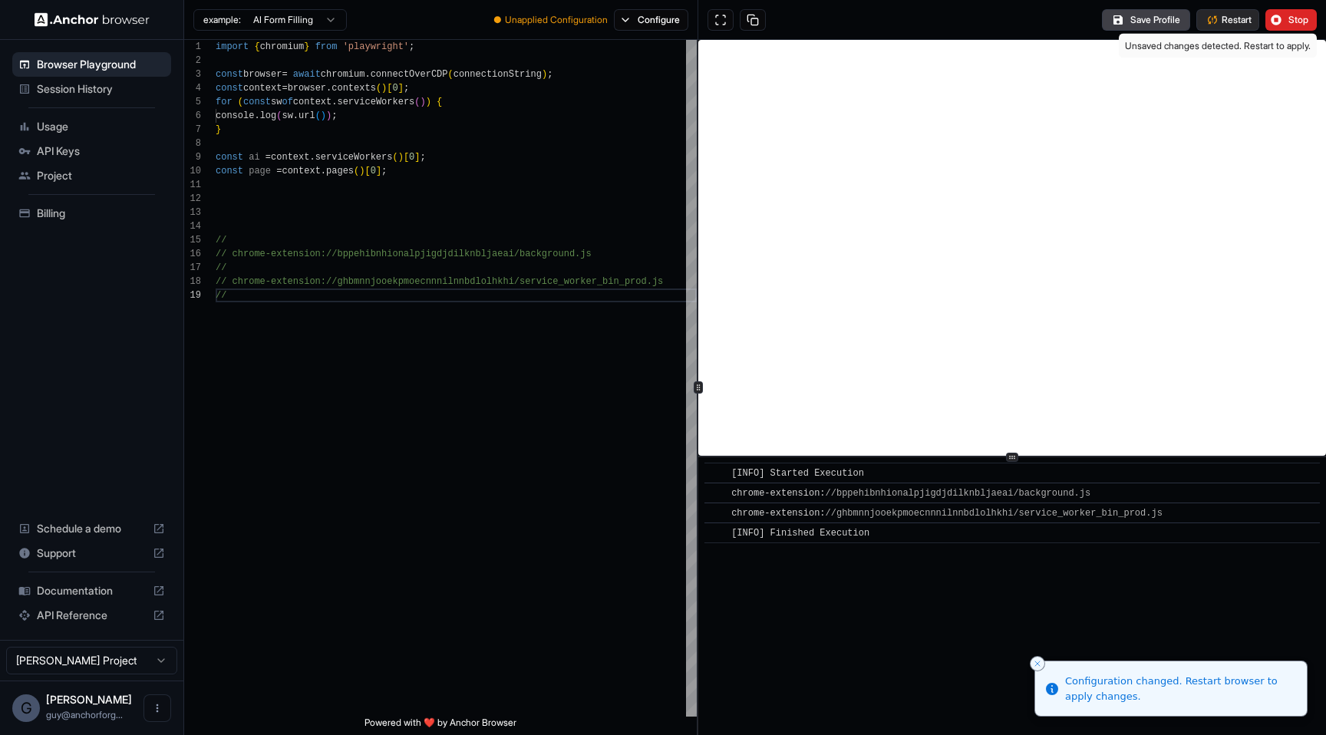
click at [1222, 18] on span "Restart" at bounding box center [1237, 20] width 30 height 12
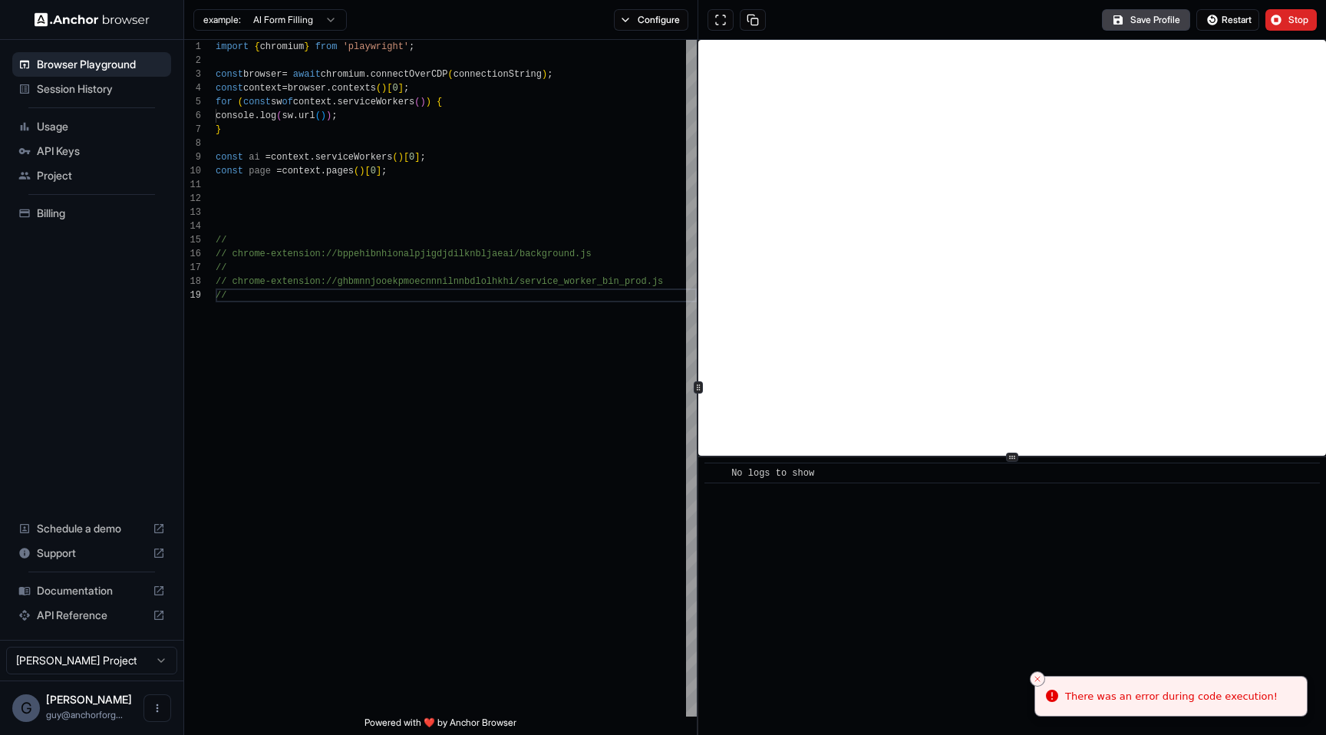
click at [1224, 31] on div "Save Profile Restart Stop" at bounding box center [1012, 20] width 628 height 40
click at [1227, 25] on span "Restart" at bounding box center [1237, 20] width 30 height 12
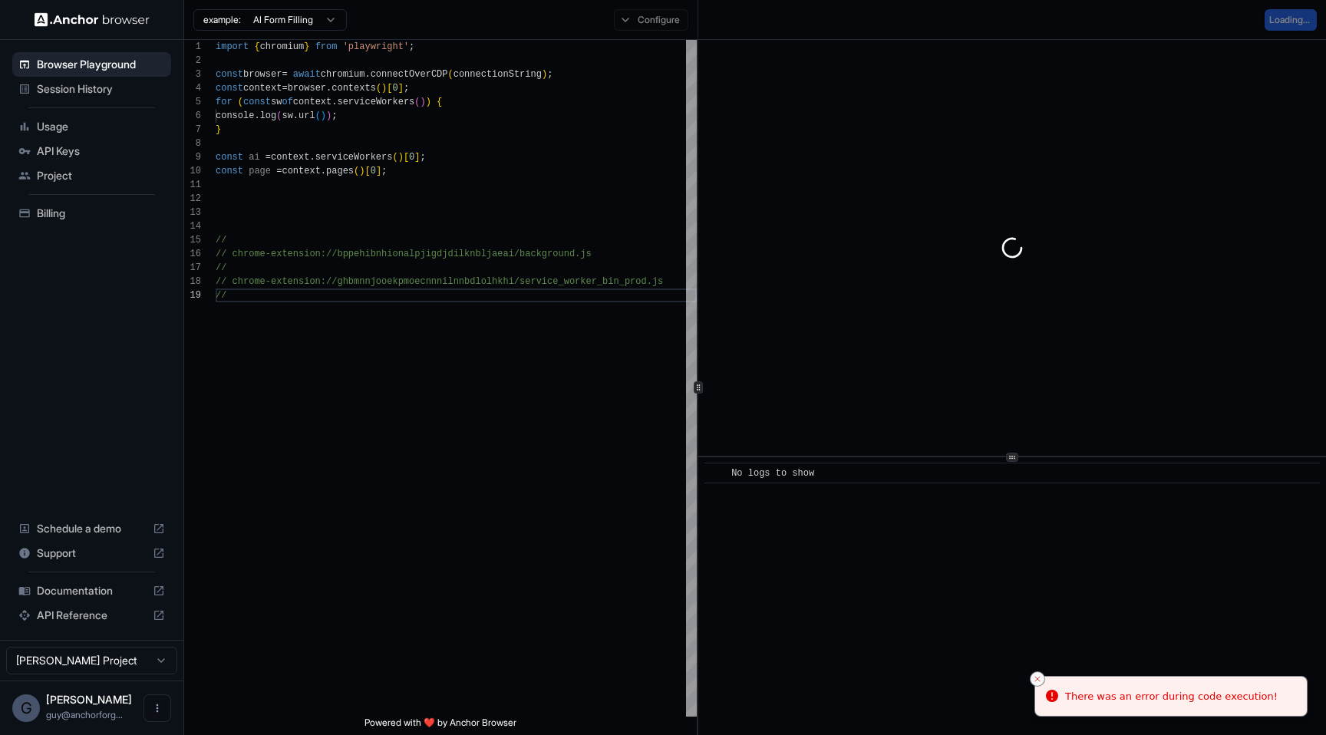
click at [1031, 680] on button "Close toast" at bounding box center [1037, 678] width 15 height 15
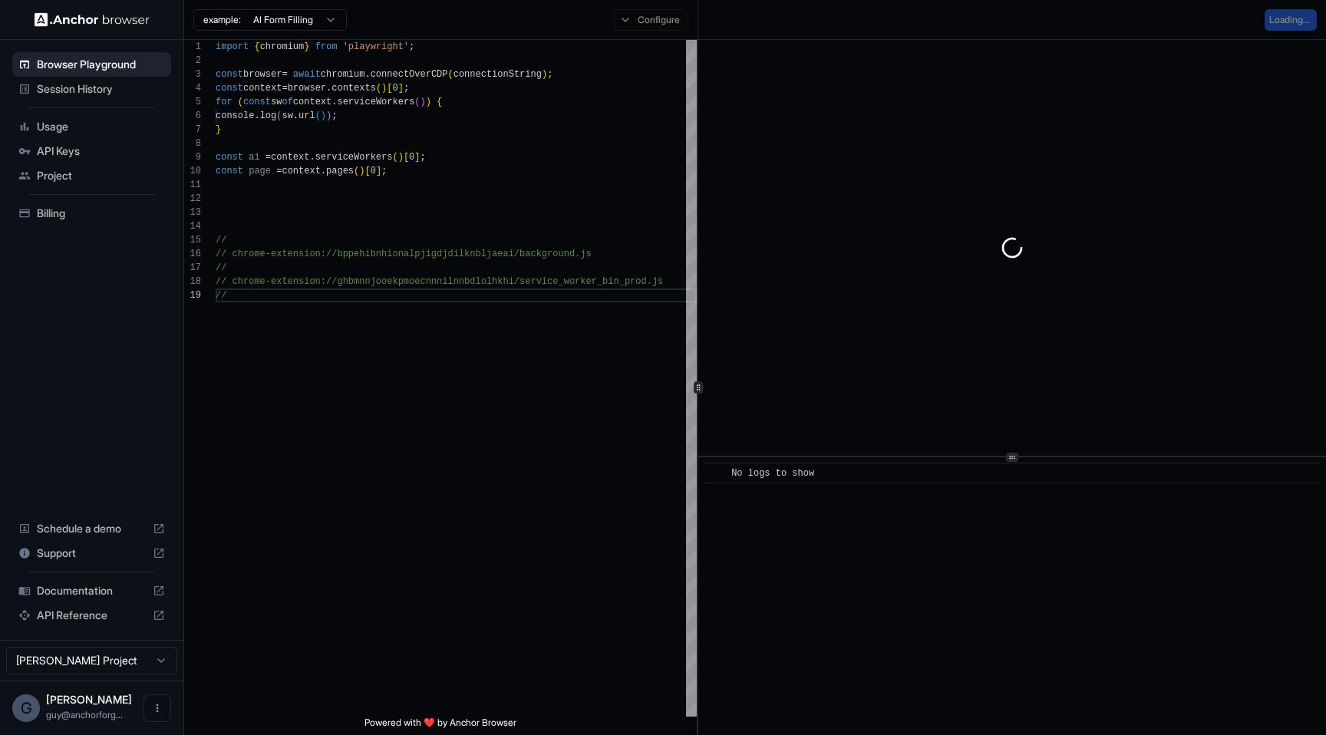
click at [1038, 672] on div "​ No logs to show" at bounding box center [1012, 596] width 628 height 278
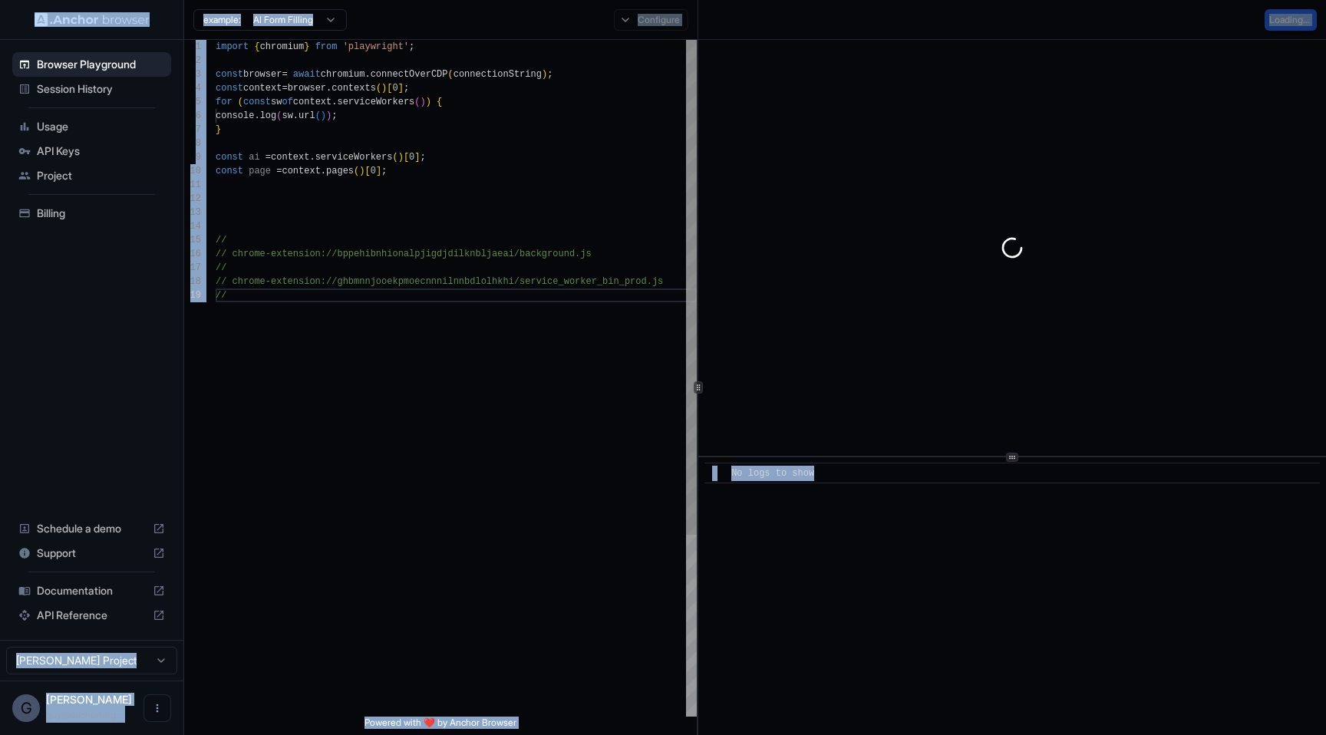
copy body "Browser Playground Session History Usage API Keys Project Billing Schedule a de…"
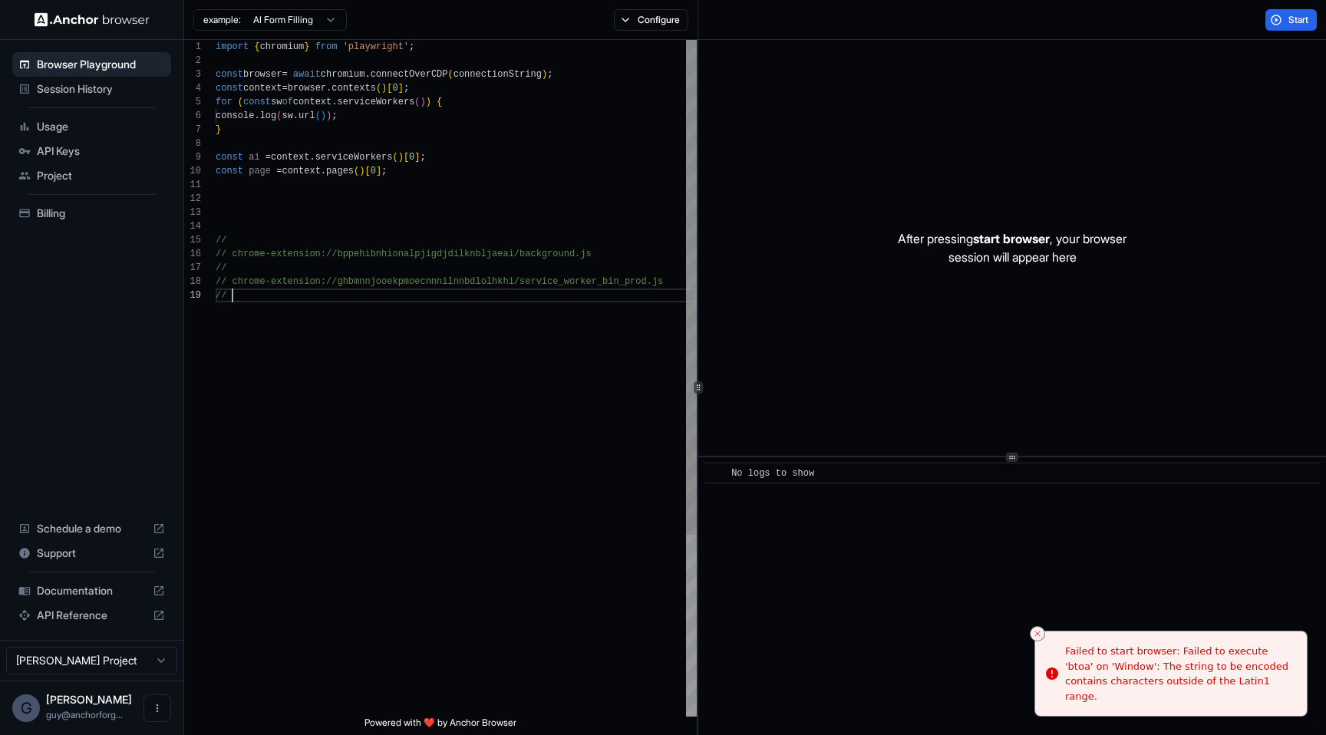
click at [429, 362] on div "import { chromium } from 'playwright' ; const browser = await chromium . connec…" at bounding box center [456, 502] width 481 height 925
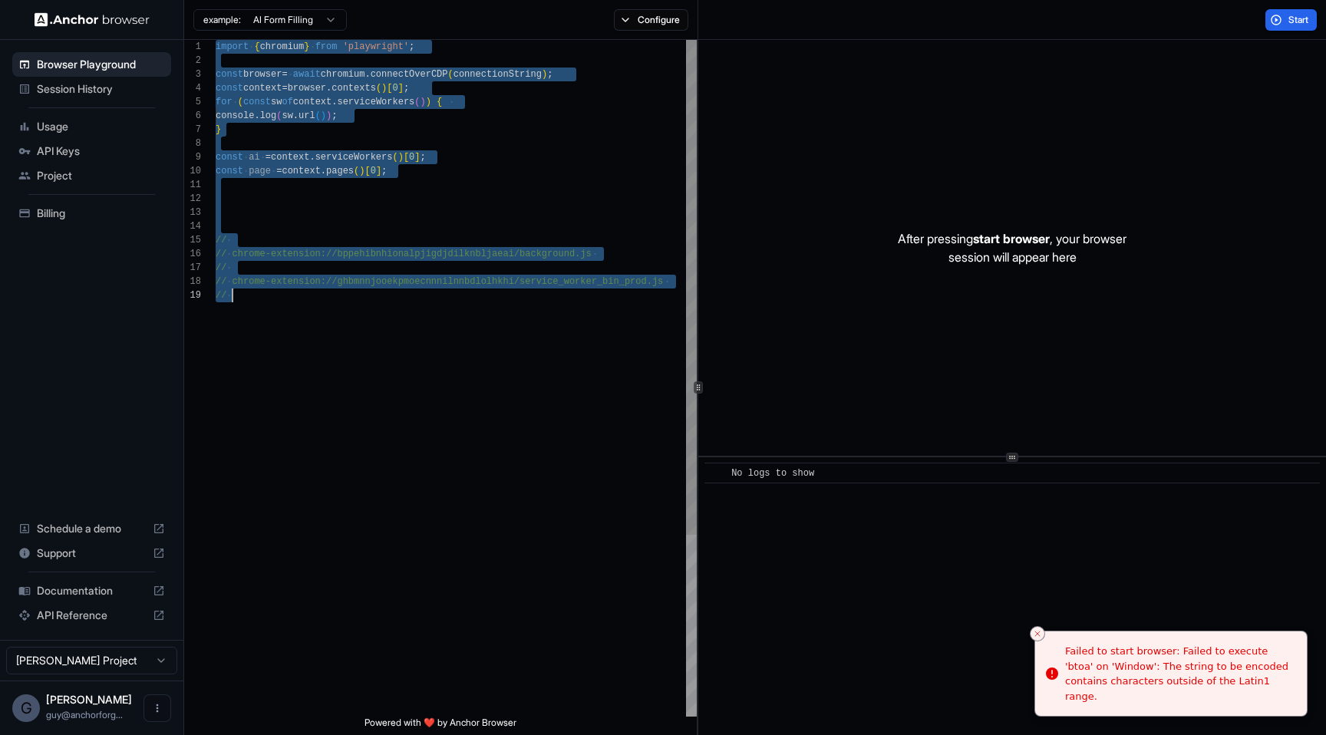
scroll to position [0, 0]
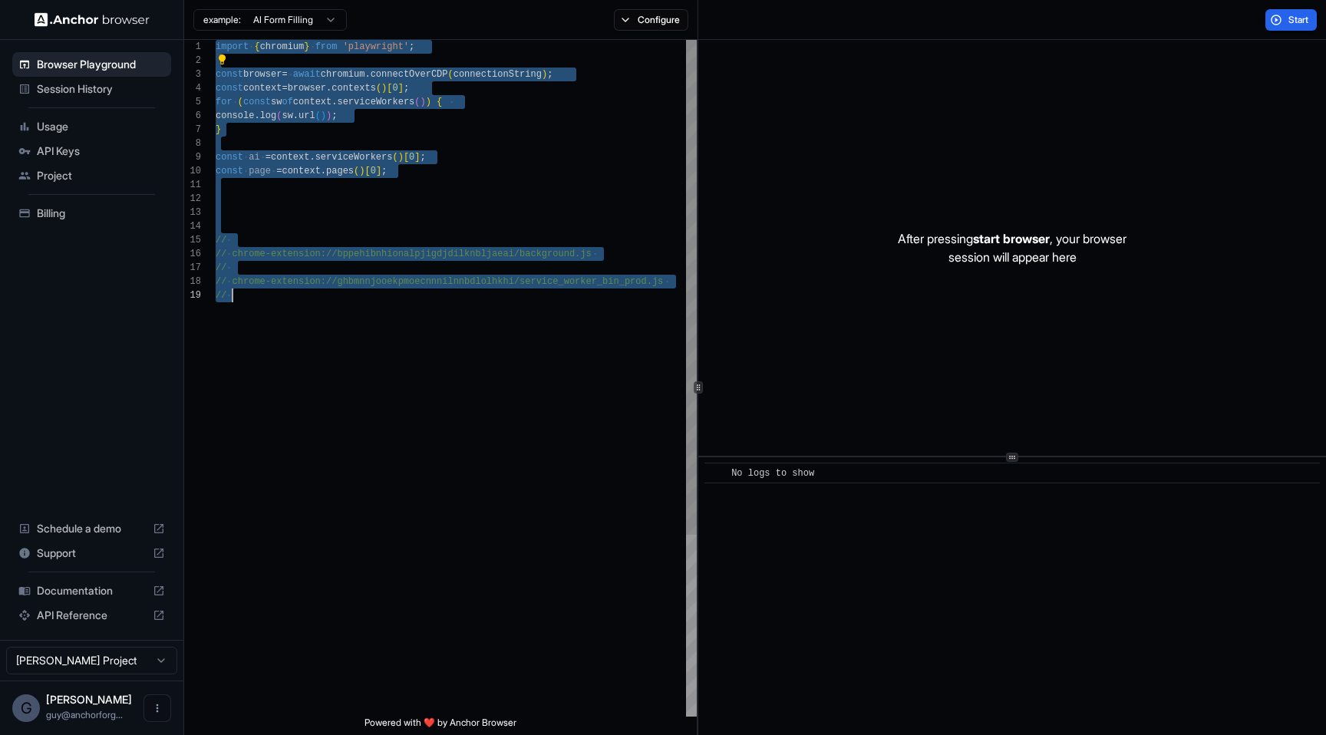
click at [378, 160] on div "import { chromium } from 'playwright' ; const browser = await chromium . connec…" at bounding box center [456, 502] width 481 height 925
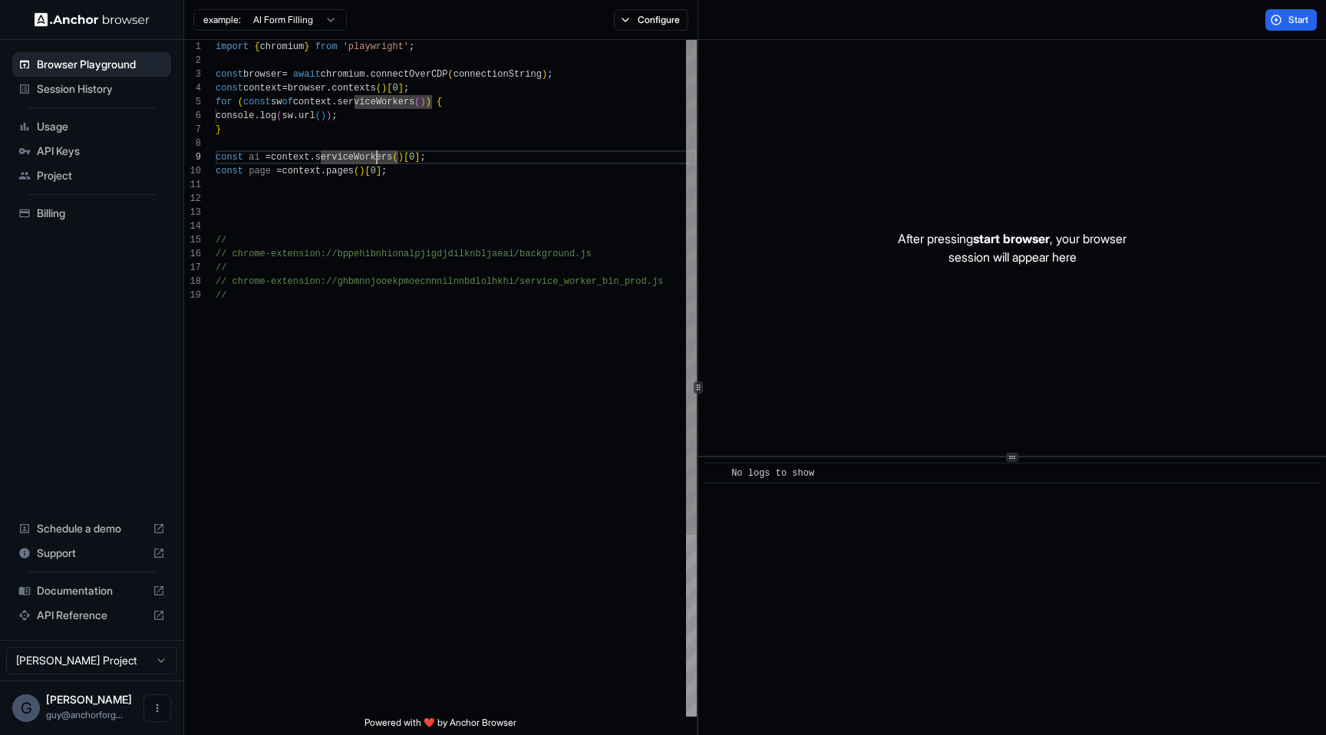
type textarea "**********"
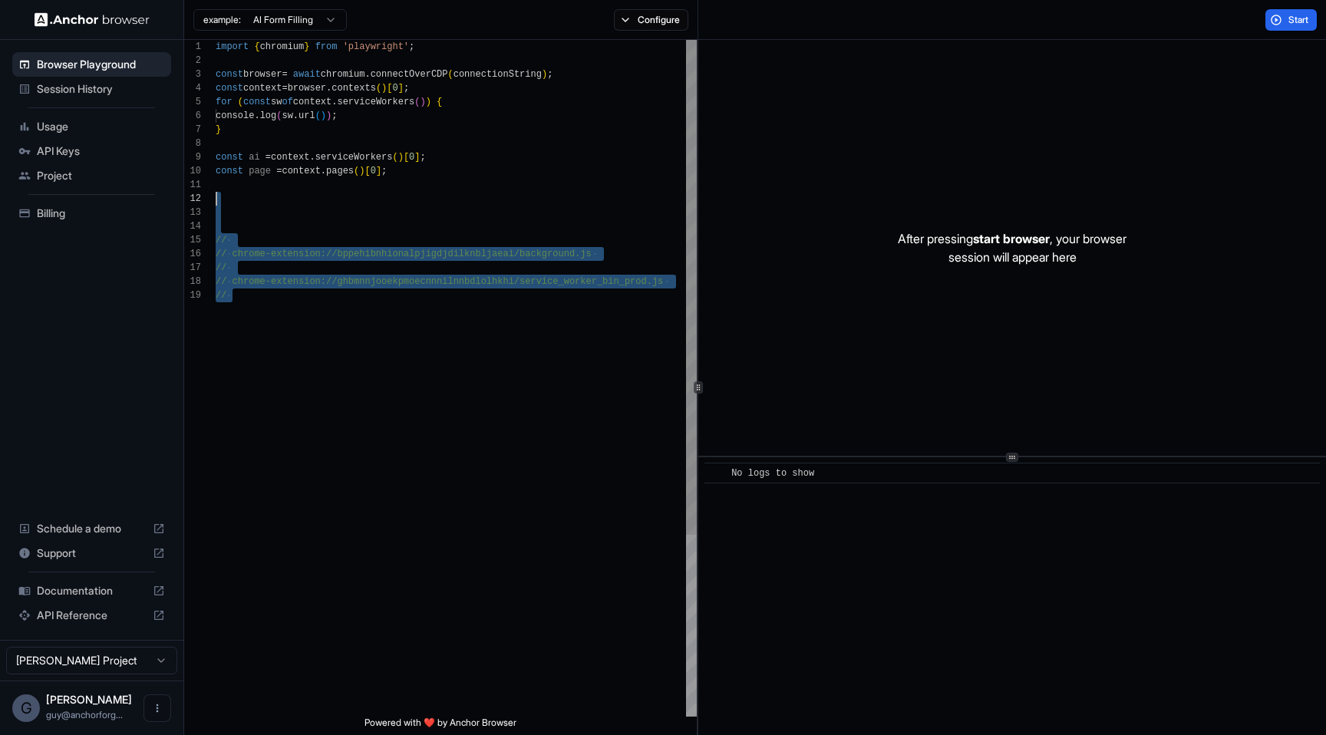
drag, startPoint x: 529, startPoint y: 371, endPoint x: 378, endPoint y: 192, distance: 234.7
click at [378, 192] on div "import { chromium } from 'playwright' ; const browser = await chromium . connec…" at bounding box center [456, 502] width 481 height 925
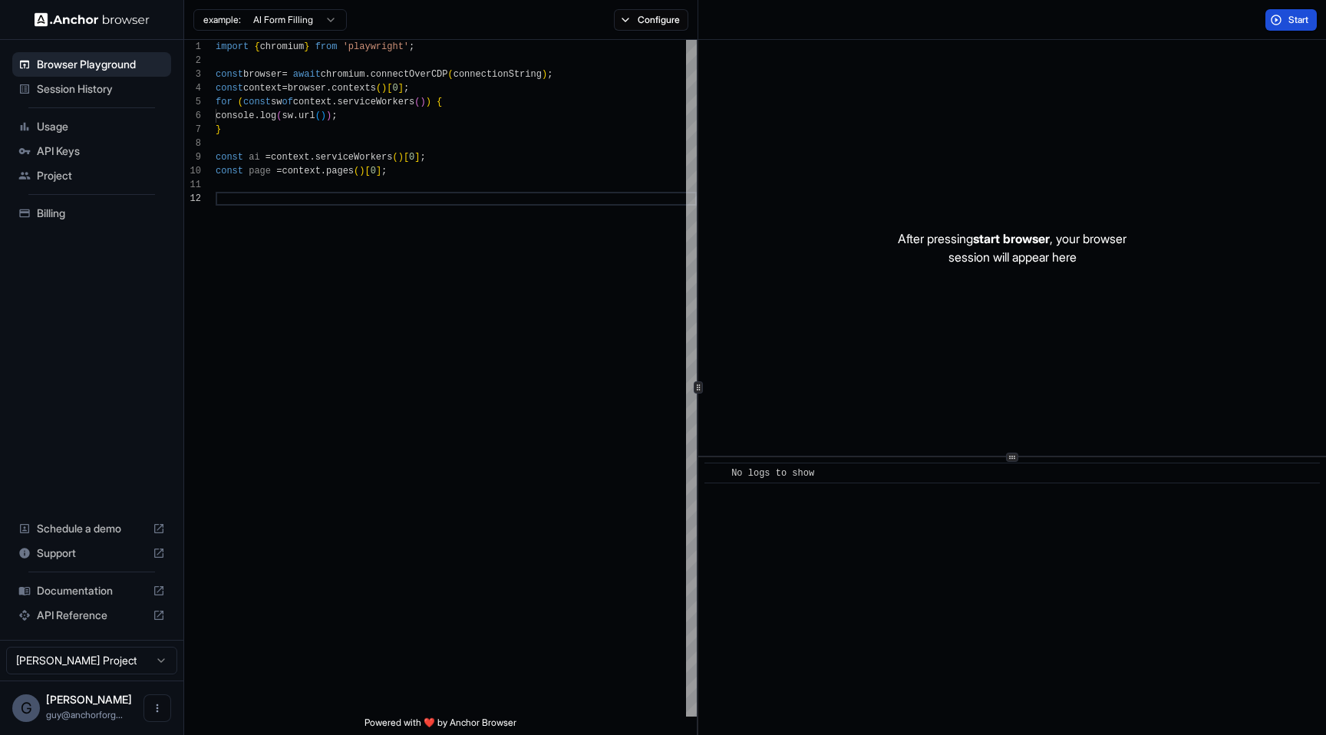
click at [1292, 21] on span "Start" at bounding box center [1298, 20] width 21 height 12
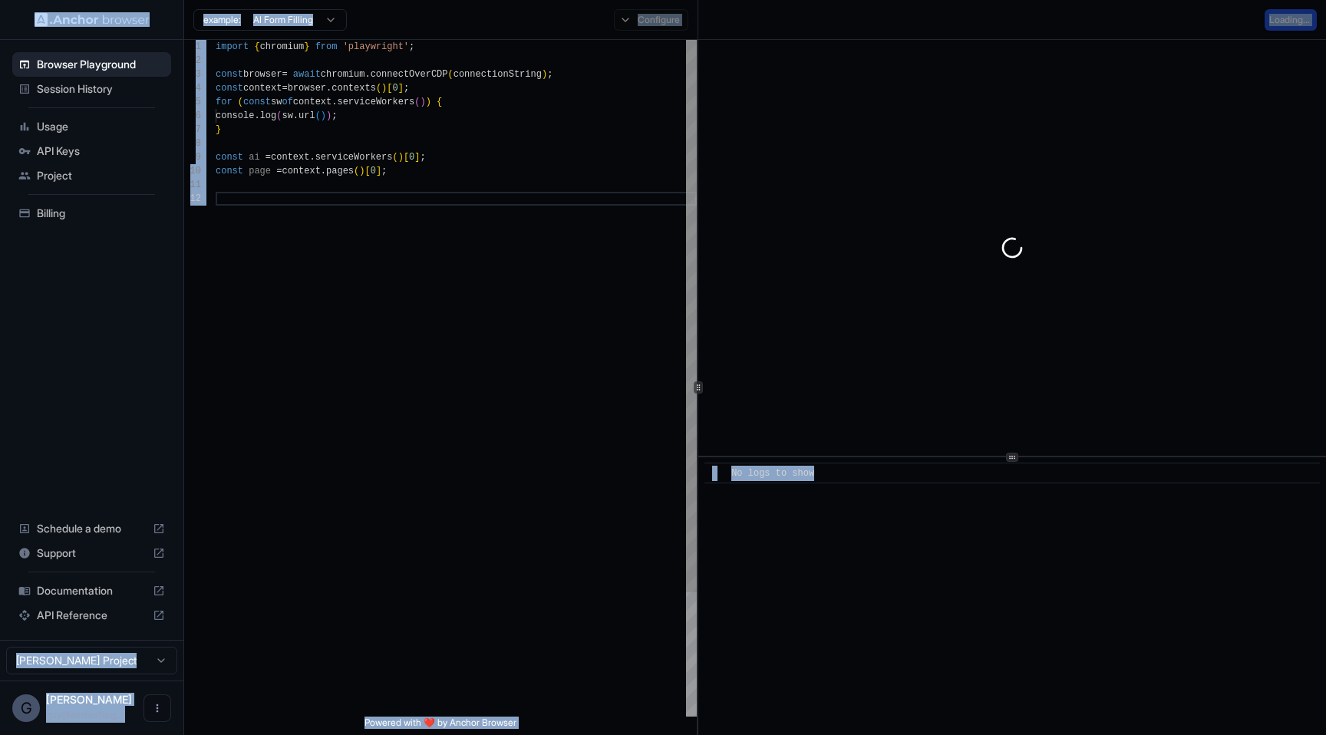
copy body "Browser Playground Session History Usage API Keys Project Billing Schedule a de…"
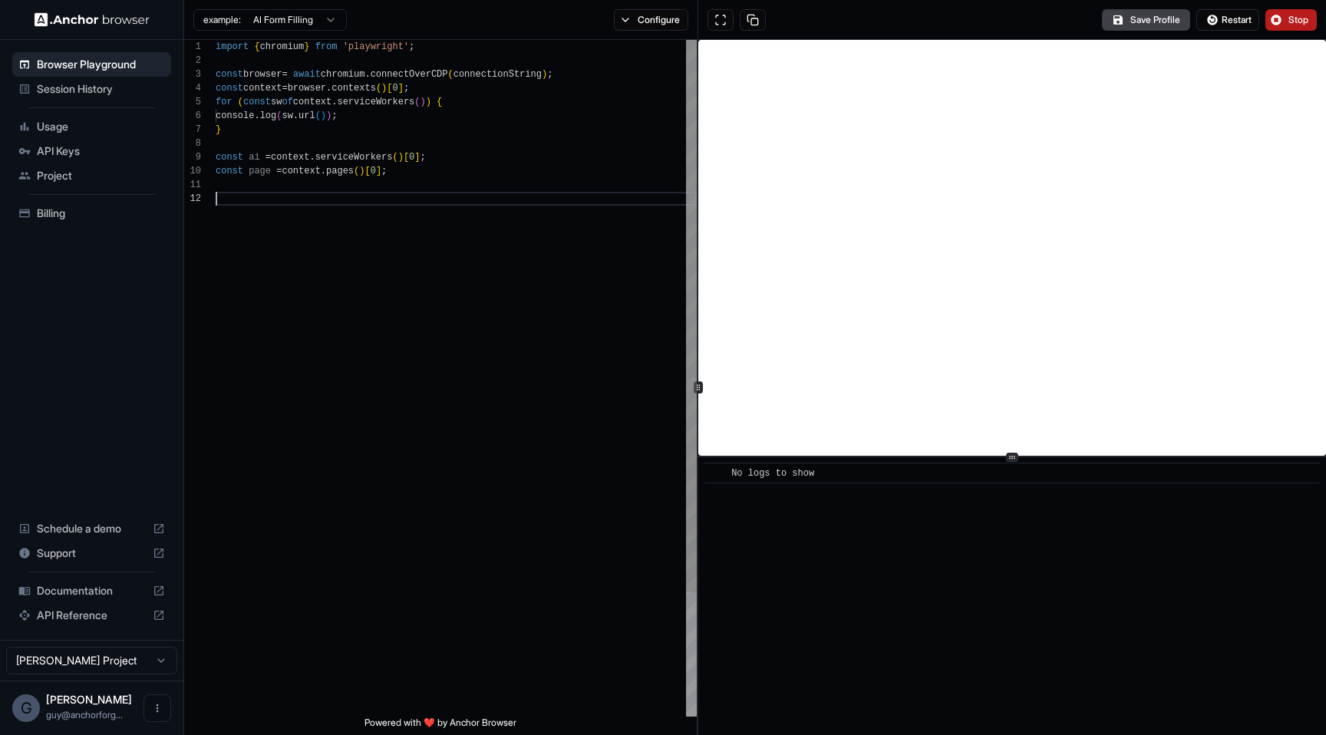
click at [427, 229] on div "import { chromium } from 'playwright' ; const browser = await chromium . connec…" at bounding box center [456, 454] width 481 height 829
type textarea "**********"
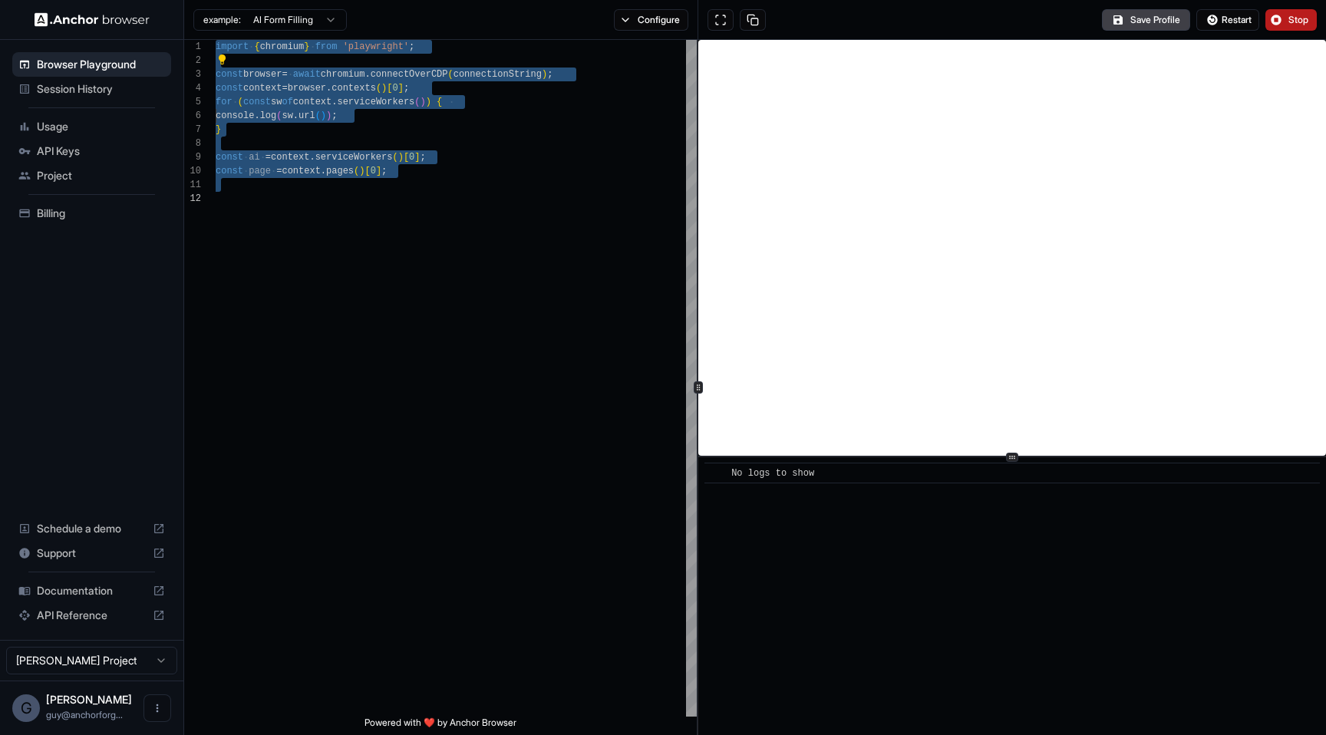
click at [902, 546] on div "​ No logs to show" at bounding box center [1012, 596] width 628 height 278
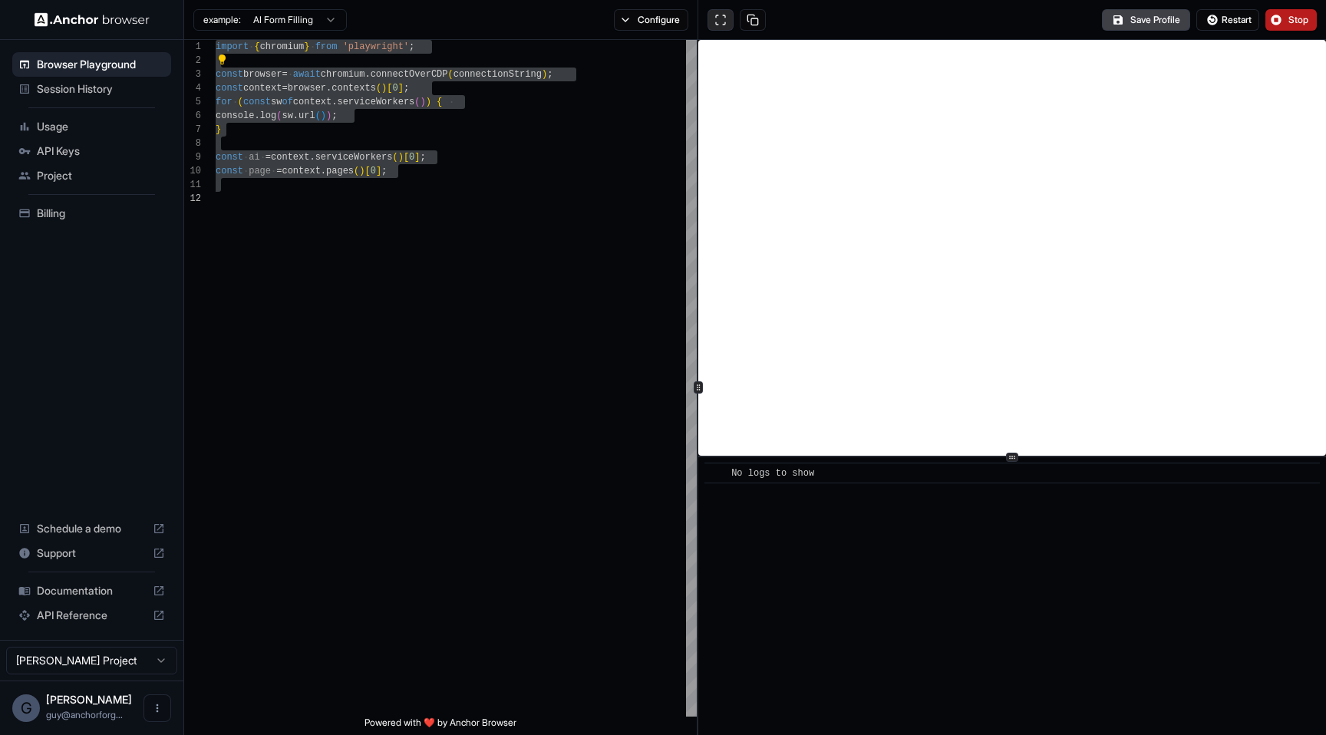
click at [720, 15] on button at bounding box center [721, 19] width 26 height 21
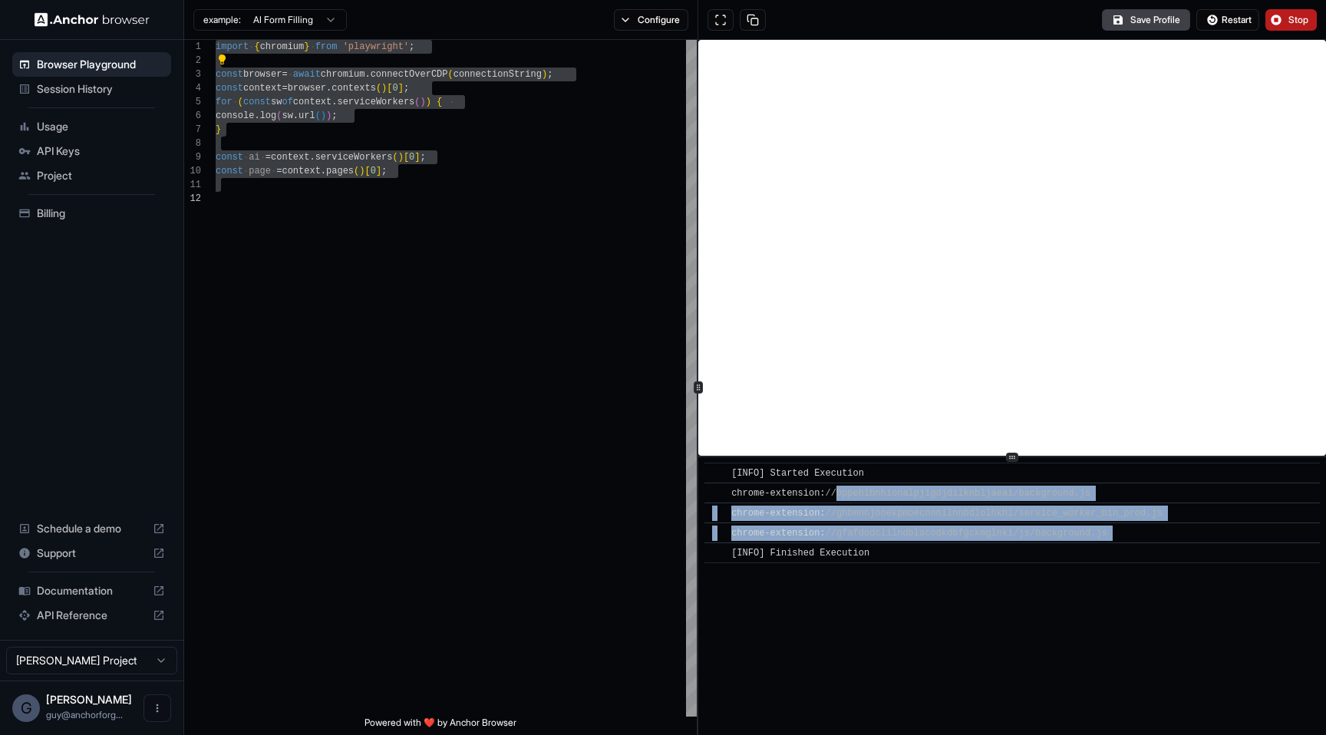
drag, startPoint x: 1141, startPoint y: 535, endPoint x: 835, endPoint y: 499, distance: 308.3
click at [835, 499] on div "​ [INFO] Started Execution ​ chrome-extension: //bppehibnhionalpjigdjdilknbljae…" at bounding box center [1011, 513] width 615 height 101
click at [1277, 14] on button "Stop" at bounding box center [1290, 19] width 51 height 21
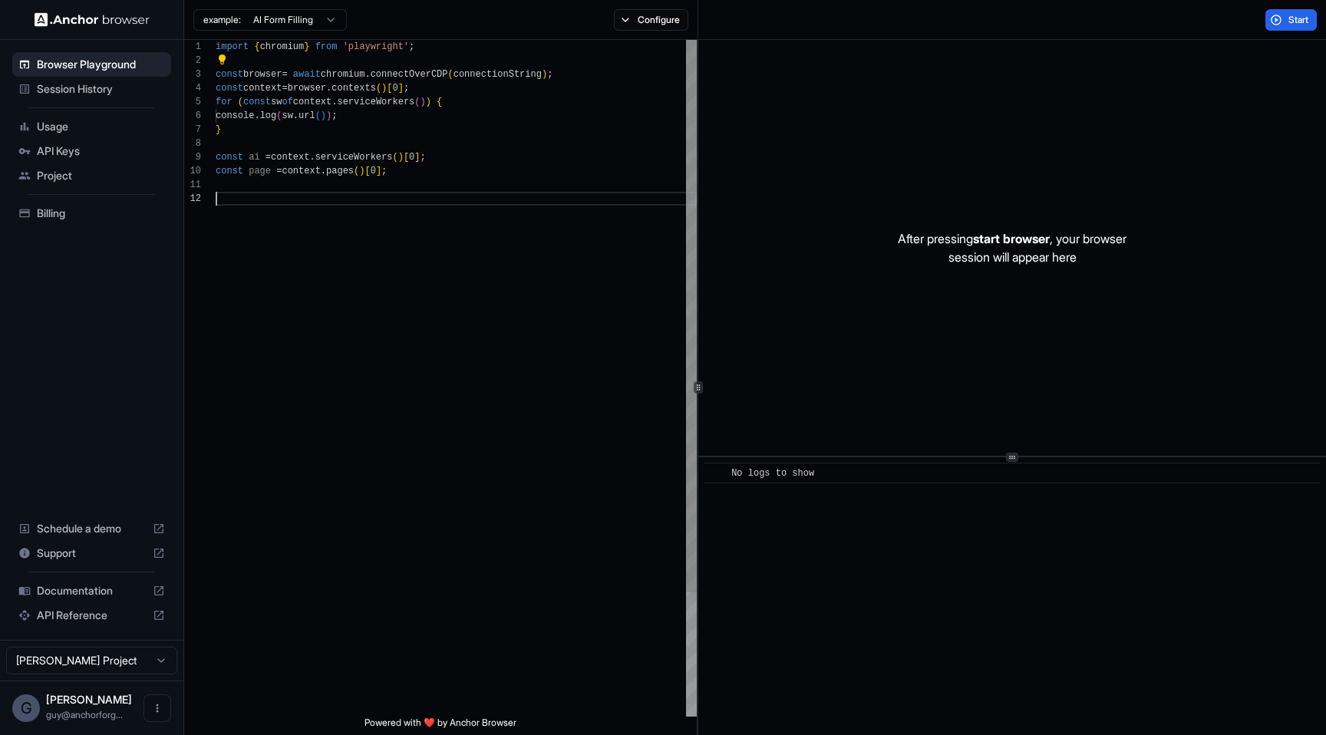
scroll to position [14, 0]
click at [468, 284] on div "import { chromium } from 'playwright' ; const browser = await chromium . connec…" at bounding box center [456, 454] width 481 height 829
type textarea "**********"
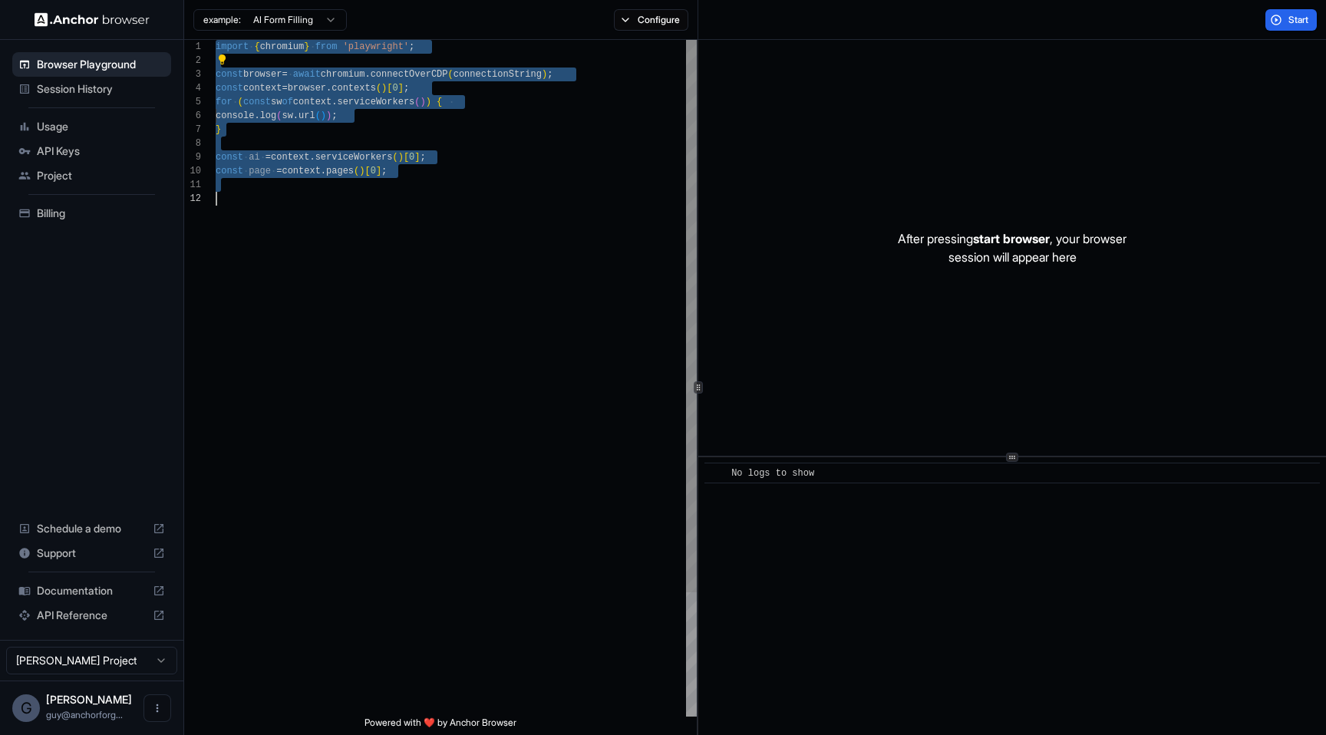
scroll to position [0, 0]
